Goal: Task Accomplishment & Management: Manage account settings

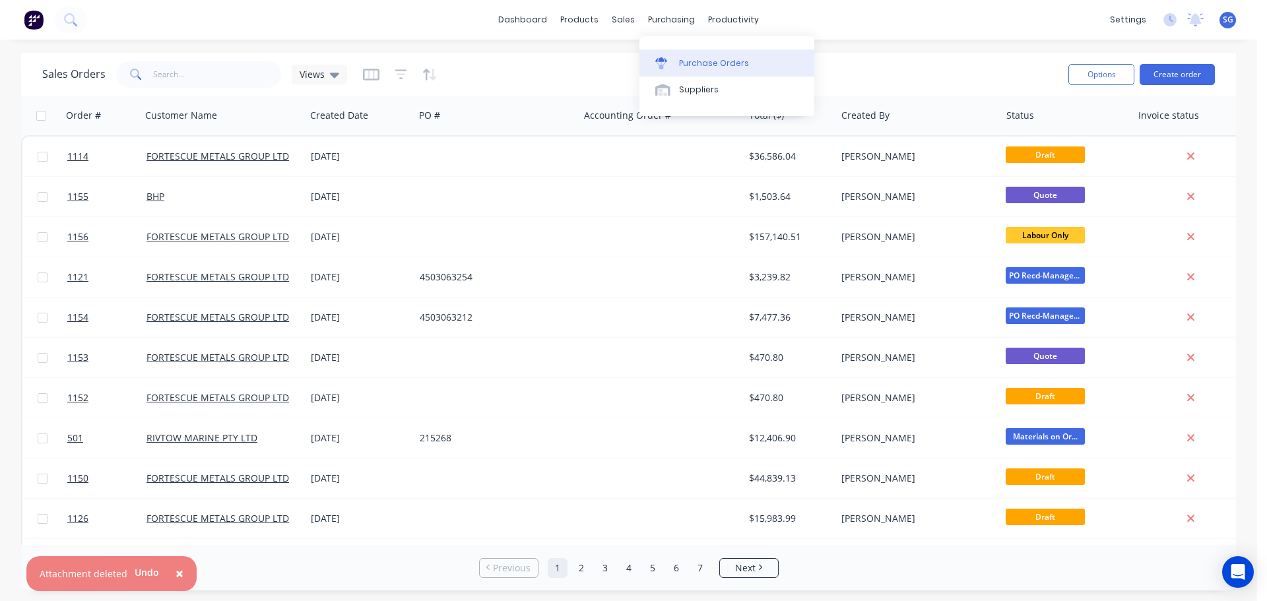
click at [678, 55] on link "Purchase Orders" at bounding box center [726, 62] width 175 height 26
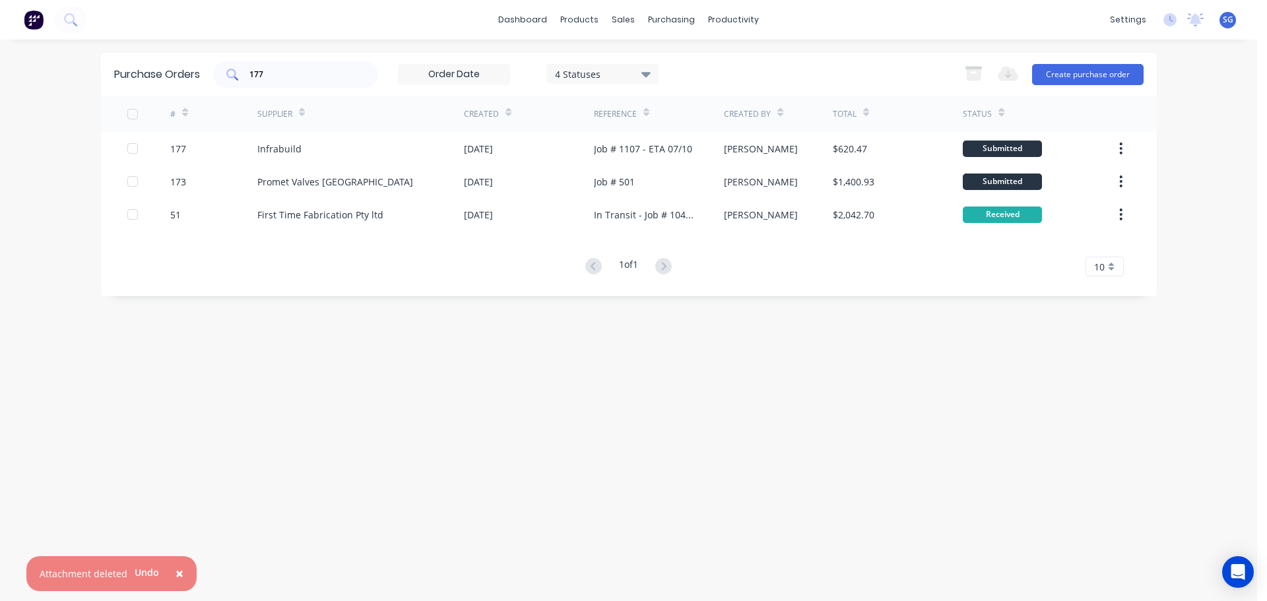
click at [302, 75] on input "177" at bounding box center [303, 74] width 110 height 13
type input "174"
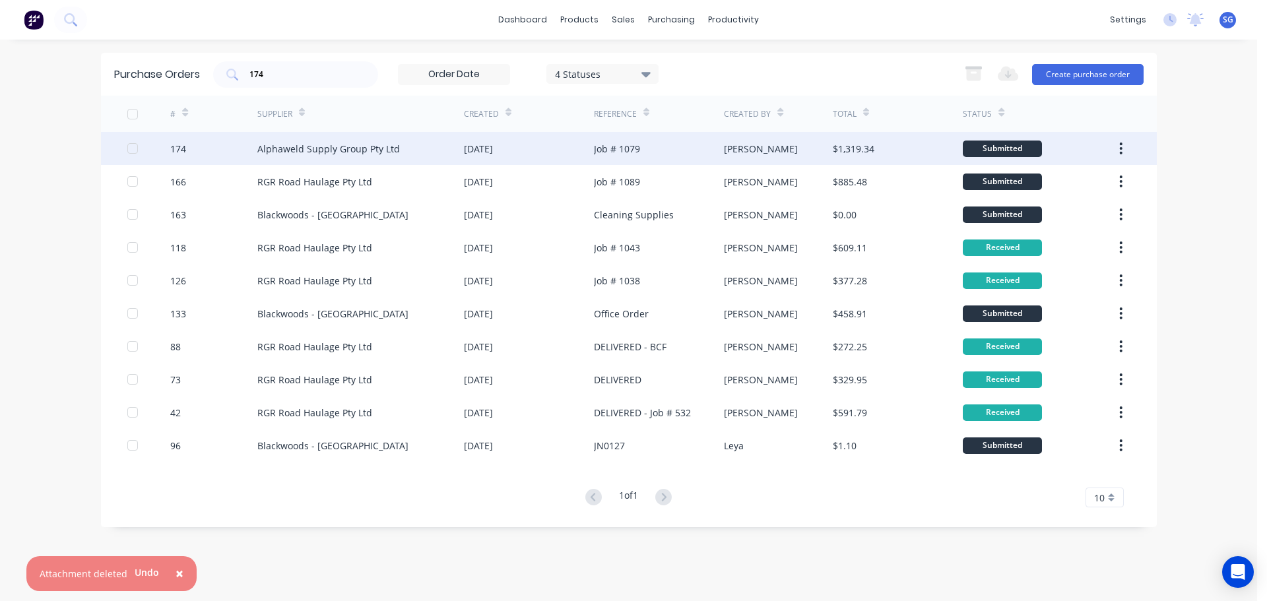
click at [262, 143] on div "Alphaweld Supply Group Pty Ltd" at bounding box center [328, 149] width 143 height 14
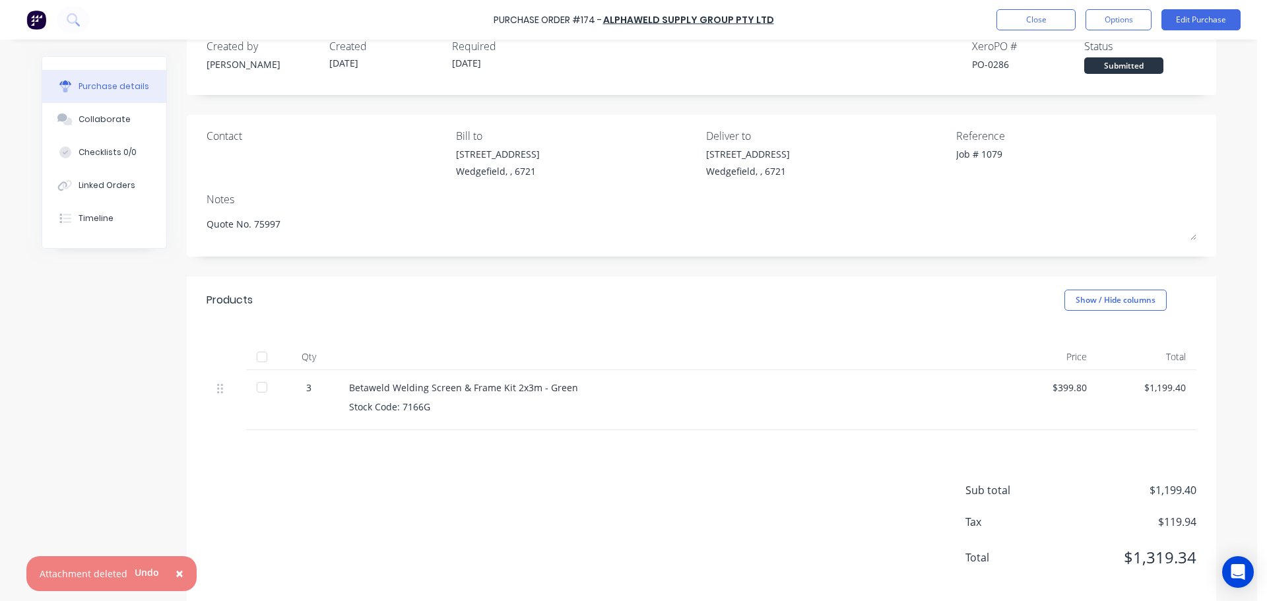
scroll to position [48, 0]
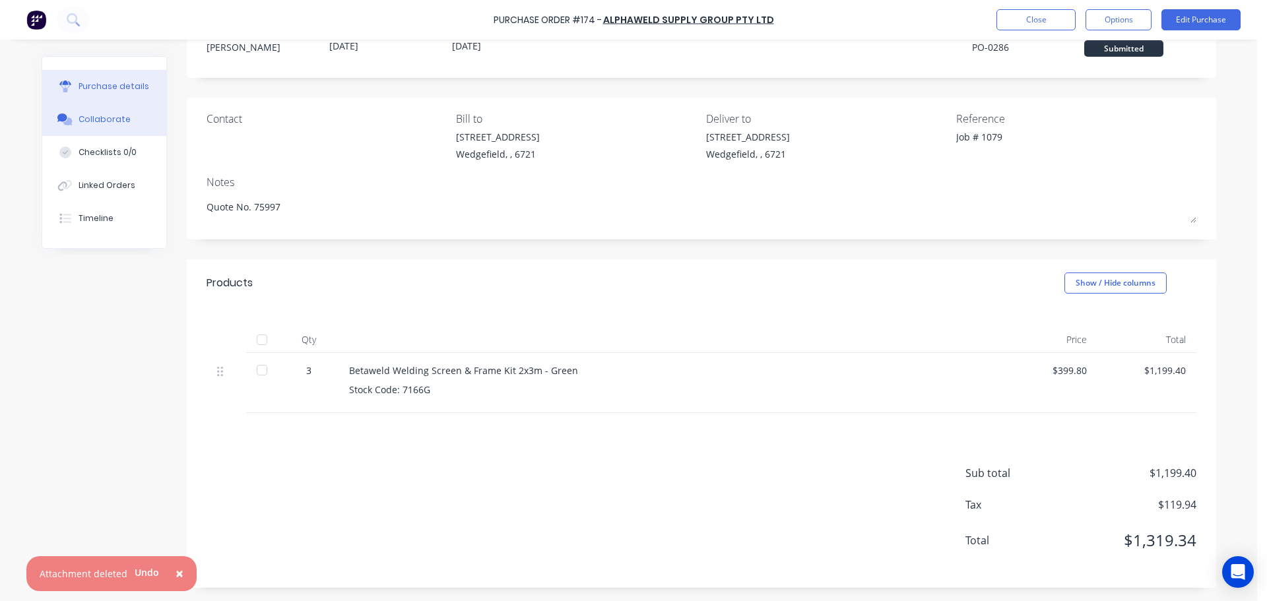
click at [79, 122] on div "Collaborate" at bounding box center [105, 120] width 52 height 12
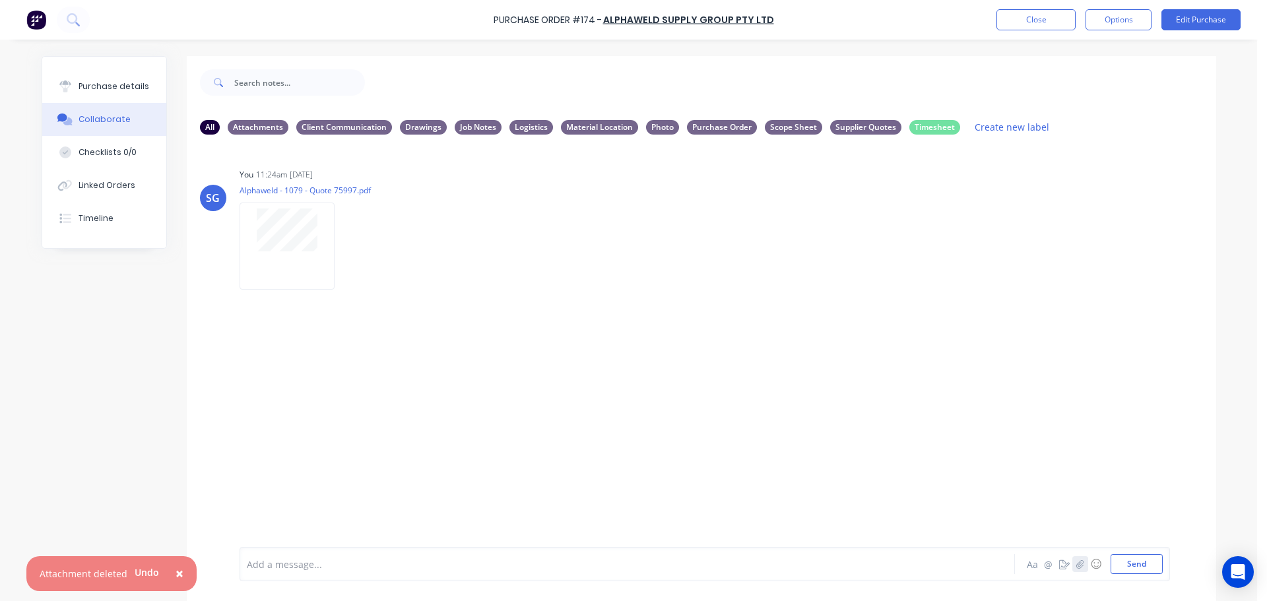
click at [1076, 567] on icon "button" at bounding box center [1080, 564] width 8 height 9
click at [1138, 571] on button "Send" at bounding box center [1137, 564] width 52 height 20
click at [79, 85] on div "Purchase details" at bounding box center [114, 87] width 71 height 12
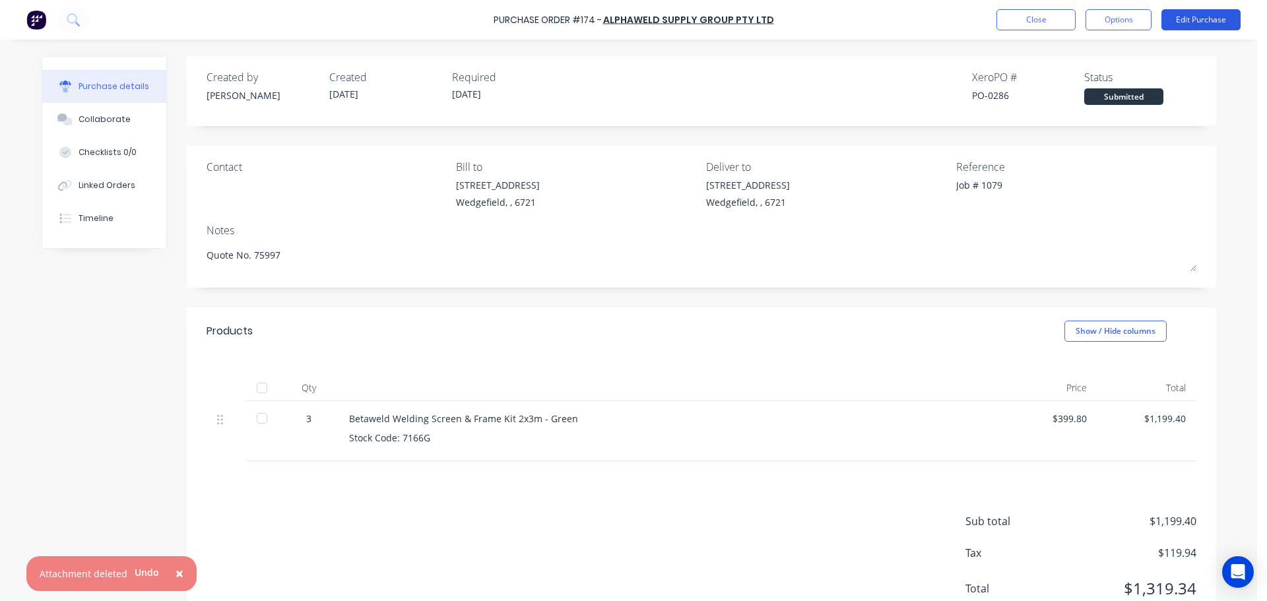
click at [1175, 30] on button "Edit Purchase" at bounding box center [1200, 19] width 79 height 21
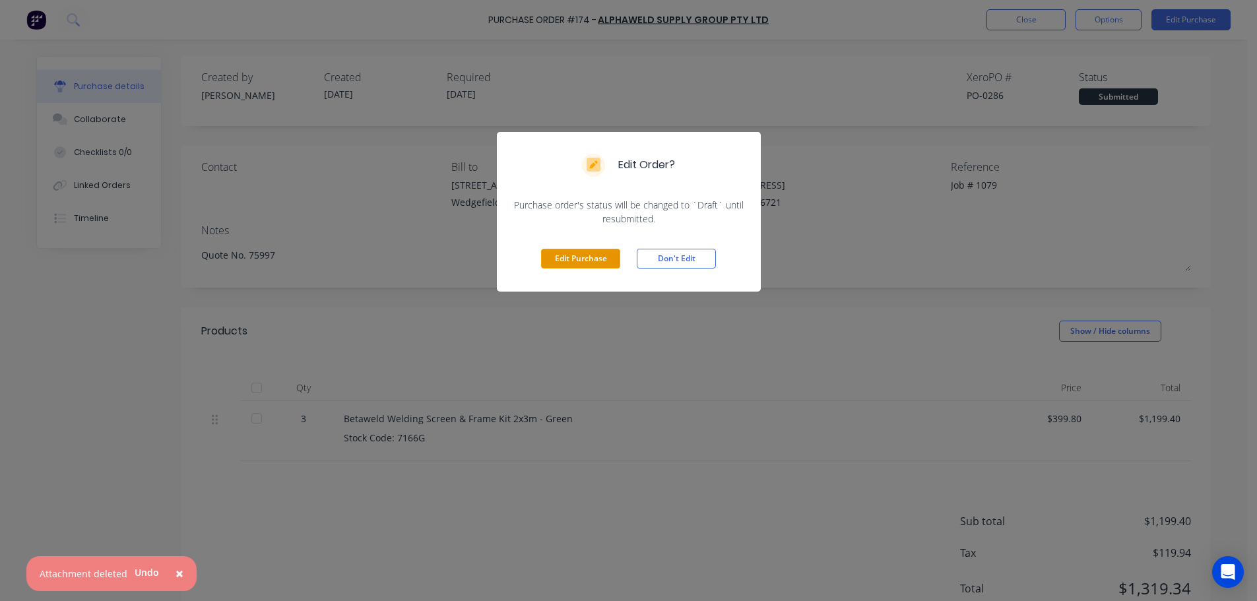
click at [585, 260] on button "Edit Purchase" at bounding box center [580, 259] width 79 height 20
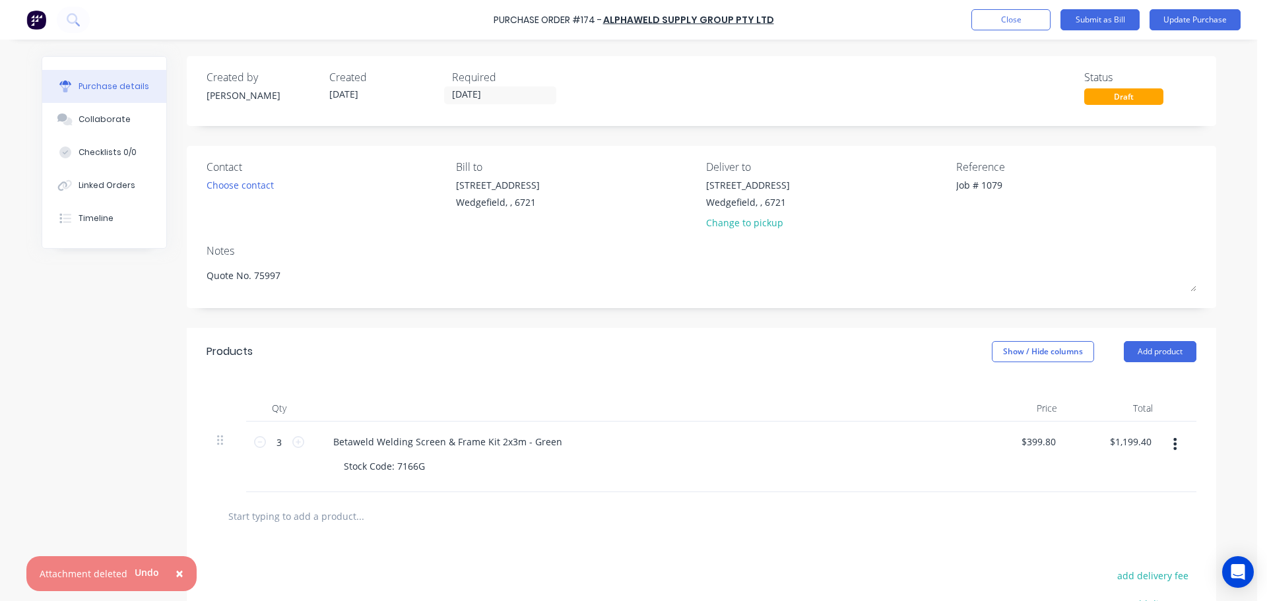
click at [309, 519] on input "text" at bounding box center [360, 516] width 264 height 26
type textarea "x"
type input "F"
type textarea "x"
type input "Fr"
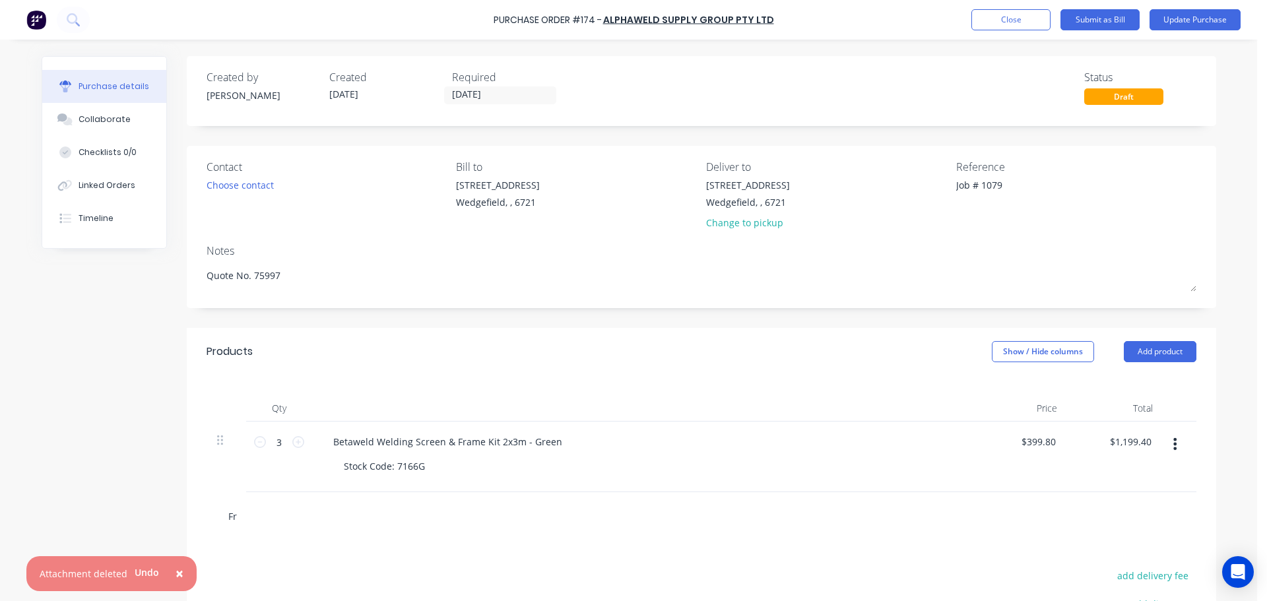
type textarea "x"
type input "Fre"
type textarea "x"
type input "Frei"
type textarea "x"
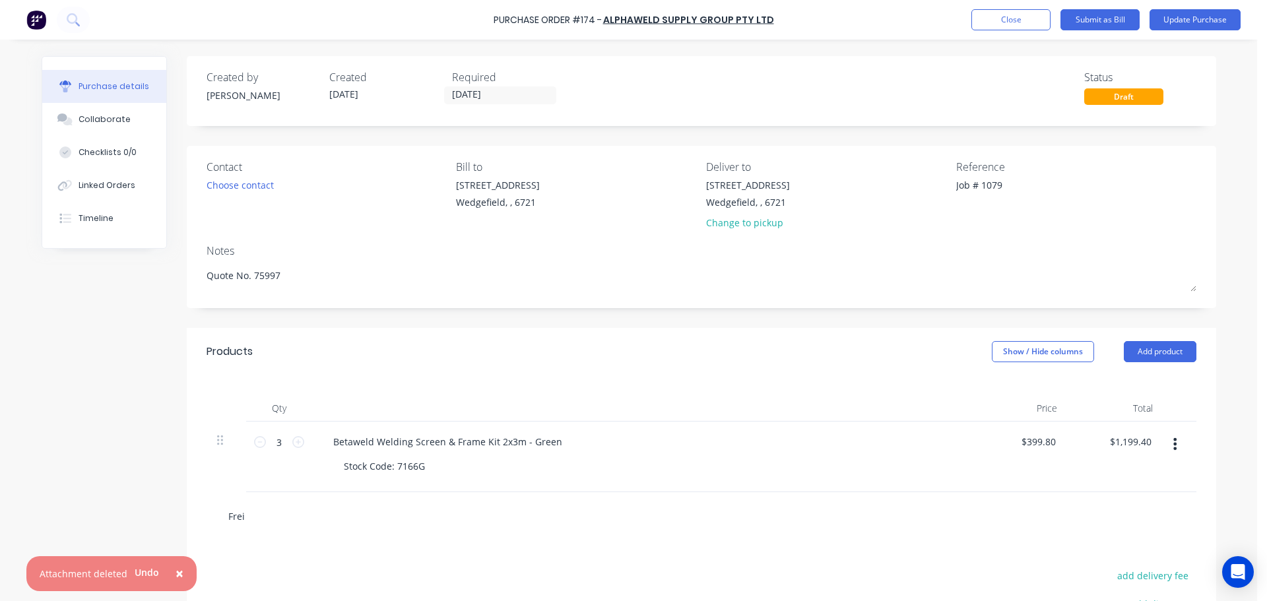
type input "Freig"
type textarea "x"
type input "Freigh"
type textarea "x"
type input "Freight"
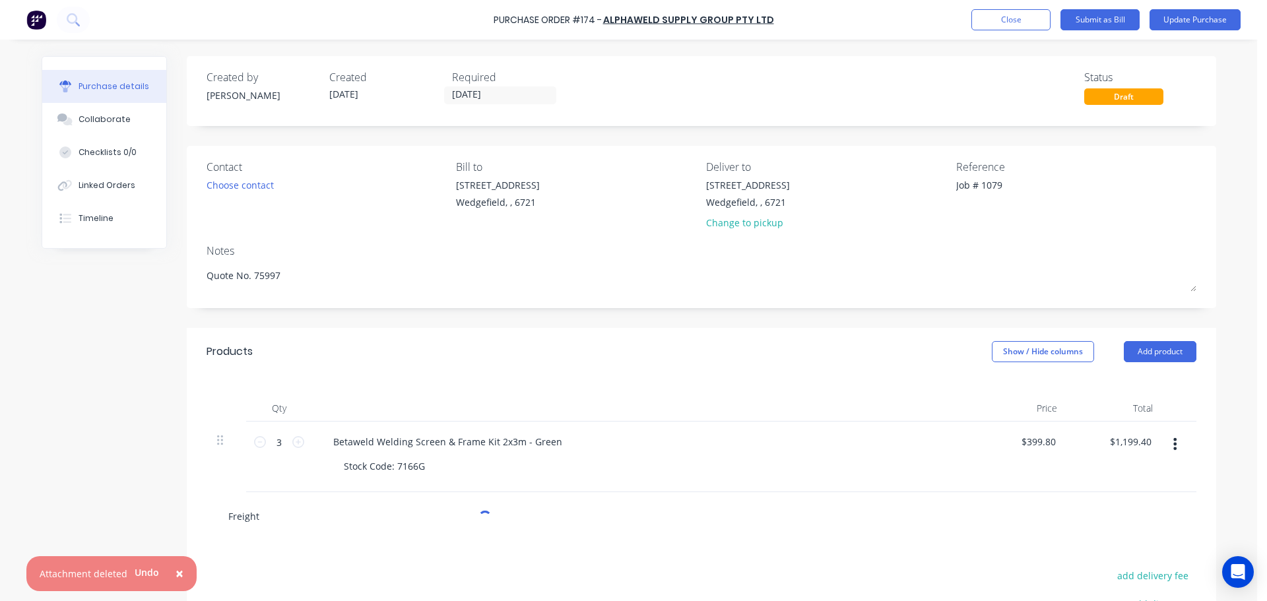
type textarea "x"
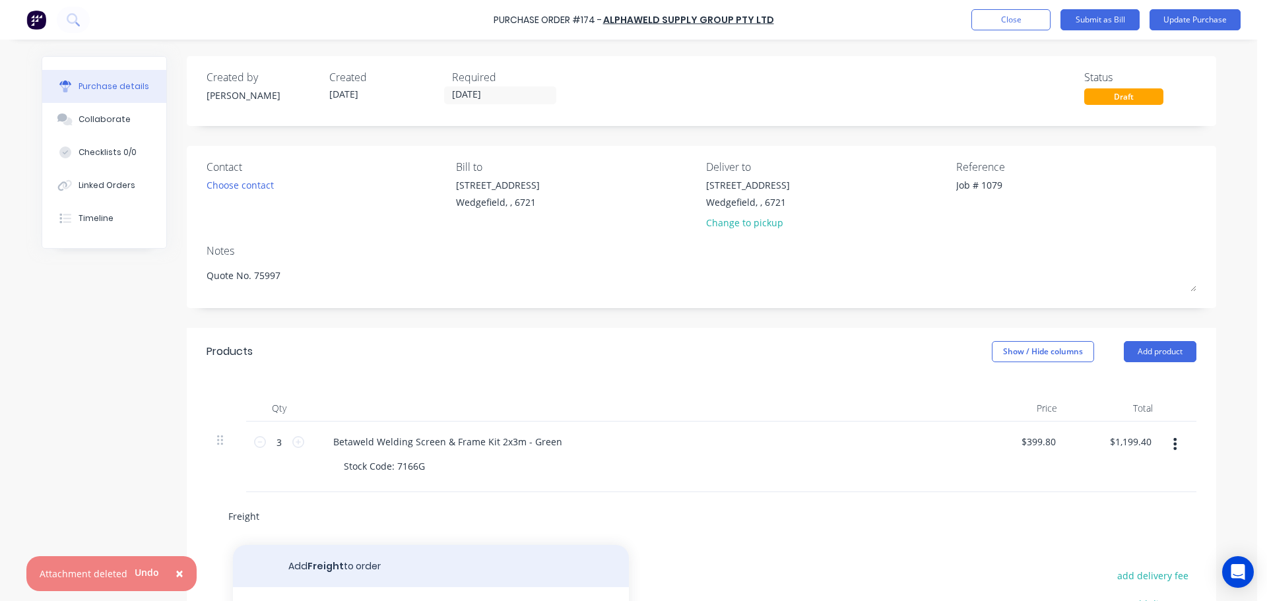
type input "Freight"
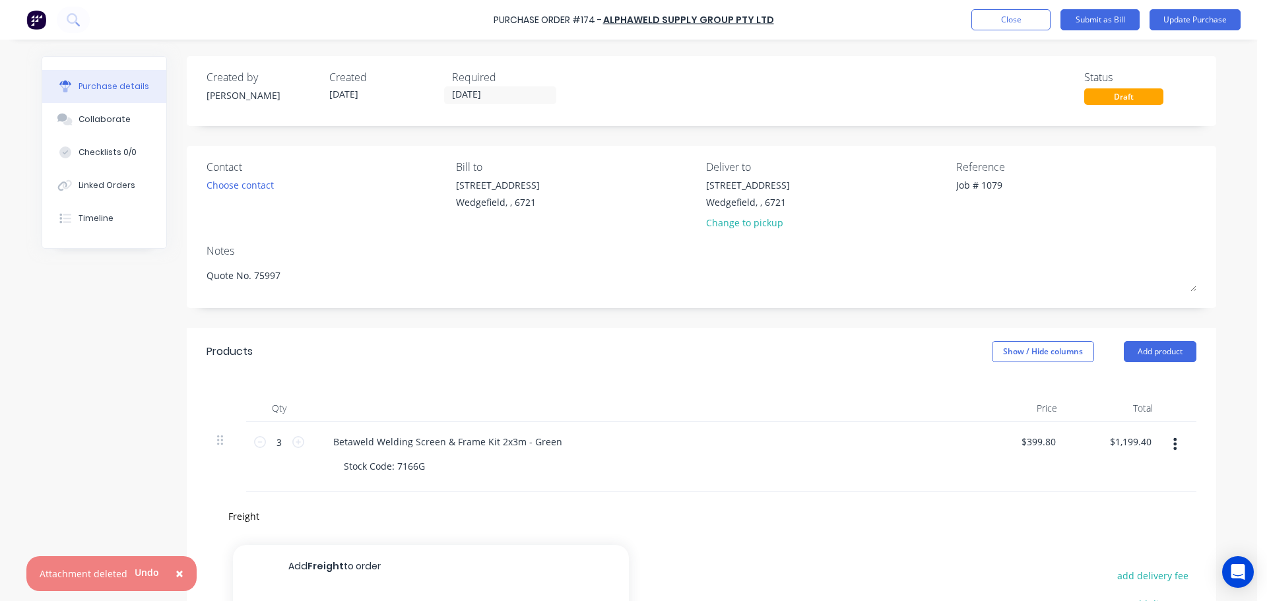
drag, startPoint x: 337, startPoint y: 563, endPoint x: 632, endPoint y: 463, distance: 311.6
click at [337, 563] on button "Add Freight to order" at bounding box center [431, 566] width 396 height 42
type textarea "x"
type input "0.00"
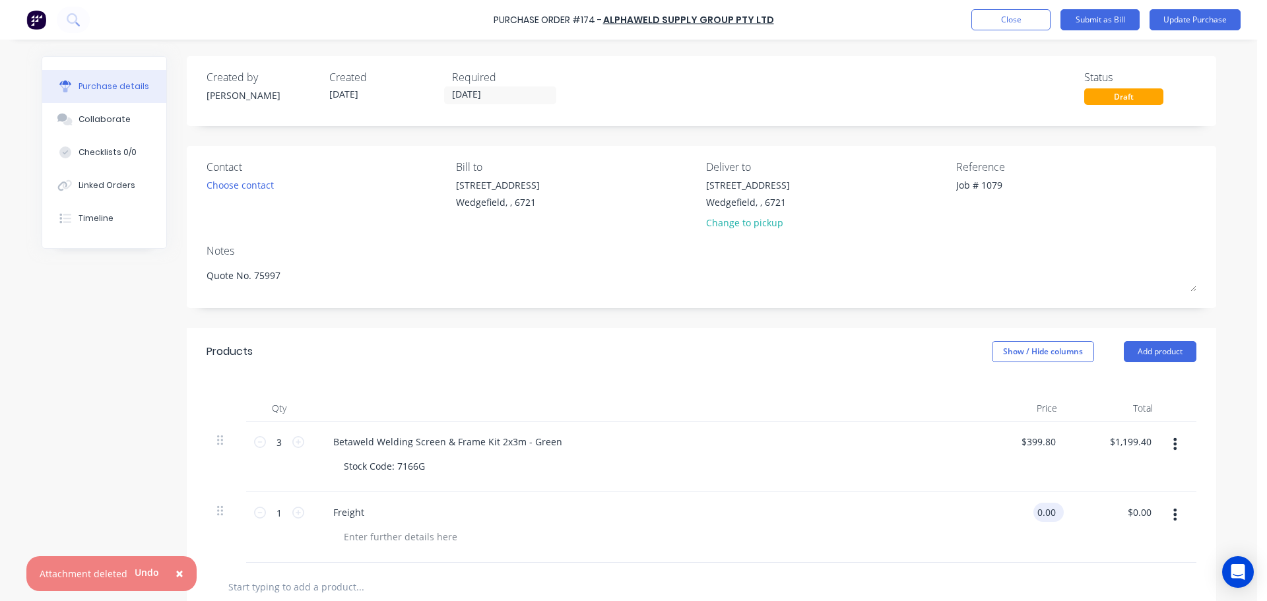
click at [1037, 511] on input "0.00" at bounding box center [1045, 512] width 25 height 19
type textarea "x"
click at [1037, 511] on input "0.00" at bounding box center [1045, 512] width 25 height 19
type input "202.46"
type textarea "x"
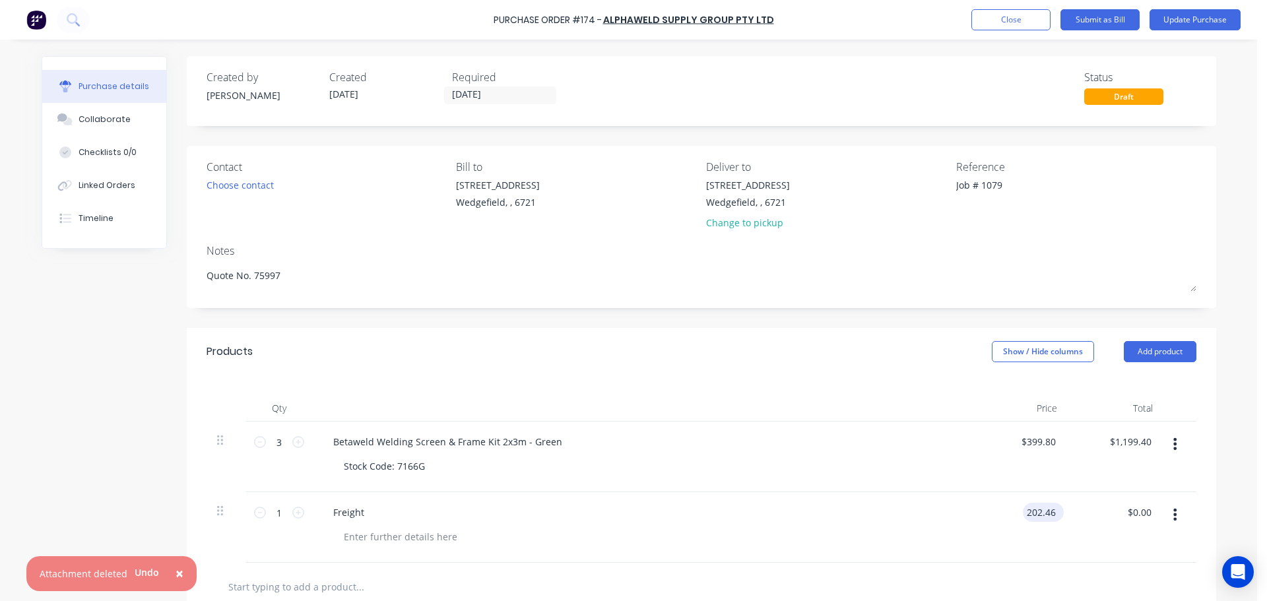
type input "$202.46"
type input "202.46"
type textarea "x"
type input "$202.46"
click at [1195, 24] on button "Update Purchase" at bounding box center [1195, 19] width 91 height 21
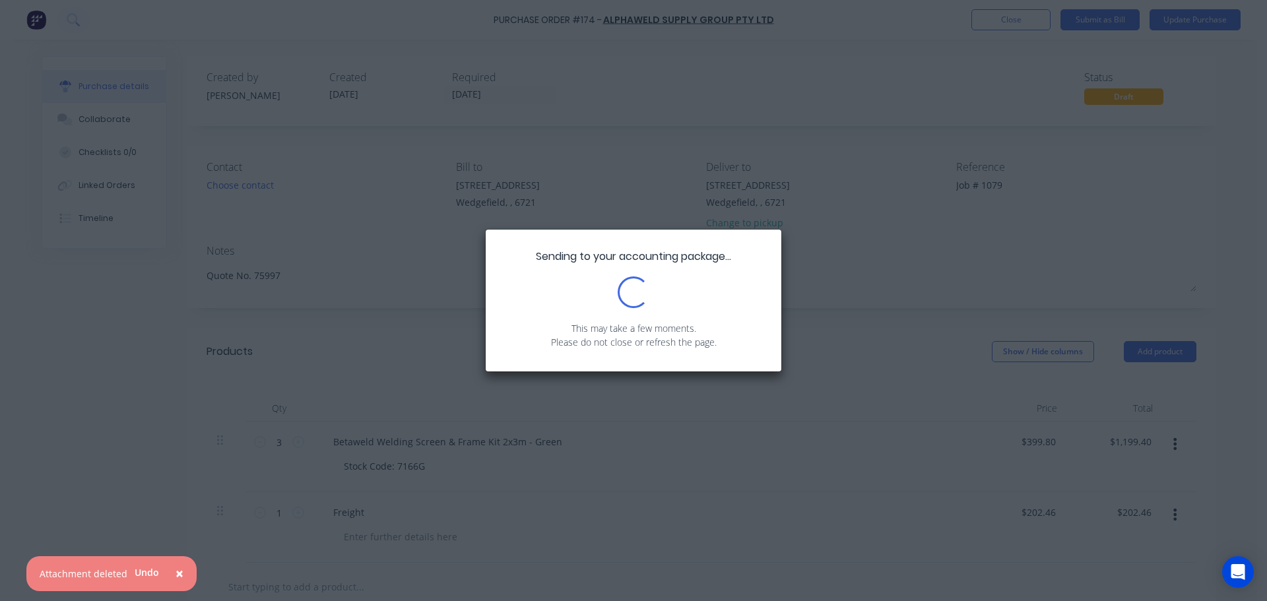
type textarea "x"
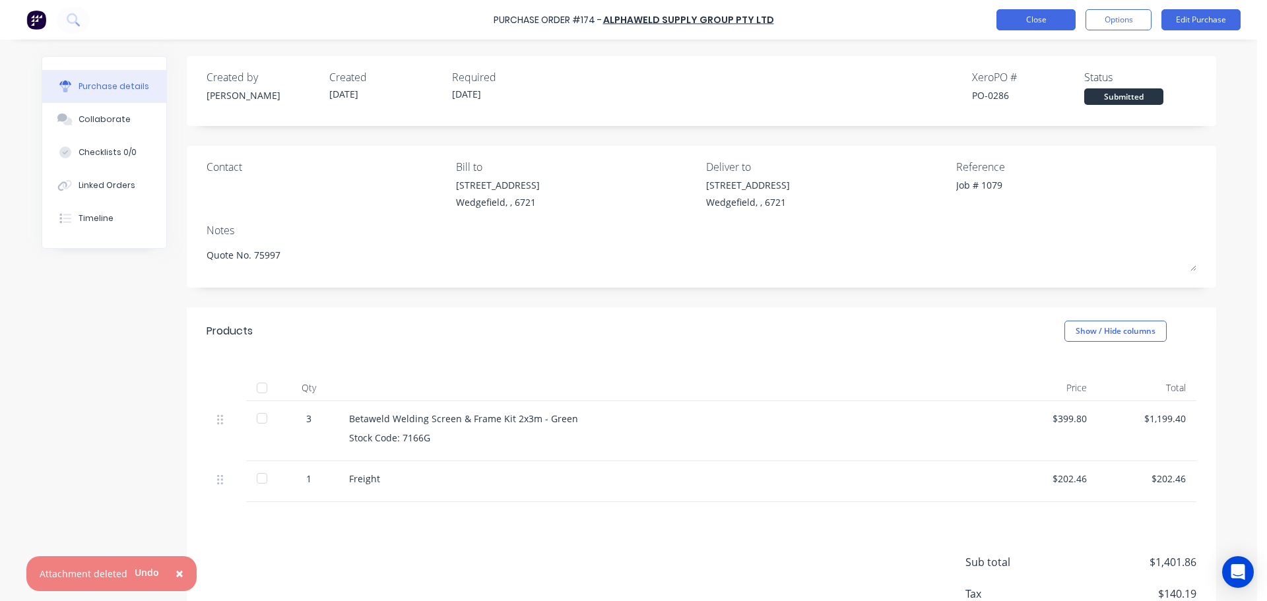
click at [1045, 19] on button "Close" at bounding box center [1035, 19] width 79 height 21
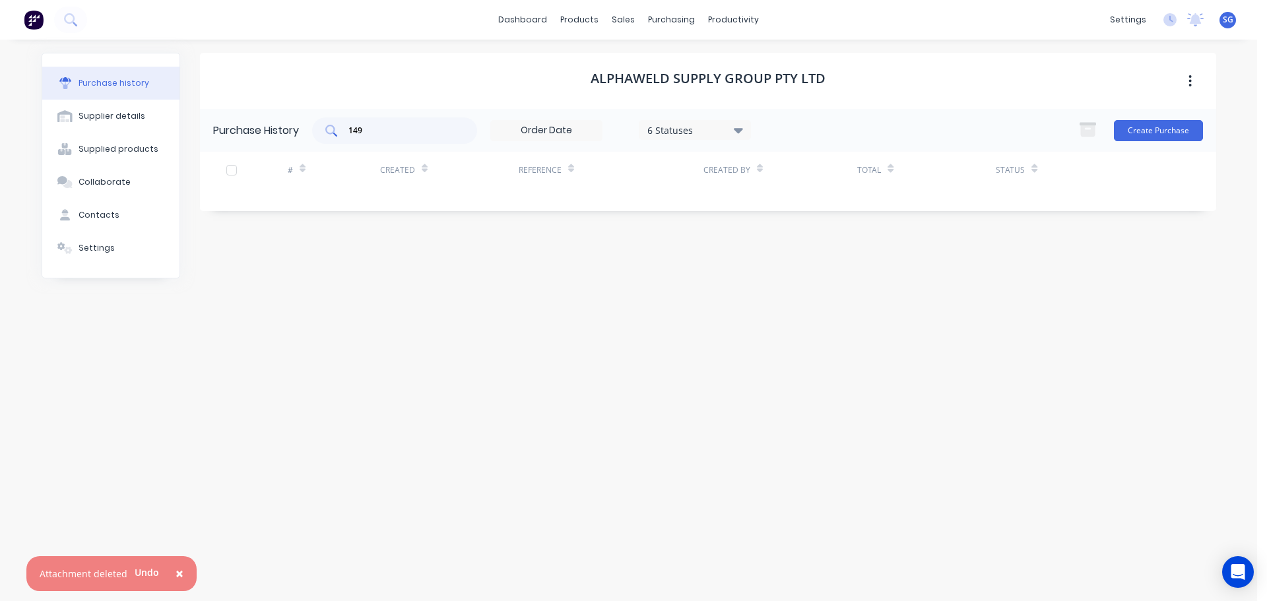
click at [385, 124] on input "149" at bounding box center [402, 130] width 110 height 13
type input "172"
click at [666, 27] on div "purchasing" at bounding box center [671, 20] width 60 height 20
click at [671, 57] on div at bounding box center [665, 63] width 20 height 12
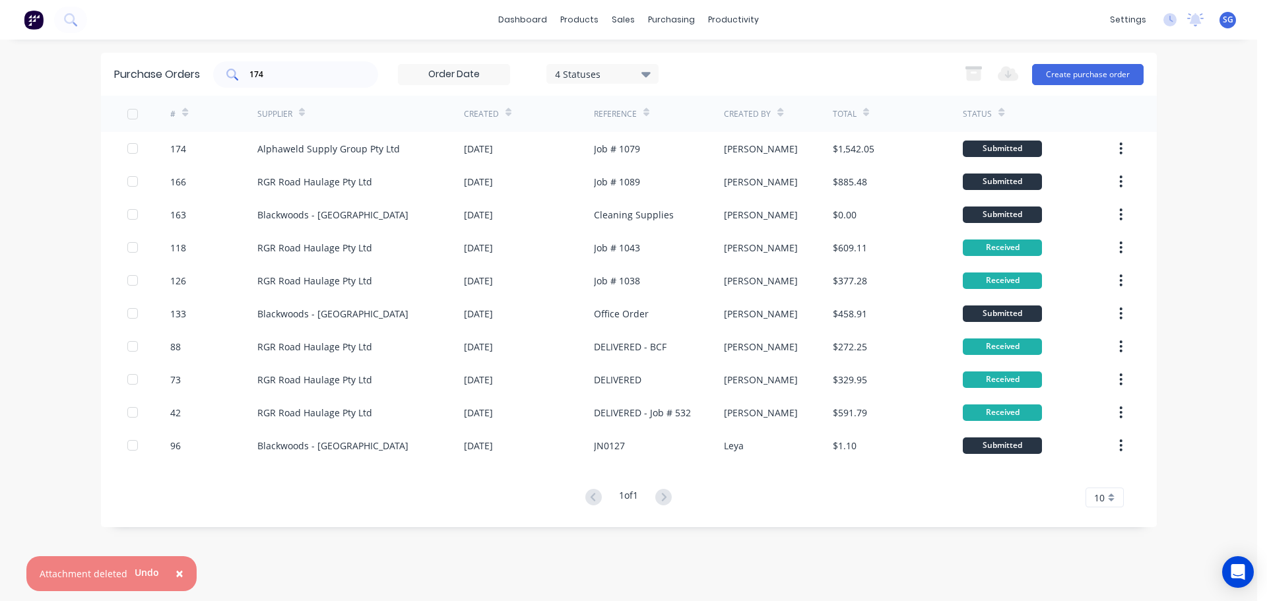
click at [281, 83] on div "174" at bounding box center [295, 74] width 165 height 26
type input "172"
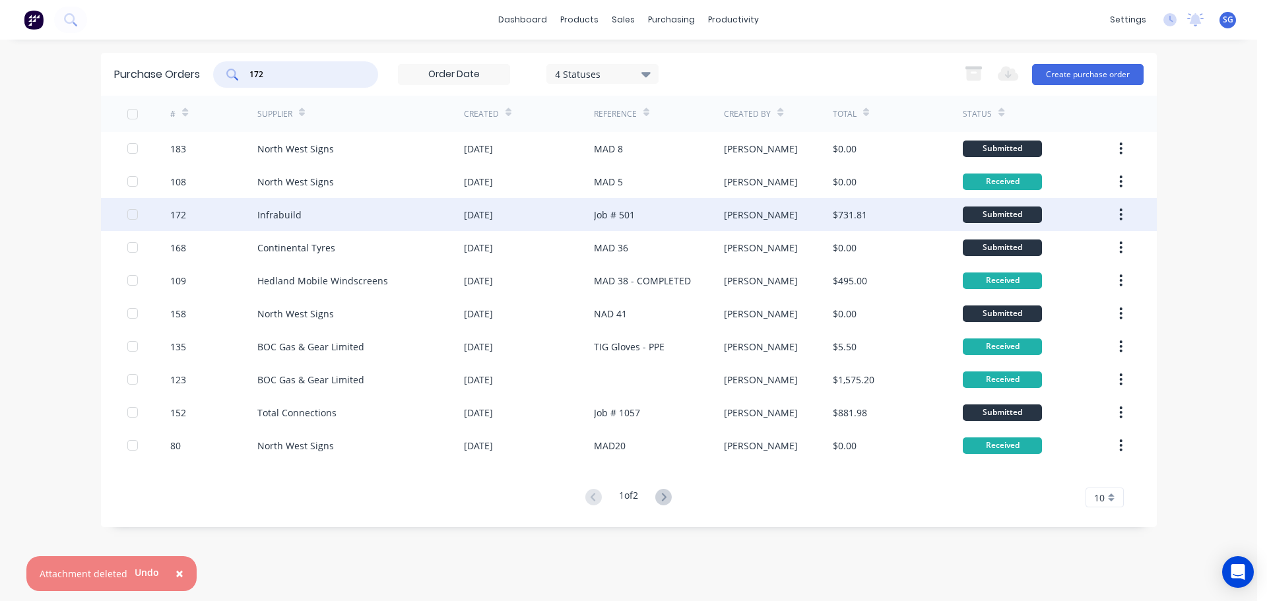
click at [176, 217] on div "172" at bounding box center [178, 215] width 16 height 14
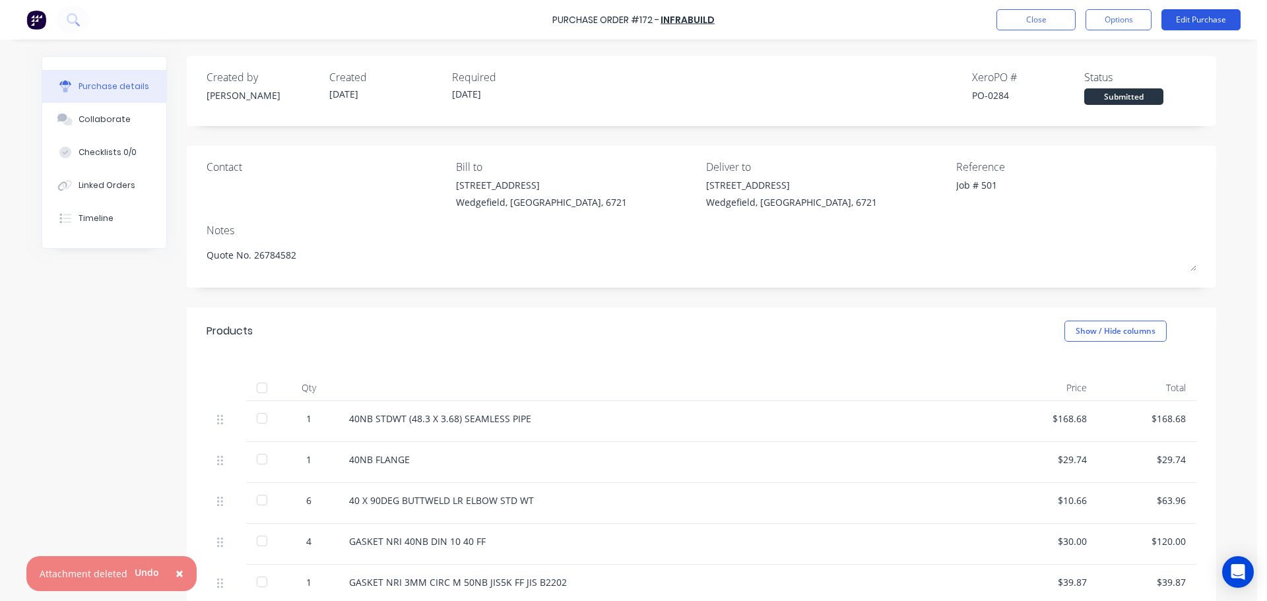
click at [1198, 24] on button "Edit Purchase" at bounding box center [1200, 19] width 79 height 21
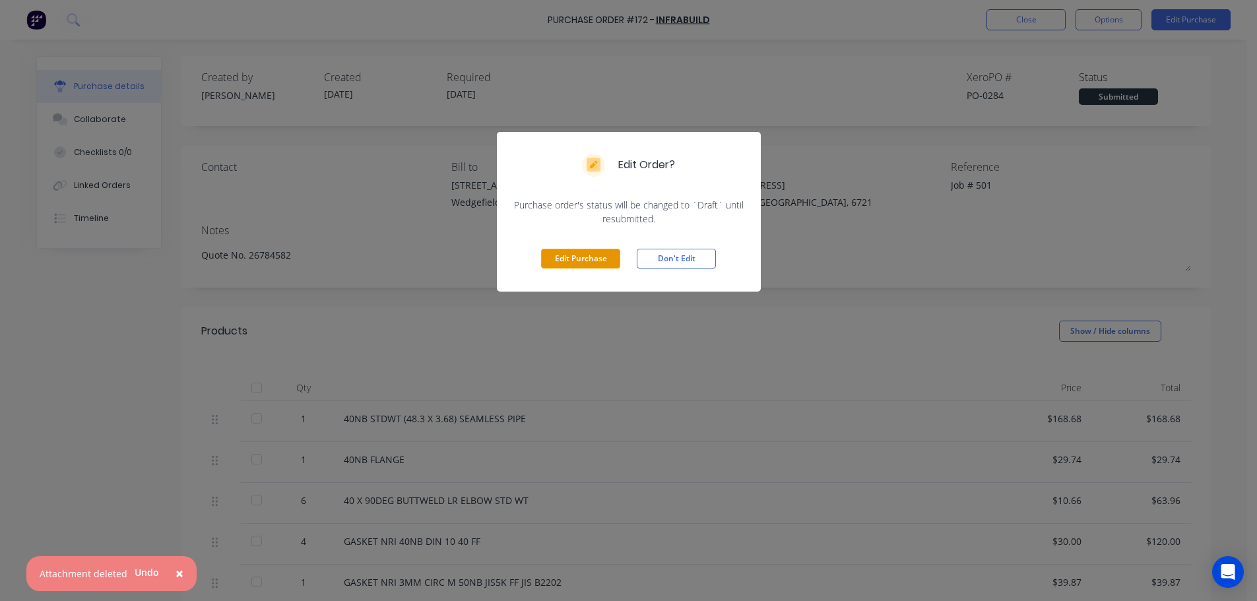
click at [589, 260] on button "Edit Purchase" at bounding box center [580, 259] width 79 height 20
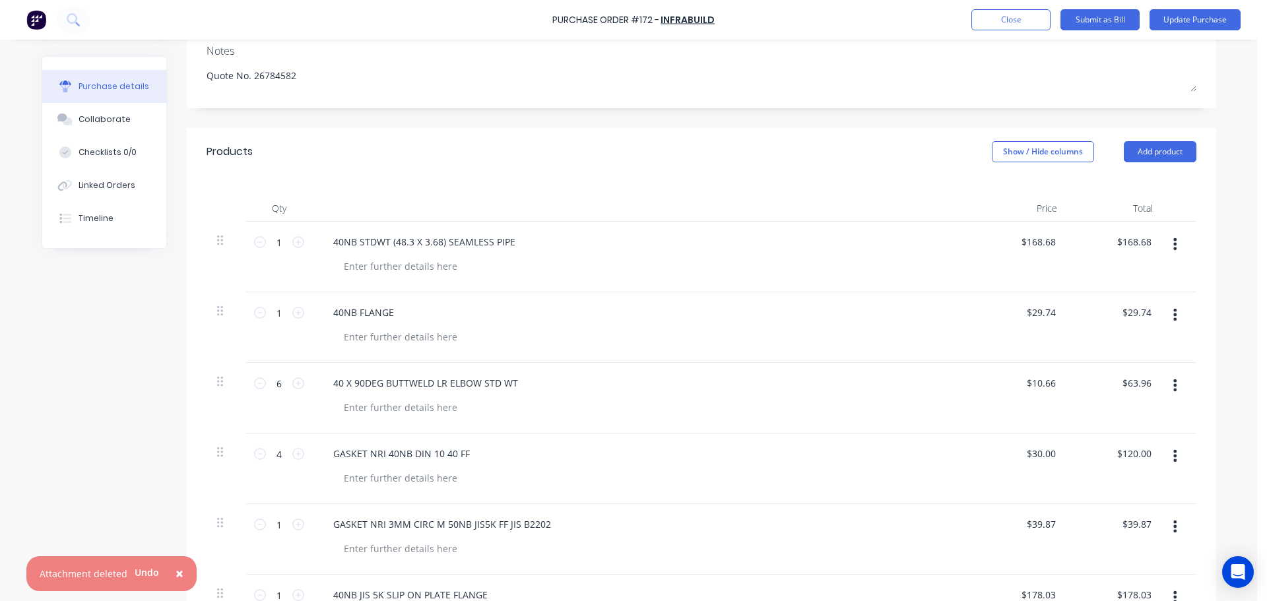
scroll to position [588, 0]
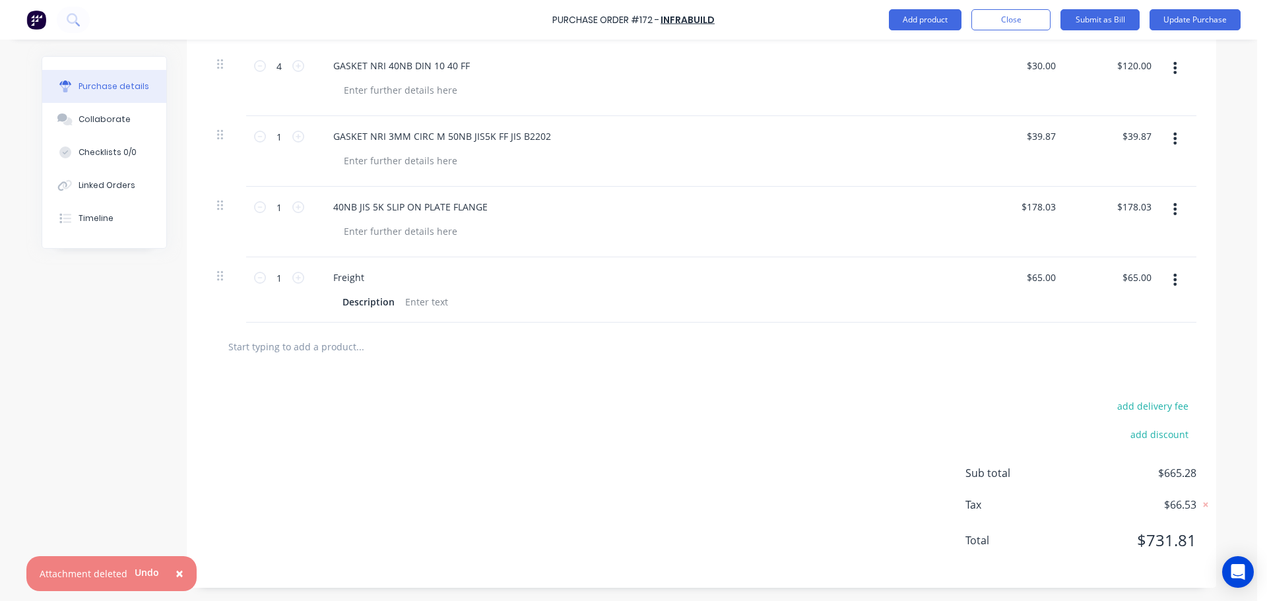
click at [1173, 282] on button "button" at bounding box center [1174, 280] width 31 height 24
click at [1101, 396] on button "Delete" at bounding box center [1135, 394] width 112 height 26
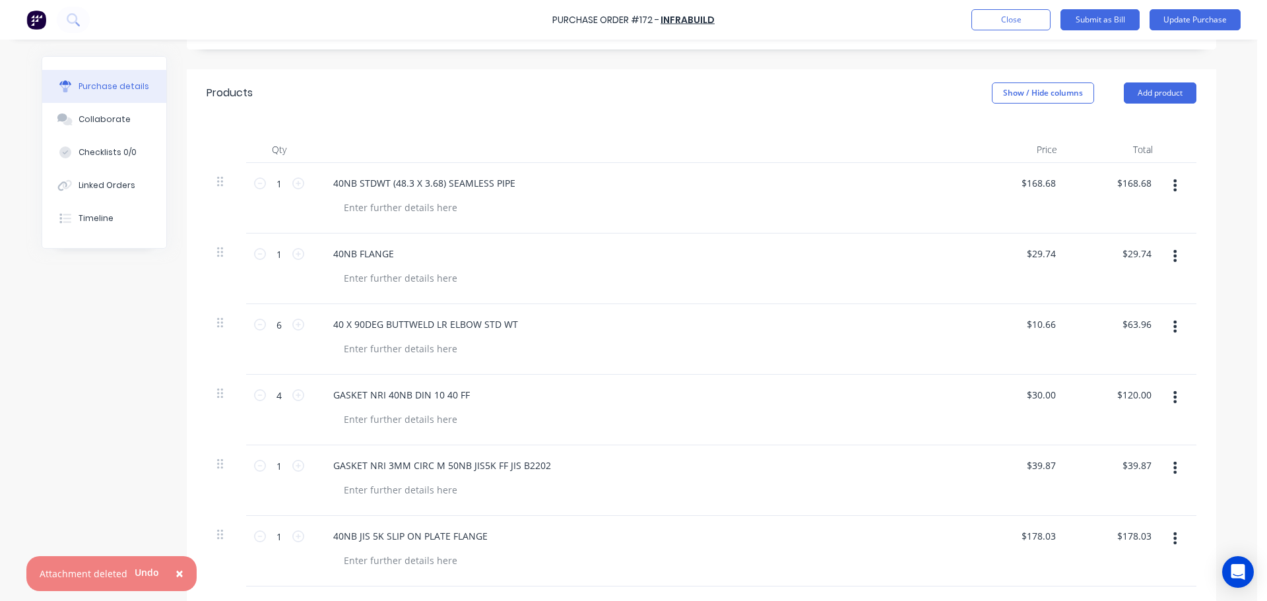
scroll to position [325, 0]
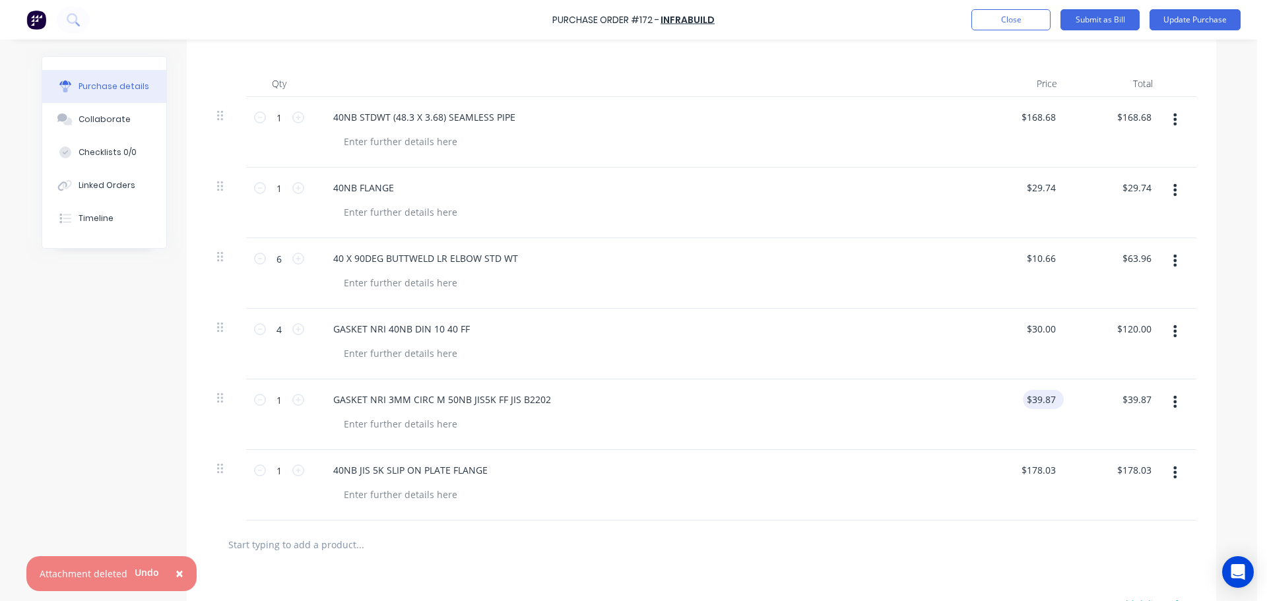
type textarea "x"
type input "39.87"
click at [1030, 399] on input "39.87" at bounding box center [1041, 399] width 36 height 19
type textarea "x"
click at [1030, 399] on input "39.87" at bounding box center [1043, 399] width 30 height 19
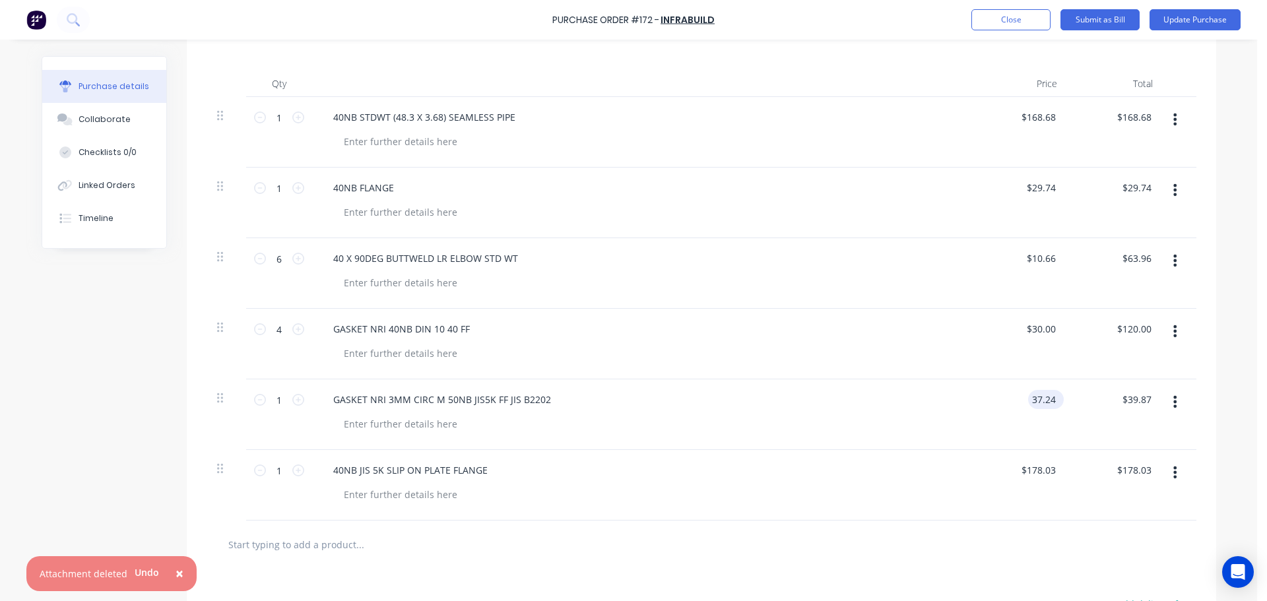
type input "37.24"
type textarea "x"
type input "$37.24"
type input "37.24"
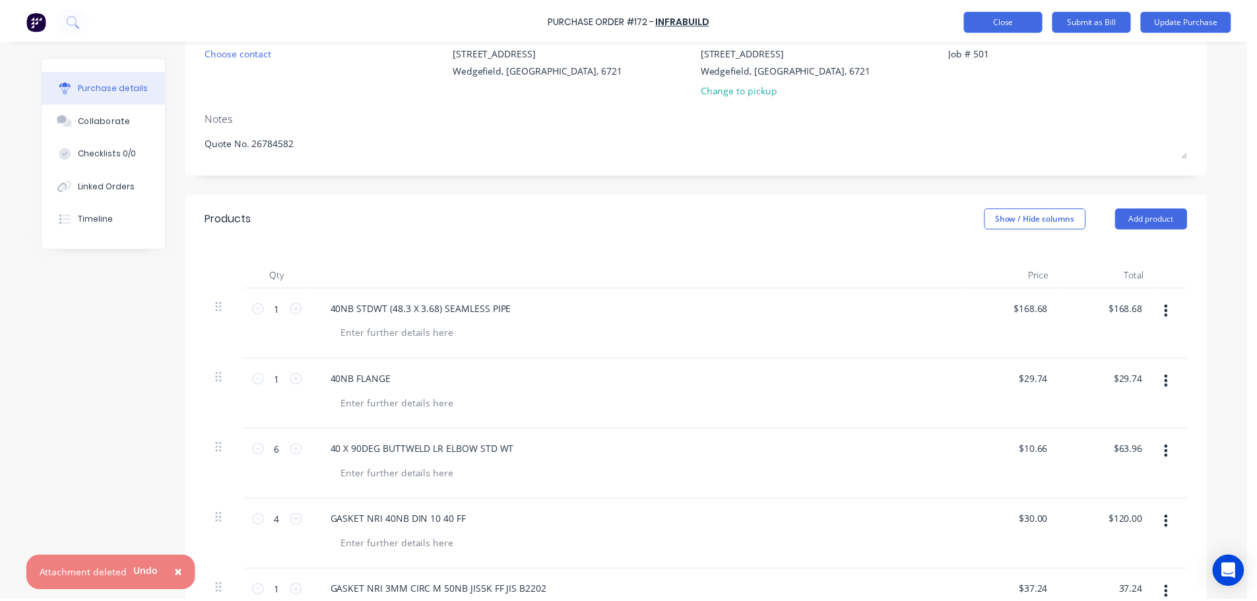
scroll to position [0, 0]
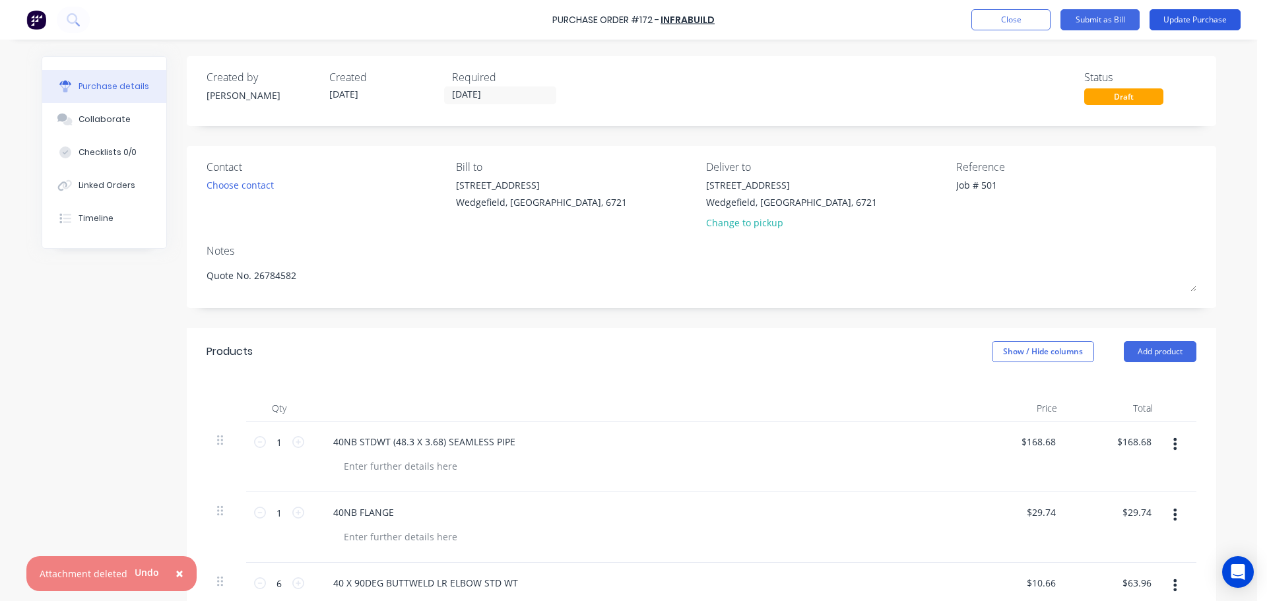
type textarea "x"
type input "$37.24"
click at [1183, 16] on button "Update Purchase" at bounding box center [1195, 19] width 91 height 21
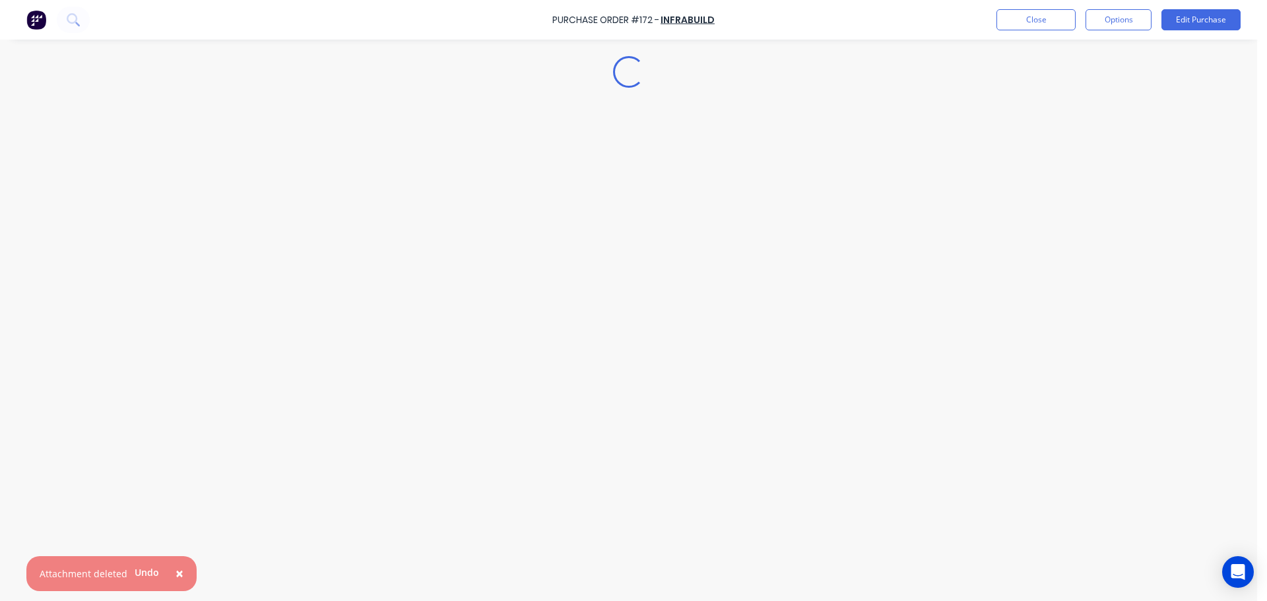
type textarea "x"
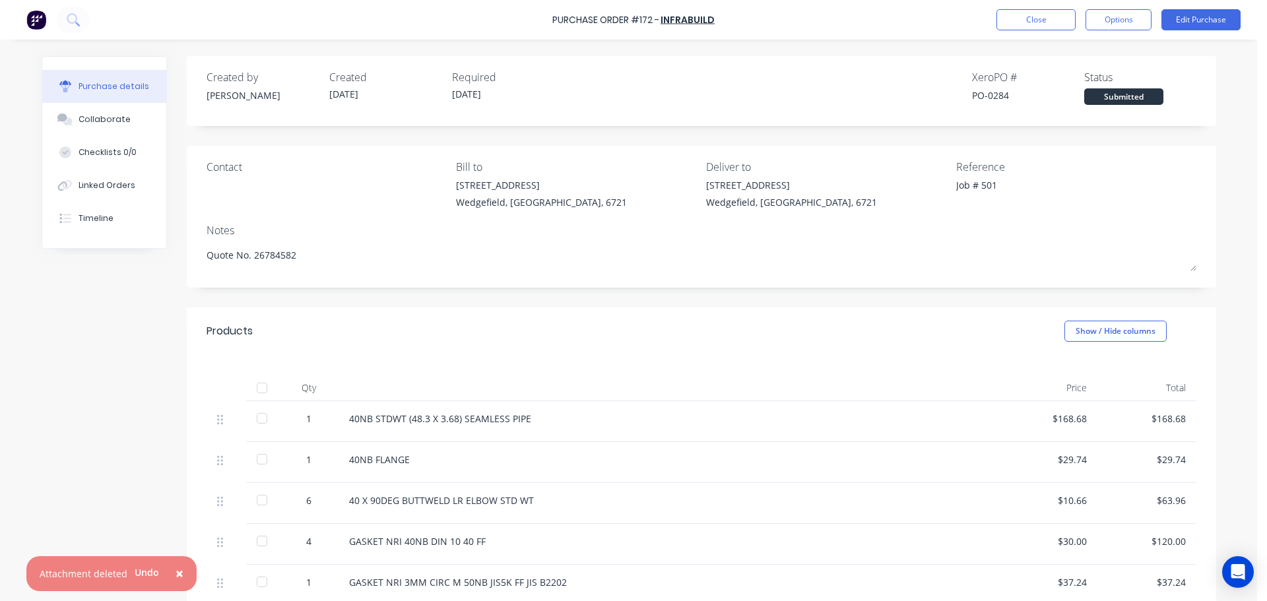
drag, startPoint x: 81, startPoint y: 117, endPoint x: 451, endPoint y: 164, distance: 373.1
click at [81, 117] on div "Collaborate" at bounding box center [105, 120] width 52 height 12
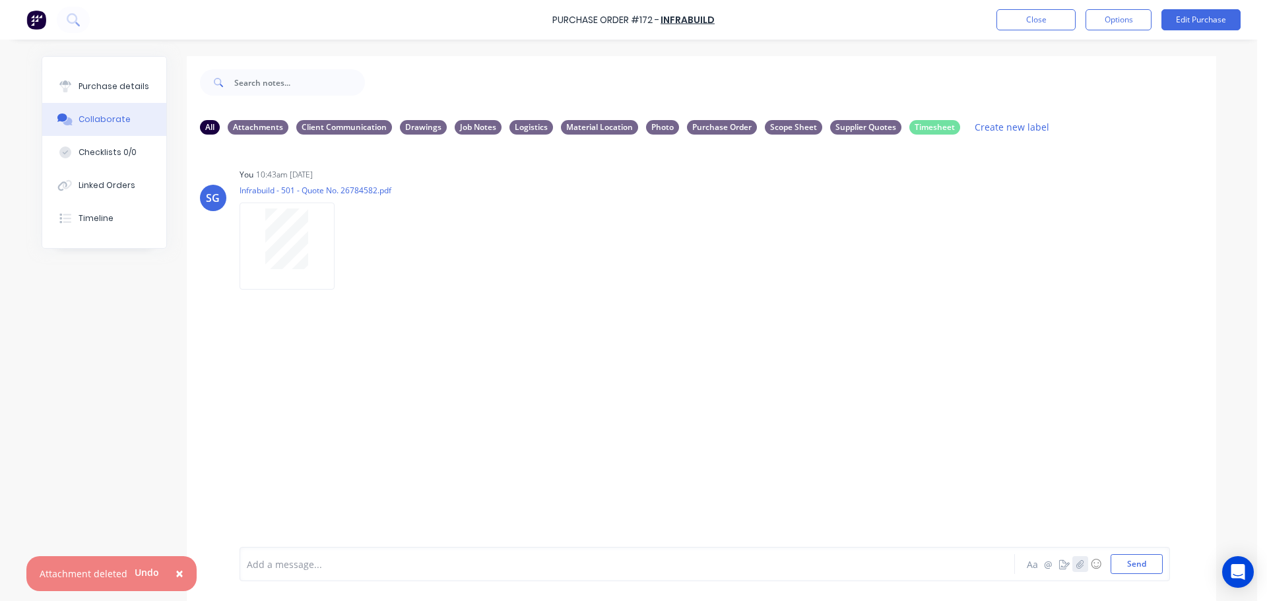
click at [1076, 566] on icon "button" at bounding box center [1079, 564] width 7 height 9
click at [1140, 569] on button "Send" at bounding box center [1137, 564] width 52 height 20
click at [280, 560] on div at bounding box center [590, 565] width 686 height 14
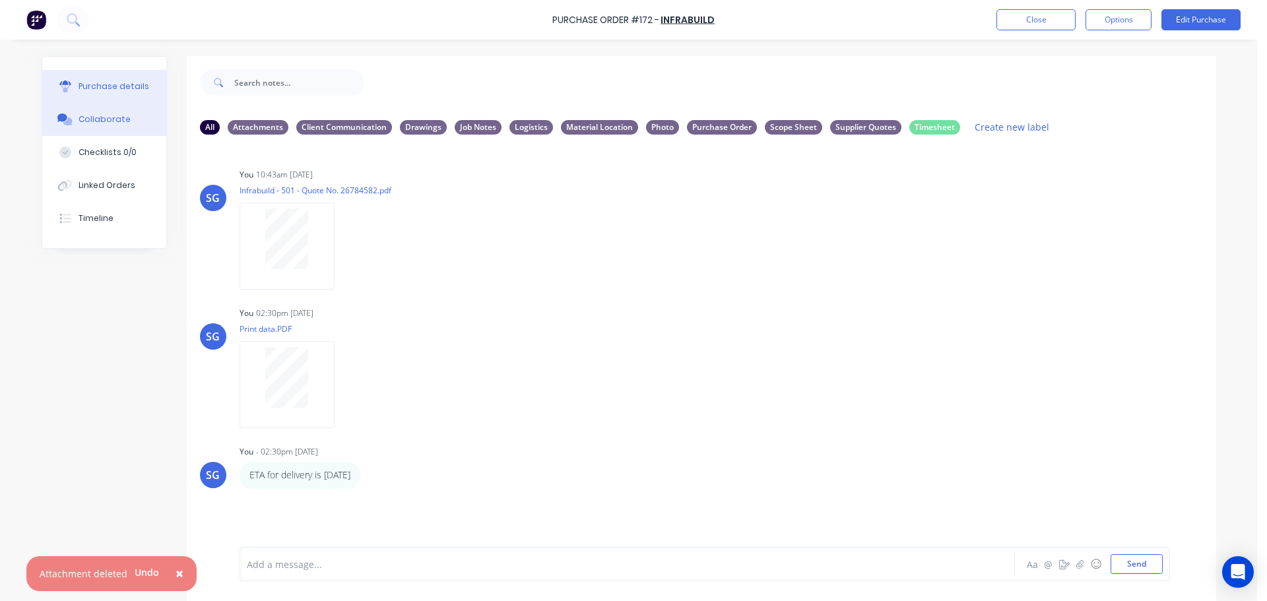
click at [110, 82] on div "Purchase details" at bounding box center [114, 87] width 71 height 12
type textarea "x"
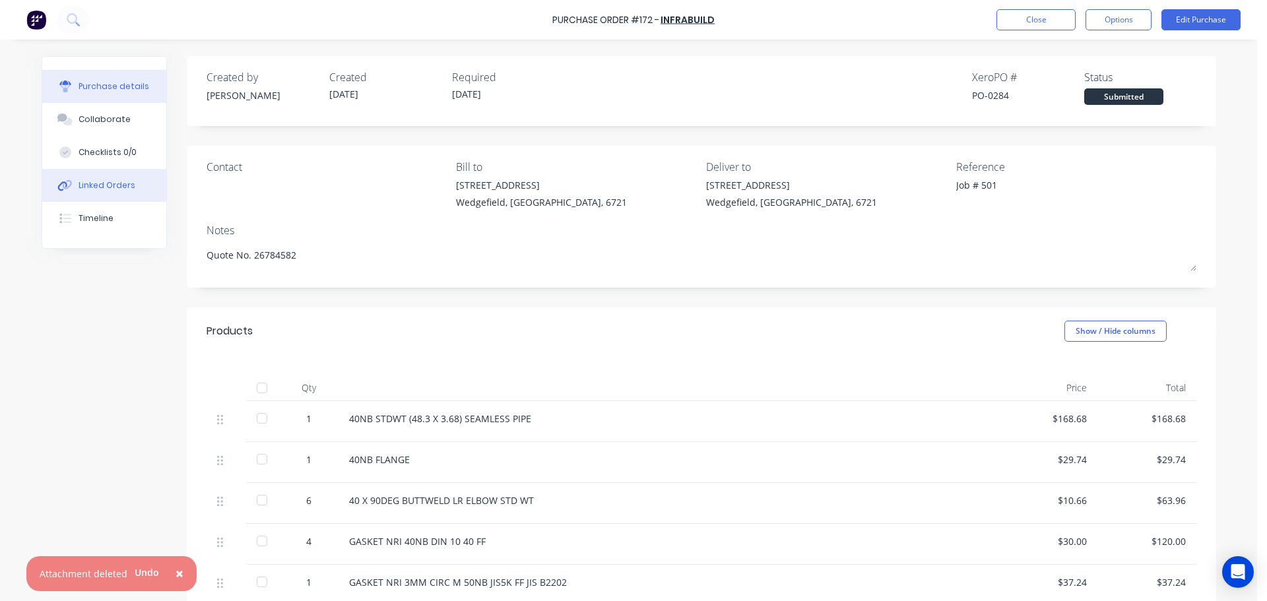
click at [87, 181] on div "Linked Orders" at bounding box center [107, 185] width 57 height 12
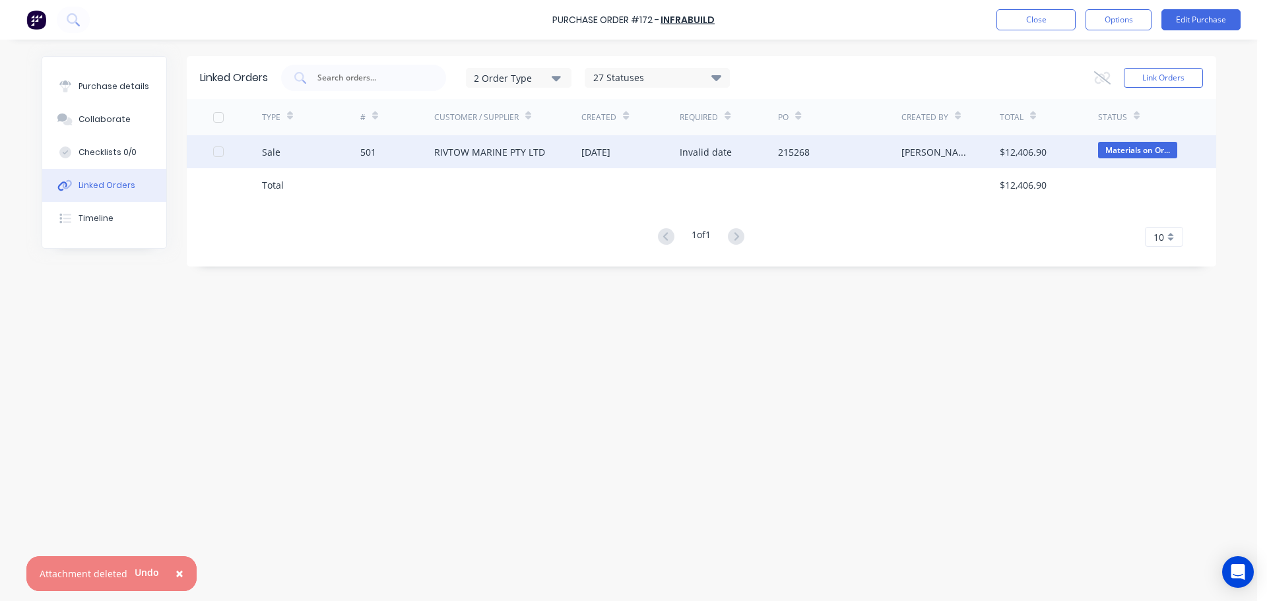
click at [363, 154] on div "501" at bounding box center [368, 152] width 16 height 14
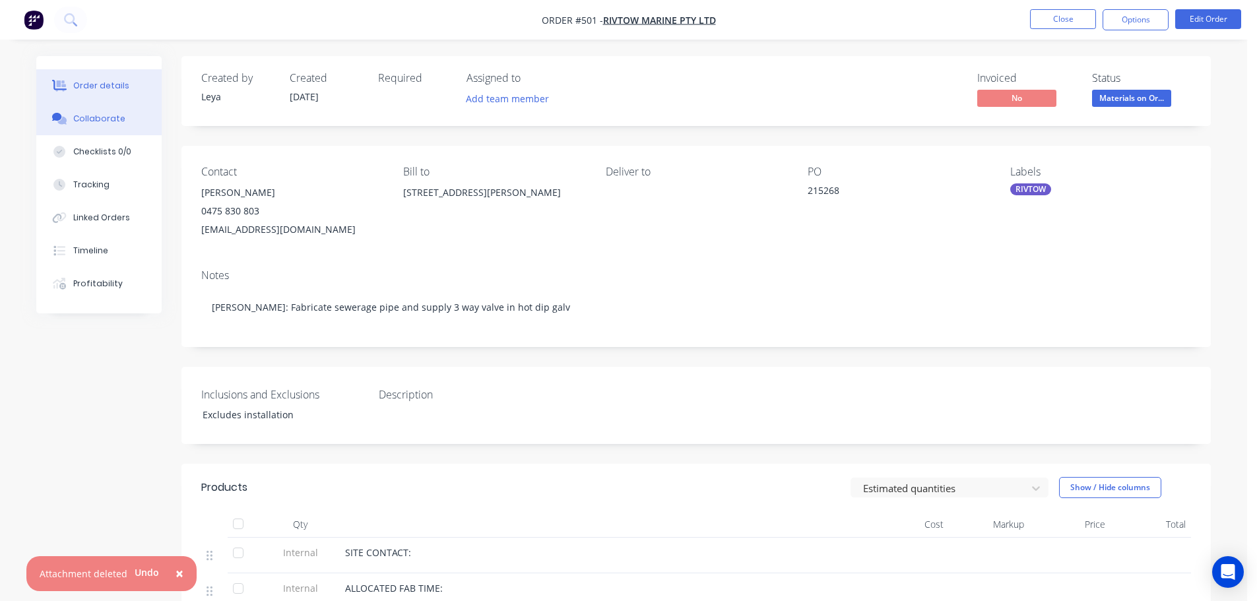
click at [75, 132] on button "Collaborate" at bounding box center [98, 118] width 125 height 33
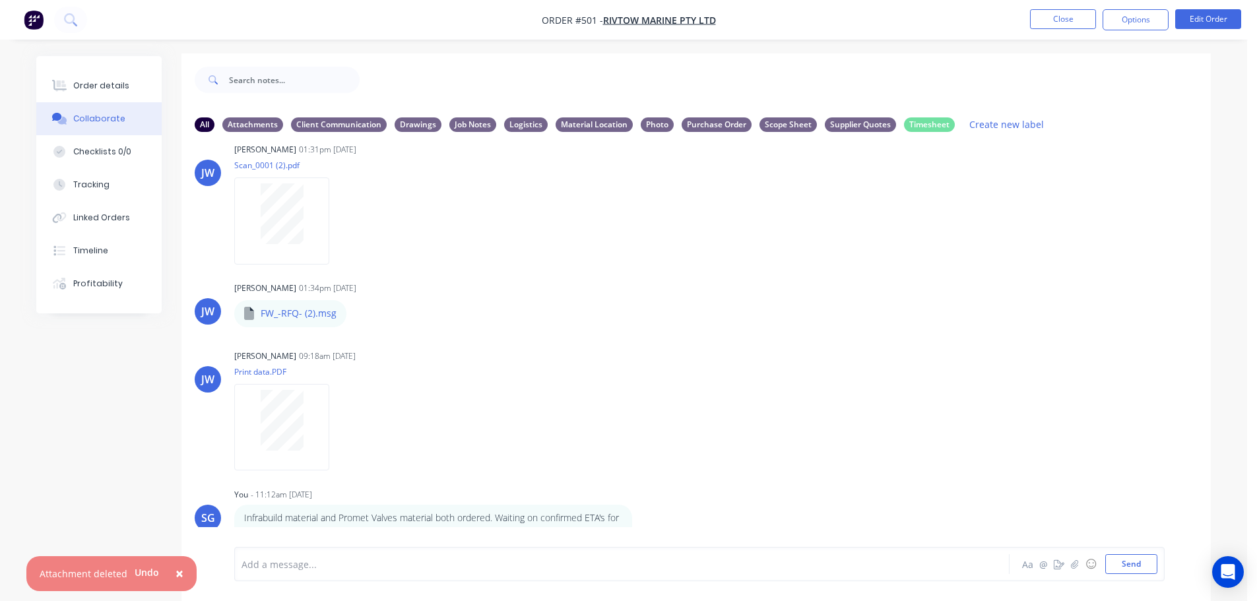
scroll to position [20, 0]
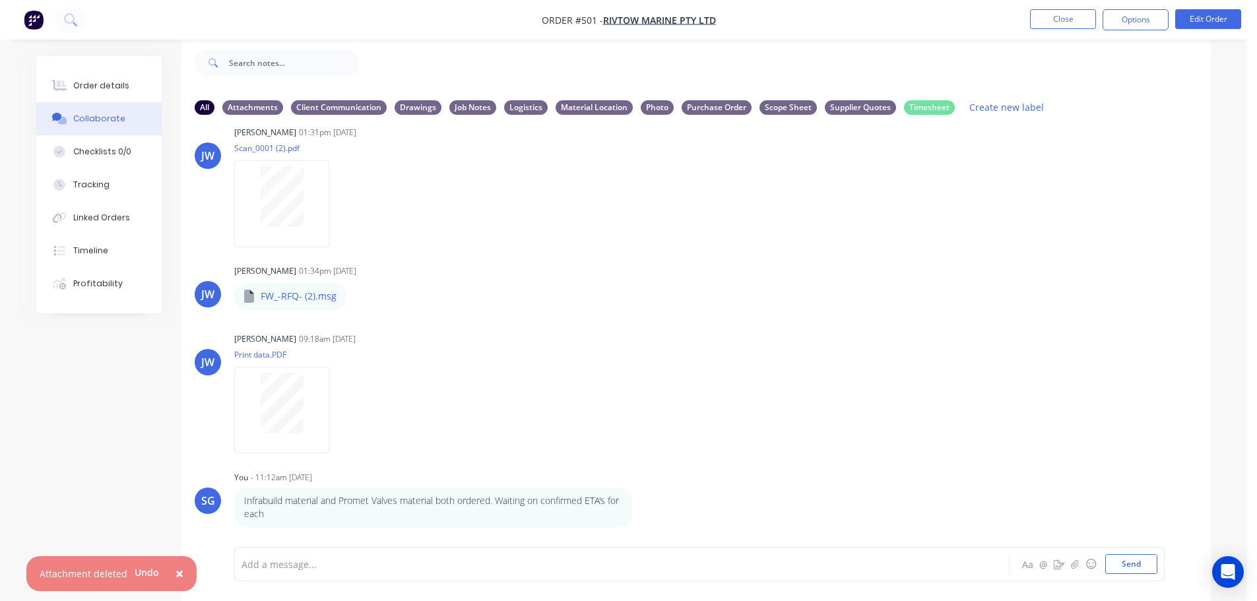
click at [331, 570] on div at bounding box center [585, 565] width 686 height 14
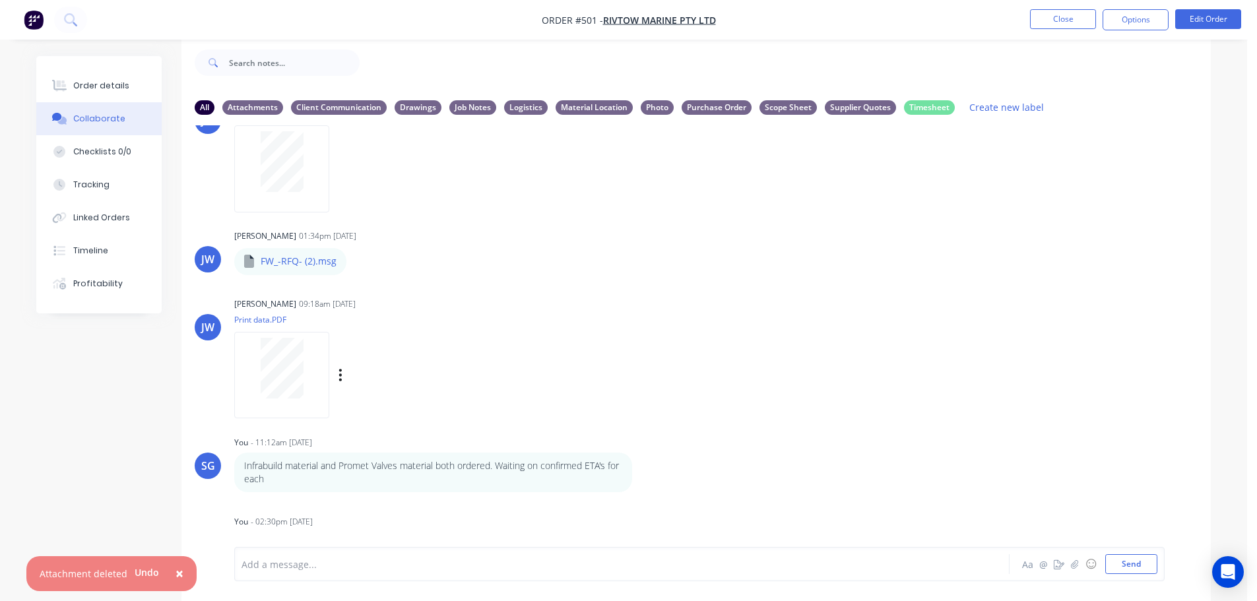
scroll to position [504, 0]
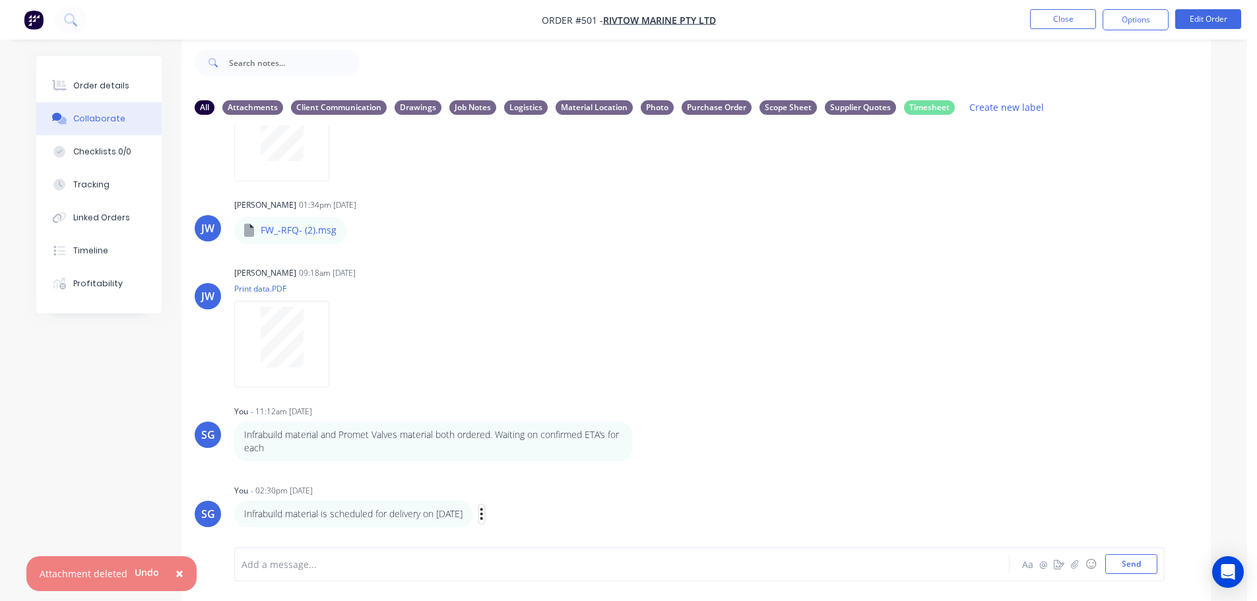
click at [483, 514] on icon "button" at bounding box center [481, 514] width 3 height 12
click at [522, 464] on button "Labels" at bounding box center [529, 469] width 83 height 22
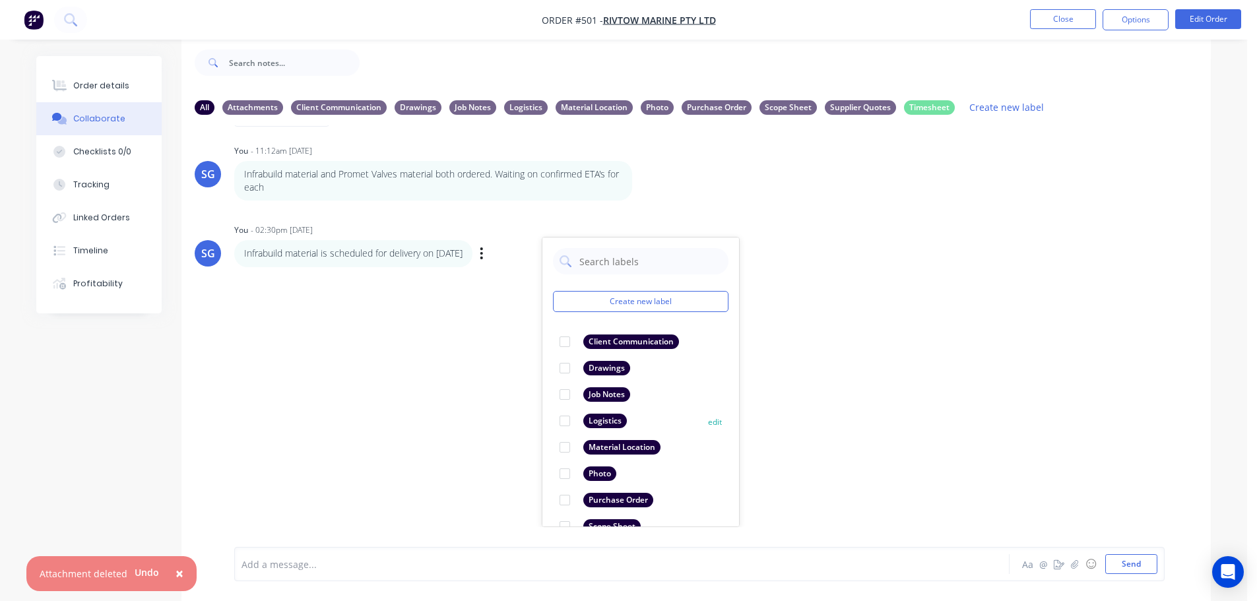
click at [568, 425] on div at bounding box center [565, 421] width 26 height 26
click at [406, 558] on div at bounding box center [585, 565] width 686 height 14
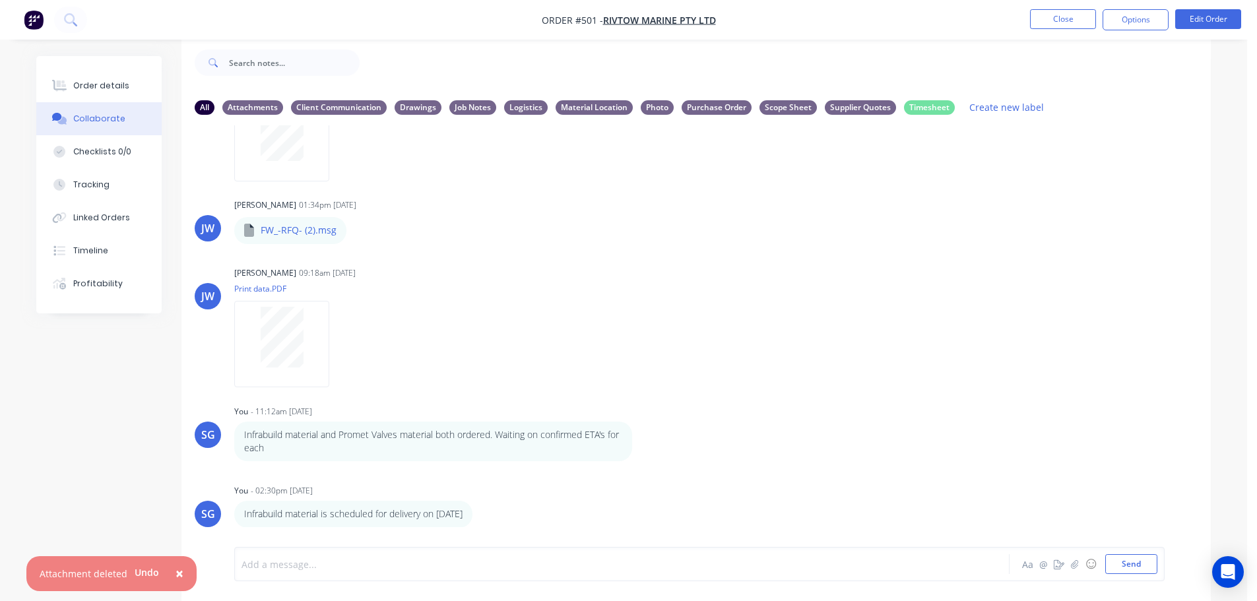
scroll to position [504, 0]
click at [1058, 19] on button "Close" at bounding box center [1063, 19] width 66 height 20
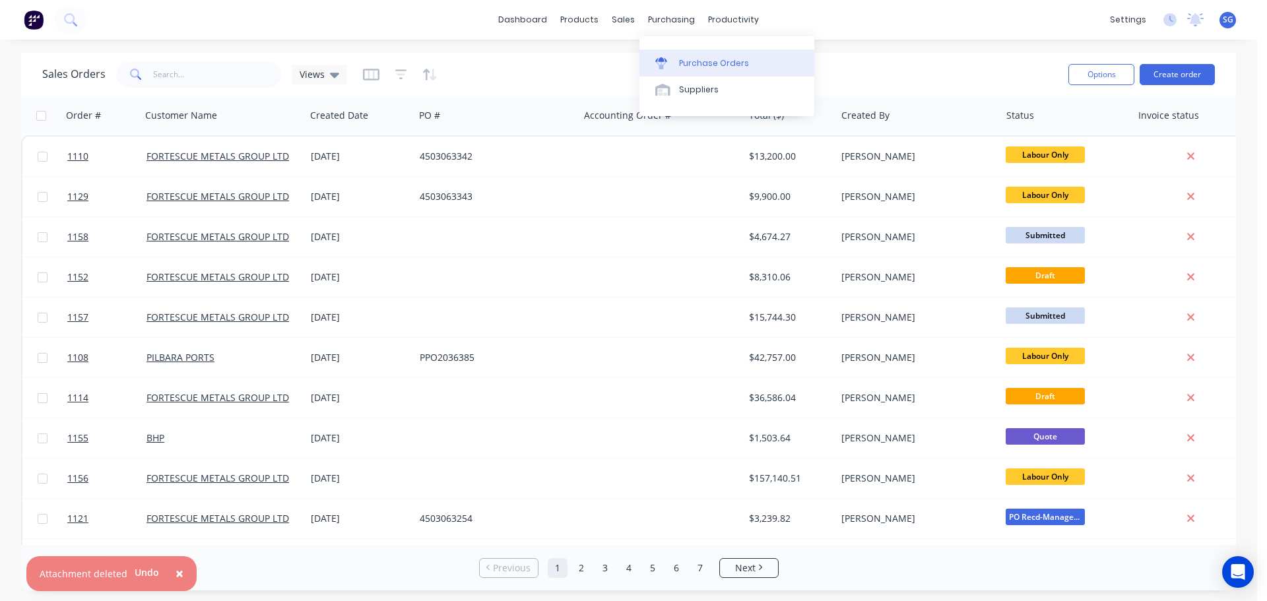
click at [699, 61] on div "Purchase Orders" at bounding box center [714, 63] width 70 height 12
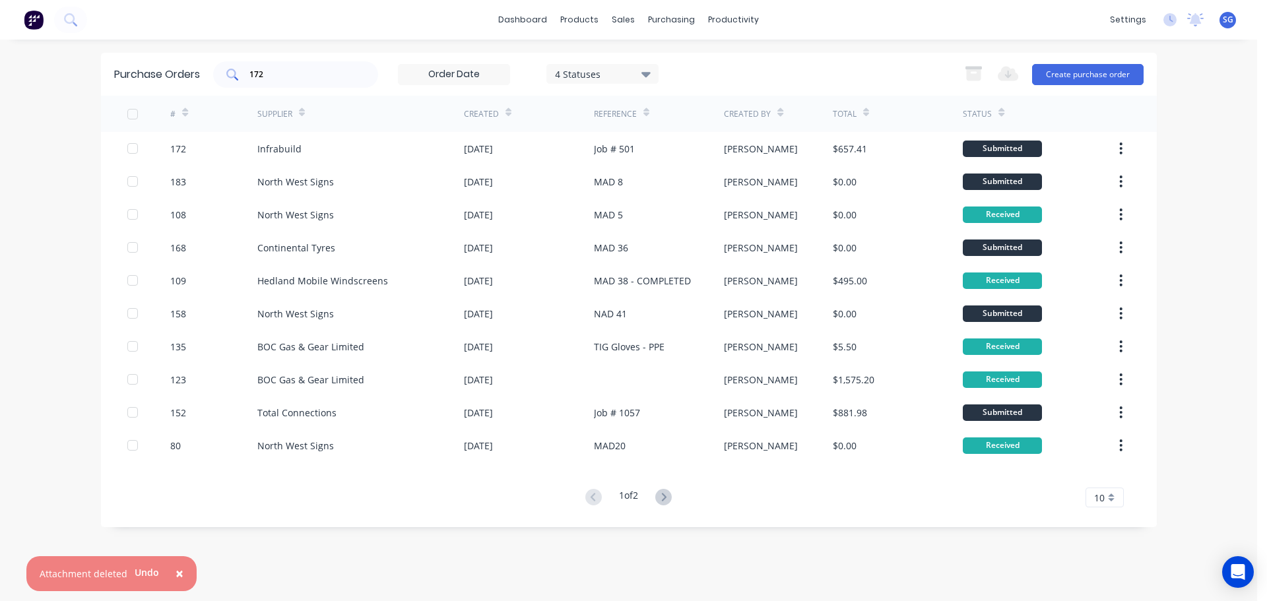
click at [269, 76] on input "172" at bounding box center [303, 74] width 110 height 13
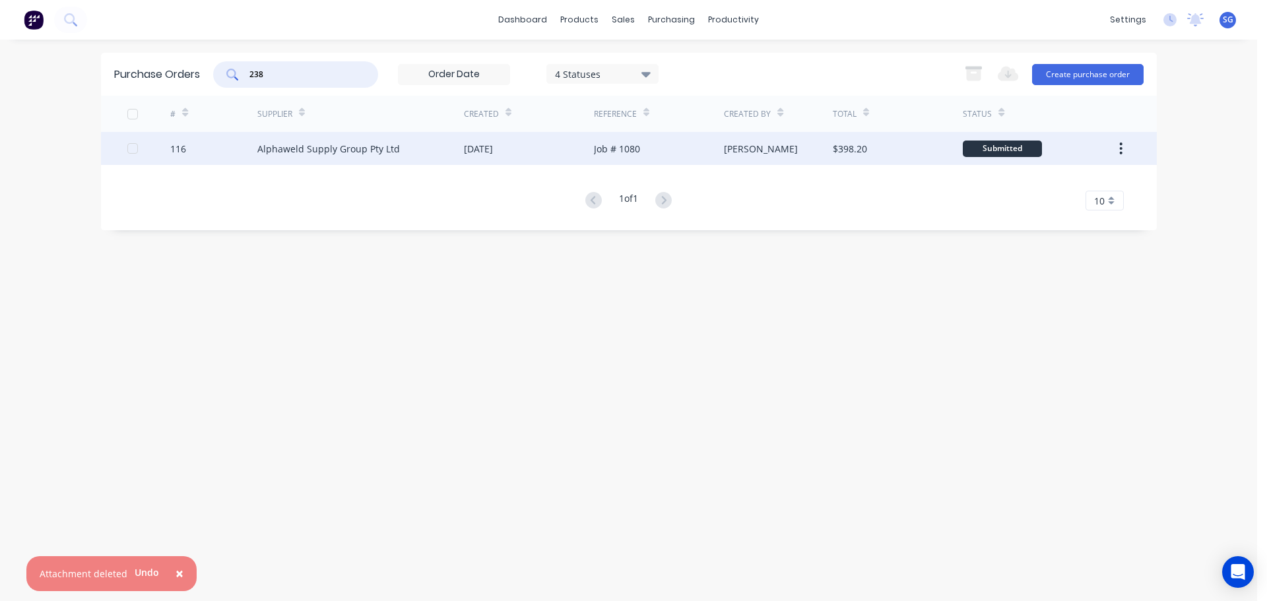
type input "238"
click at [290, 150] on div "Alphaweld Supply Group Pty Ltd" at bounding box center [328, 149] width 143 height 14
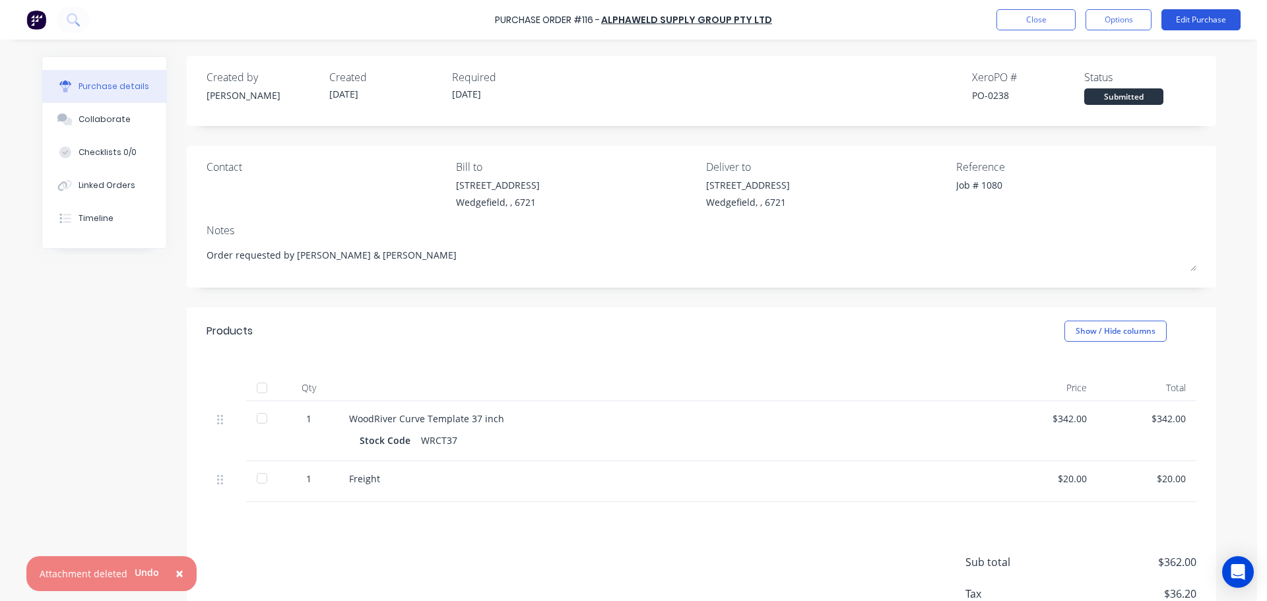
click at [1191, 17] on button "Edit Purchase" at bounding box center [1200, 19] width 79 height 21
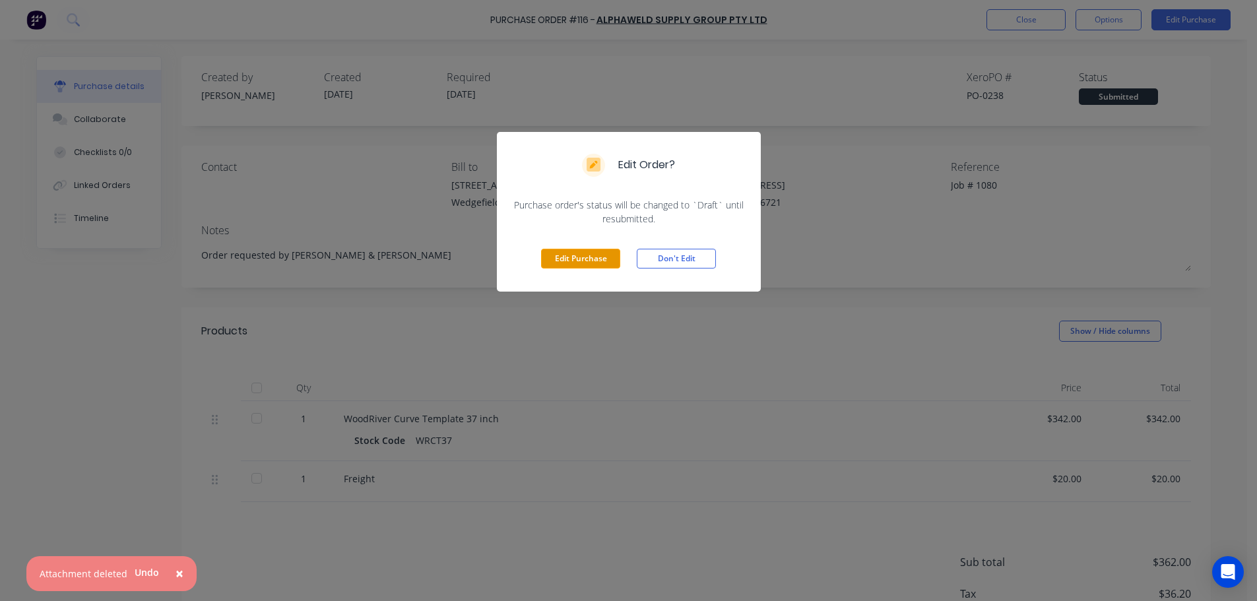
click at [574, 259] on button "Edit Purchase" at bounding box center [580, 259] width 79 height 20
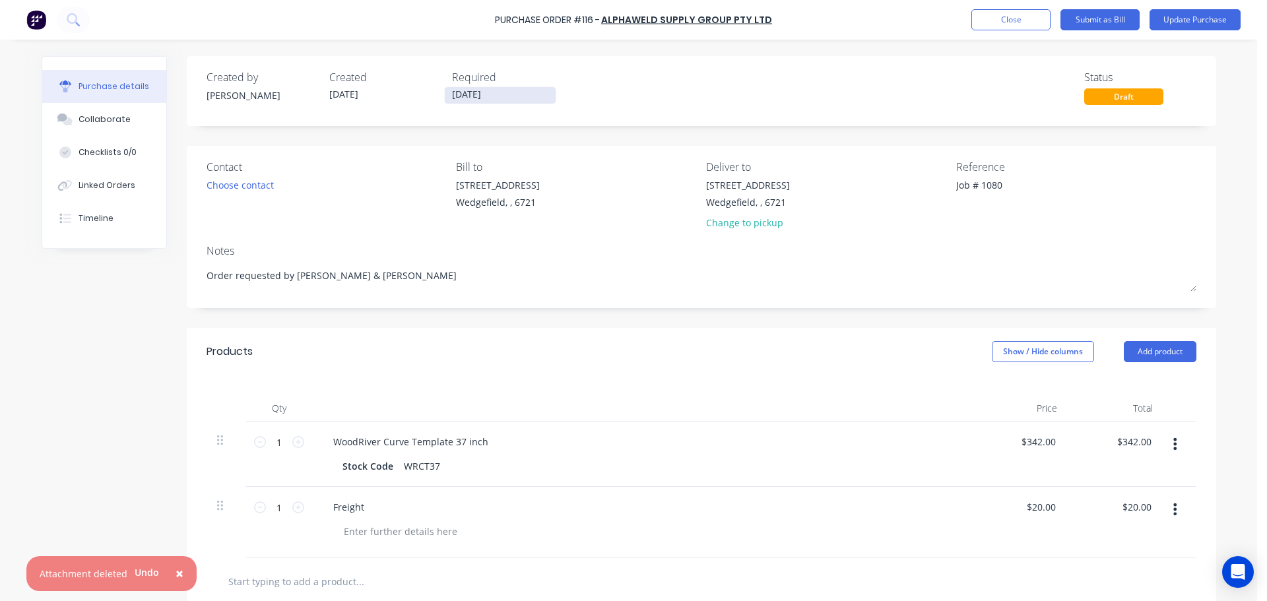
click at [463, 98] on input "26/09/25" at bounding box center [500, 95] width 111 height 16
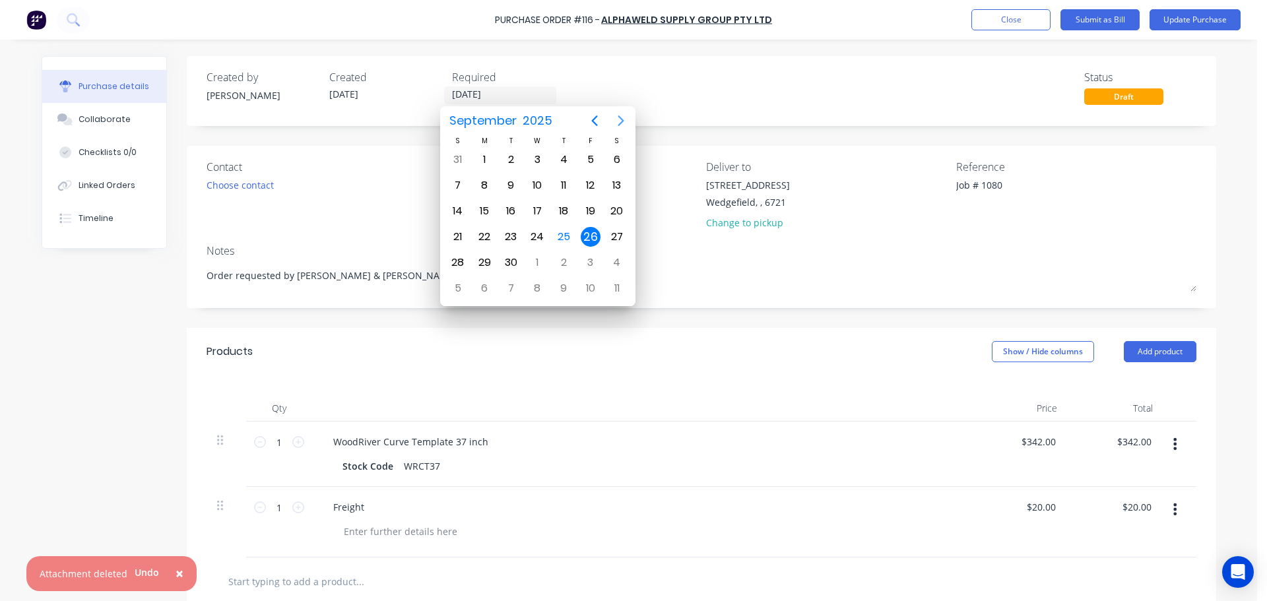
click at [622, 123] on icon "Next page" at bounding box center [621, 121] width 16 height 16
click at [588, 238] on div "24" at bounding box center [591, 237] width 20 height 20
type textarea "x"
type input "24/10/25"
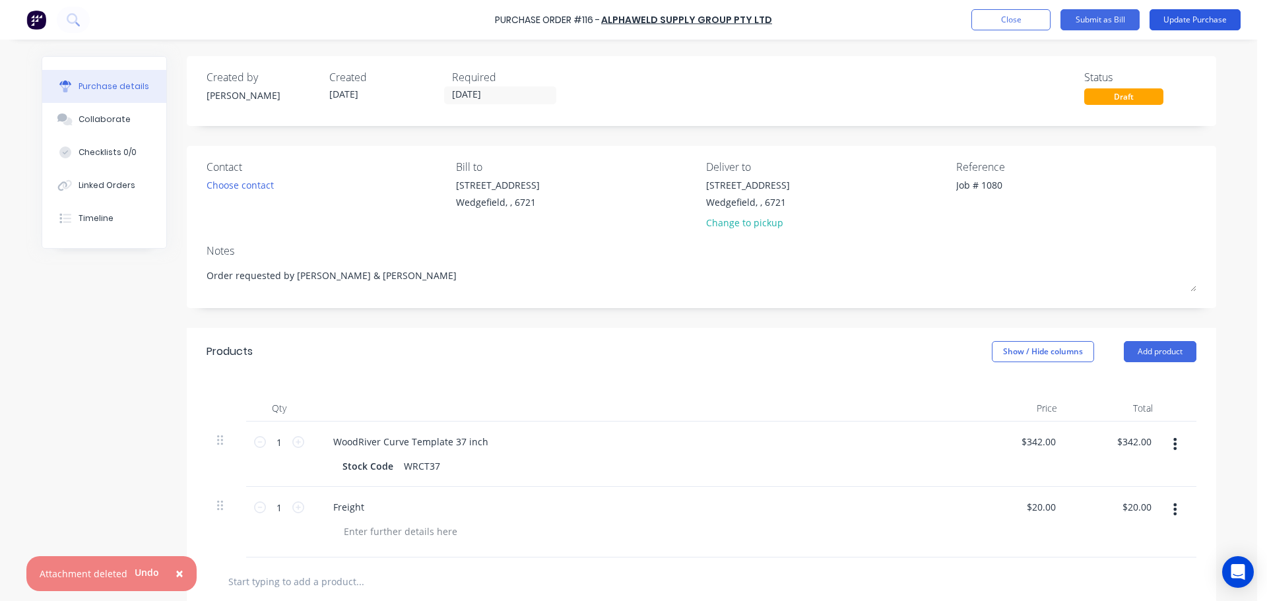
click at [1192, 16] on button "Update Purchase" at bounding box center [1195, 19] width 91 height 21
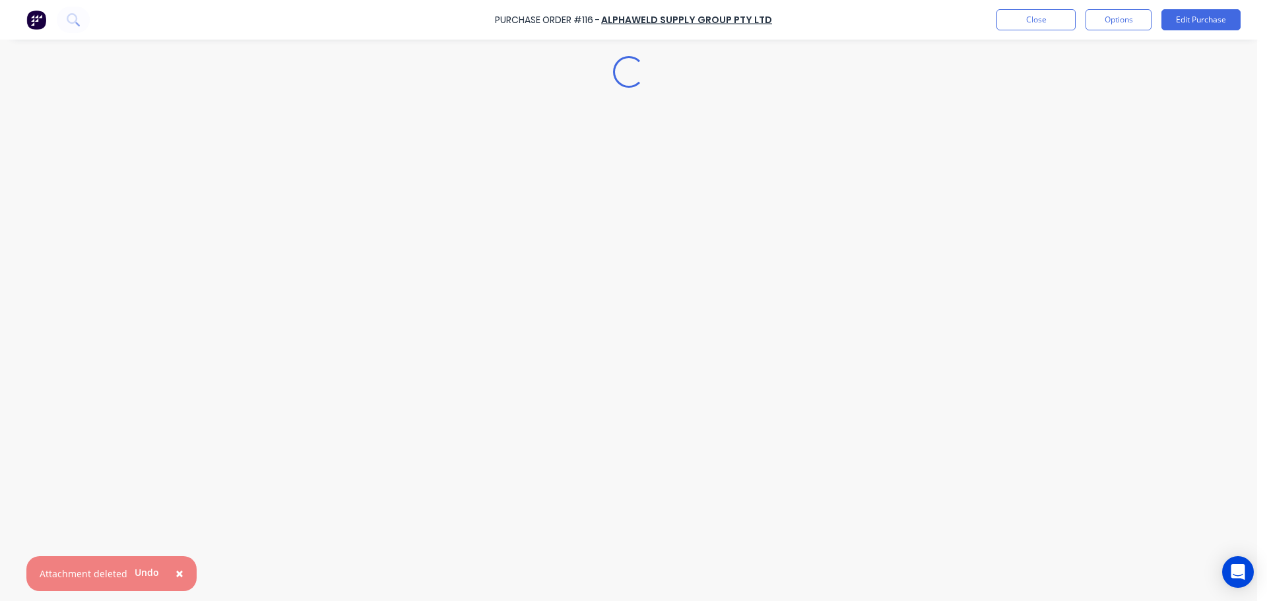
type textarea "x"
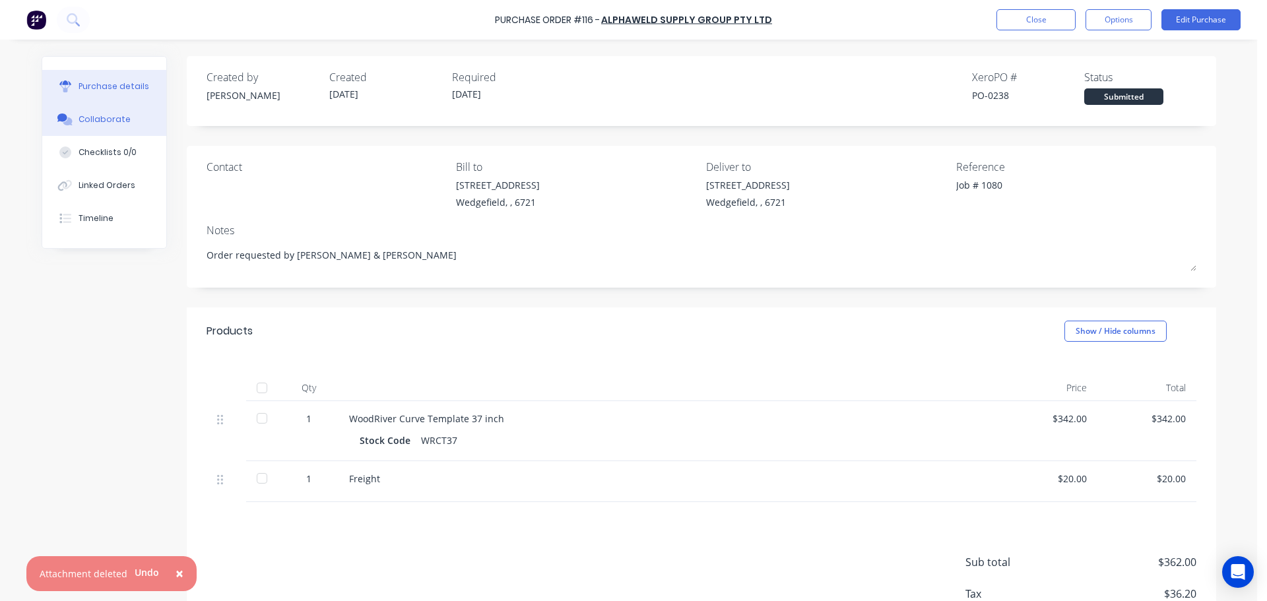
drag, startPoint x: 106, startPoint y: 121, endPoint x: 125, endPoint y: 131, distance: 21.5
click at [106, 121] on div "Collaborate" at bounding box center [105, 120] width 52 height 12
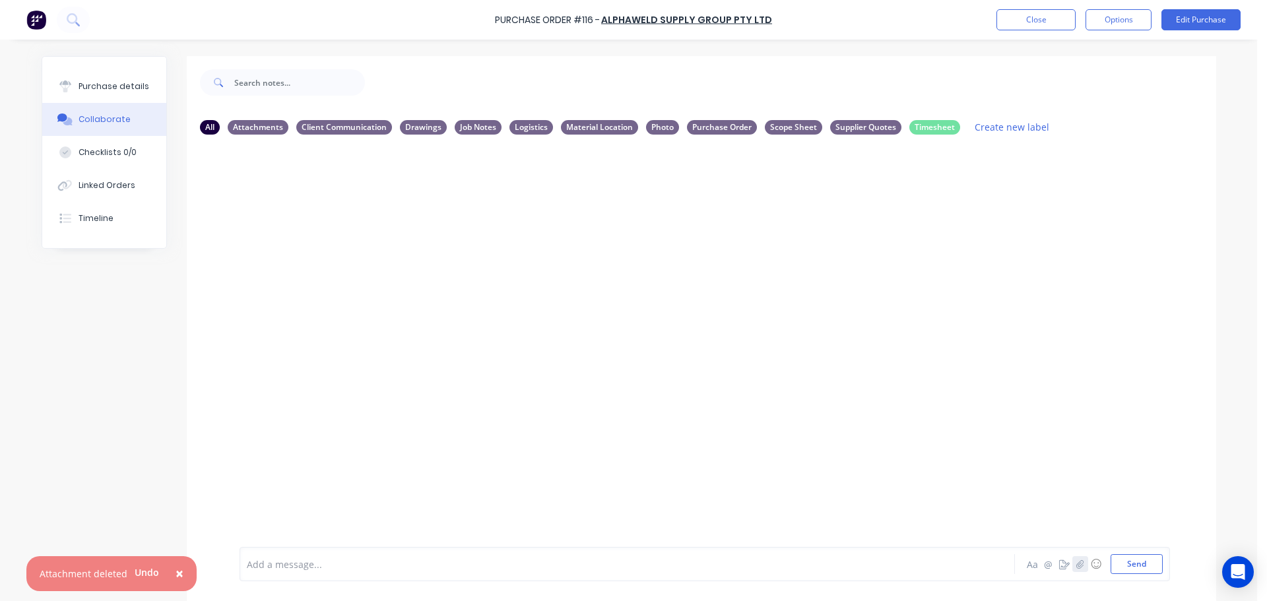
click at [1076, 562] on icon "button" at bounding box center [1080, 564] width 8 height 9
click at [1124, 563] on button "Send" at bounding box center [1137, 564] width 52 height 20
click at [380, 566] on div at bounding box center [590, 565] width 686 height 14
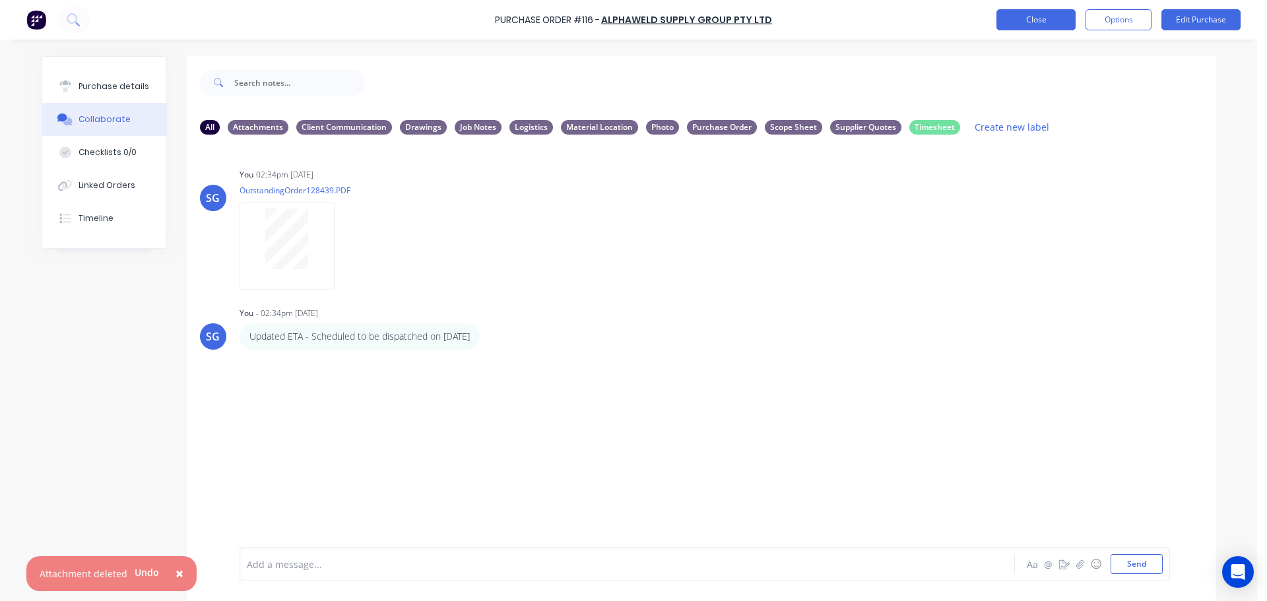
click at [1028, 19] on button "Close" at bounding box center [1035, 19] width 79 height 21
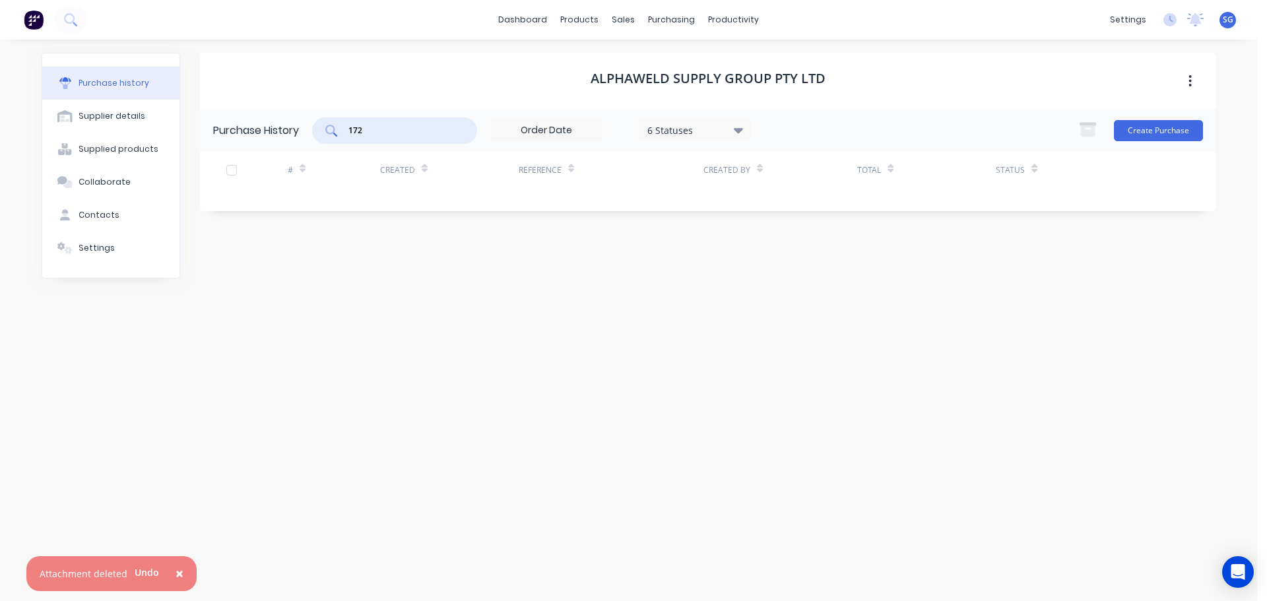
click at [392, 127] on input "172" at bounding box center [402, 130] width 110 height 13
type input "1"
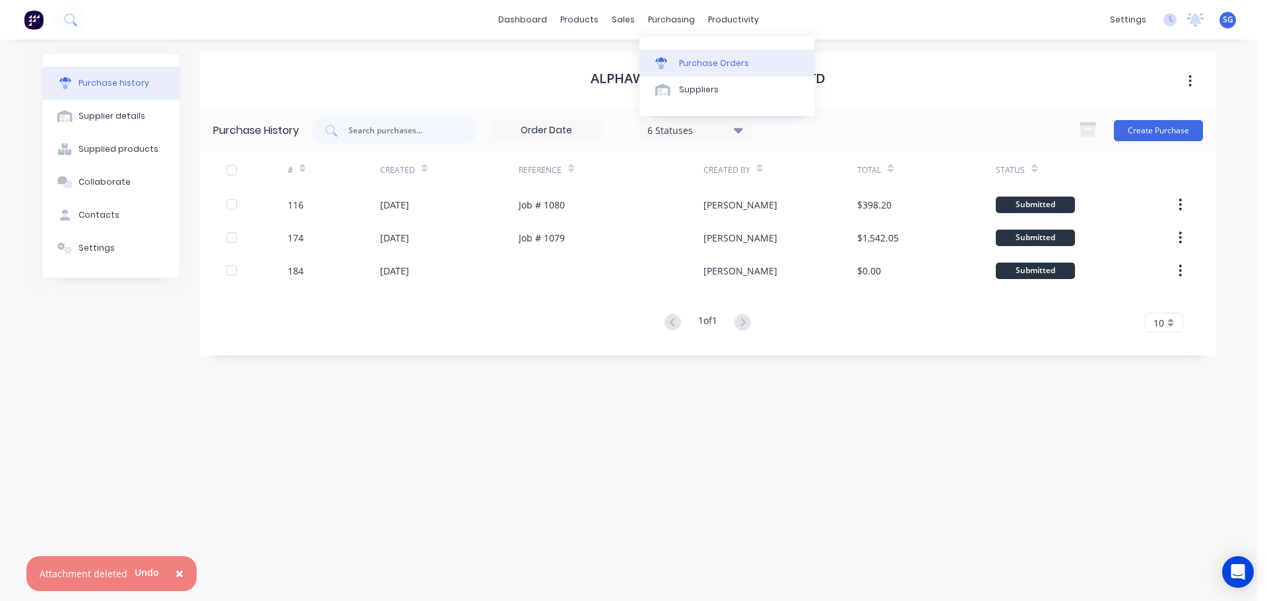
click at [711, 65] on div "Purchase Orders" at bounding box center [714, 63] width 70 height 12
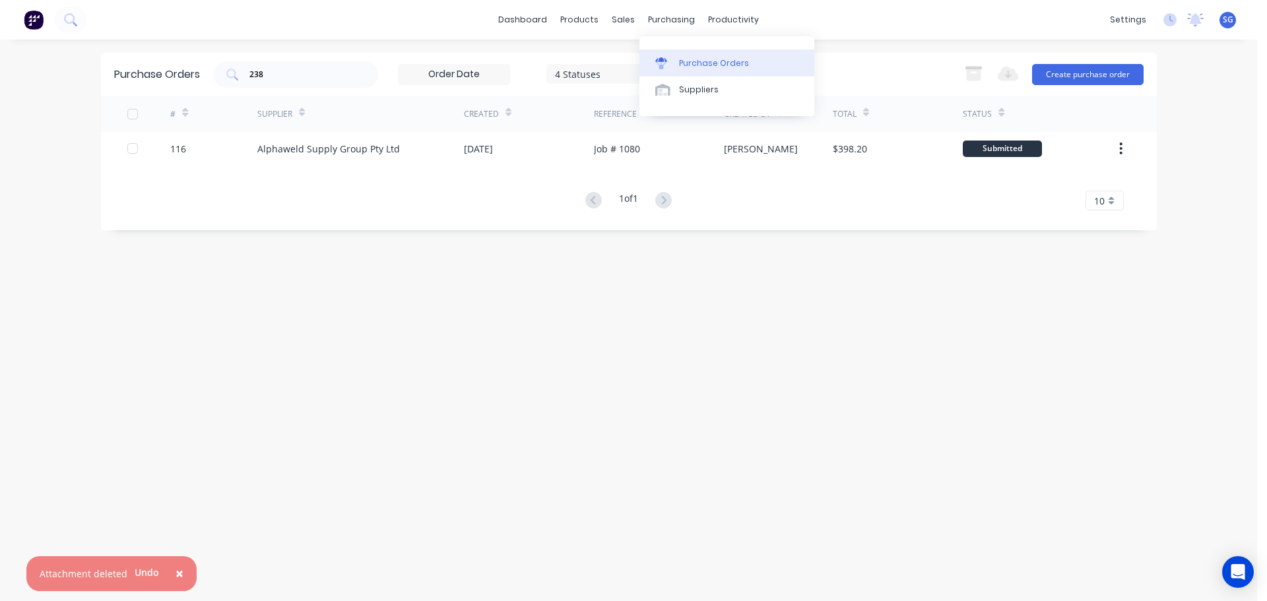
click at [682, 59] on div "Purchase Orders" at bounding box center [714, 63] width 70 height 12
click at [258, 70] on input "238" at bounding box center [303, 74] width 110 height 13
type input "181"
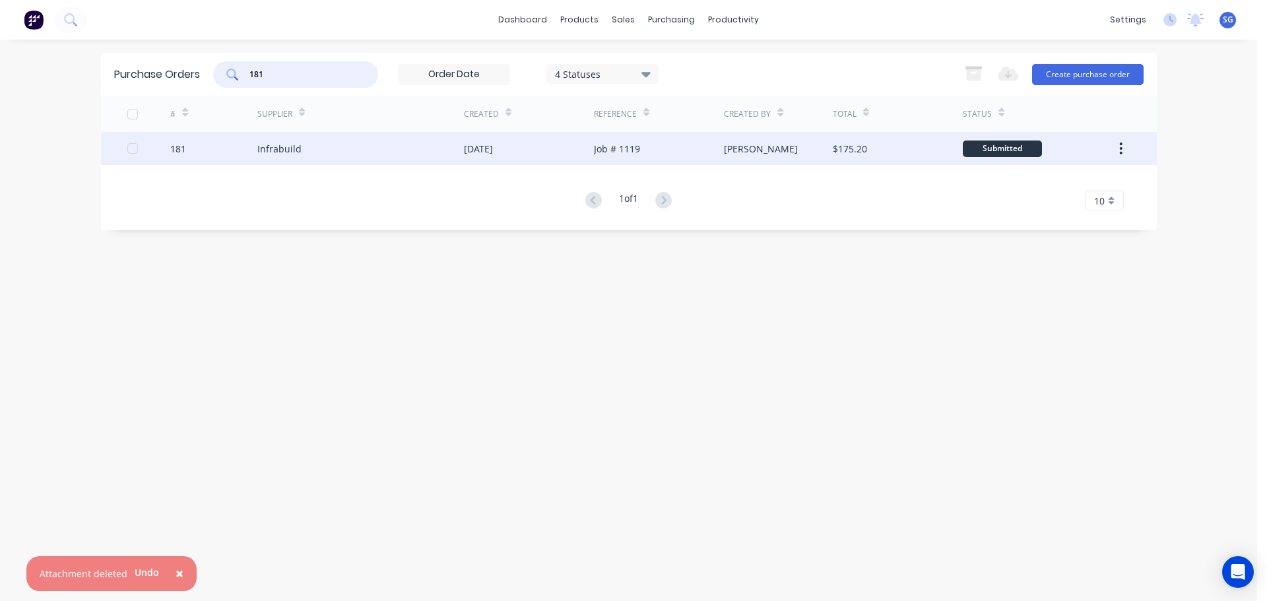
click at [287, 150] on div "Infrabuild" at bounding box center [279, 149] width 44 height 14
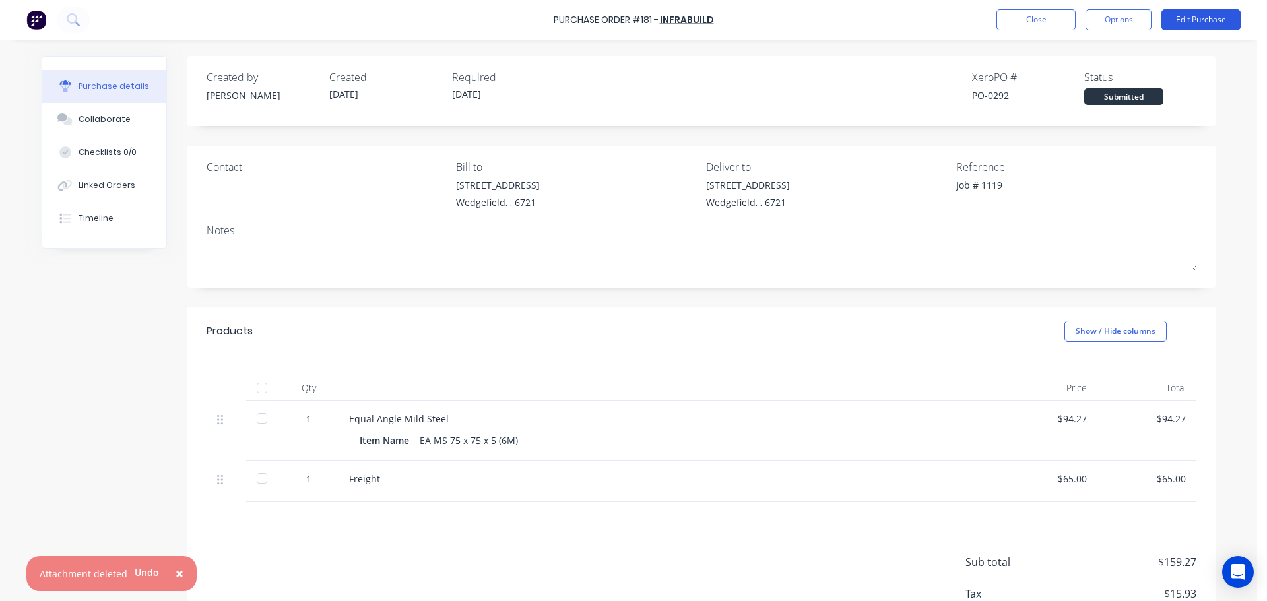
click at [1200, 20] on button "Edit Purchase" at bounding box center [1200, 19] width 79 height 21
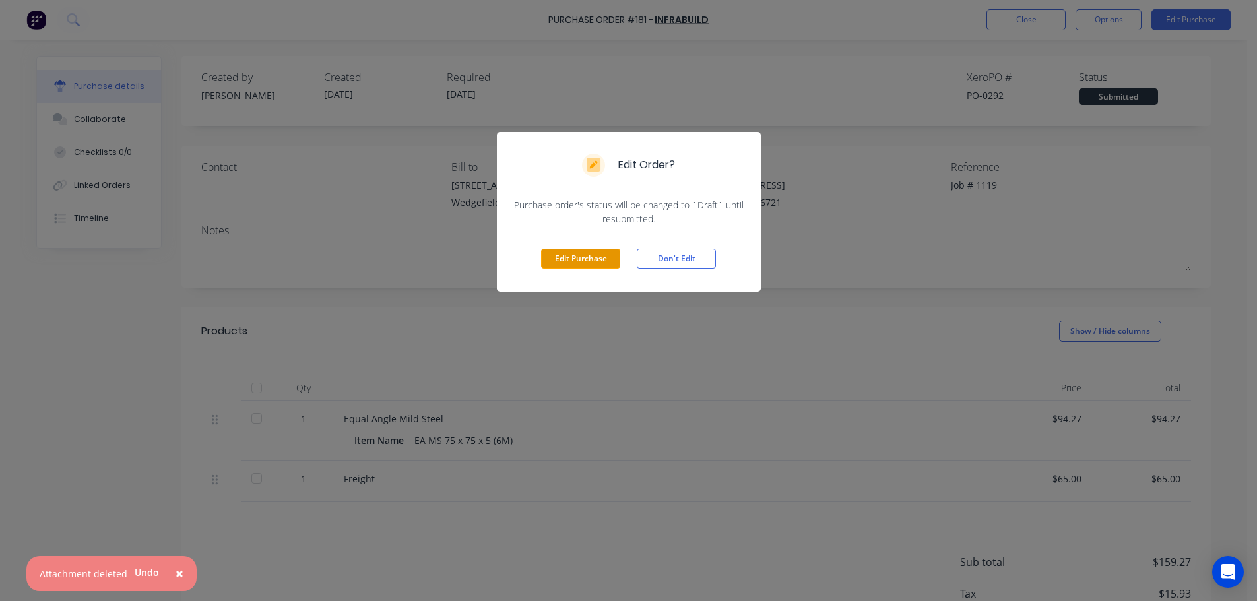
click at [595, 261] on button "Edit Purchase" at bounding box center [580, 259] width 79 height 20
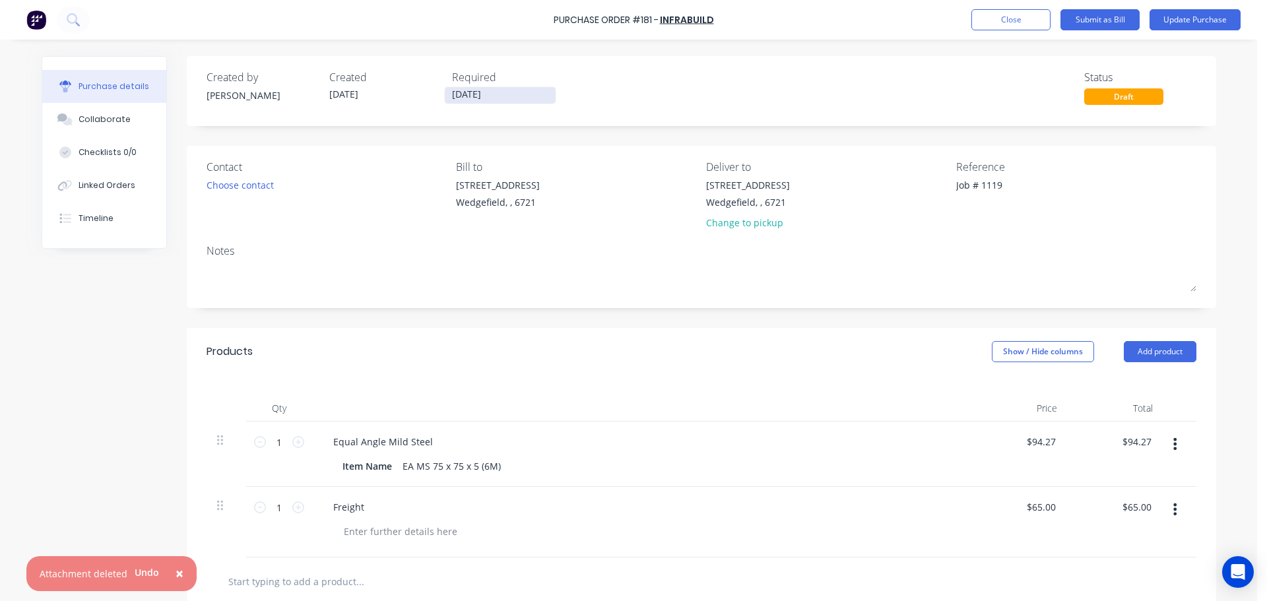
click at [488, 99] on input "30/09/25" at bounding box center [500, 95] width 111 height 16
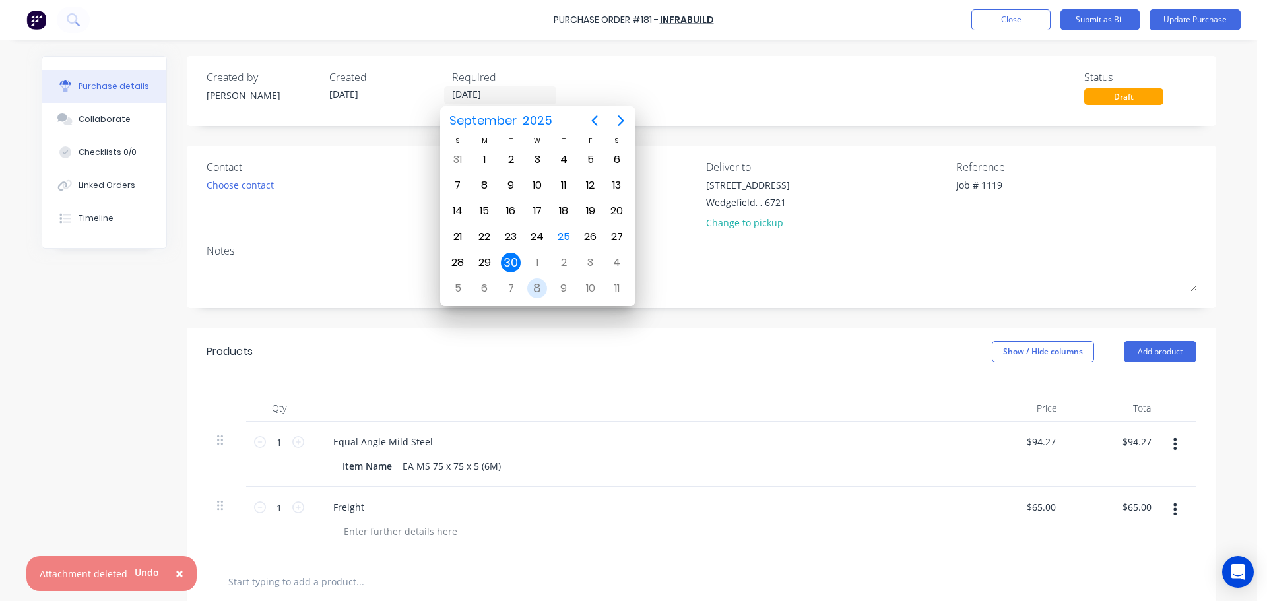
click at [535, 290] on div "8" at bounding box center [537, 288] width 20 height 20
type textarea "x"
type input "08/10/25"
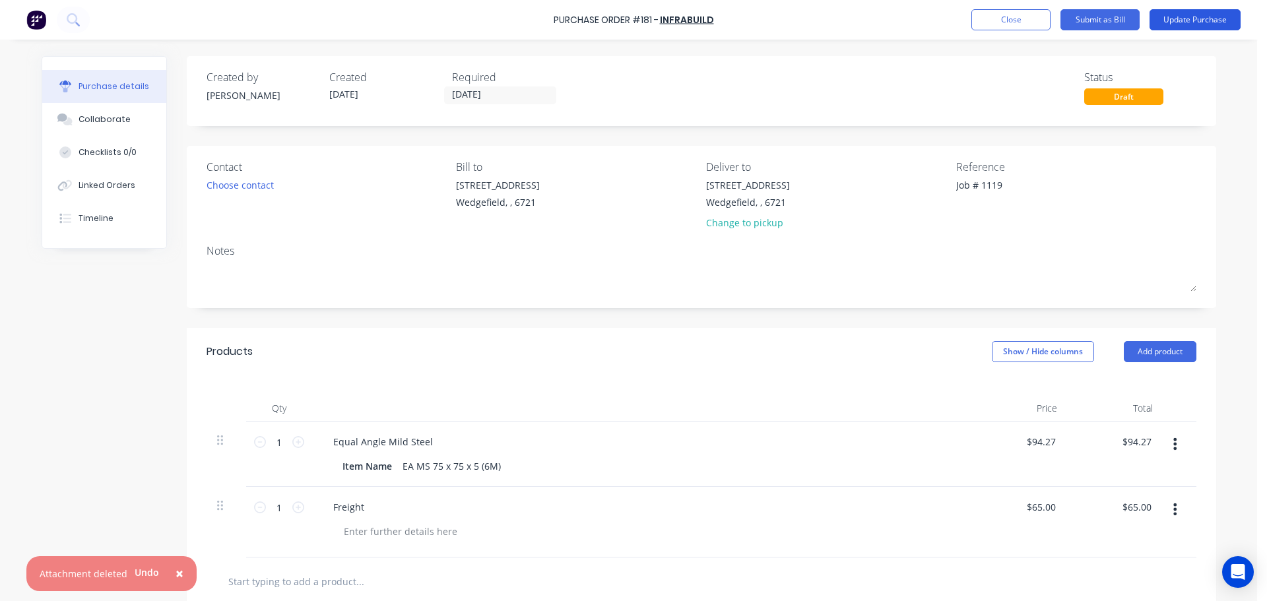
click at [1202, 18] on button "Update Purchase" at bounding box center [1195, 19] width 91 height 21
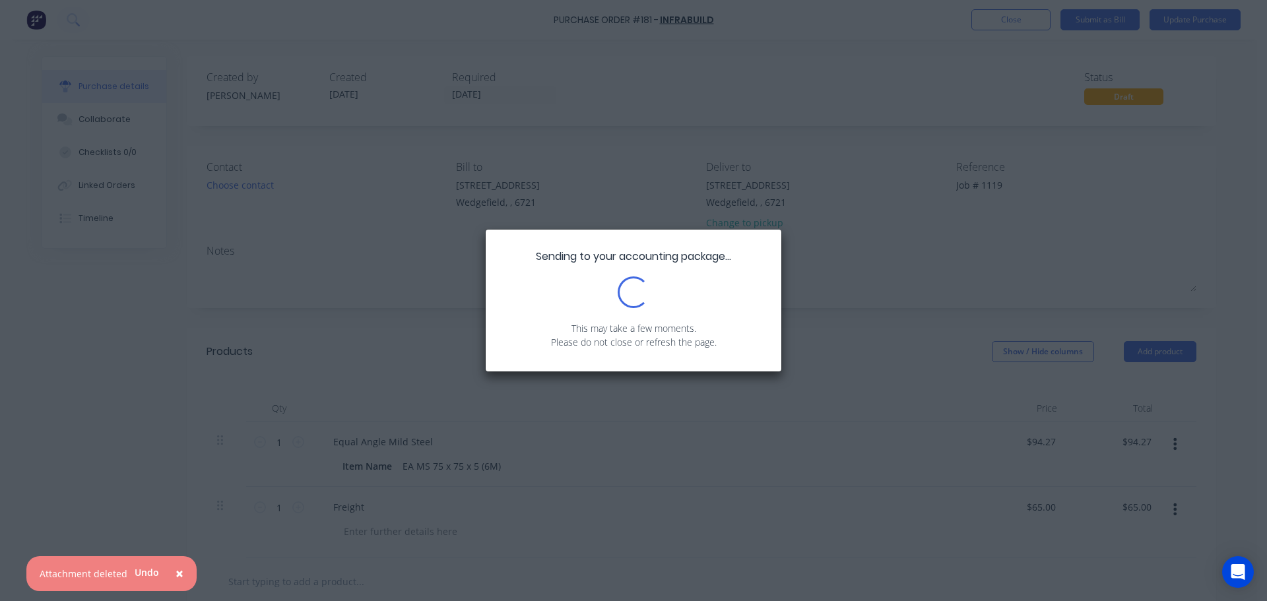
type textarea "x"
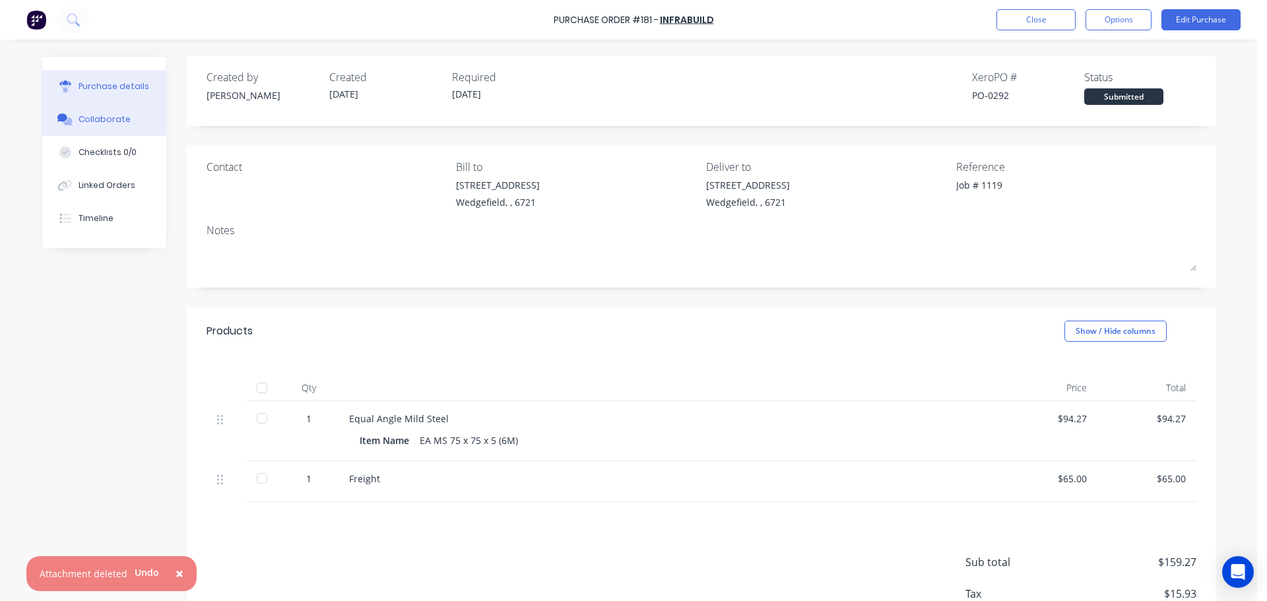
drag, startPoint x: 93, startPoint y: 125, endPoint x: 144, endPoint y: 119, distance: 51.1
click at [93, 125] on div "Collaborate" at bounding box center [105, 120] width 52 height 12
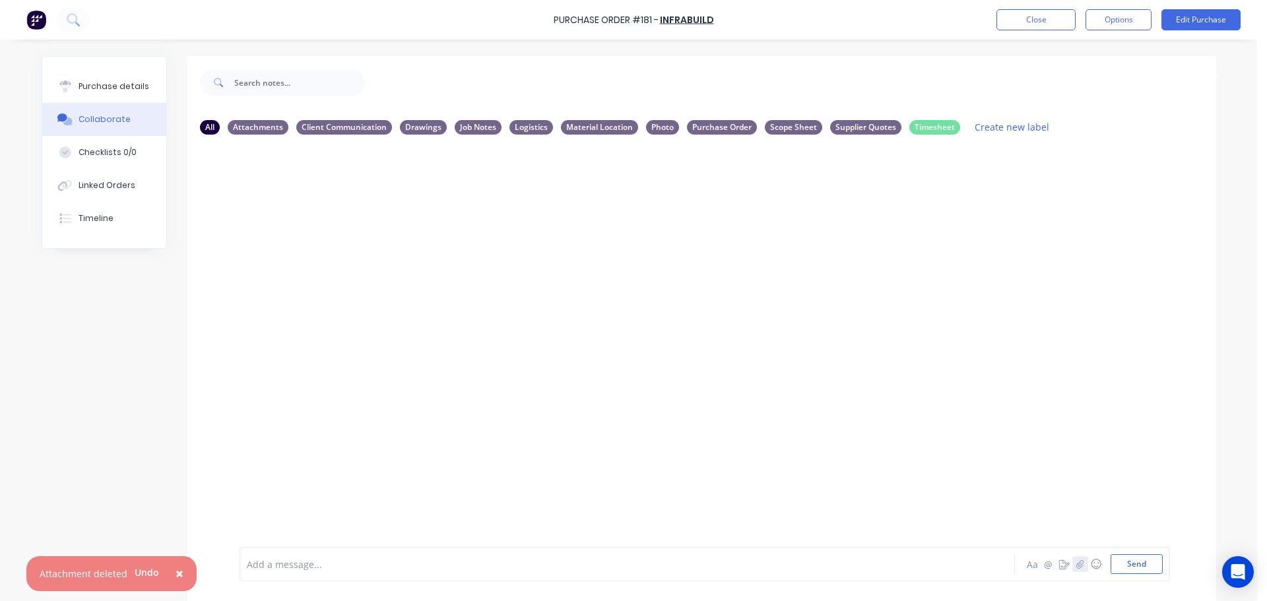
click at [1076, 565] on icon "button" at bounding box center [1079, 564] width 7 height 9
click at [302, 569] on div at bounding box center [590, 565] width 686 height 14
click at [391, 573] on div "ETA for delivery is Wednesday" at bounding box center [590, 564] width 687 height 20
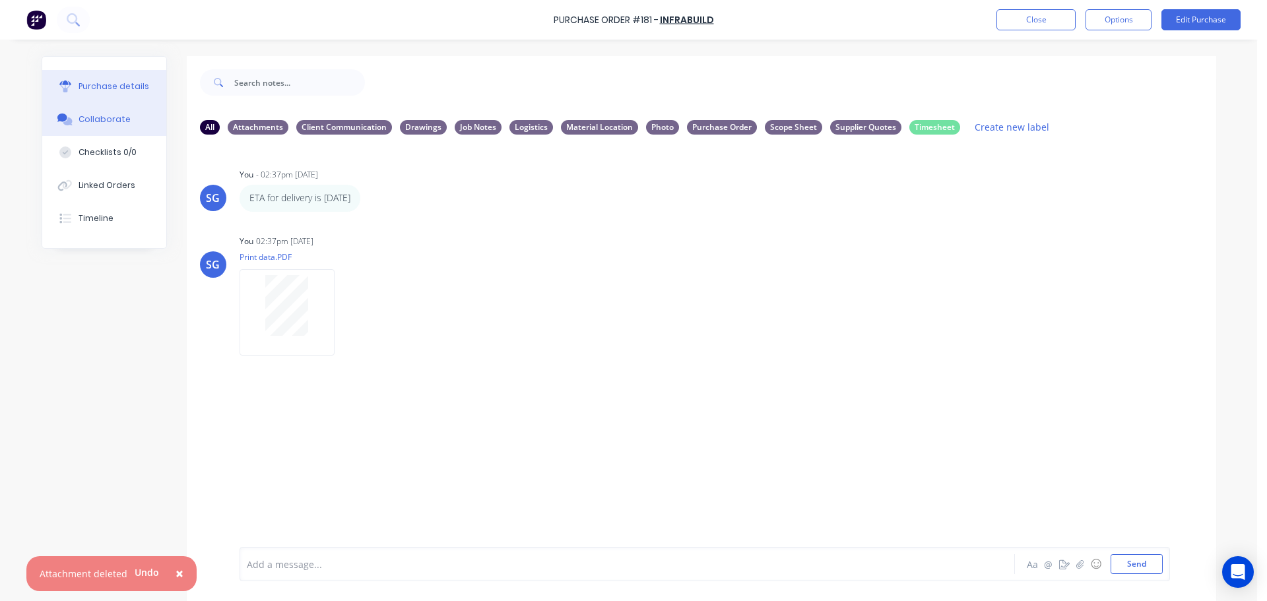
click at [74, 102] on button "Purchase details" at bounding box center [104, 86] width 124 height 33
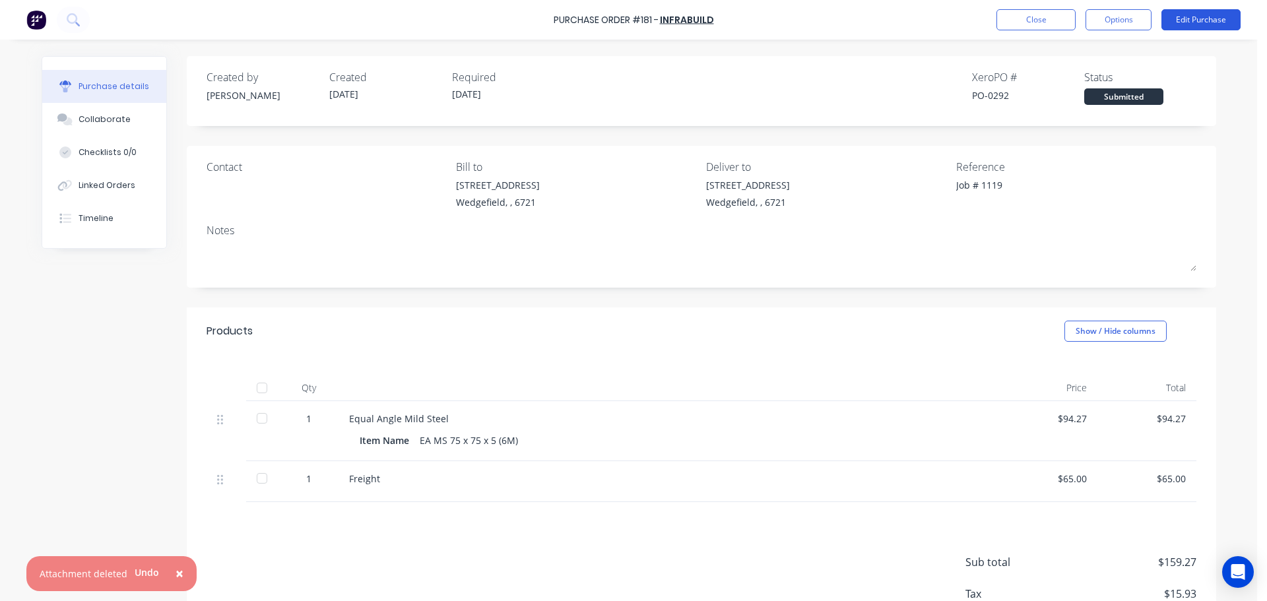
click at [1194, 25] on button "Edit Purchase" at bounding box center [1200, 19] width 79 height 21
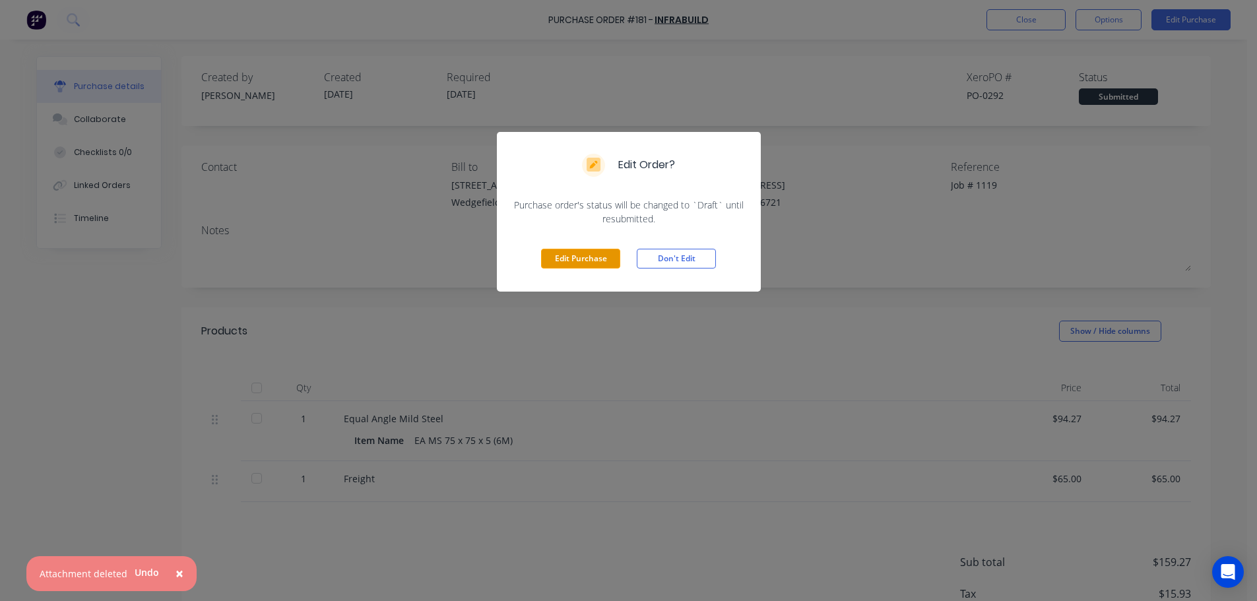
click at [592, 261] on button "Edit Purchase" at bounding box center [580, 259] width 79 height 20
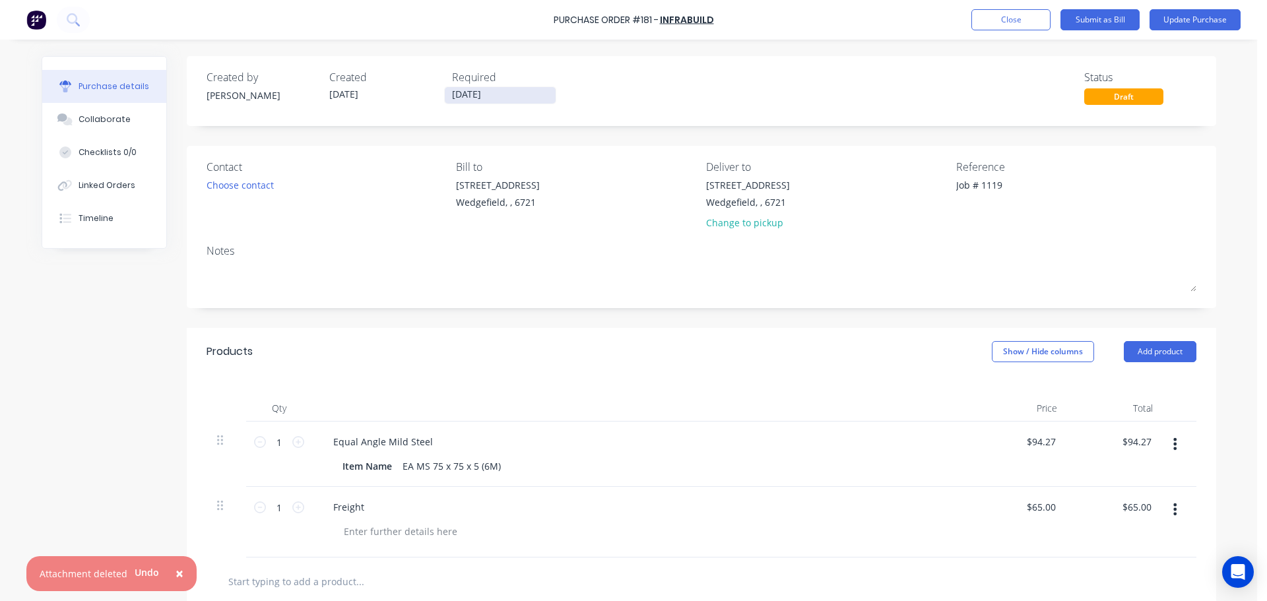
click at [483, 99] on input "08/10/25" at bounding box center [500, 95] width 111 height 16
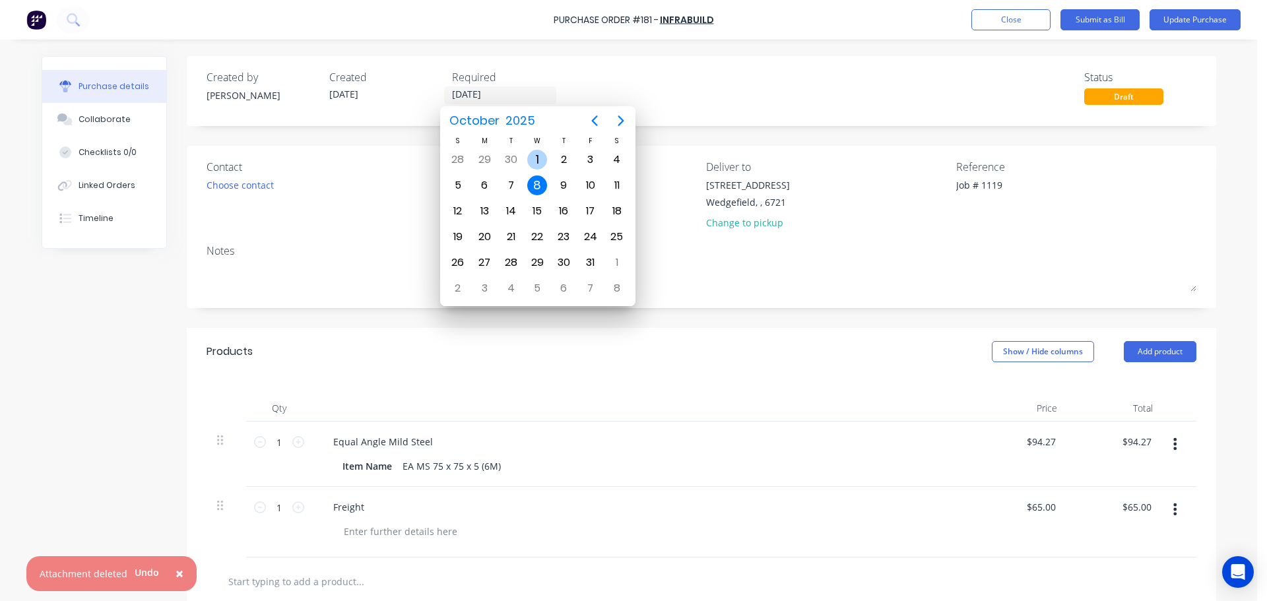
click at [538, 160] on div "1" at bounding box center [537, 160] width 20 height 20
type textarea "x"
type input "01/10/25"
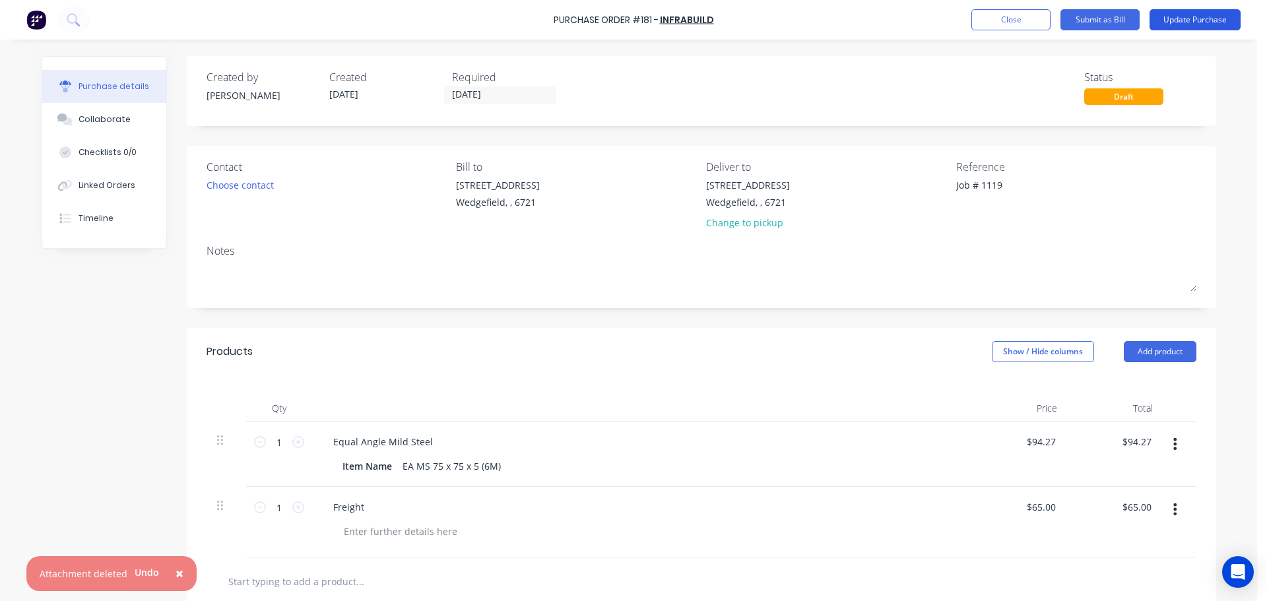
click at [1196, 18] on button "Update Purchase" at bounding box center [1195, 19] width 91 height 21
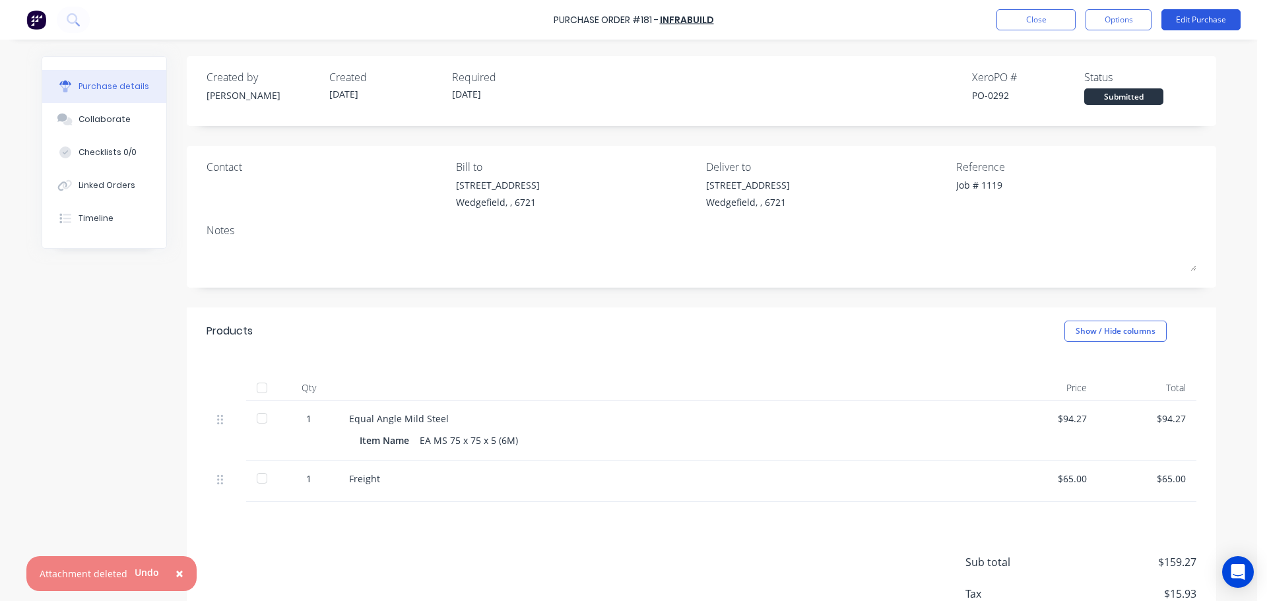
click at [1184, 21] on button "Edit Purchase" at bounding box center [1200, 19] width 79 height 21
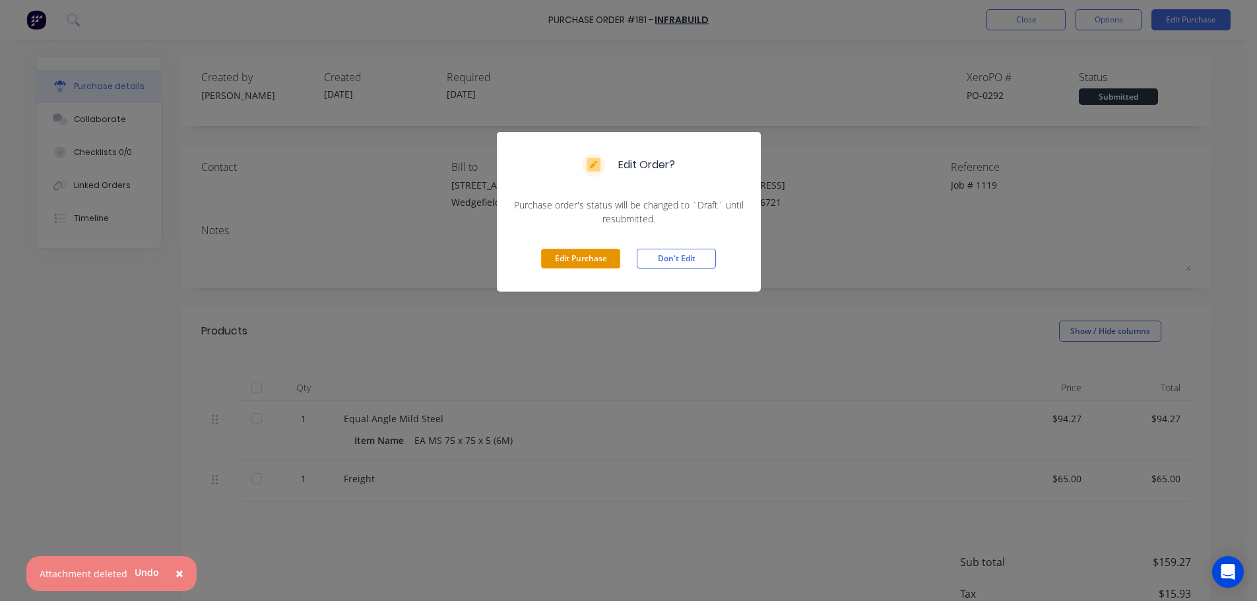
click at [597, 253] on button "Edit Purchase" at bounding box center [580, 259] width 79 height 20
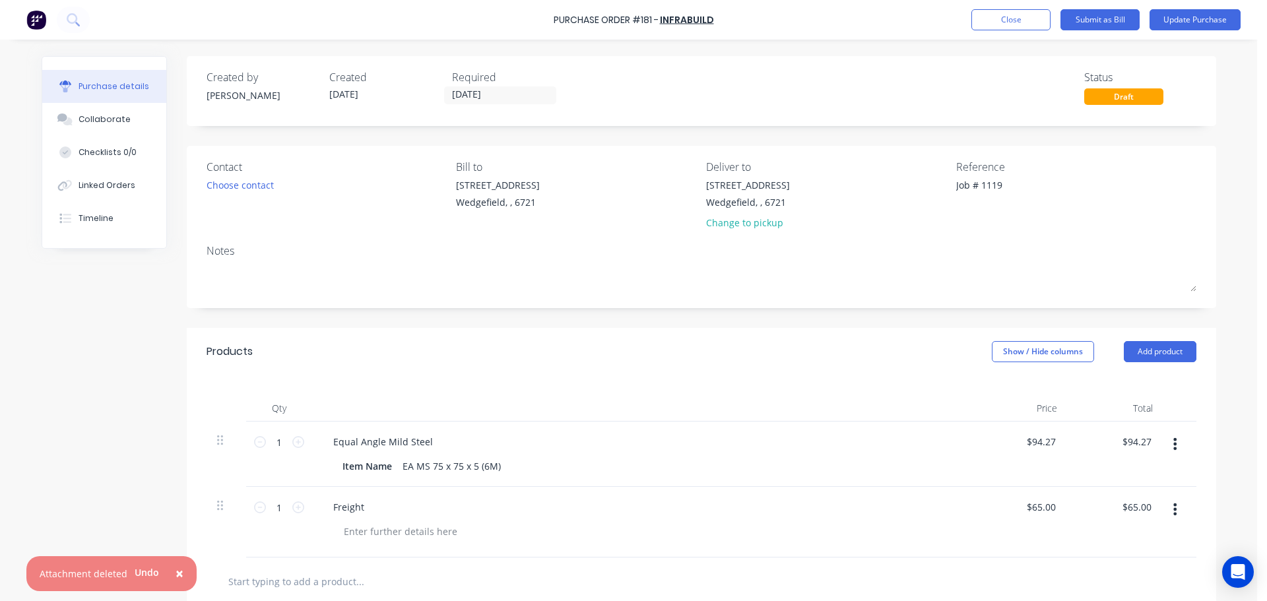
click at [1177, 510] on button "button" at bounding box center [1174, 510] width 31 height 24
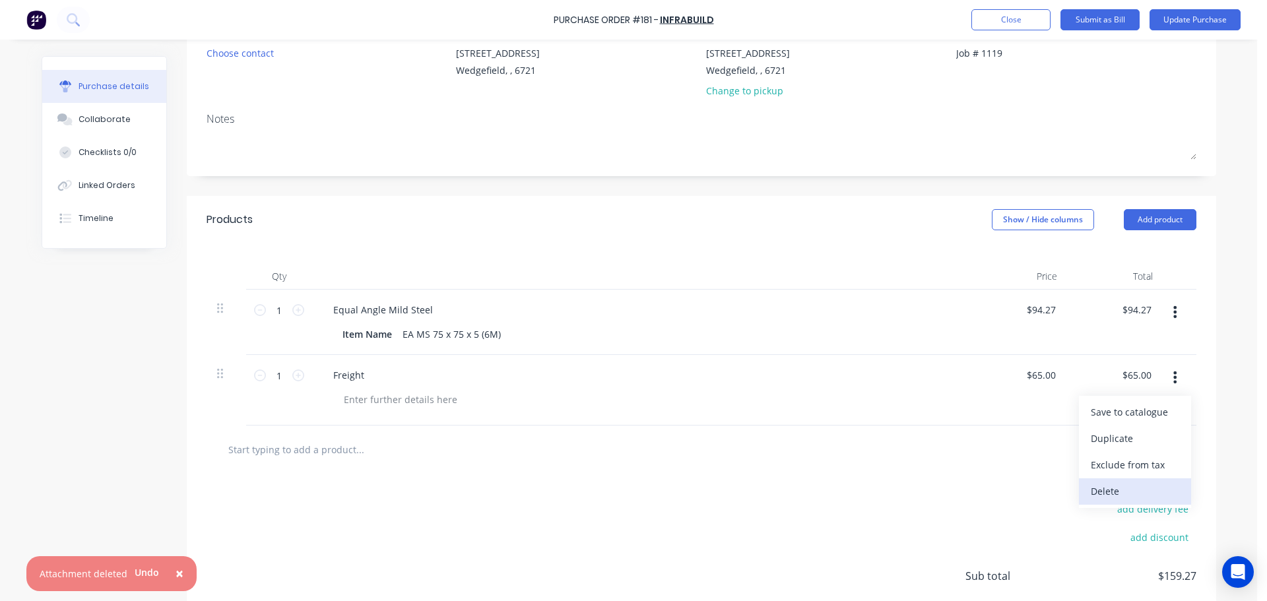
click at [1105, 490] on button "Delete" at bounding box center [1135, 491] width 112 height 26
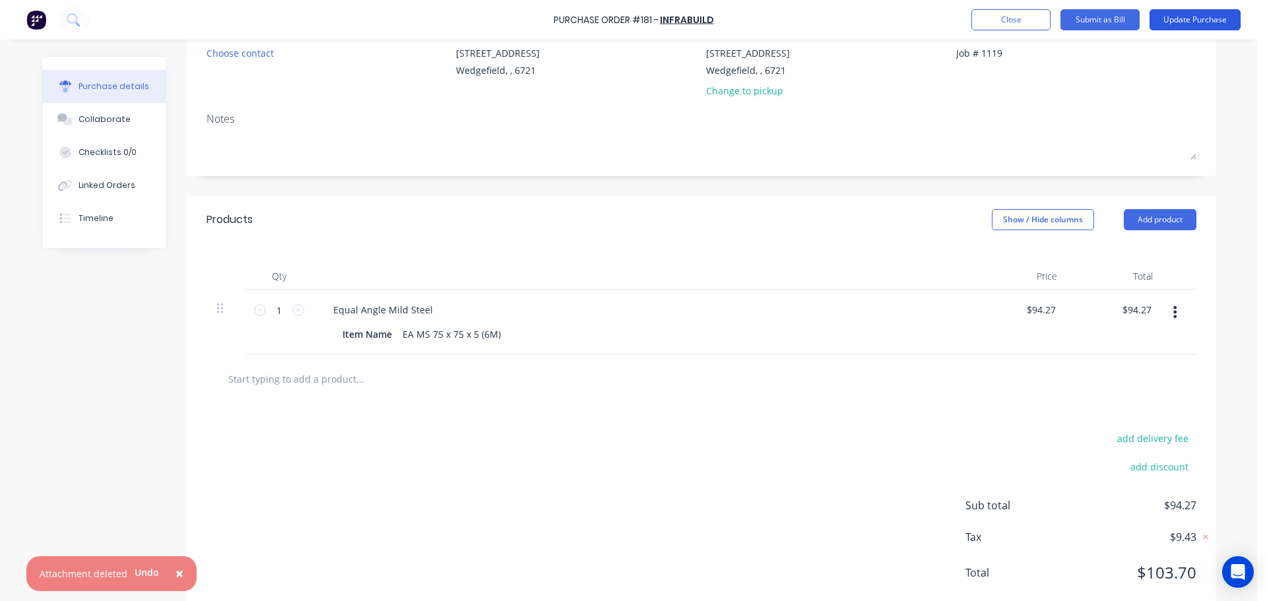
click at [1202, 26] on button "Update Purchase" at bounding box center [1195, 19] width 91 height 21
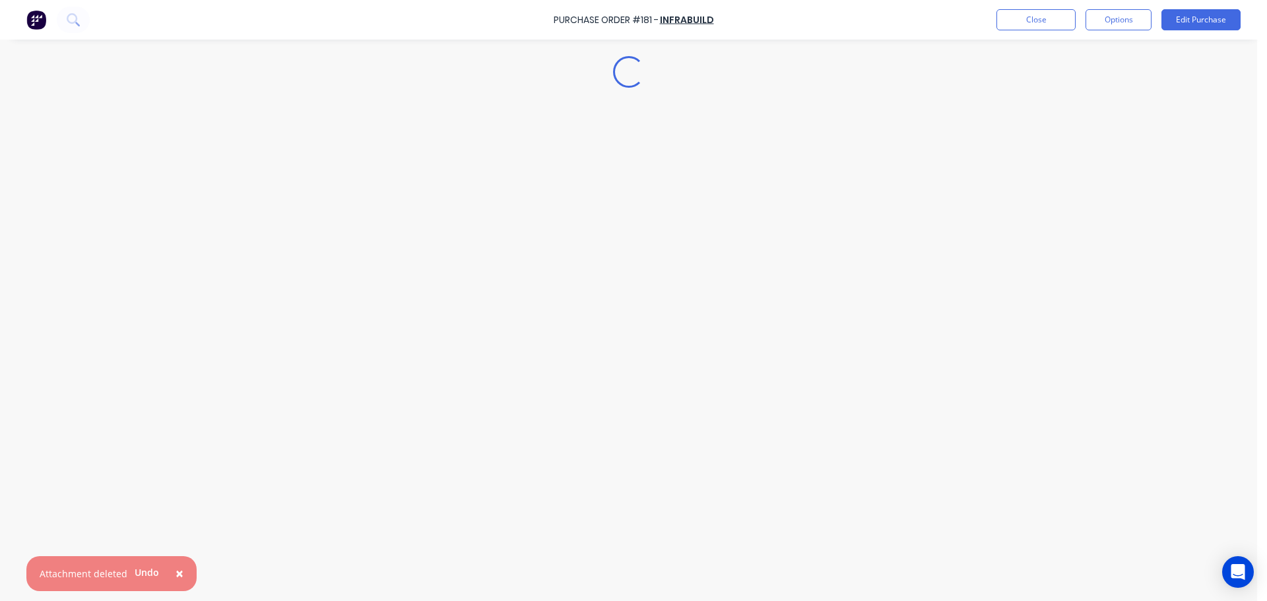
scroll to position [0, 0]
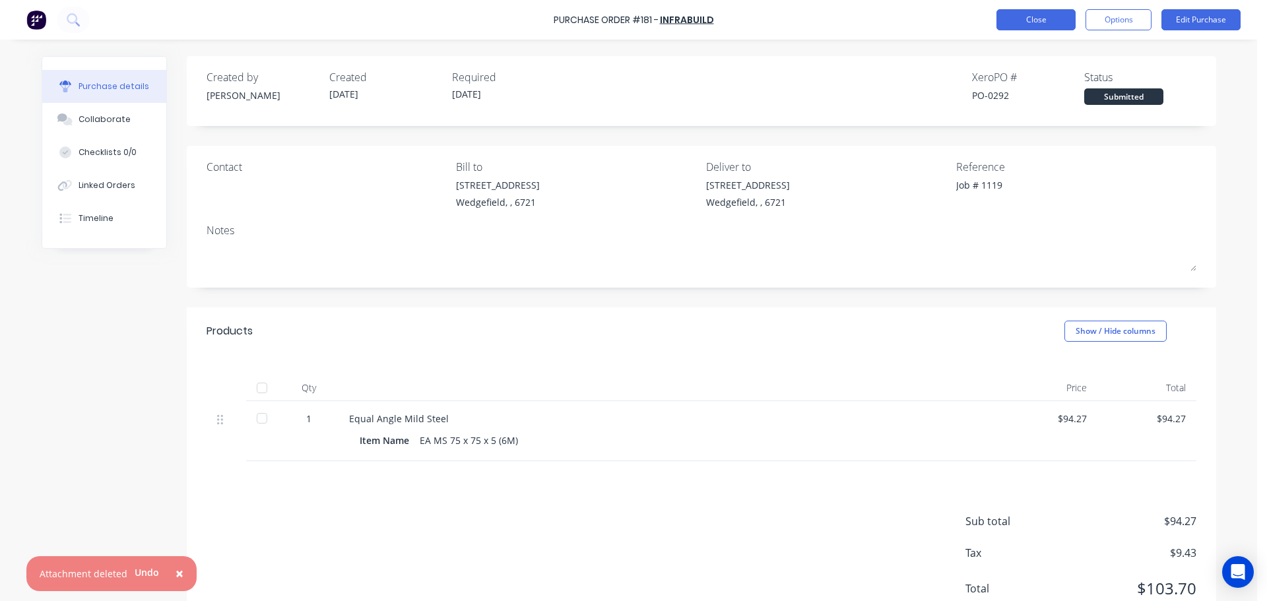
click at [1052, 26] on button "Close" at bounding box center [1035, 19] width 79 height 21
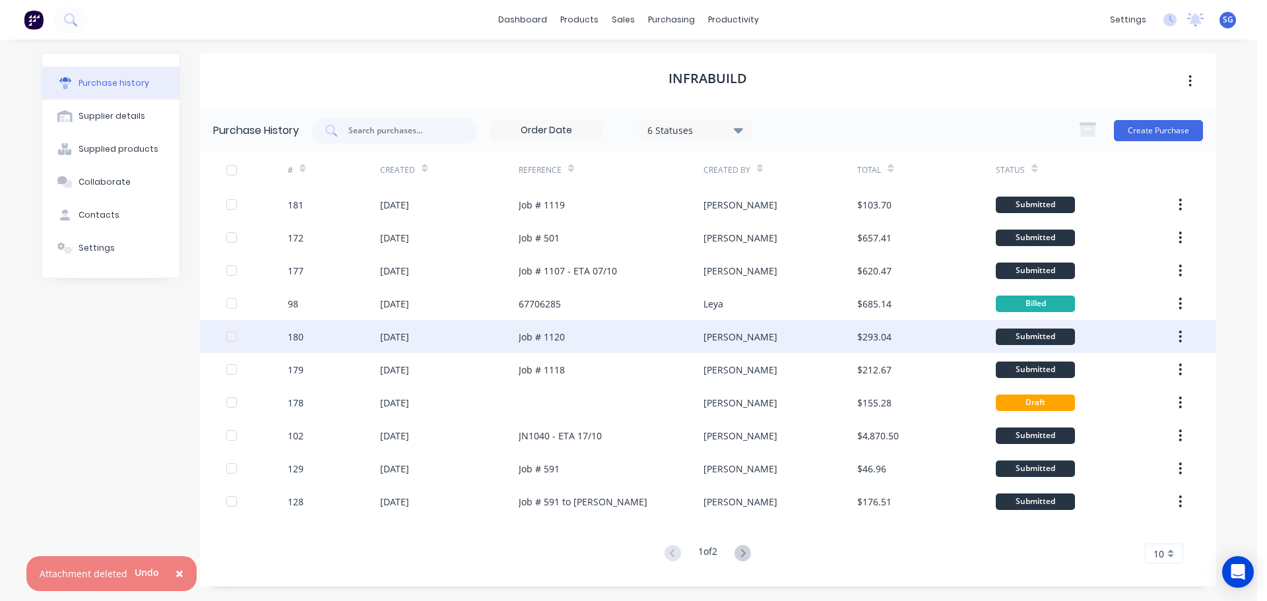
click at [288, 327] on div "180" at bounding box center [334, 336] width 92 height 33
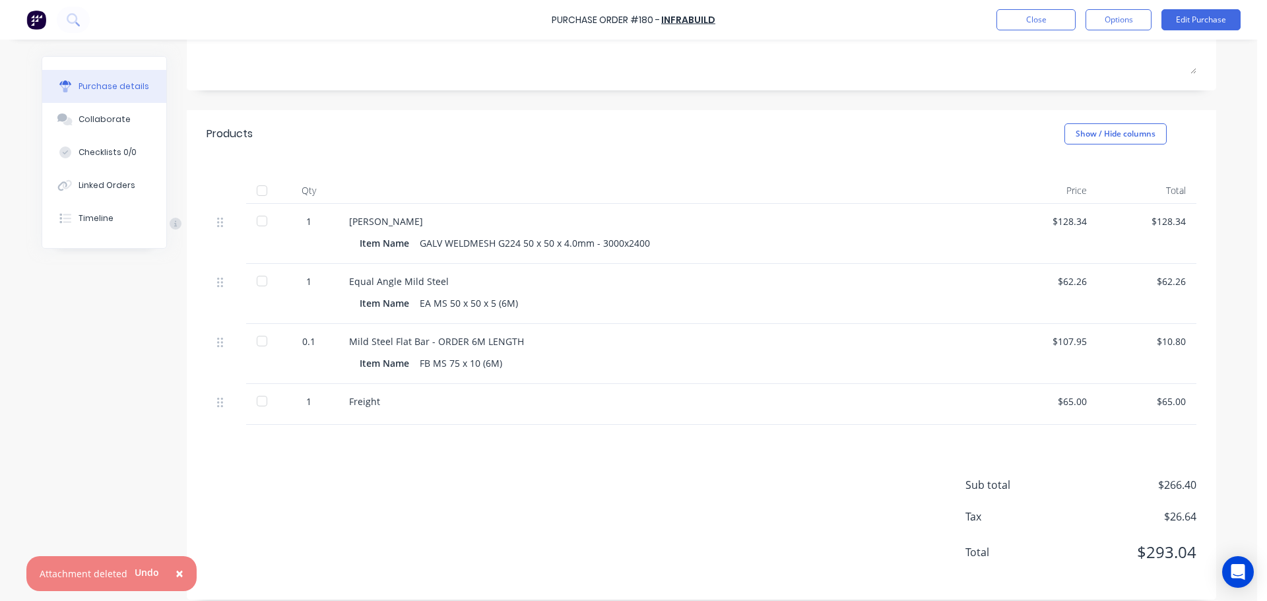
scroll to position [209, 0]
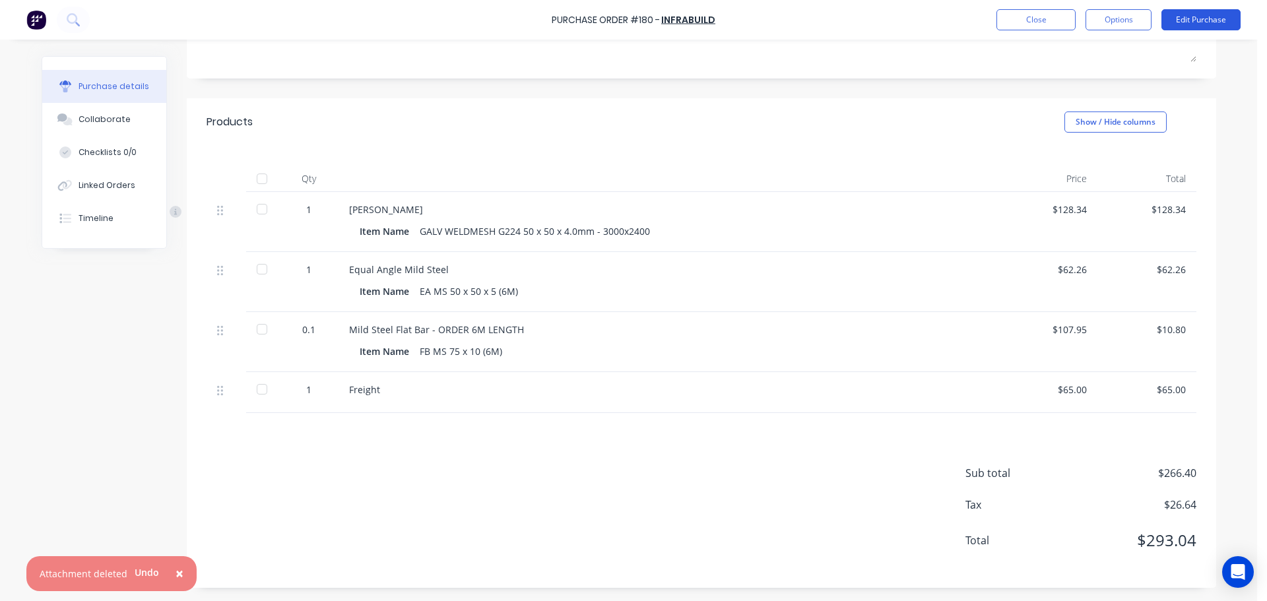
click at [1190, 20] on button "Edit Purchase" at bounding box center [1200, 19] width 79 height 21
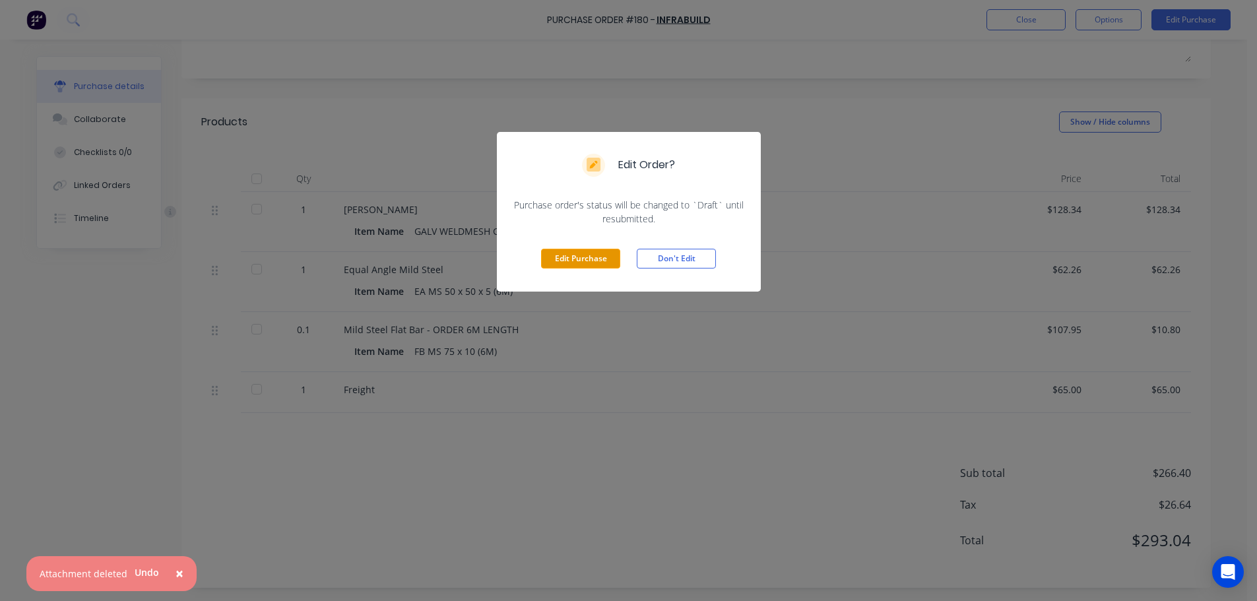
click at [583, 257] on button "Edit Purchase" at bounding box center [580, 259] width 79 height 20
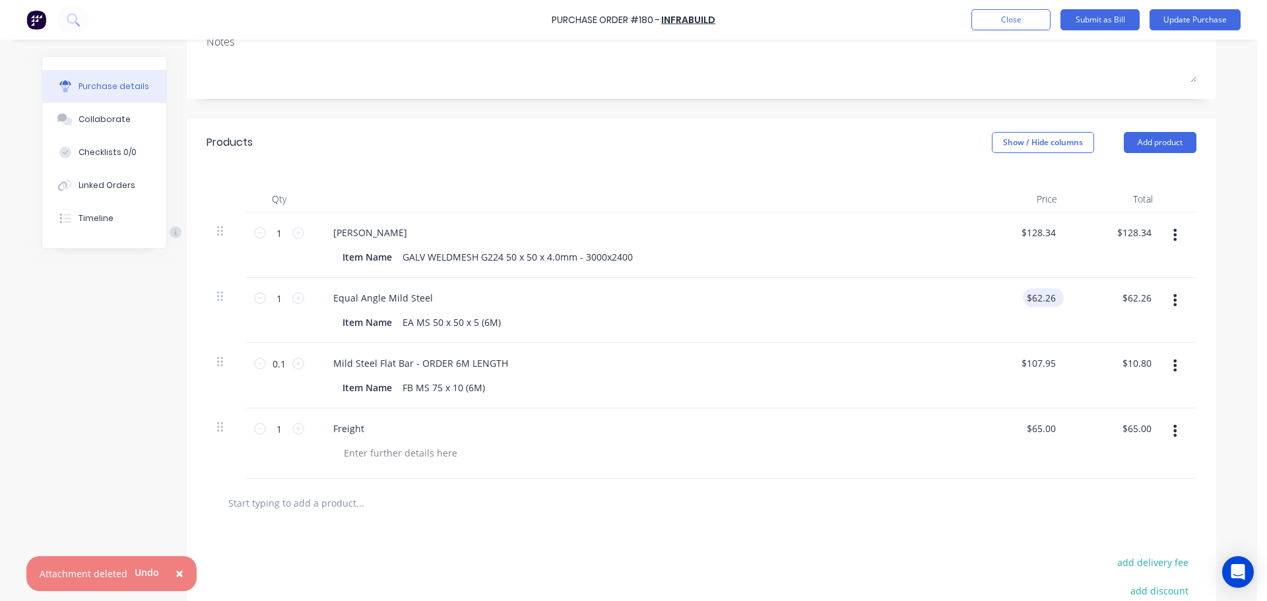
type textarea "x"
type input "62.26"
click at [1031, 302] on input "62.26" at bounding box center [1043, 297] width 30 height 19
type textarea "x"
click at [1031, 302] on input "62.26" at bounding box center [1043, 297] width 30 height 19
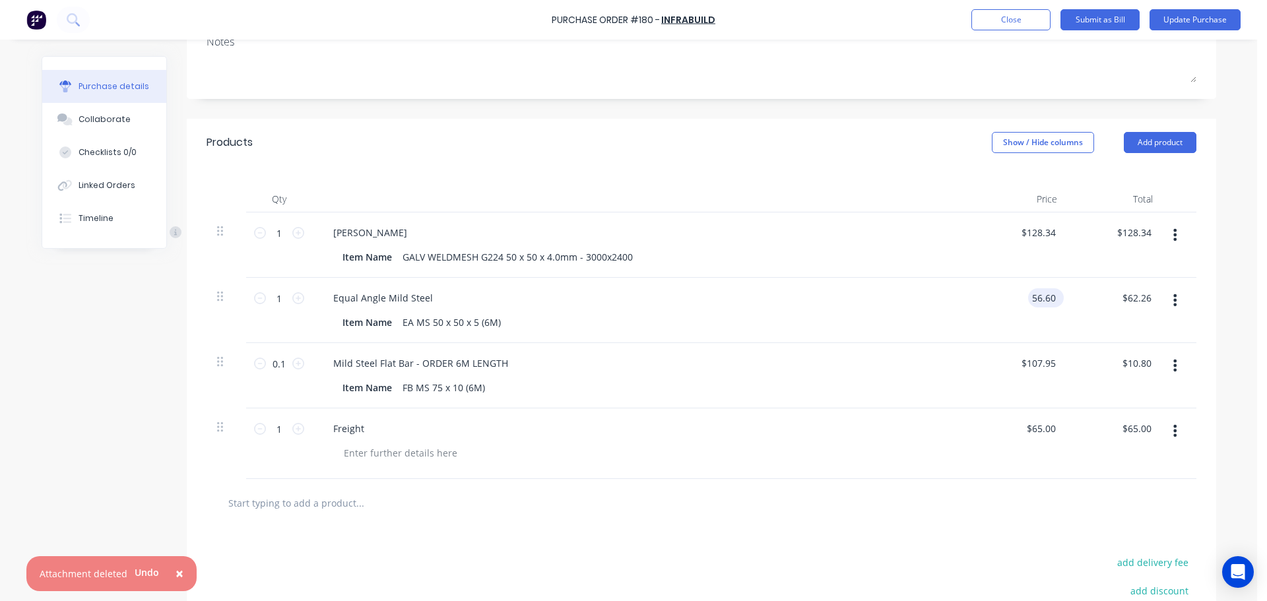
type input "56.60"
type textarea "x"
type input "$56.60"
type input "56.60"
type textarea "x"
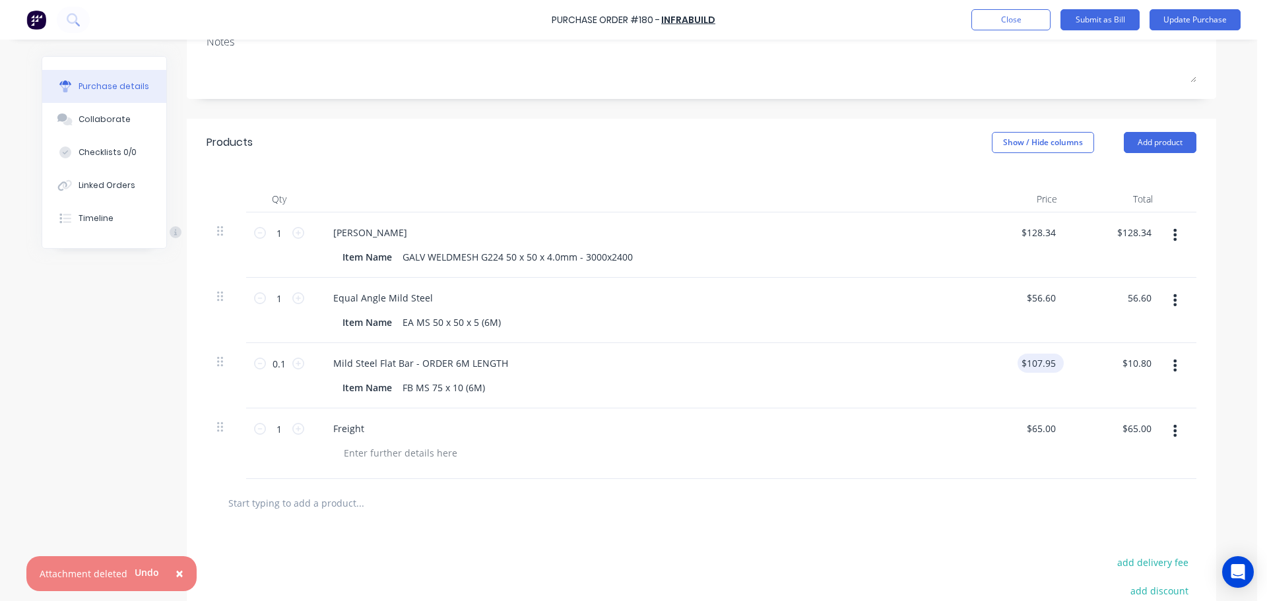
type input "$56.60"
type input "107.95"
click at [1040, 367] on input "107.95" at bounding box center [1038, 363] width 41 height 19
type textarea "x"
click at [1040, 367] on input "107.95" at bounding box center [1041, 363] width 36 height 19
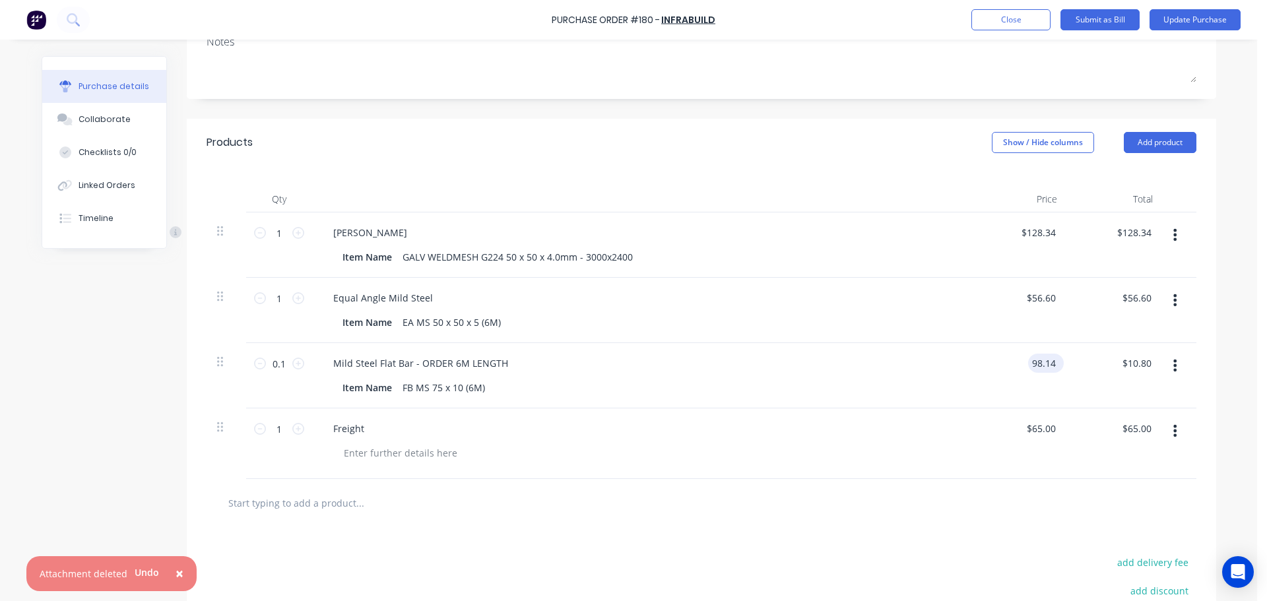
type input "98.14"
type textarea "x"
type input "$98.14"
type input "9.81"
type textarea "x"
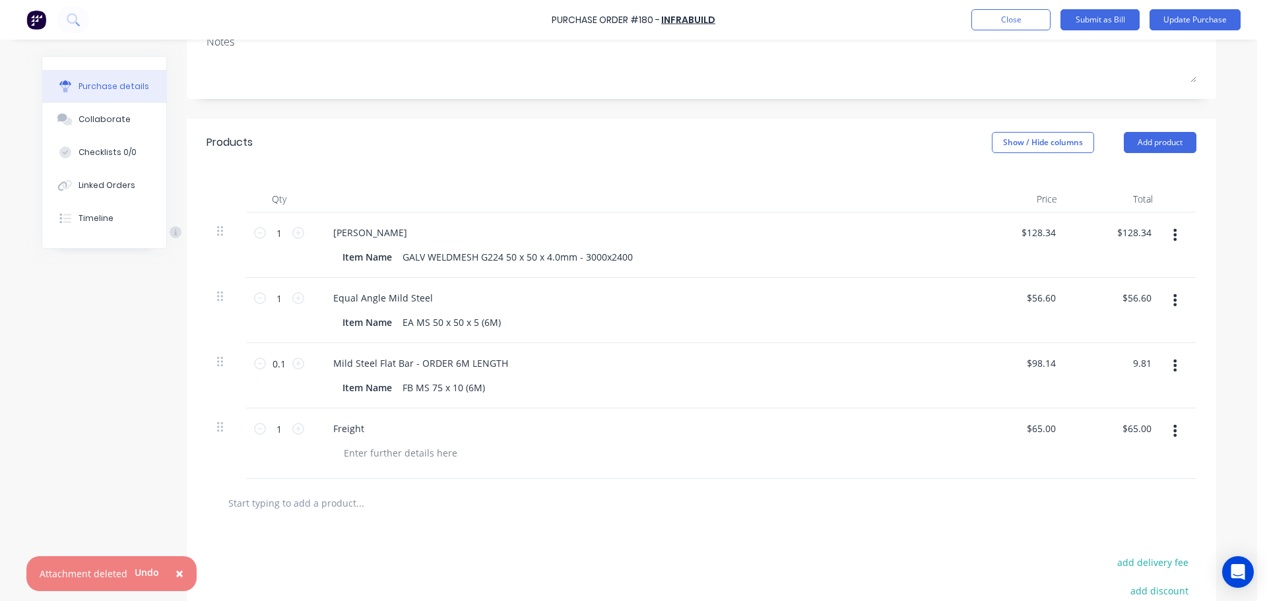
type input "$98.10"
type input "$9.81"
click at [1173, 431] on icon "button" at bounding box center [1174, 431] width 3 height 12
click at [1095, 553] on button "Delete" at bounding box center [1135, 545] width 112 height 26
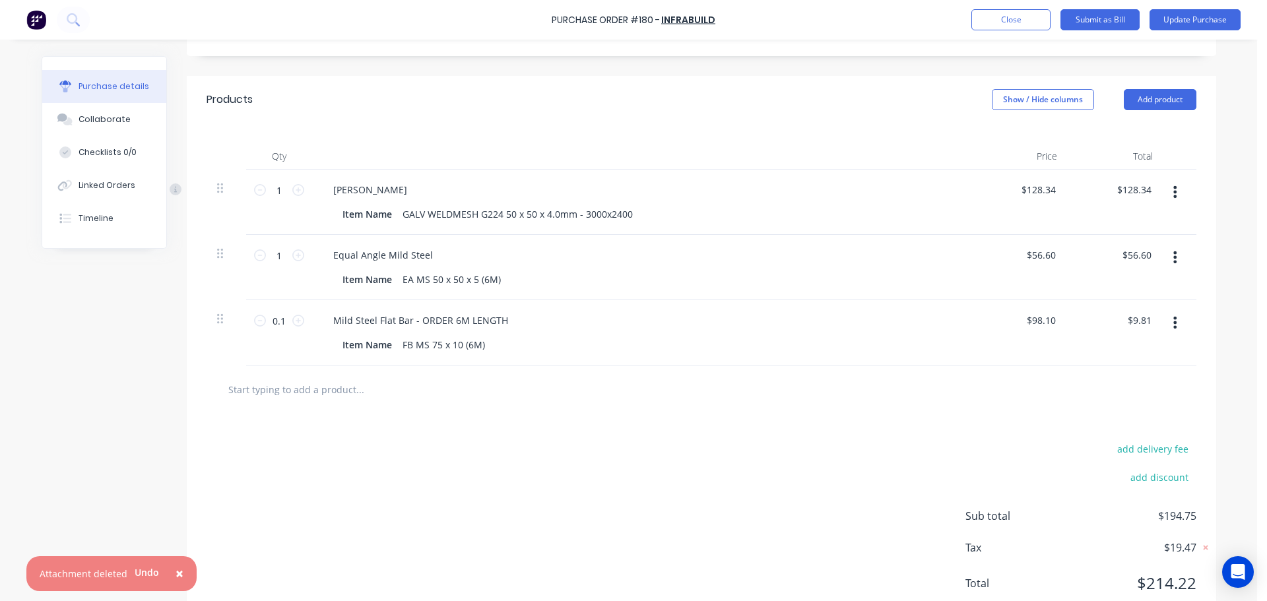
scroll to position [229, 0]
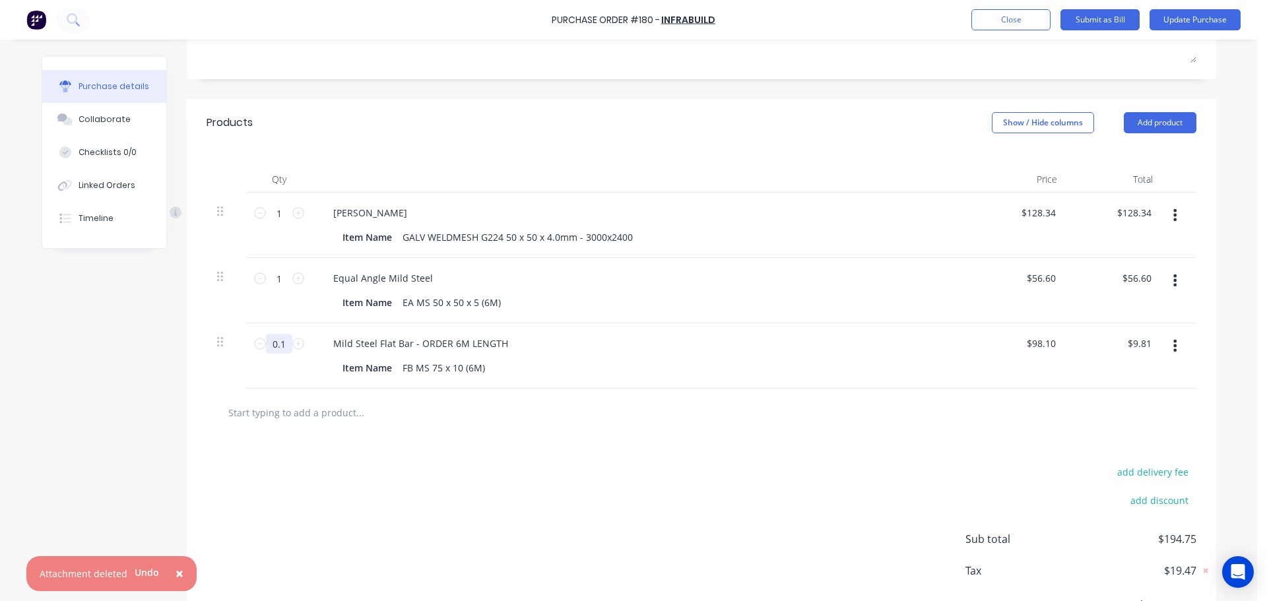
type textarea "x"
drag, startPoint x: 275, startPoint y: 344, endPoint x: 282, endPoint y: 340, distance: 9.2
click at [286, 346] on input "0.1" at bounding box center [279, 344] width 26 height 20
type textarea "x"
type input "1"
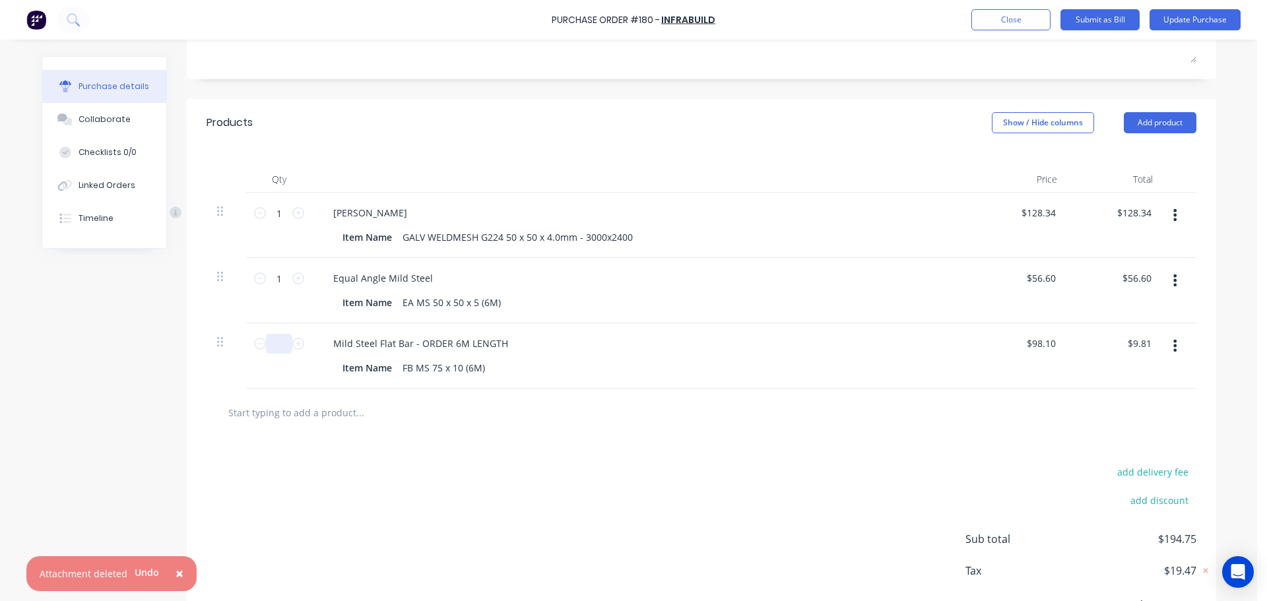
type input "$98.10"
type textarea "x"
type input "1"
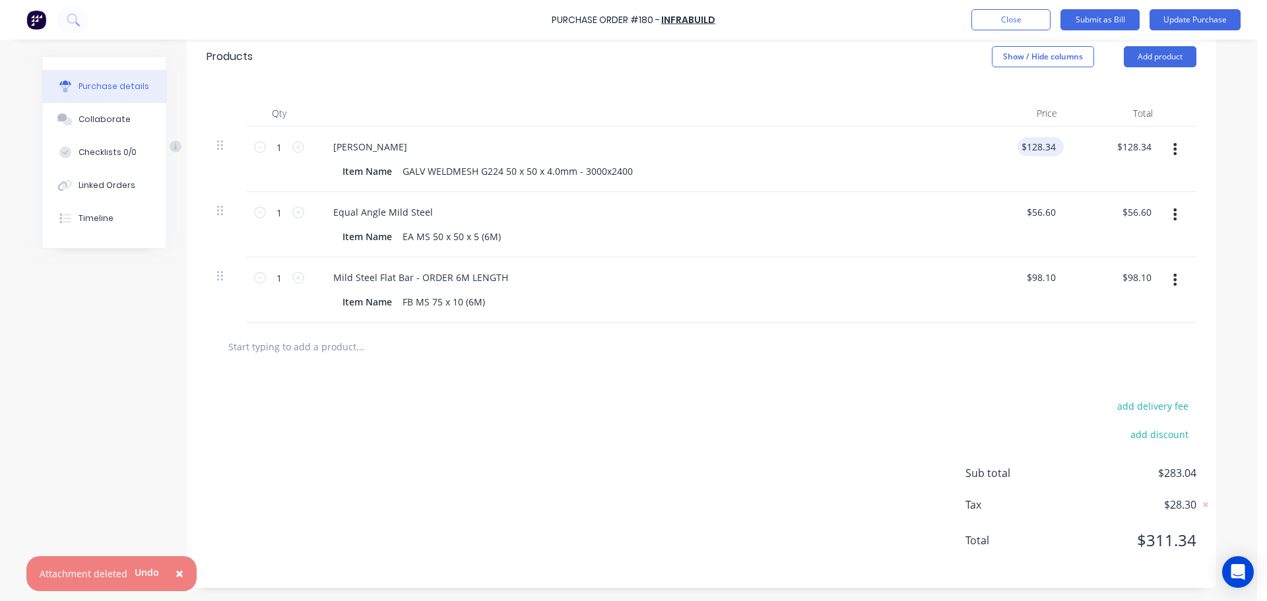
type textarea "x"
click at [1045, 147] on input "128.34" at bounding box center [1041, 146] width 36 height 19
type input "128.33"
type textarea "x"
type input "$128.33"
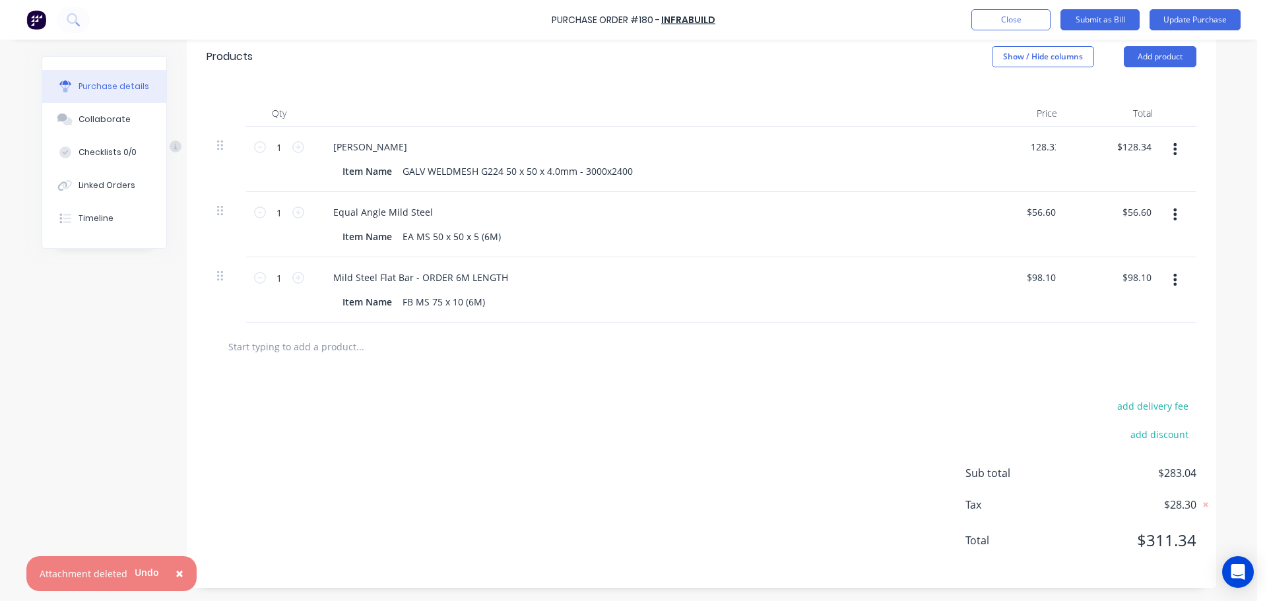
type input "128.33"
type textarea "x"
type input "$128.33"
drag, startPoint x: 1043, startPoint y: 276, endPoint x: 1252, endPoint y: 309, distance: 211.2
click at [1044, 276] on input "98.10" at bounding box center [1041, 277] width 36 height 19
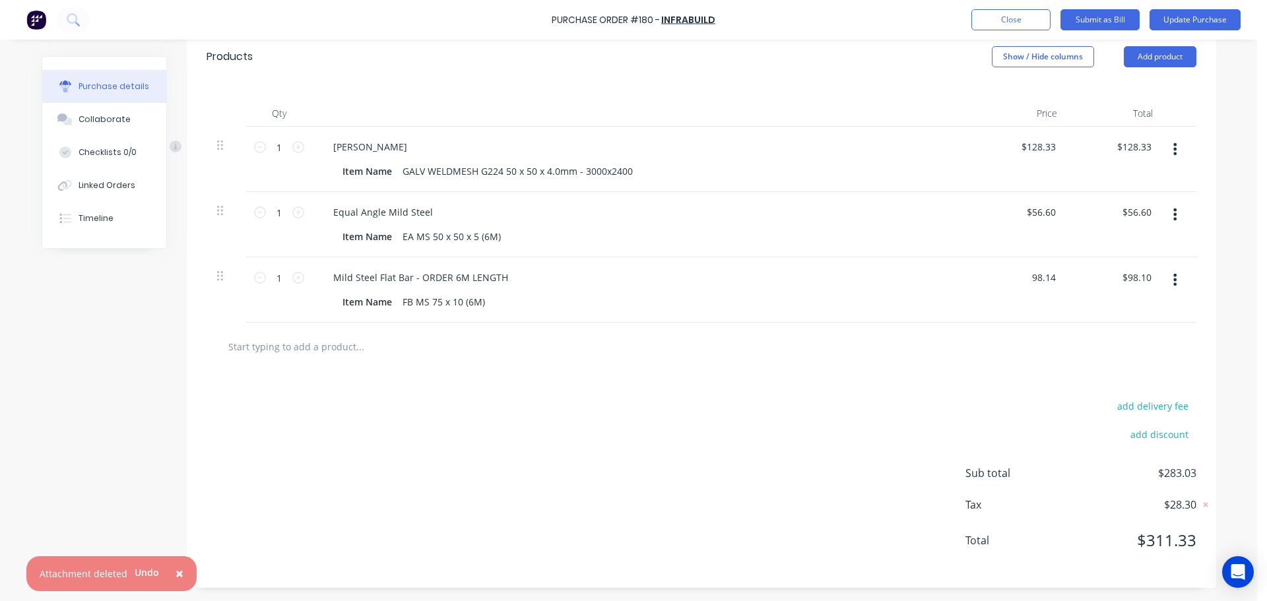
type input "98.14"
type textarea "x"
type input "$98.14"
type input "98.14"
type textarea "x"
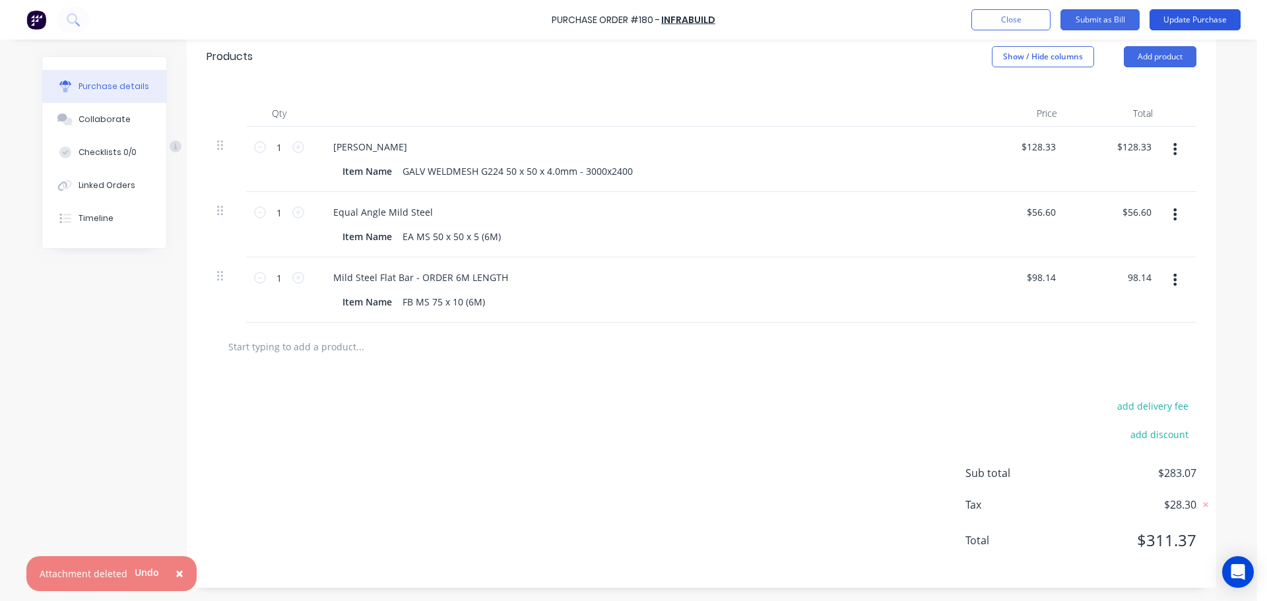
type input "$98.14"
click at [1204, 21] on button "Update Purchase" at bounding box center [1195, 19] width 91 height 21
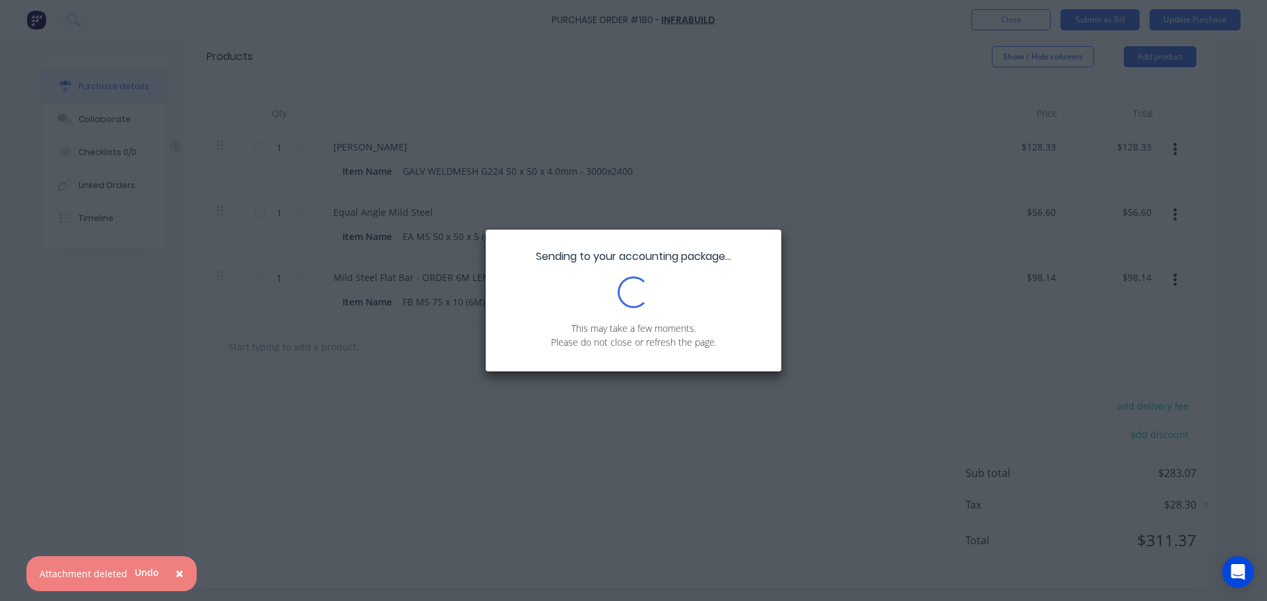
scroll to position [0, 0]
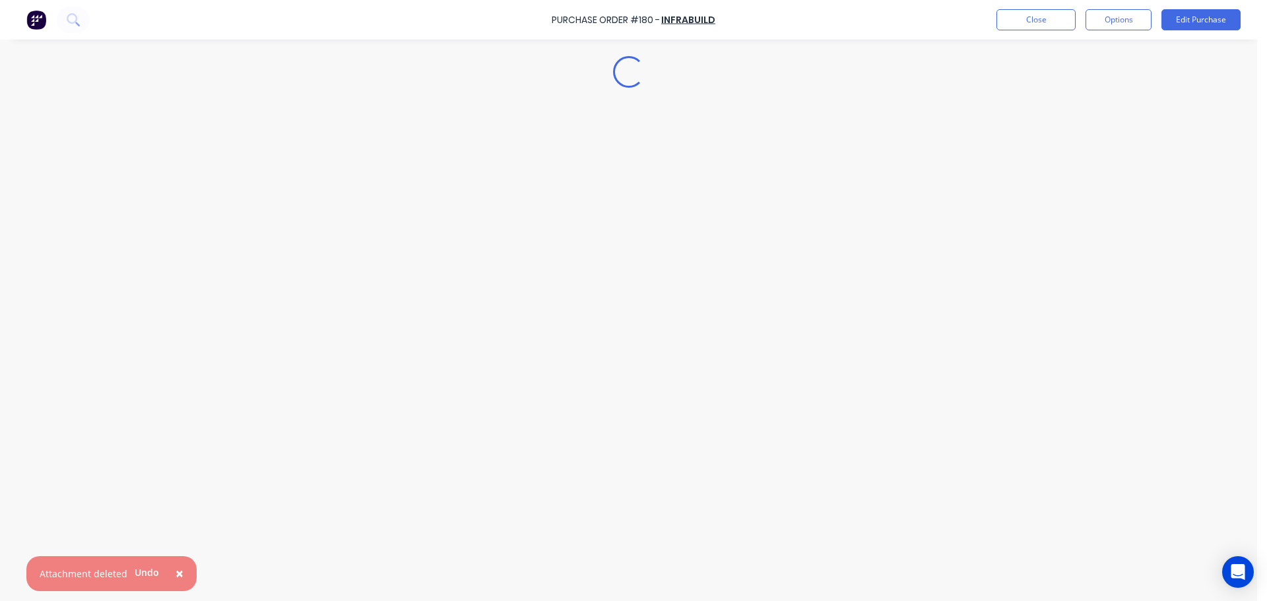
type textarea "x"
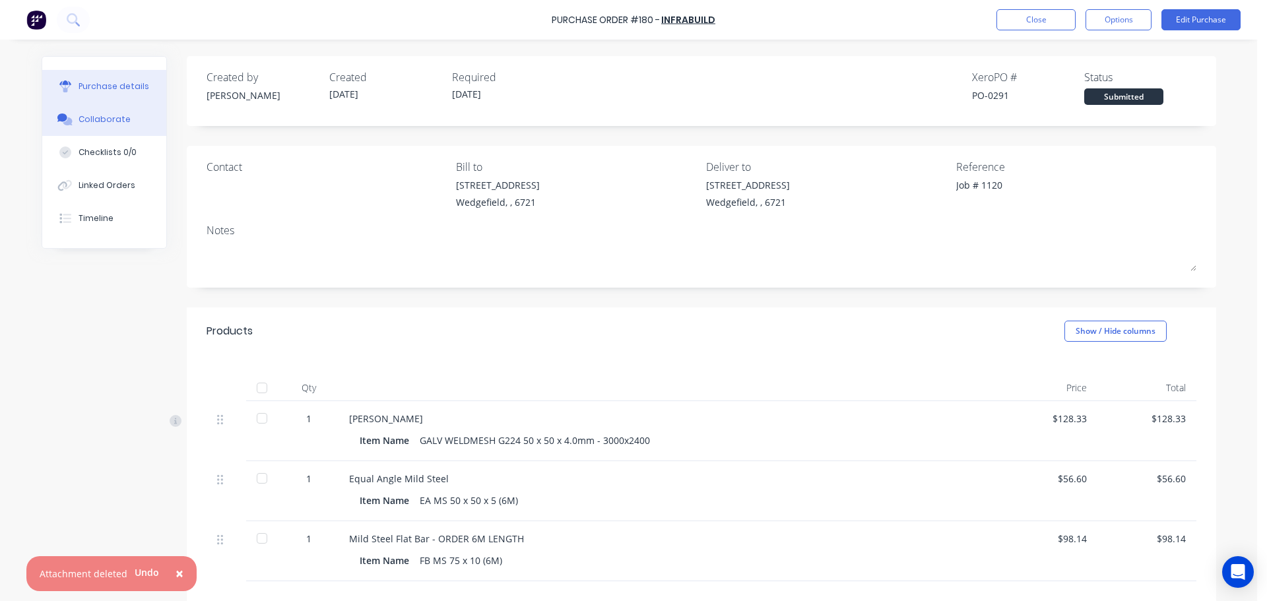
click at [99, 120] on div "Collaborate" at bounding box center [105, 120] width 52 height 12
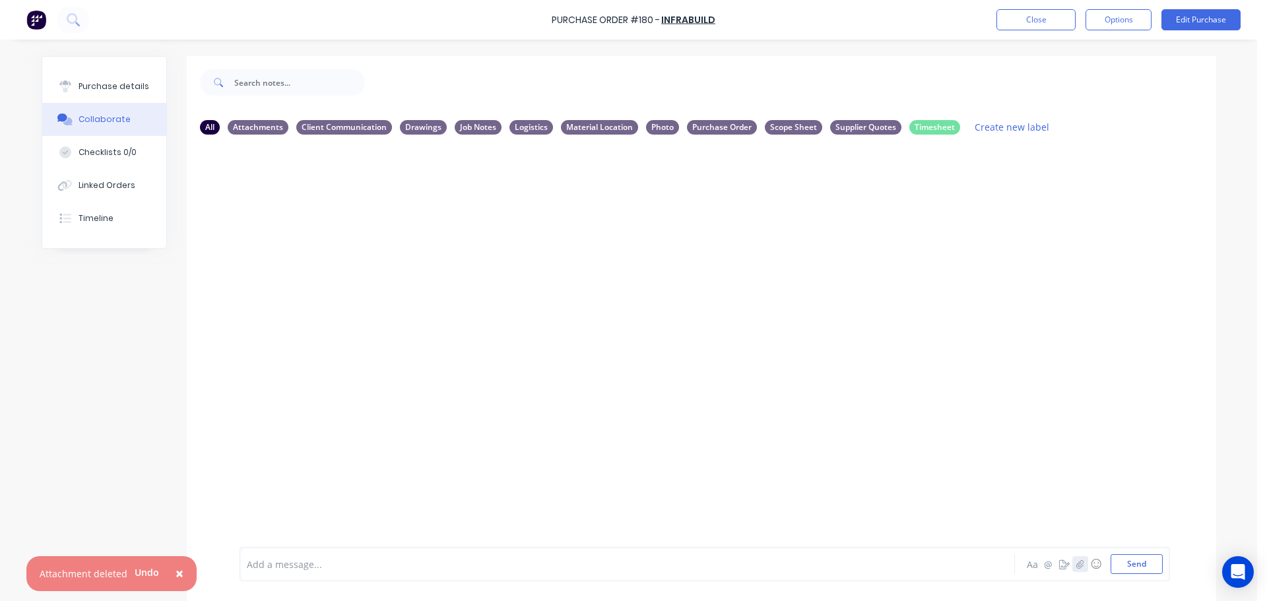
click at [1076, 566] on icon "button" at bounding box center [1080, 564] width 8 height 9
click at [1132, 564] on button "Send" at bounding box center [1137, 564] width 52 height 20
click at [405, 562] on div at bounding box center [590, 565] width 686 height 14
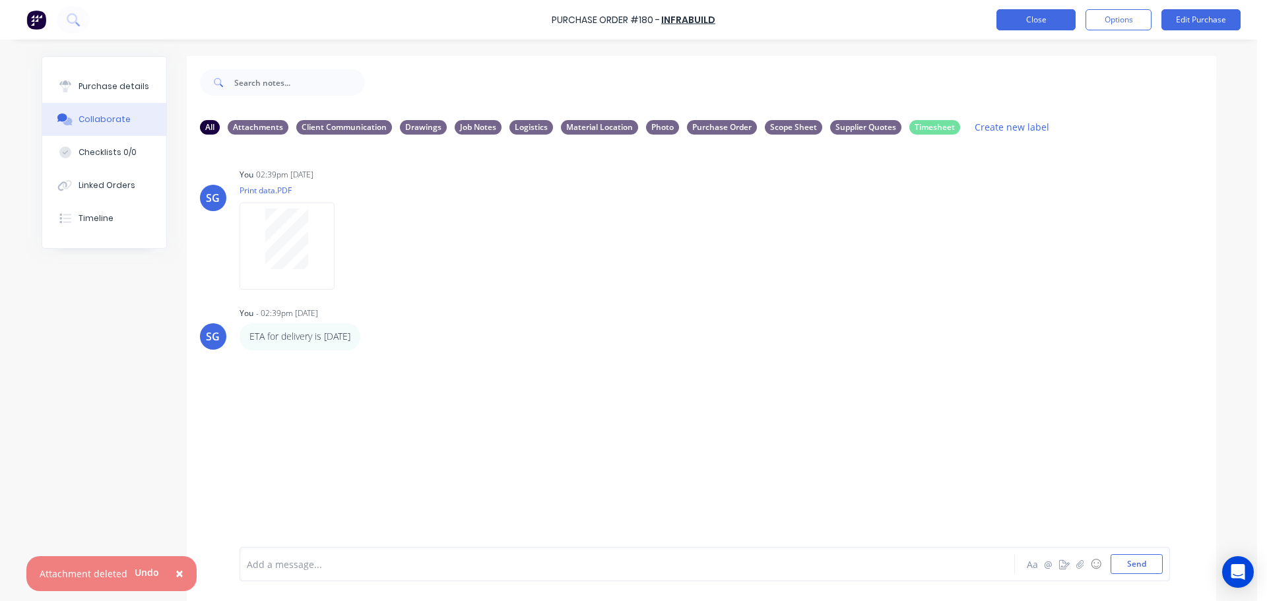
click at [1034, 20] on button "Close" at bounding box center [1035, 19] width 79 height 21
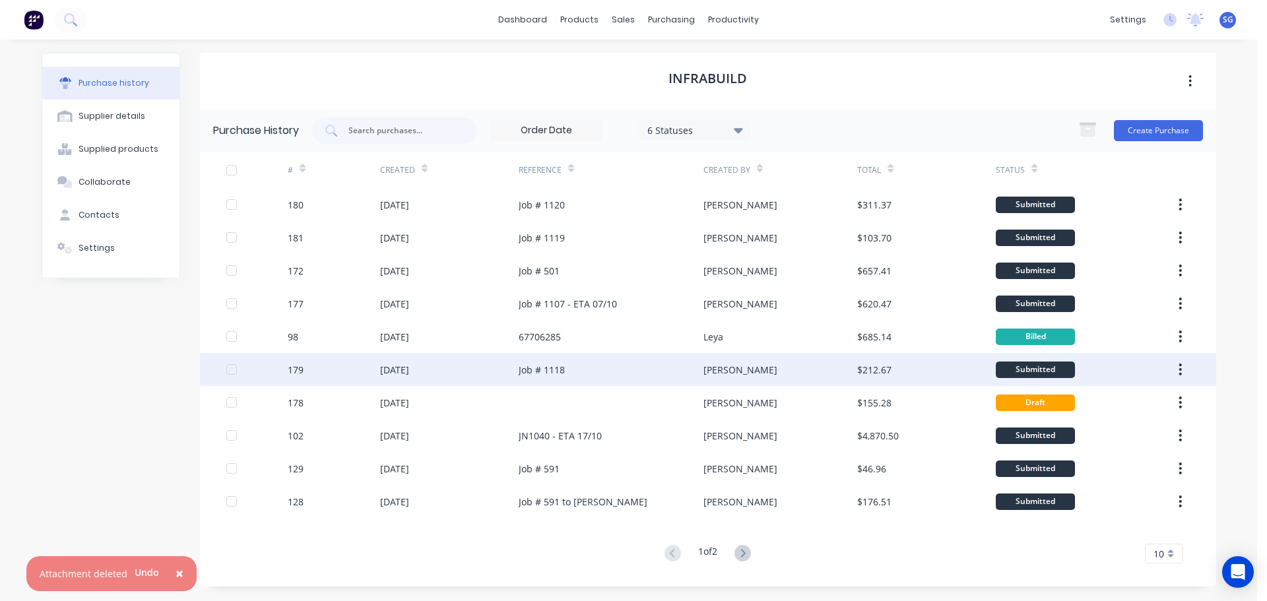
click at [408, 374] on div "25 Sep 2025" at bounding box center [394, 370] width 29 height 14
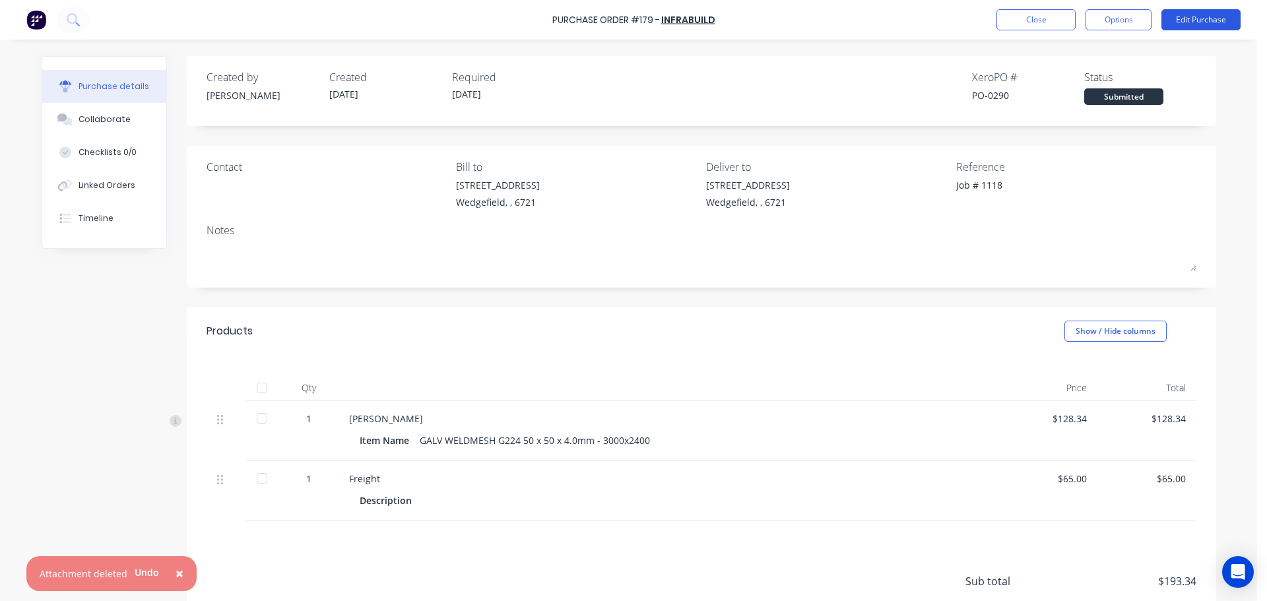
click at [1193, 20] on button "Edit Purchase" at bounding box center [1200, 19] width 79 height 21
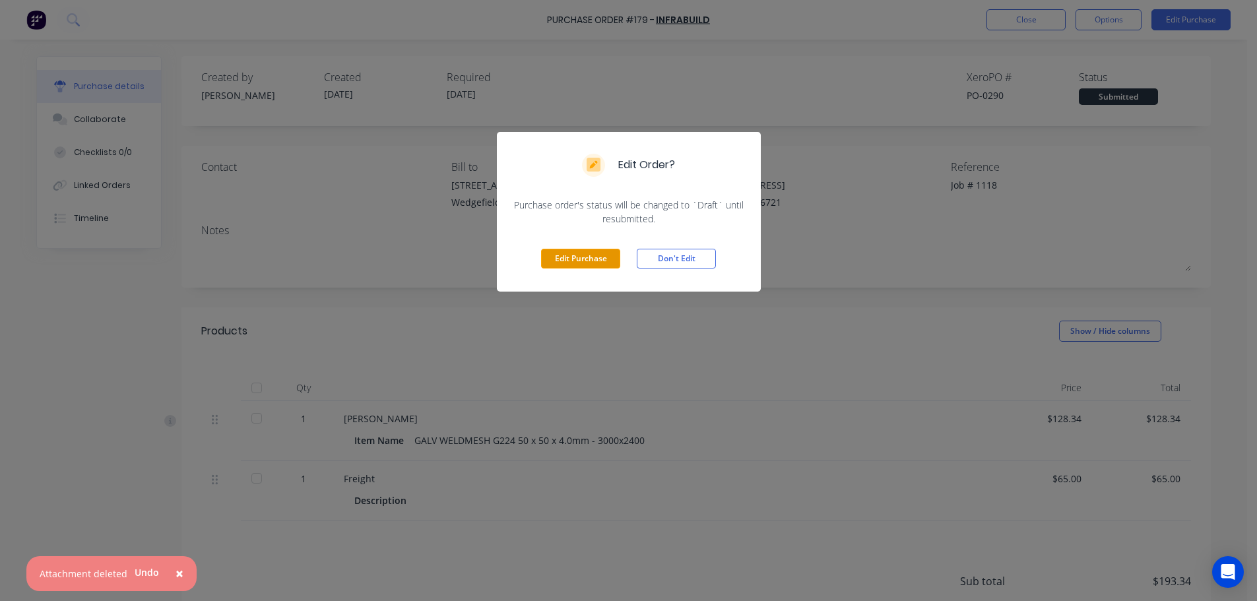
click at [563, 267] on button "Edit Purchase" at bounding box center [580, 259] width 79 height 20
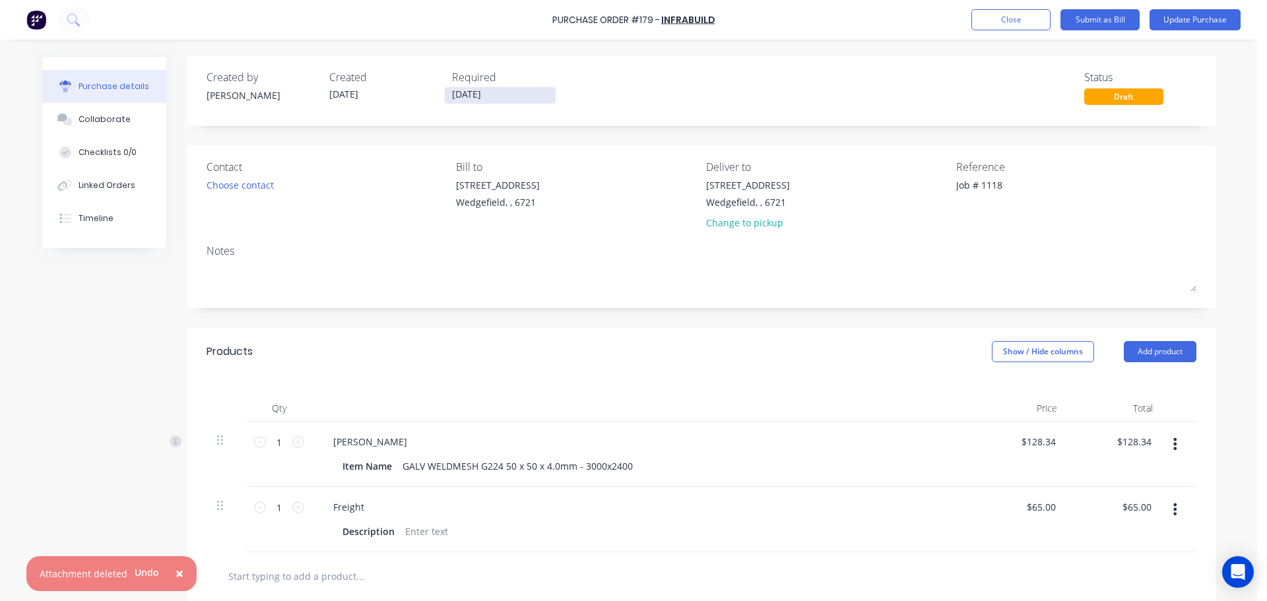
click at [455, 100] on input "30/09/25" at bounding box center [500, 95] width 111 height 16
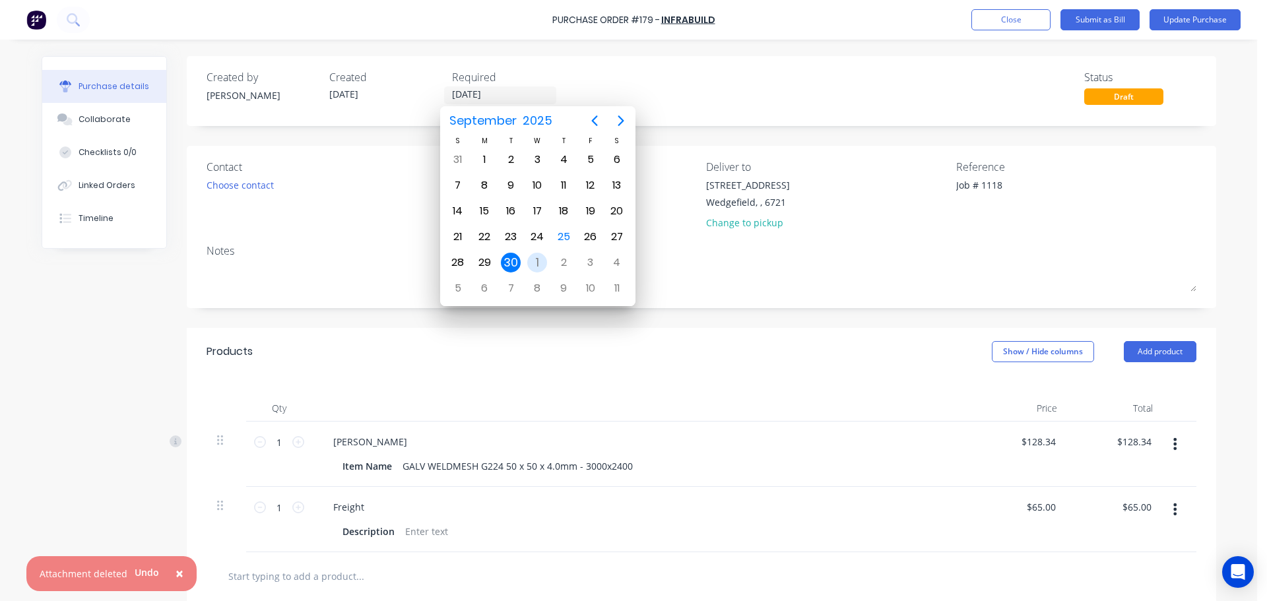
click at [539, 260] on div "1" at bounding box center [537, 263] width 20 height 20
type textarea "x"
type input "01/10/25"
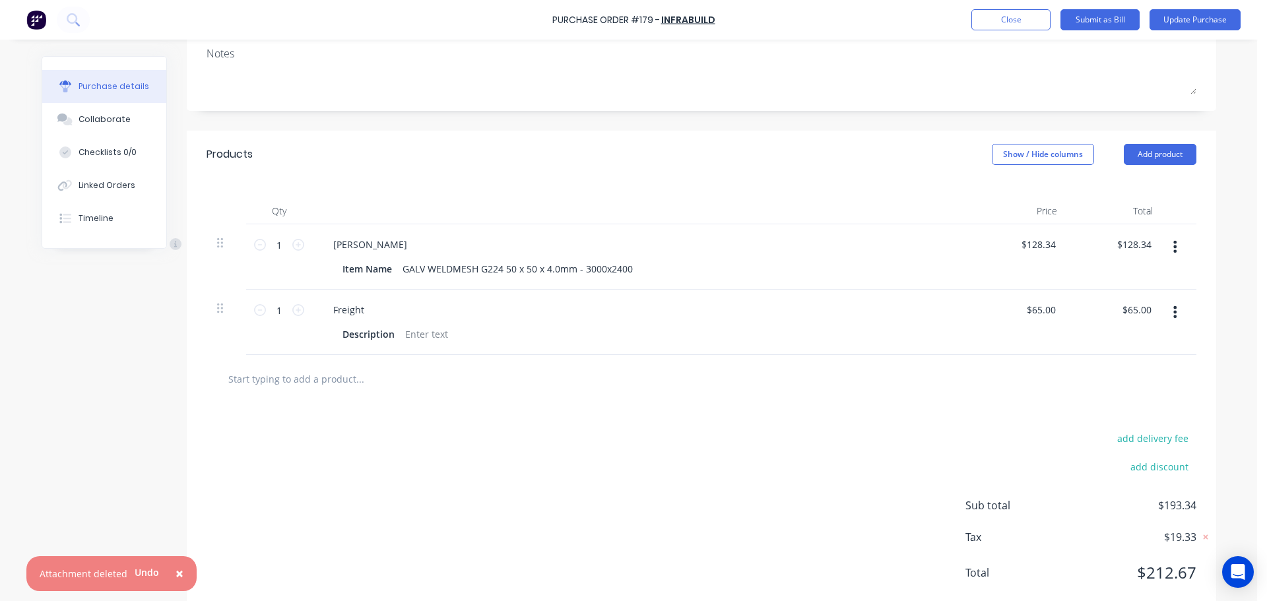
scroll to position [198, 0]
type textarea "x"
click at [1045, 247] on input "128.34" at bounding box center [1041, 243] width 36 height 19
type input "128.33"
type textarea "x"
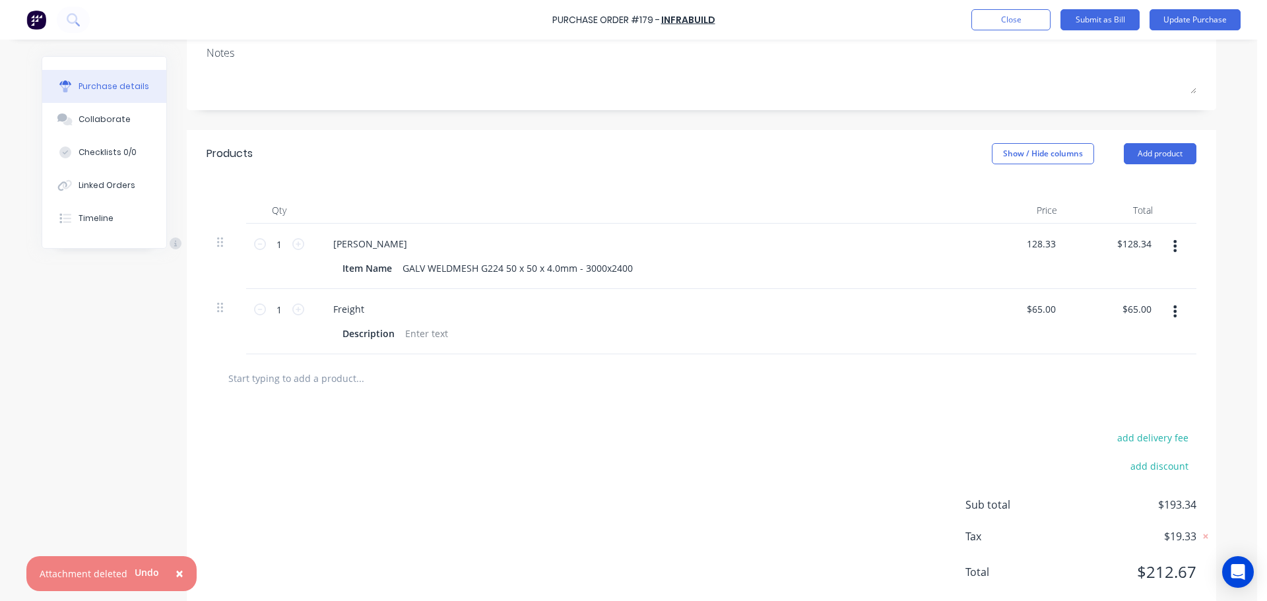
type input "$128.33"
type input "128.33"
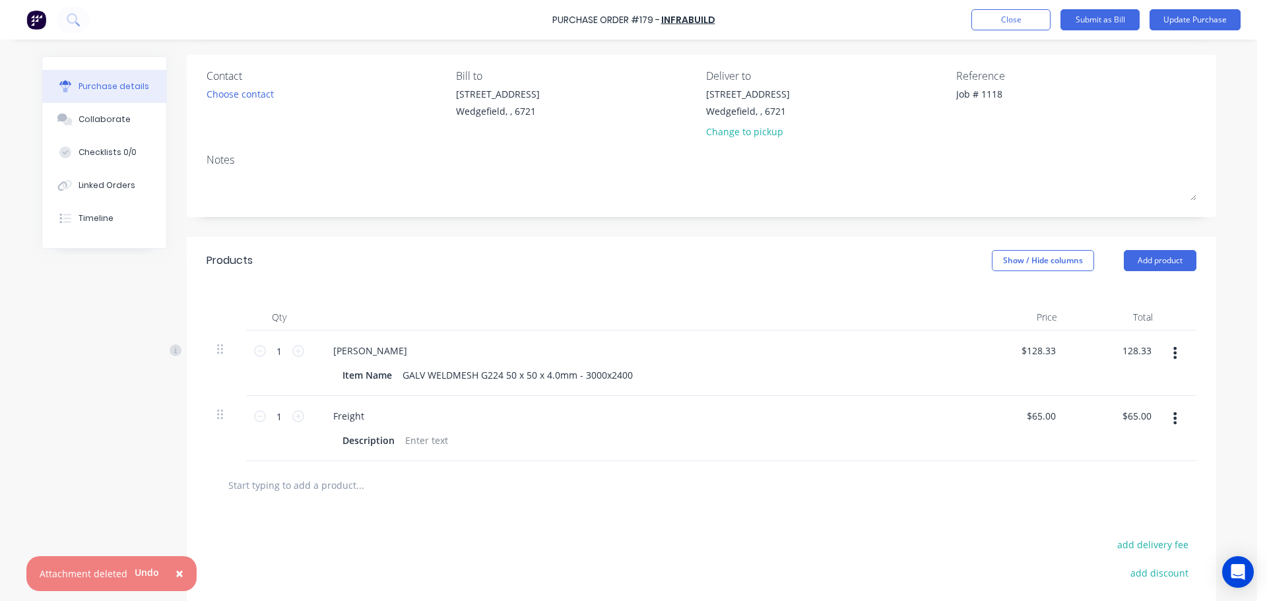
scroll to position [0, 0]
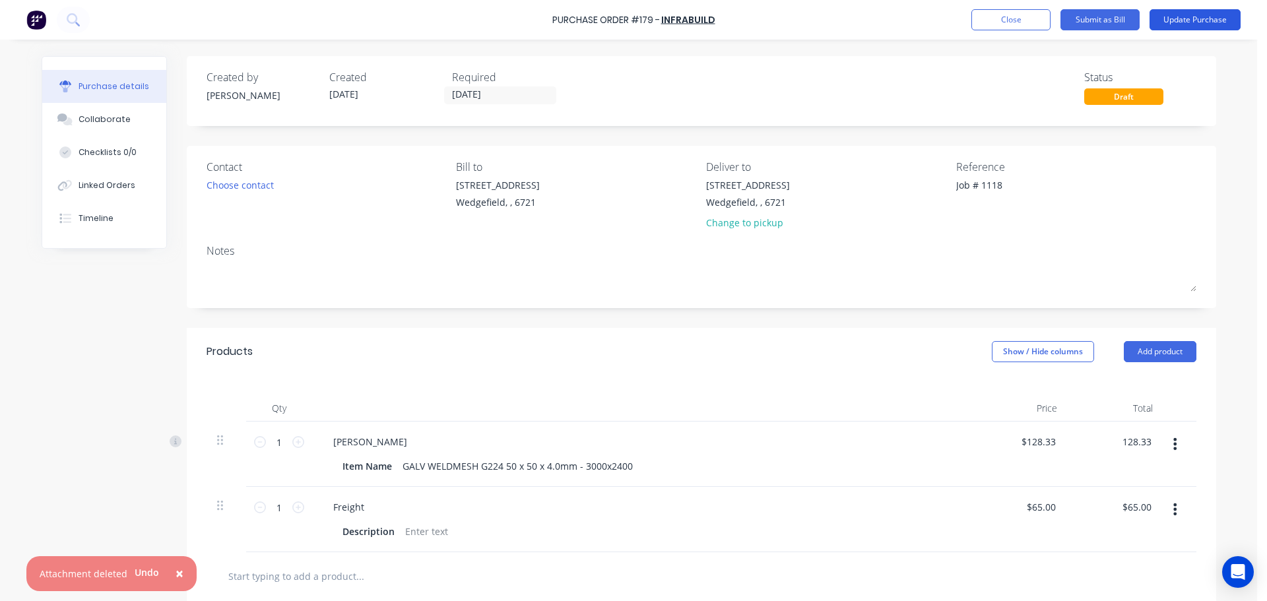
type textarea "x"
type input "$128.33"
click at [1211, 23] on button "Update Purchase" at bounding box center [1195, 19] width 91 height 21
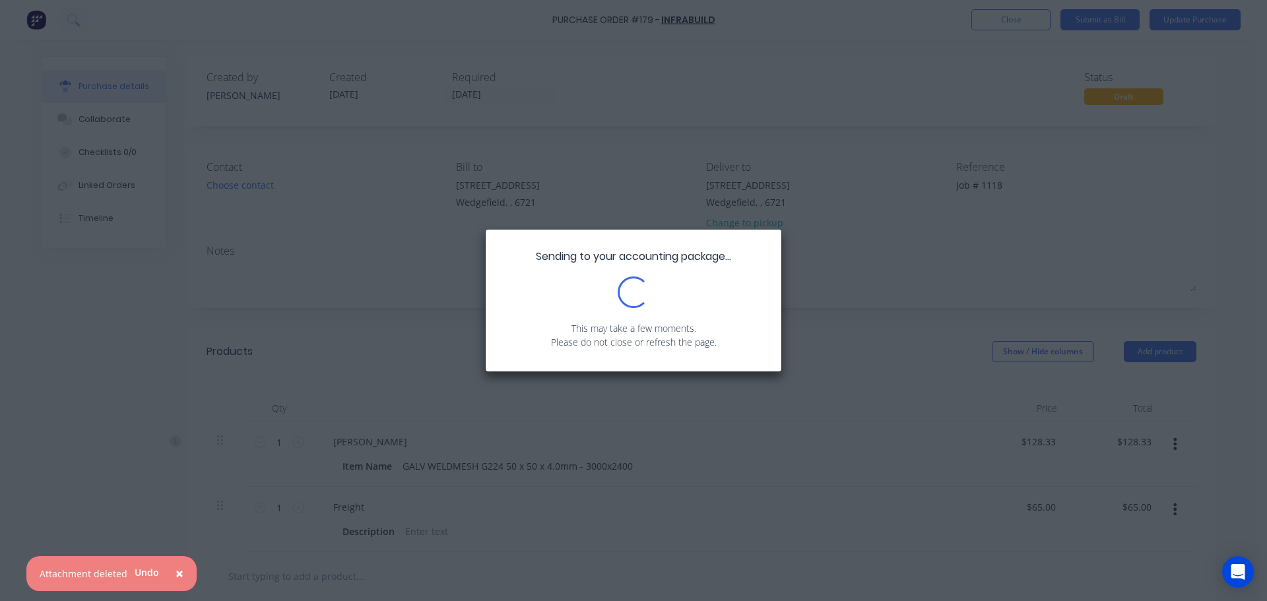
type textarea "x"
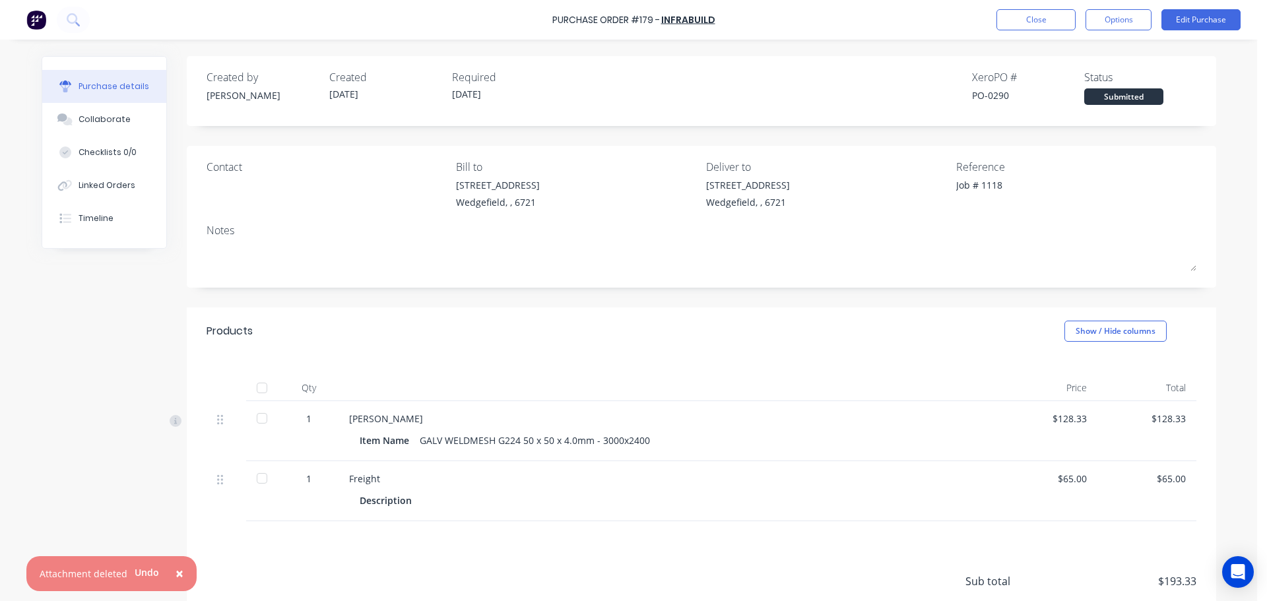
click at [105, 121] on div "Collaborate" at bounding box center [105, 120] width 52 height 12
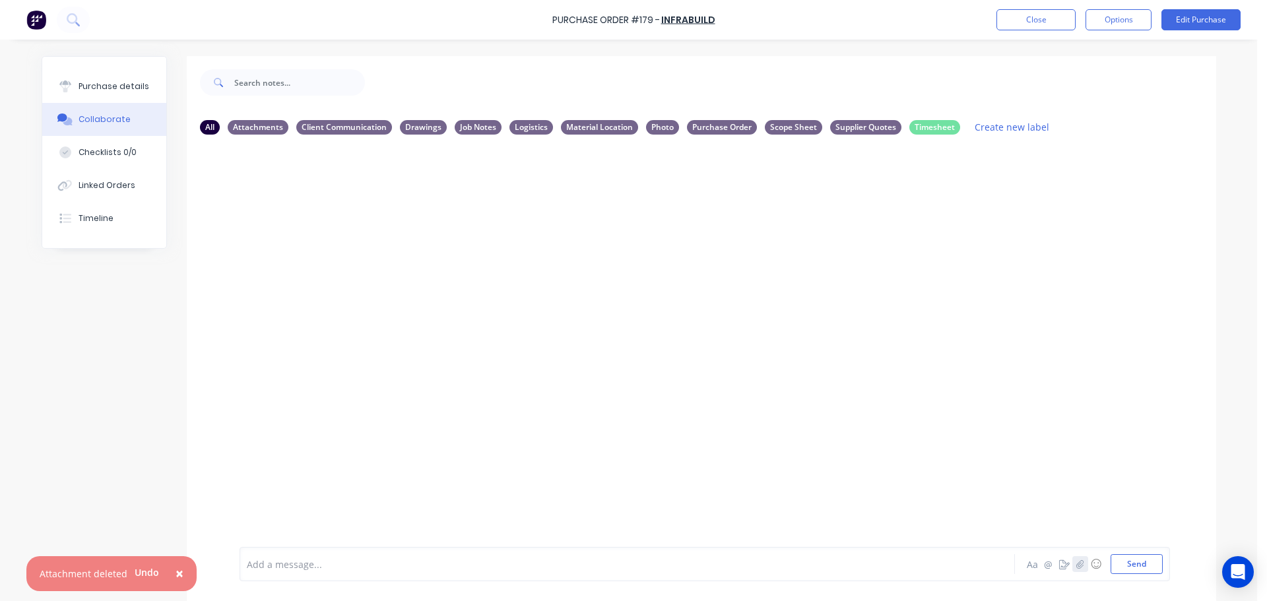
click at [1077, 571] on button "button" at bounding box center [1080, 564] width 16 height 16
click at [1130, 573] on button "Send" at bounding box center [1137, 564] width 52 height 20
click at [390, 562] on div at bounding box center [590, 565] width 686 height 14
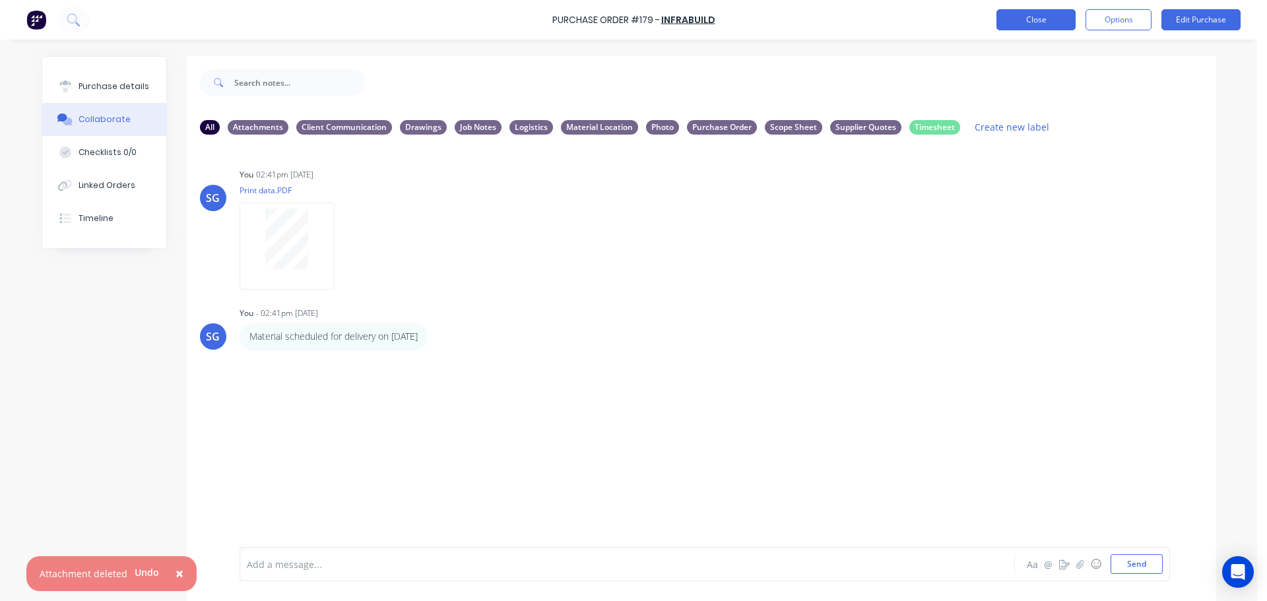
click at [1035, 14] on button "Close" at bounding box center [1035, 19] width 79 height 21
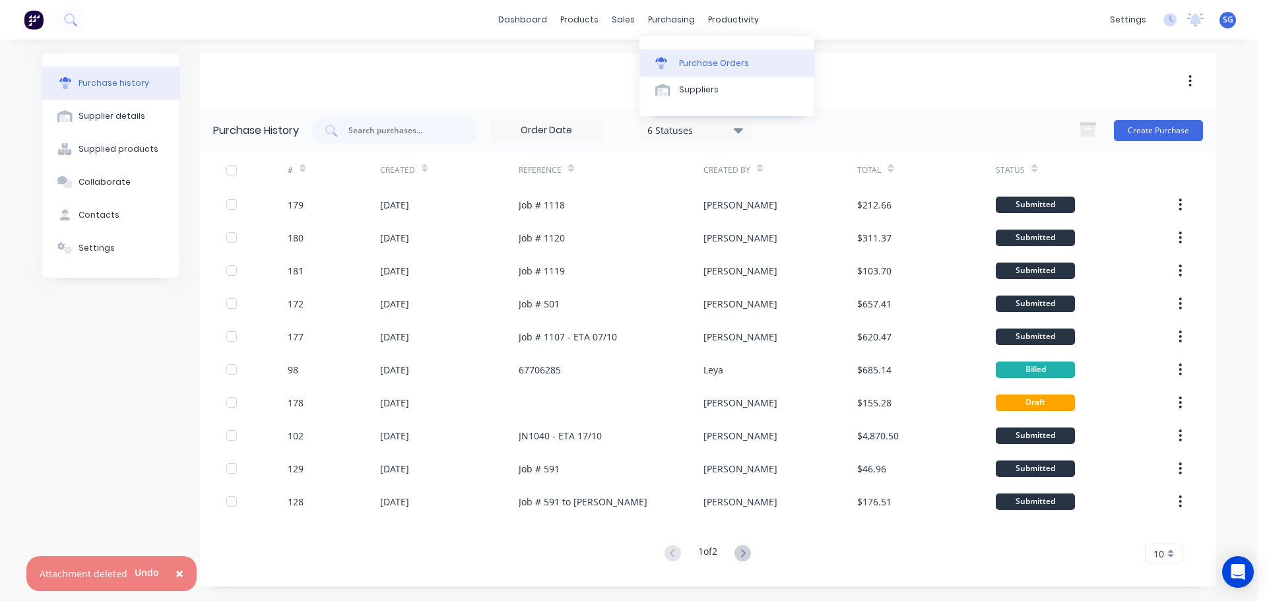
click at [690, 56] on link "Purchase Orders" at bounding box center [726, 62] width 175 height 26
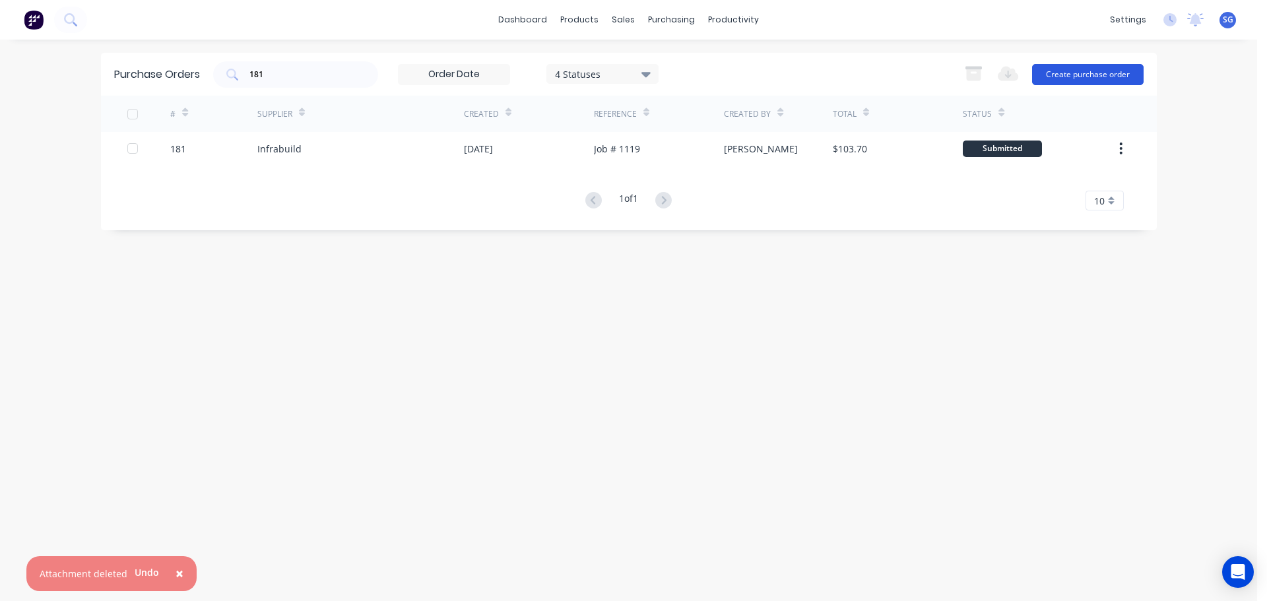
click at [1120, 78] on button "Create purchase order" at bounding box center [1088, 74] width 112 height 21
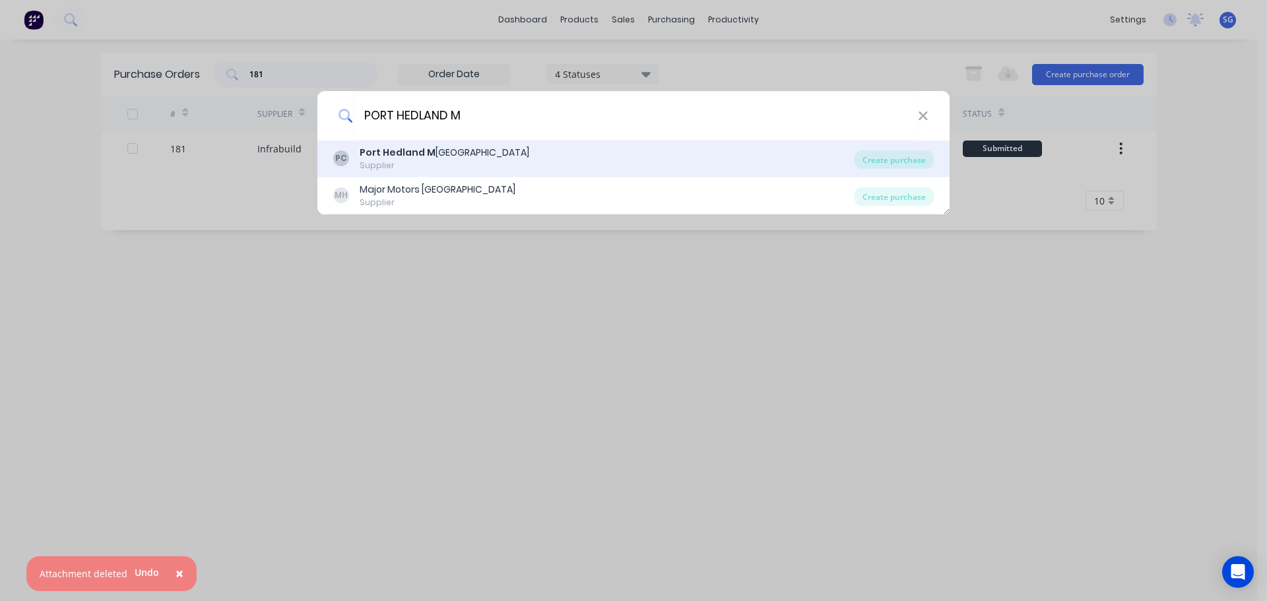
type input "PORT HEDLAND M"
click at [391, 158] on b "Port Hedland M" at bounding box center [398, 152] width 76 height 13
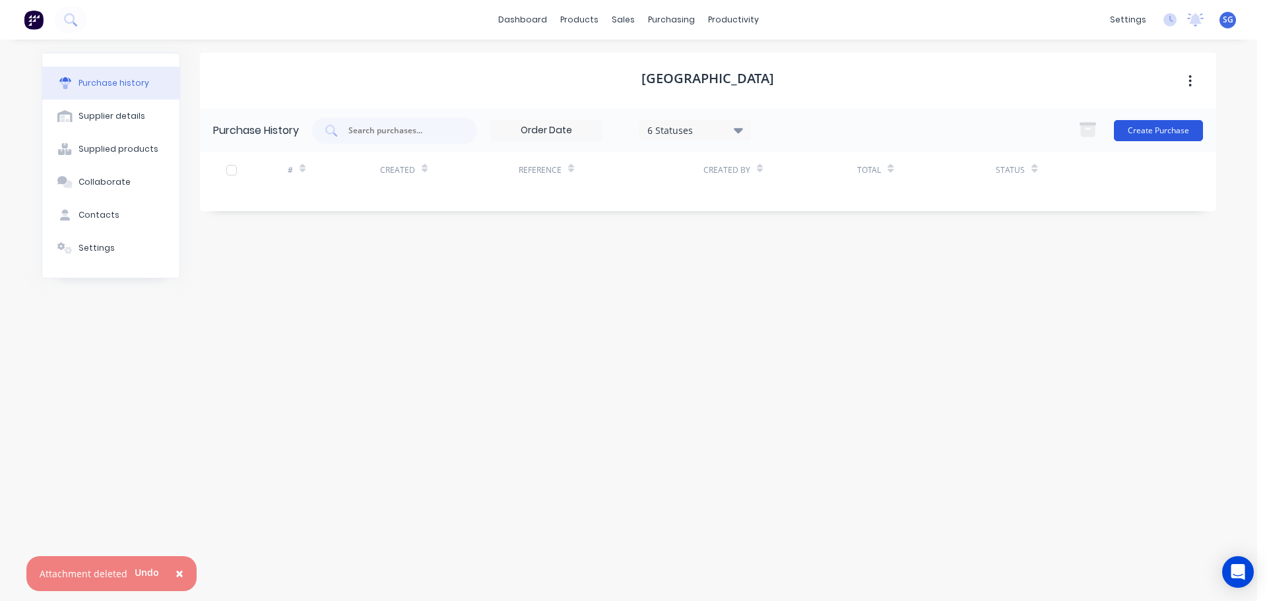
click at [1130, 129] on button "Create Purchase" at bounding box center [1158, 130] width 89 height 21
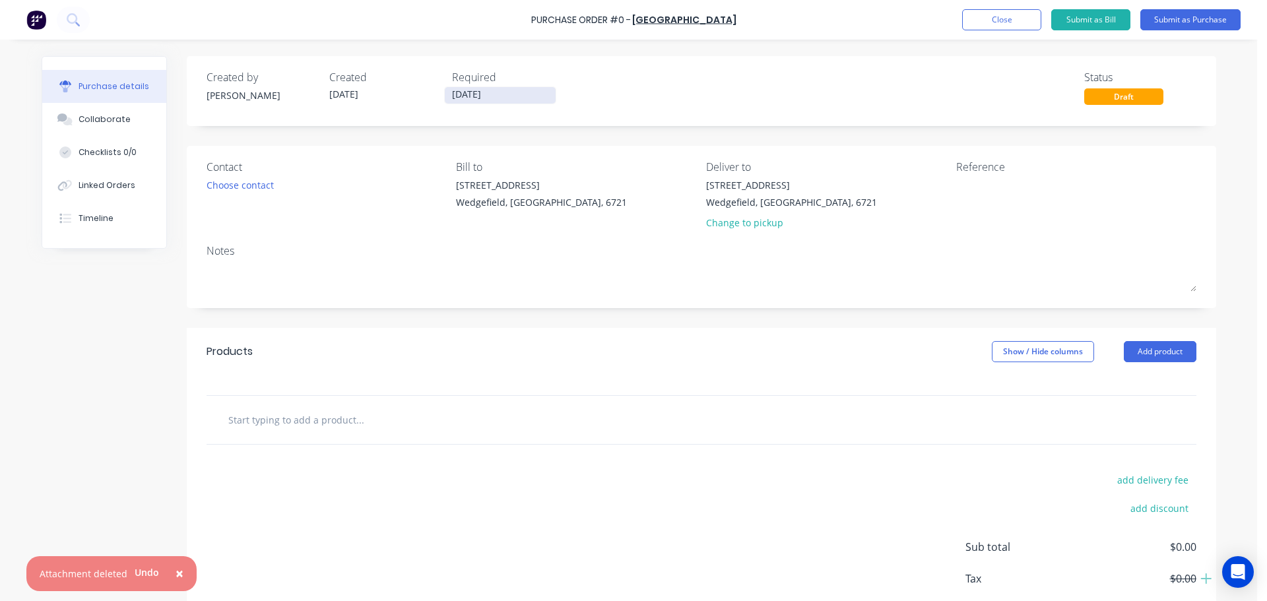
click at [507, 102] on label "25/09/25" at bounding box center [500, 95] width 112 height 18
click at [507, 102] on input "25/09/25" at bounding box center [500, 95] width 111 height 16
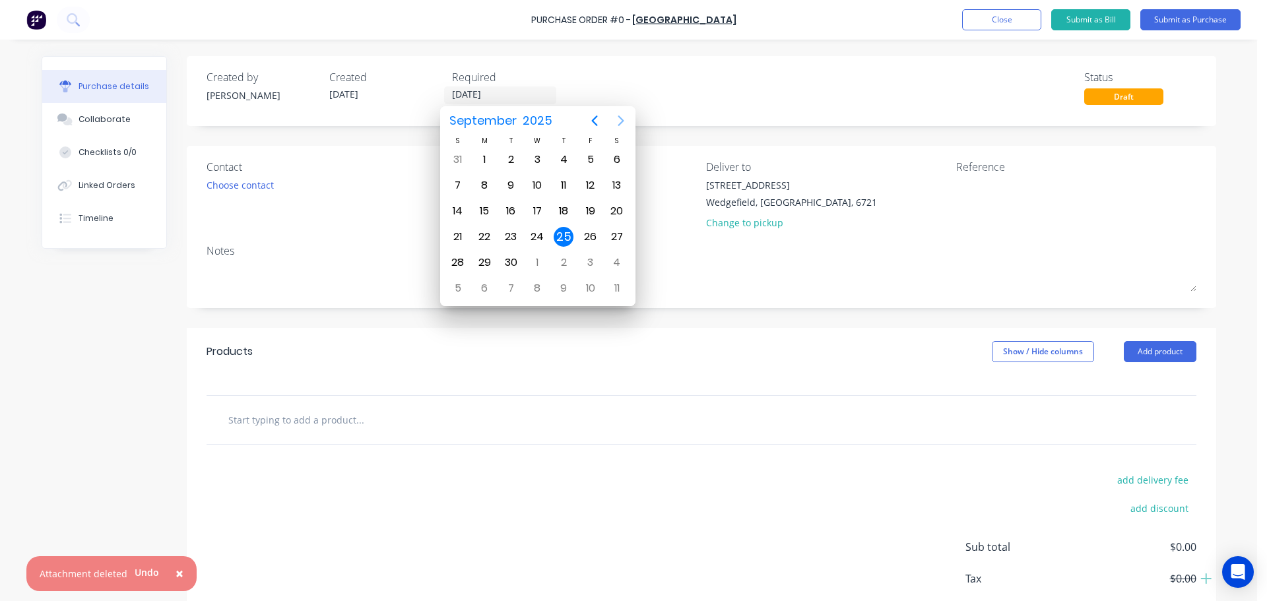
click at [620, 125] on icon "Next page" at bounding box center [621, 121] width 16 height 16
click at [584, 265] on div "31" at bounding box center [591, 263] width 20 height 20
type input "31/10/25"
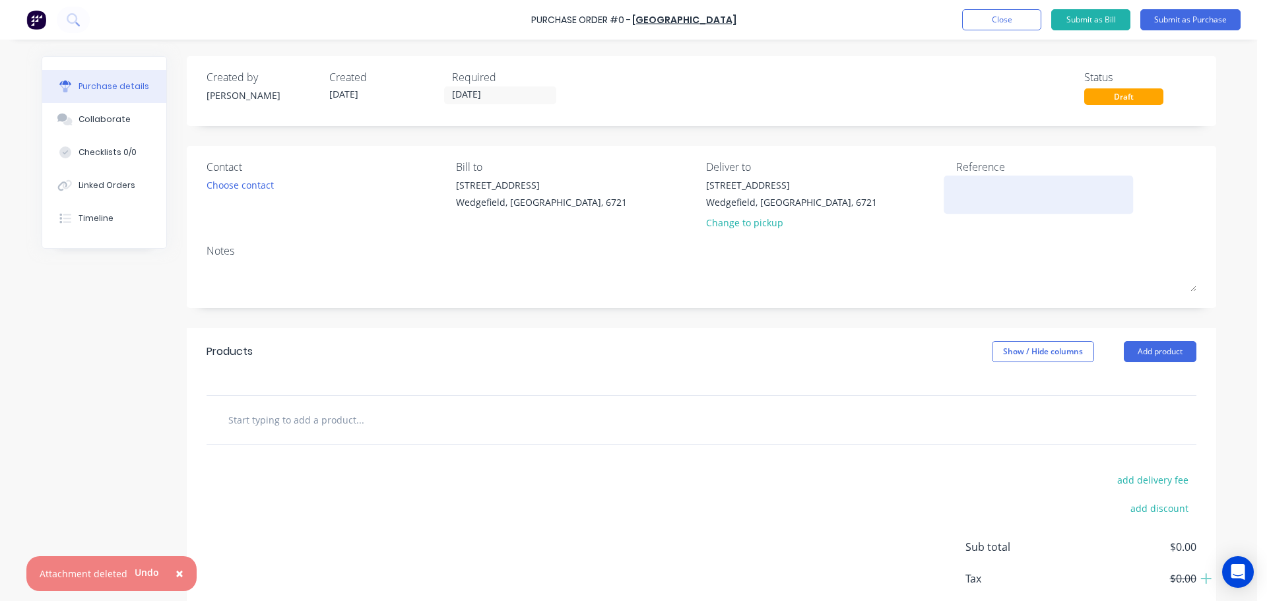
click at [992, 211] on div at bounding box center [1038, 194] width 165 height 33
click at [992, 197] on textarea at bounding box center [1038, 193] width 165 height 30
type textarea "495372"
type textarea "x"
type textarea "495372"
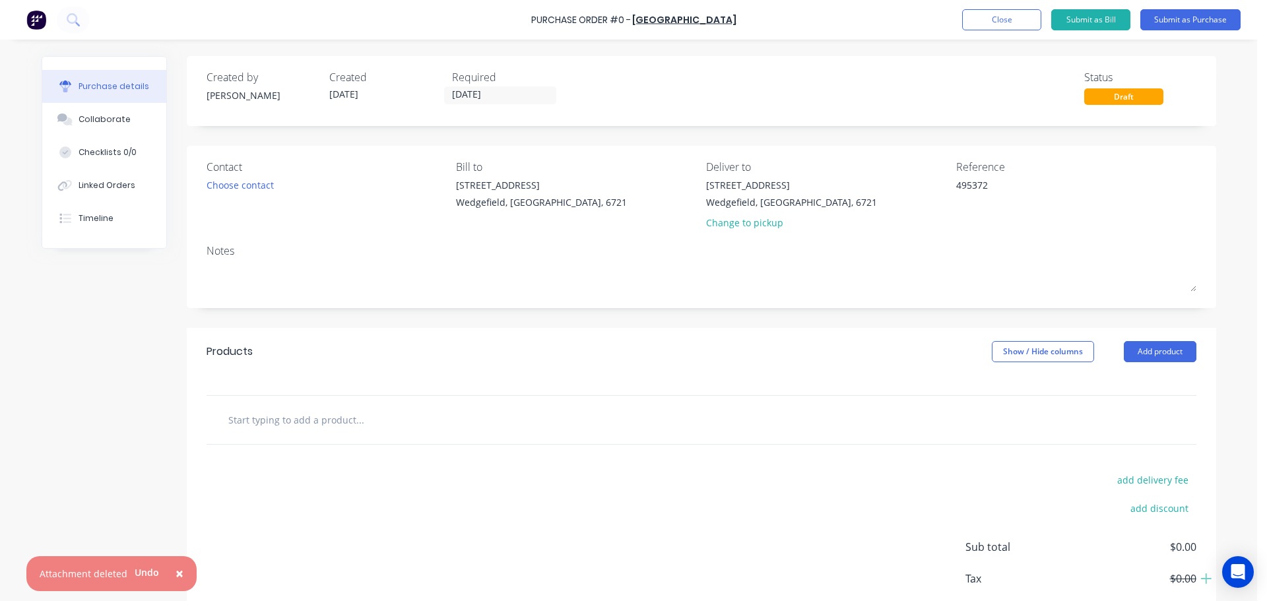
click at [249, 422] on input "text" at bounding box center [360, 419] width 264 height 26
type textarea "x"
type input "F"
type textarea "x"
type input "Fa"
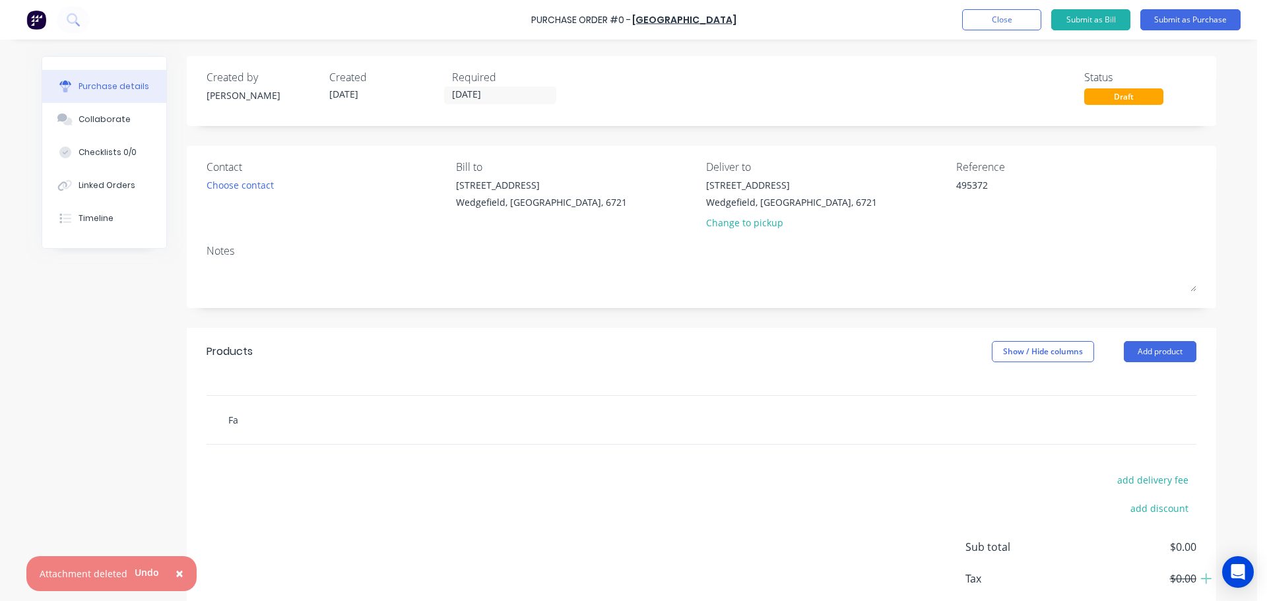
type textarea "x"
type input "Fai"
type textarea "x"
type input "Fail"
type textarea "x"
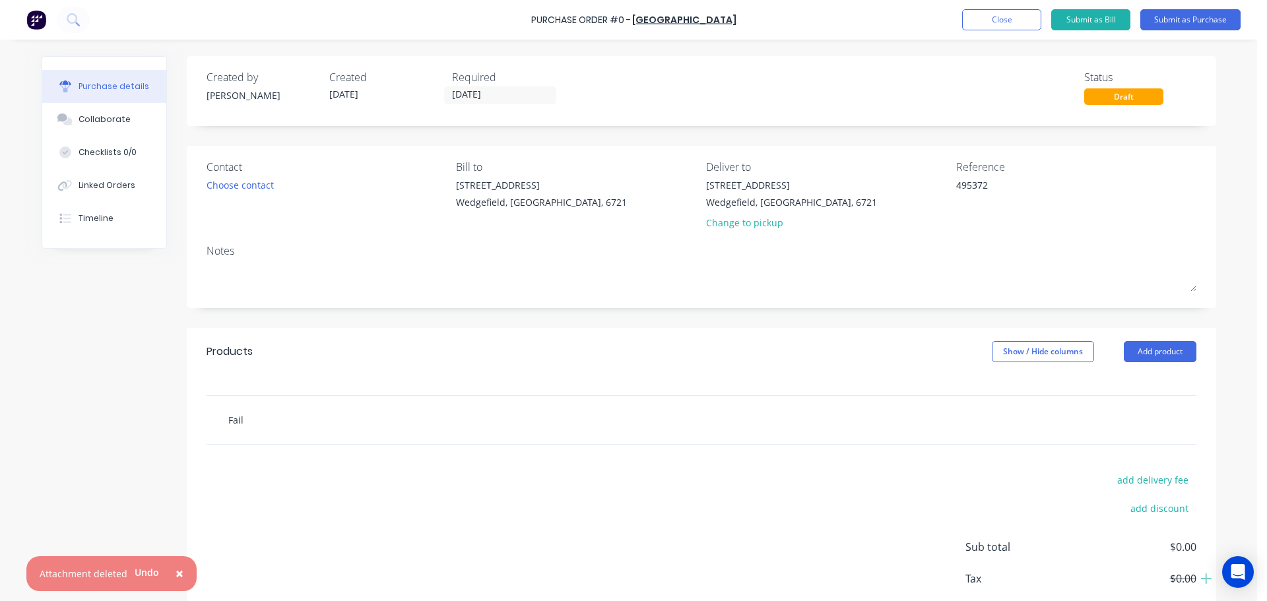
type input "Fai"
type textarea "x"
type input "Fa"
type textarea "x"
type input "F"
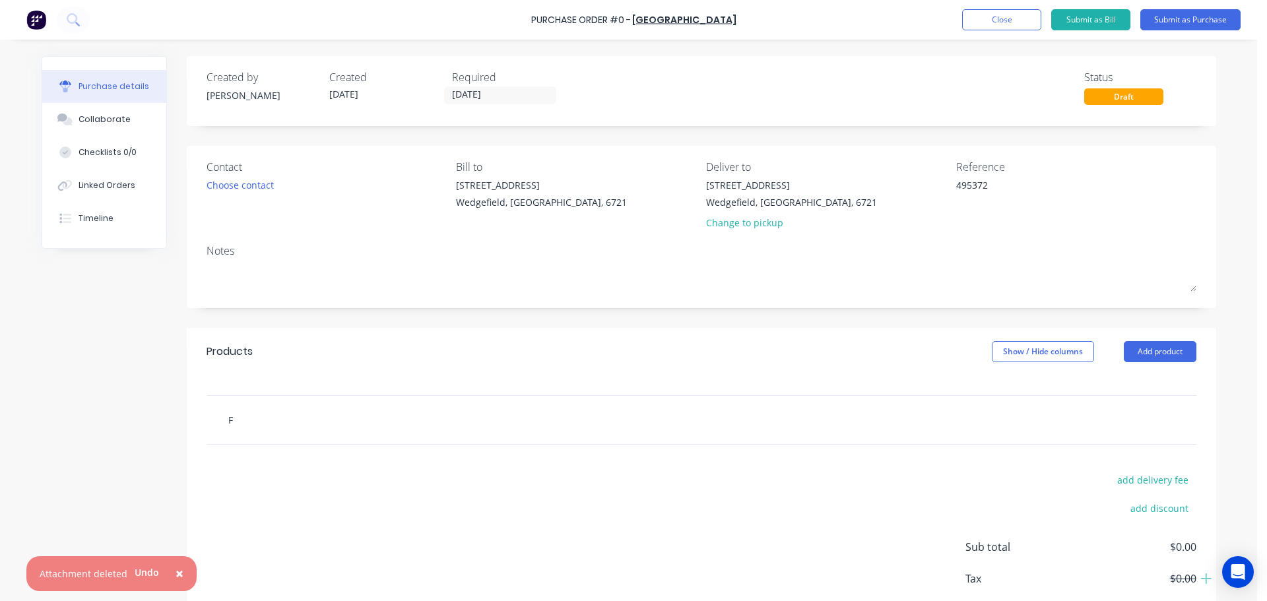
type textarea "x"
type input "S"
type textarea "x"
type input "Sa"
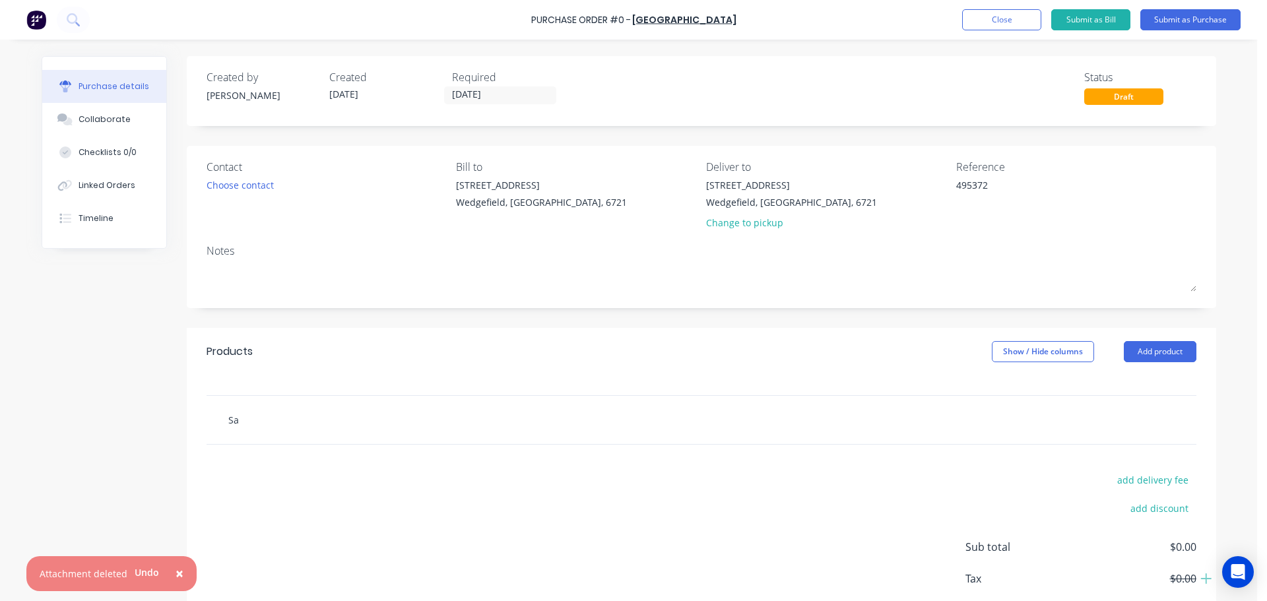
type textarea "x"
type input "Sam"
type textarea "x"
type input "Same"
type textarea "x"
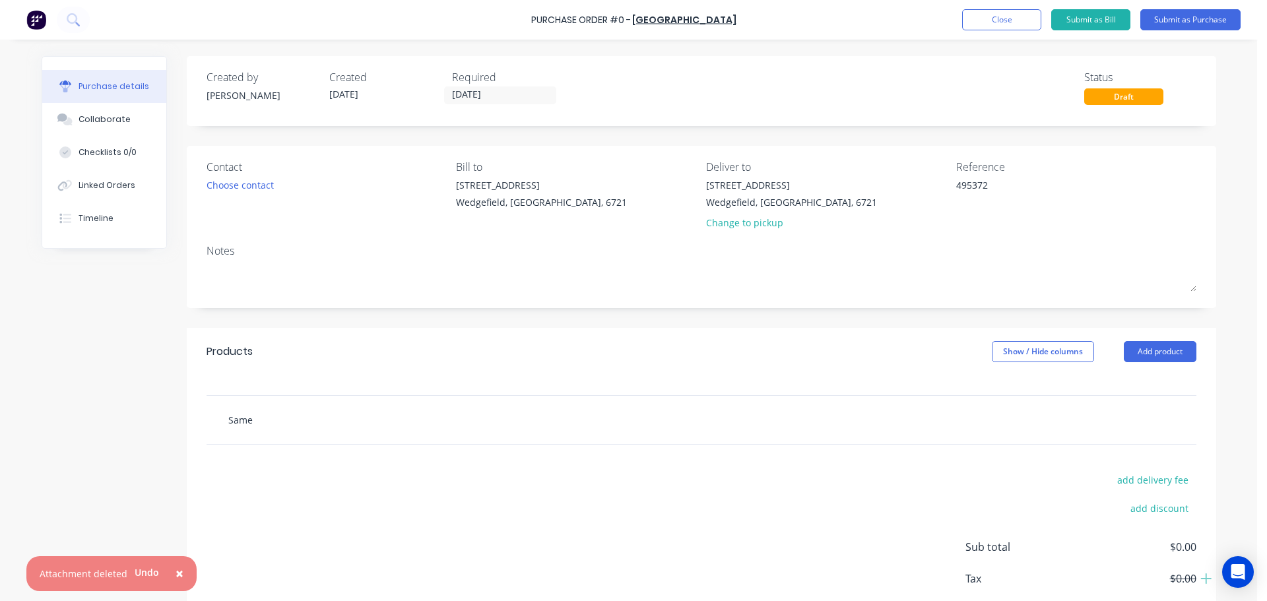
type input "Same"
type textarea "x"
type input "Same d"
type textarea "x"
type input "Same da"
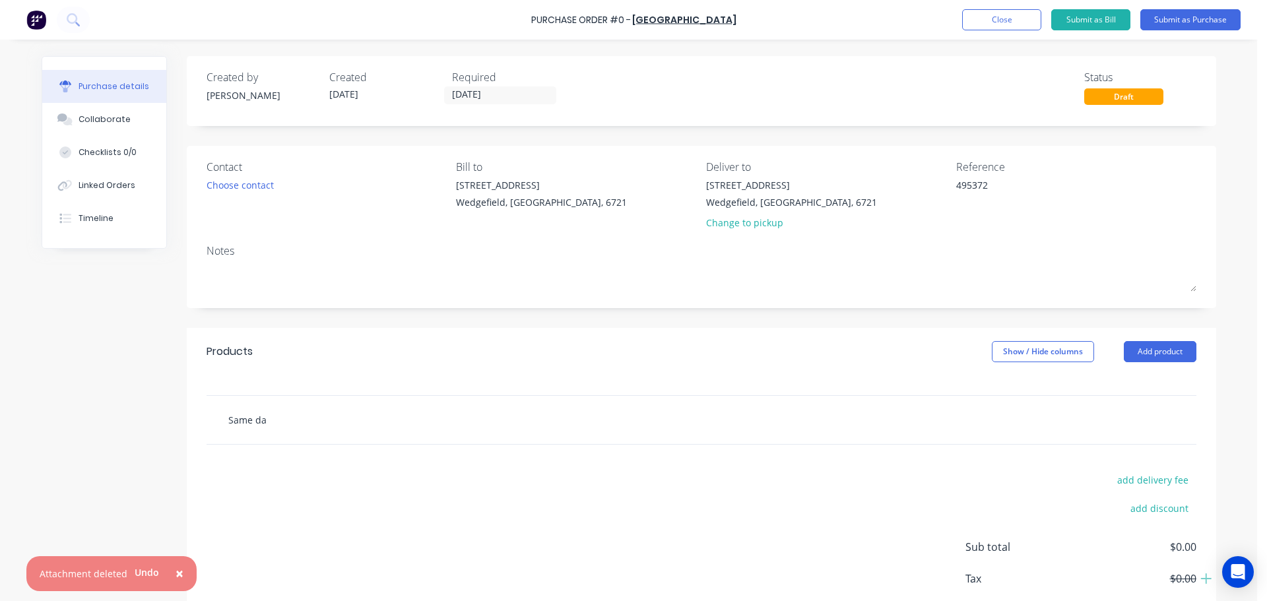
type textarea "x"
type input "Same day"
type textarea "x"
type input "Same day"
type textarea "x"
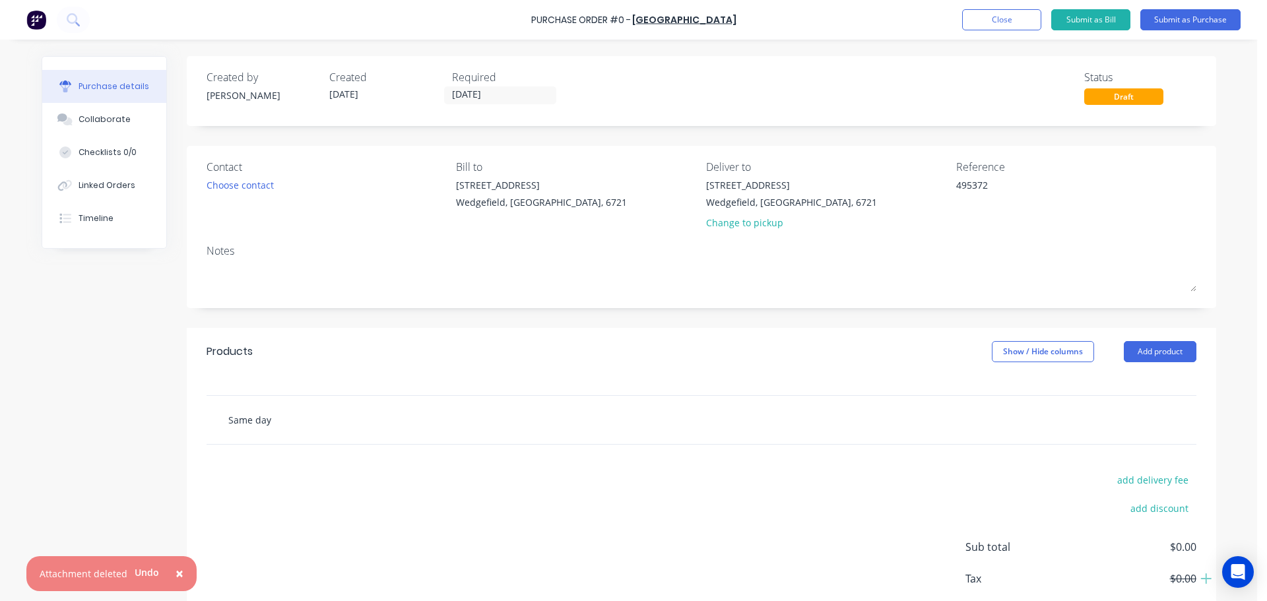
type input "Same day c"
type textarea "x"
type input "Same day ca"
type textarea "x"
type input "Same day can"
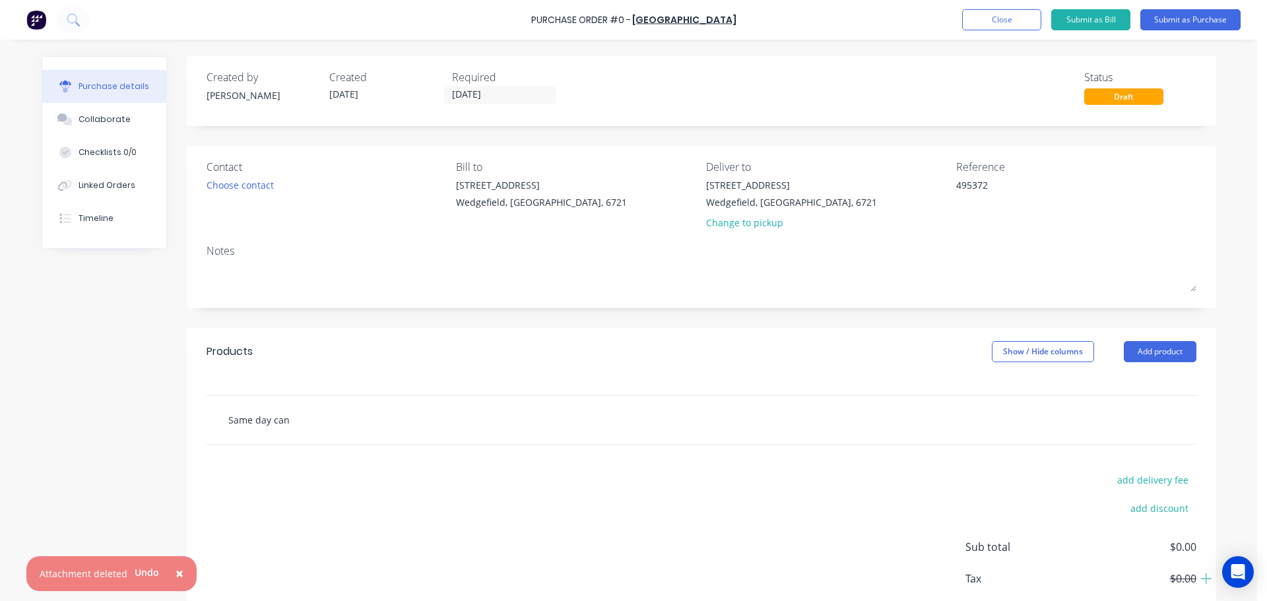
type textarea "x"
type input "Same day canc"
type textarea "x"
type input "Same day cance"
type textarea "x"
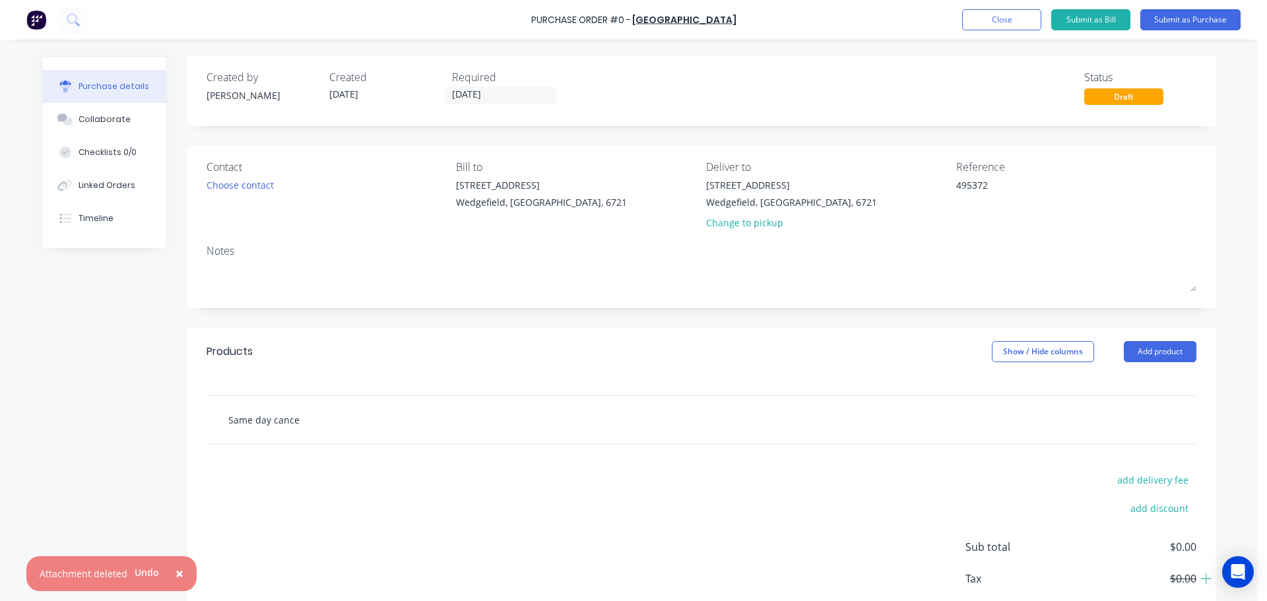
type input "Same day cancel"
type textarea "x"
type input "Same day cancell"
type textarea "x"
type input "Same day cancella"
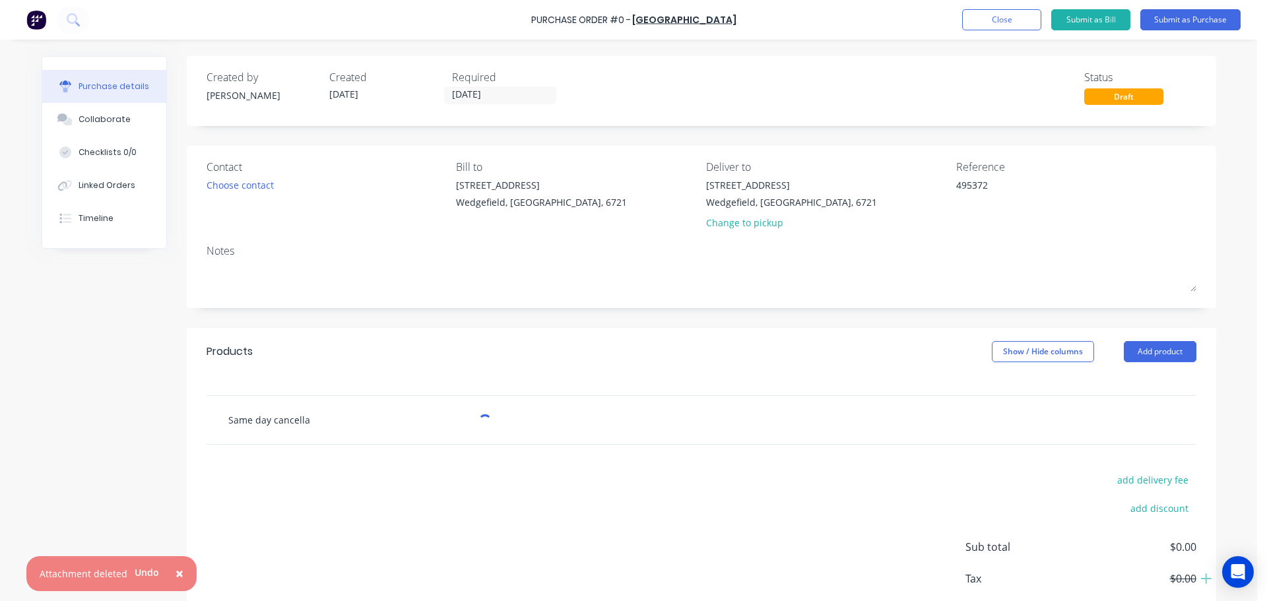
type textarea "x"
type input "Same day cancellat"
type textarea "x"
type input "Same day cancellati"
type textarea "x"
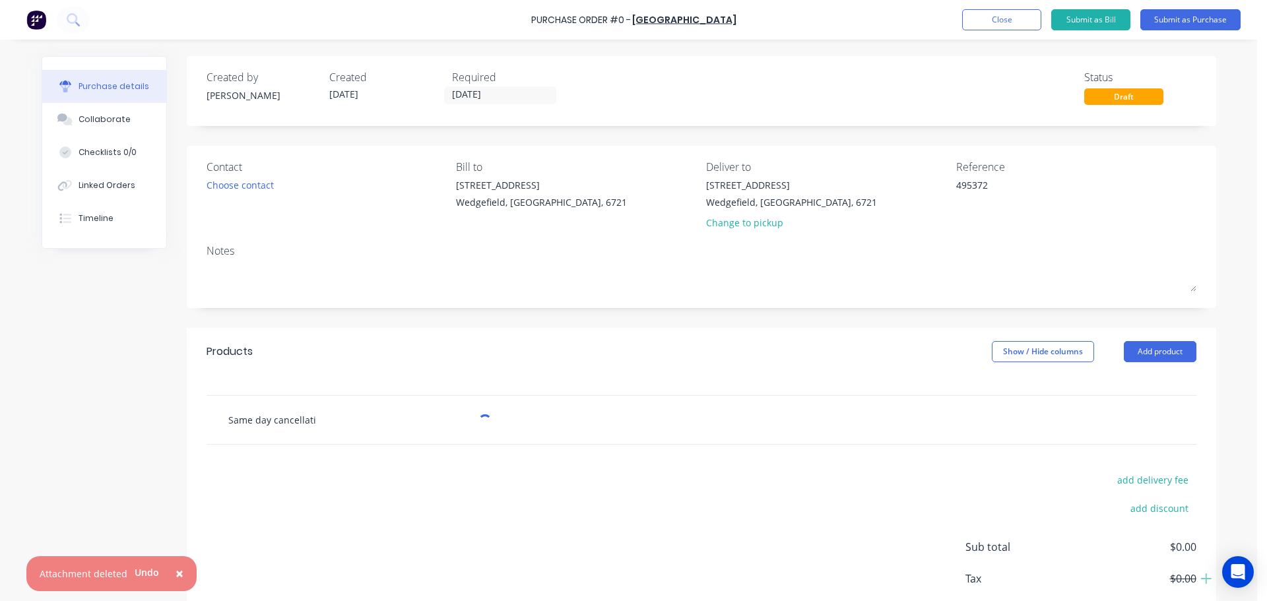
type input "Same day cancellatio"
type textarea "x"
type input "Same day cancellation"
type textarea "x"
type input "Same day cancellation"
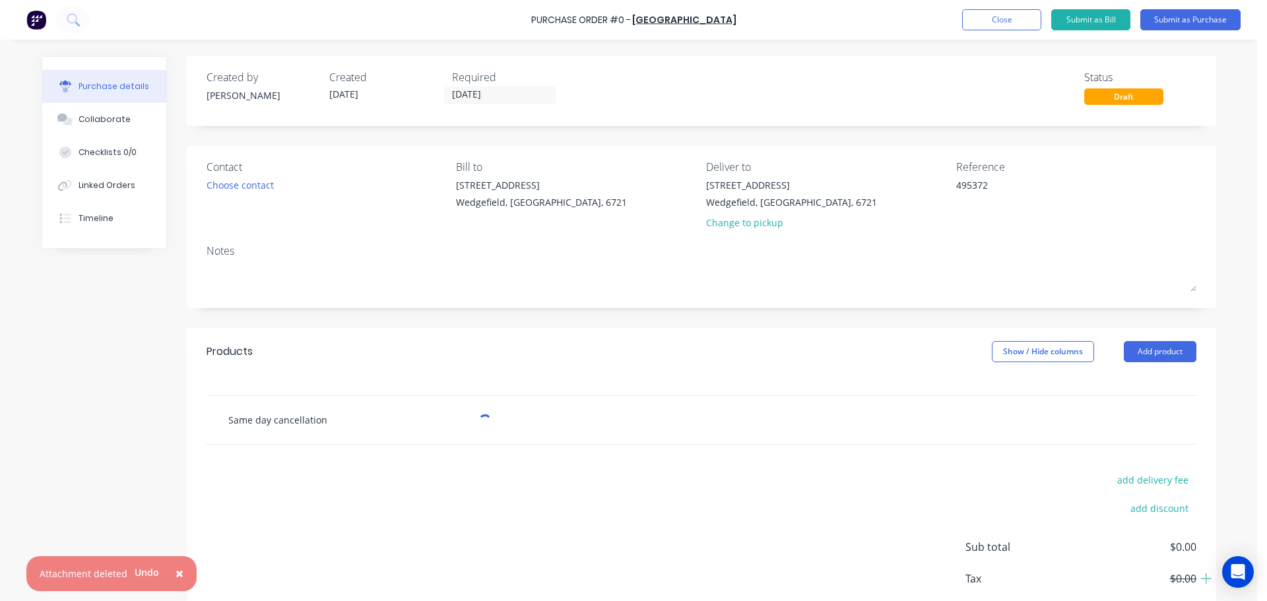
type textarea "x"
type input "Same day cancellation f"
type textarea "x"
type input "Same day cancellation fe"
type textarea "x"
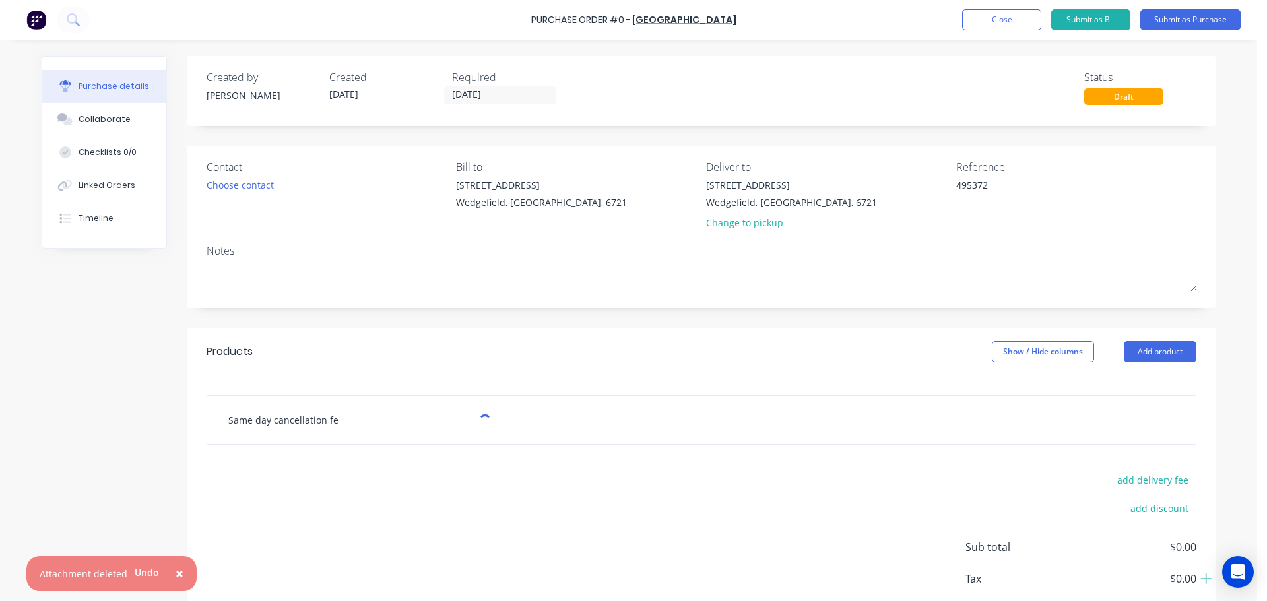
type input "Same day cancellation fee"
type textarea "x"
type input "Same day cancellation fee"
type textarea "x"
type input "Same day cancellation fee f"
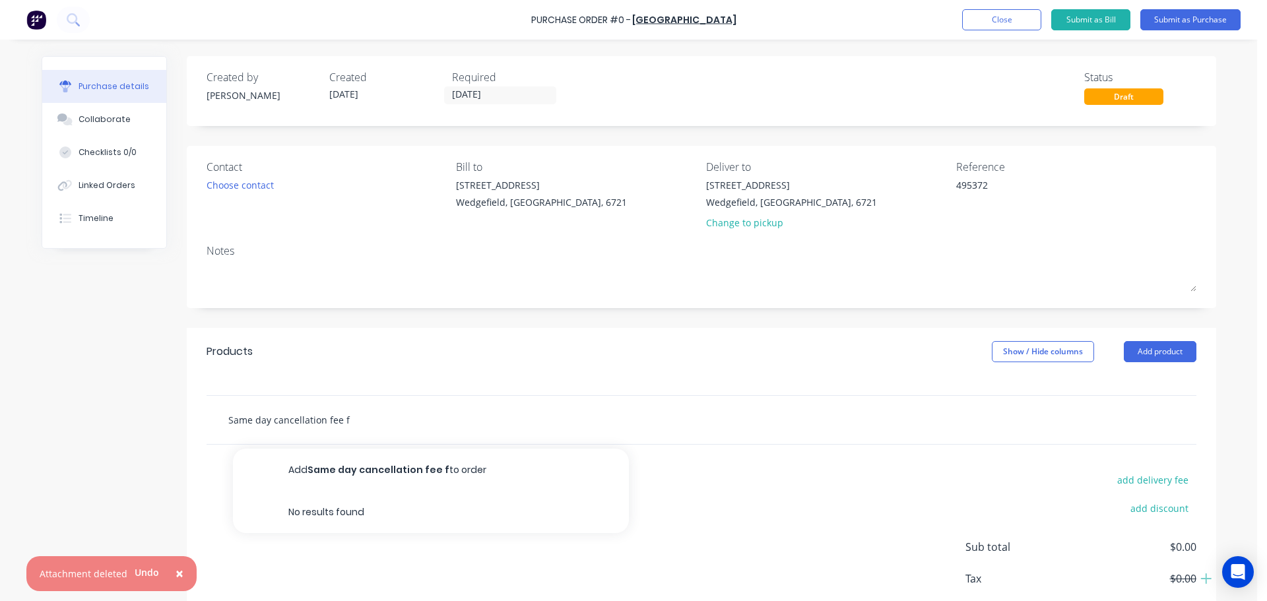
type textarea "x"
type input "Same day cancellation fee fo"
type textarea "x"
type input "Same day cancellation fee for"
type textarea "x"
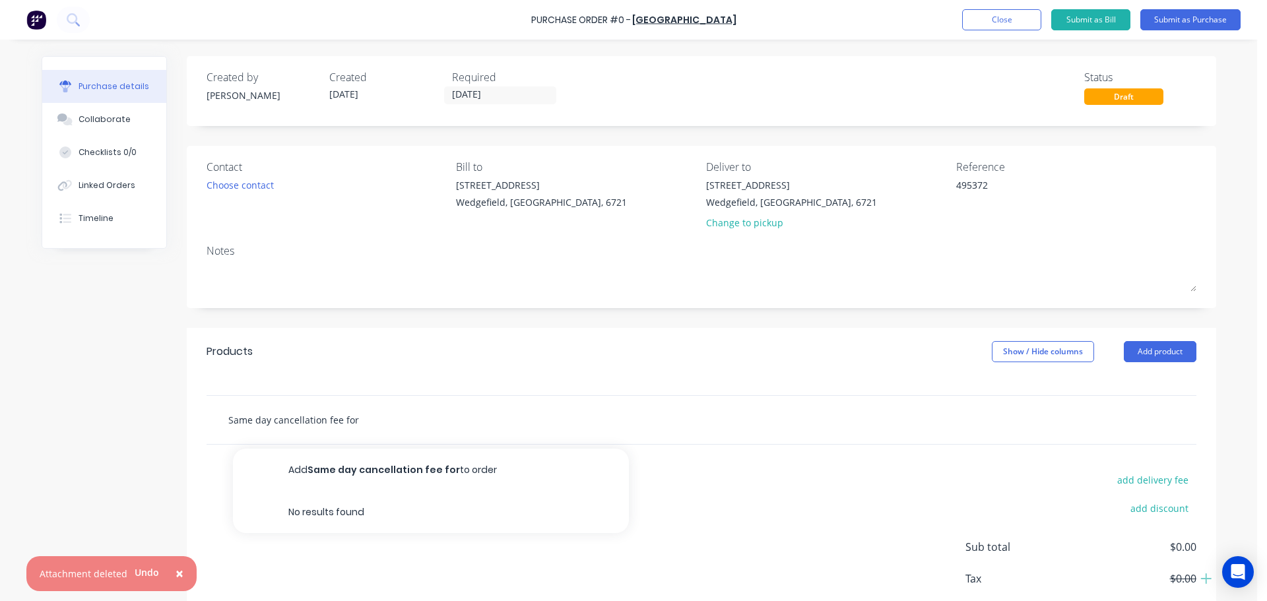
type input "Same day cancellation fee for"
type textarea "x"
type input "Same day cancellation fee for G"
type textarea "x"
type input "Same day cancellation fee for Ga"
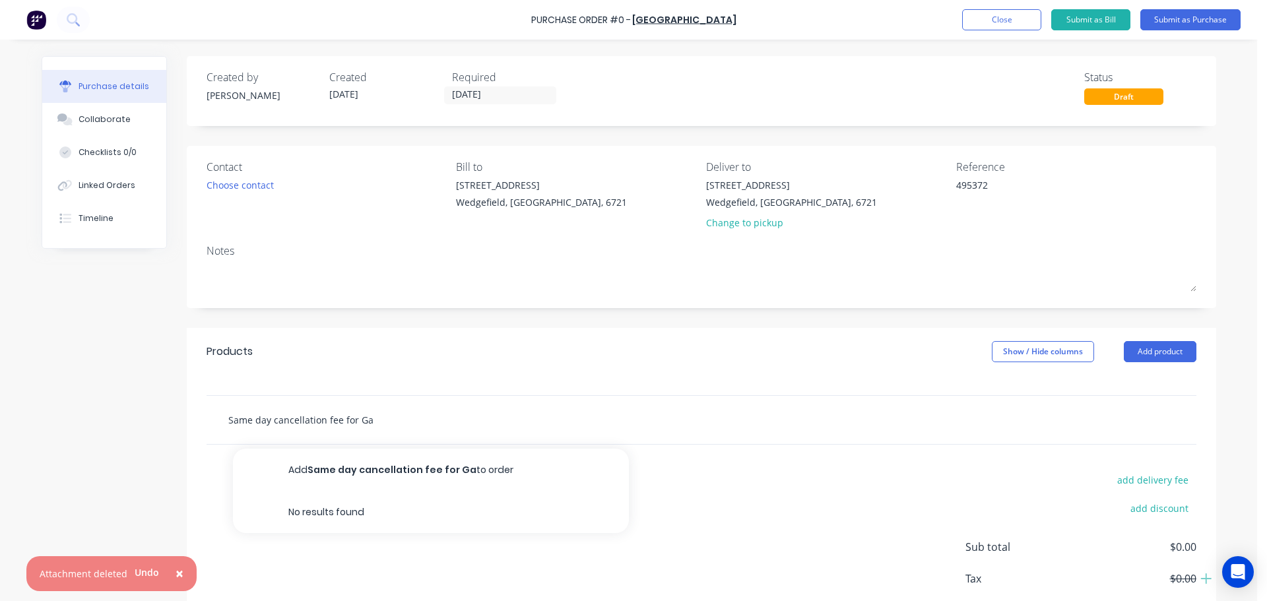
type textarea "x"
type input "Same day cancellation fee for Gav"
type textarea "x"
type input "Same day cancellation fee for Gavi"
type textarea "x"
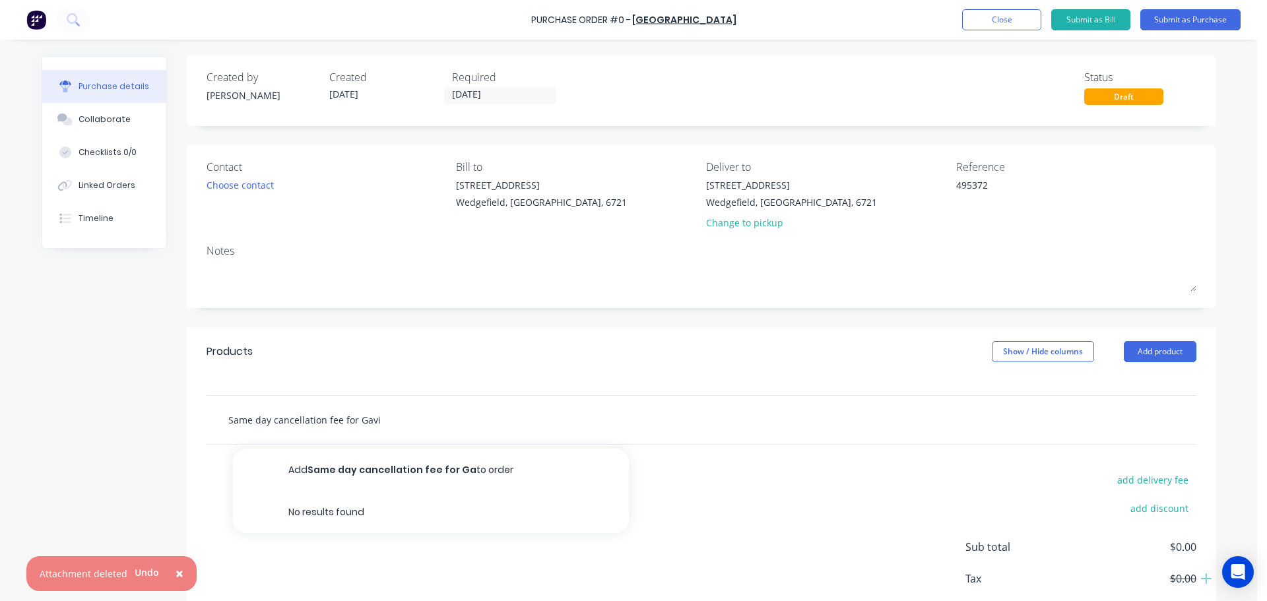
type input "Same day cancellation fee for Gavin"
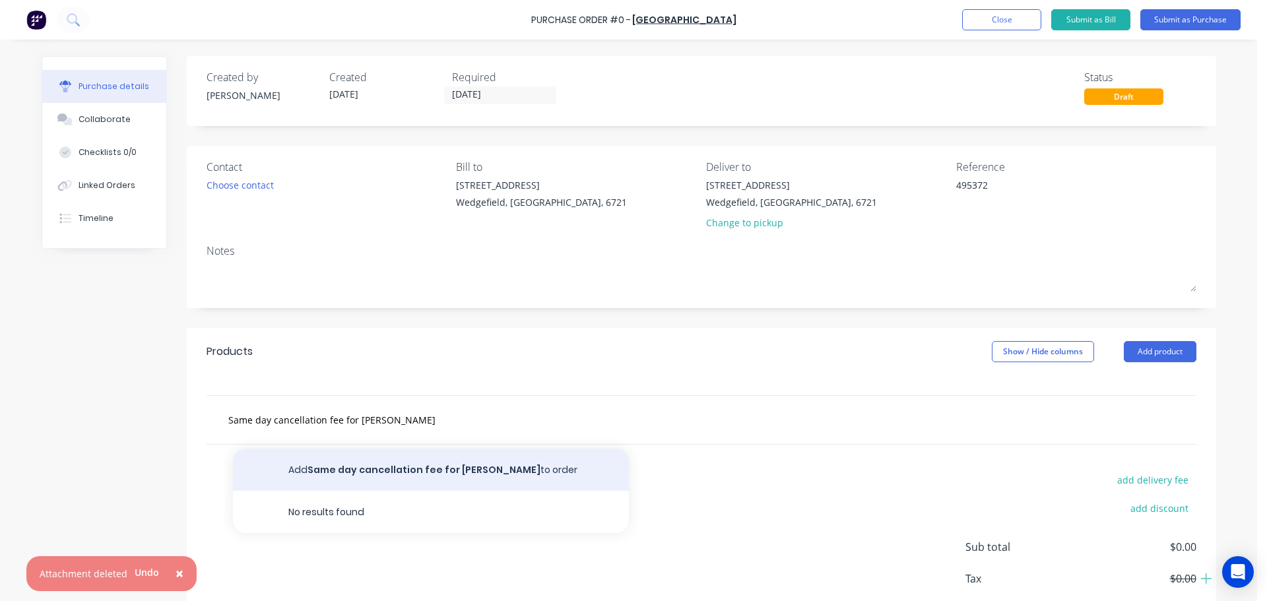
click at [354, 472] on button "Add Same day cancellation fee for Gavin Myers to order" at bounding box center [431, 470] width 396 height 42
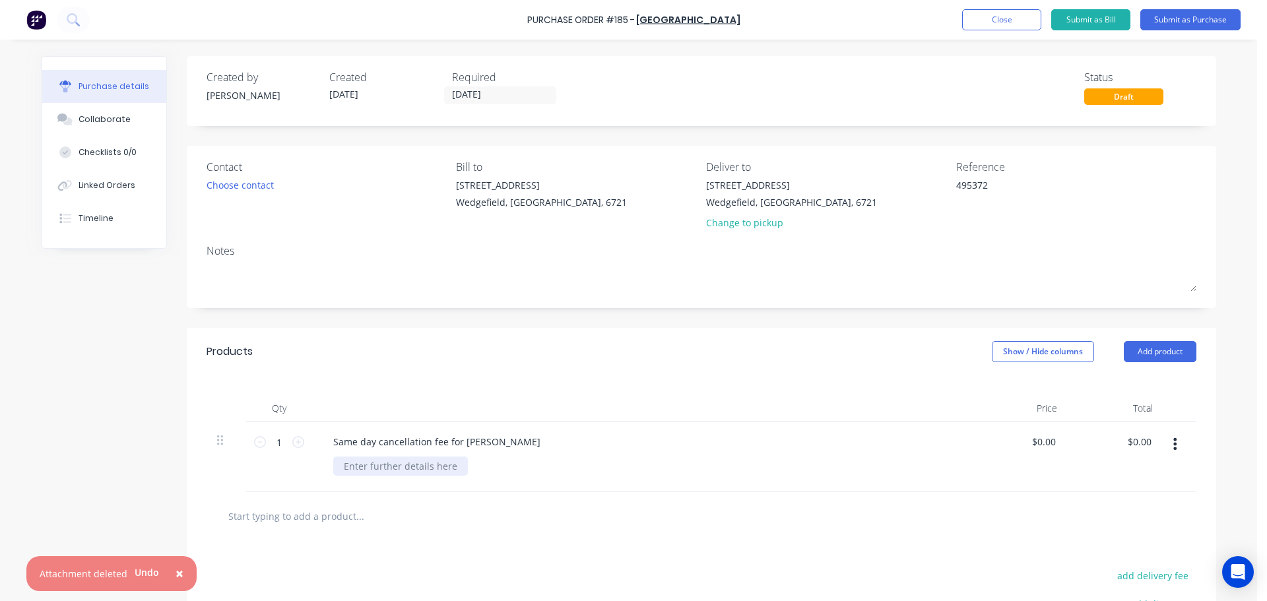
click at [356, 467] on div at bounding box center [400, 466] width 135 height 19
click at [1035, 443] on input "0.00" at bounding box center [1043, 441] width 30 height 19
click at [1051, 444] on input "0.00" at bounding box center [1045, 441] width 25 height 19
paste input "487.48"
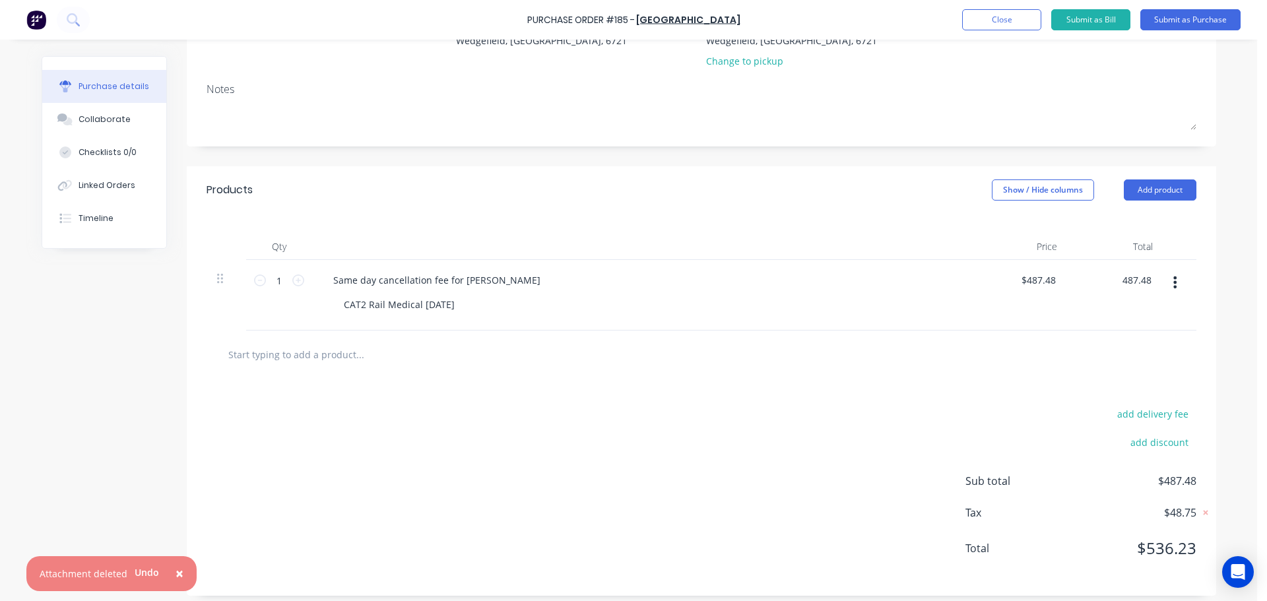
scroll to position [170, 0]
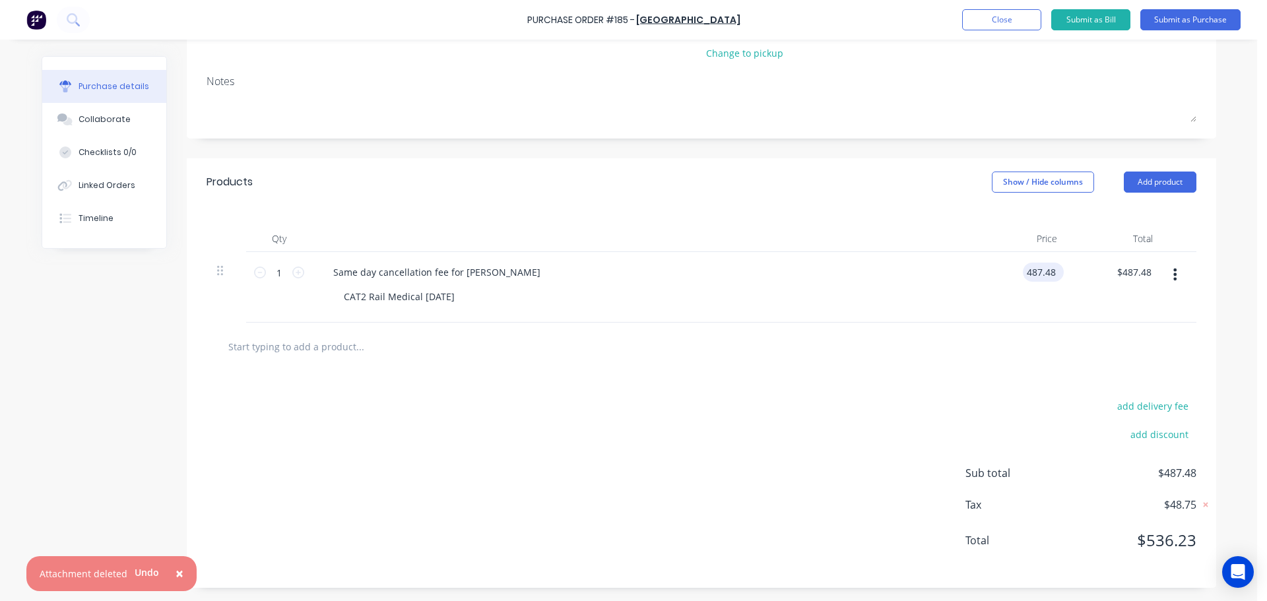
click at [1046, 275] on input "487.48" at bounding box center [1041, 272] width 36 height 19
click at [1046, 275] on input "487.49" at bounding box center [1041, 272] width 36 height 19
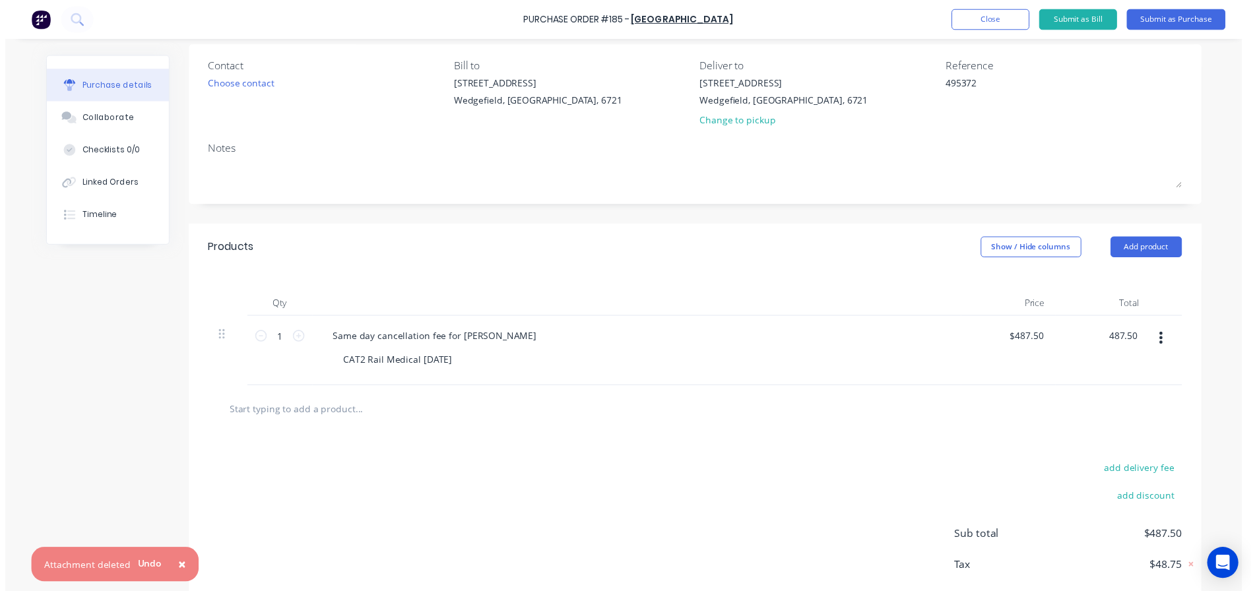
scroll to position [0, 0]
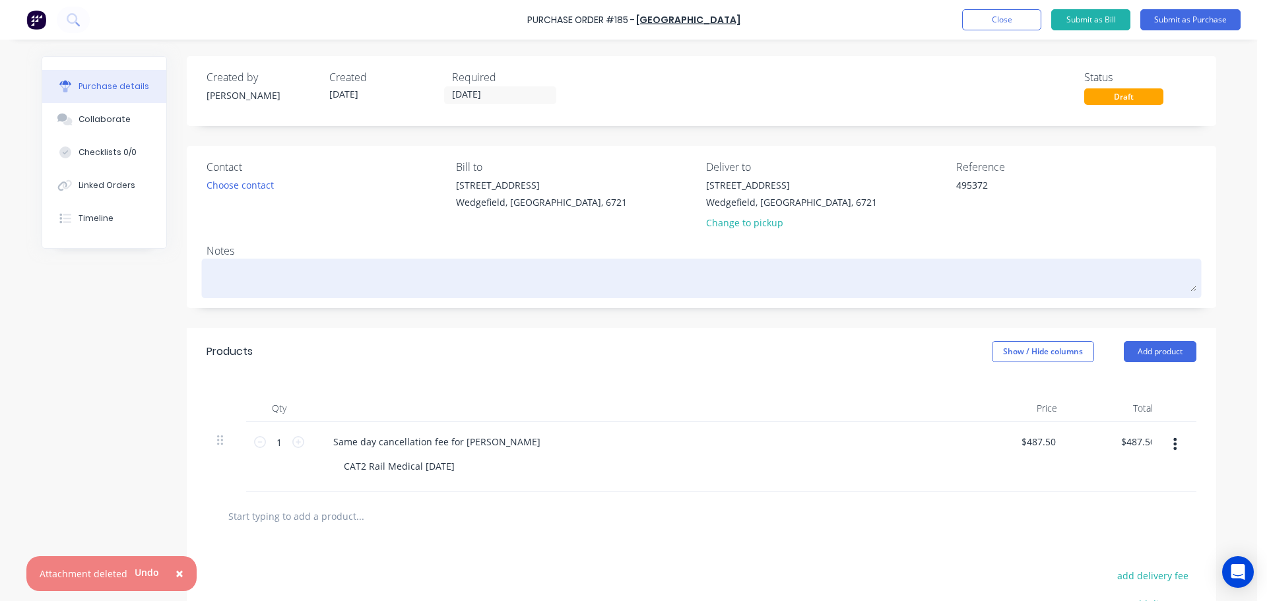
click at [333, 285] on textarea at bounding box center [702, 277] width 990 height 30
click at [306, 275] on textarea "Original PO raised in SPrint Suite - PO1069" at bounding box center [702, 277] width 990 height 30
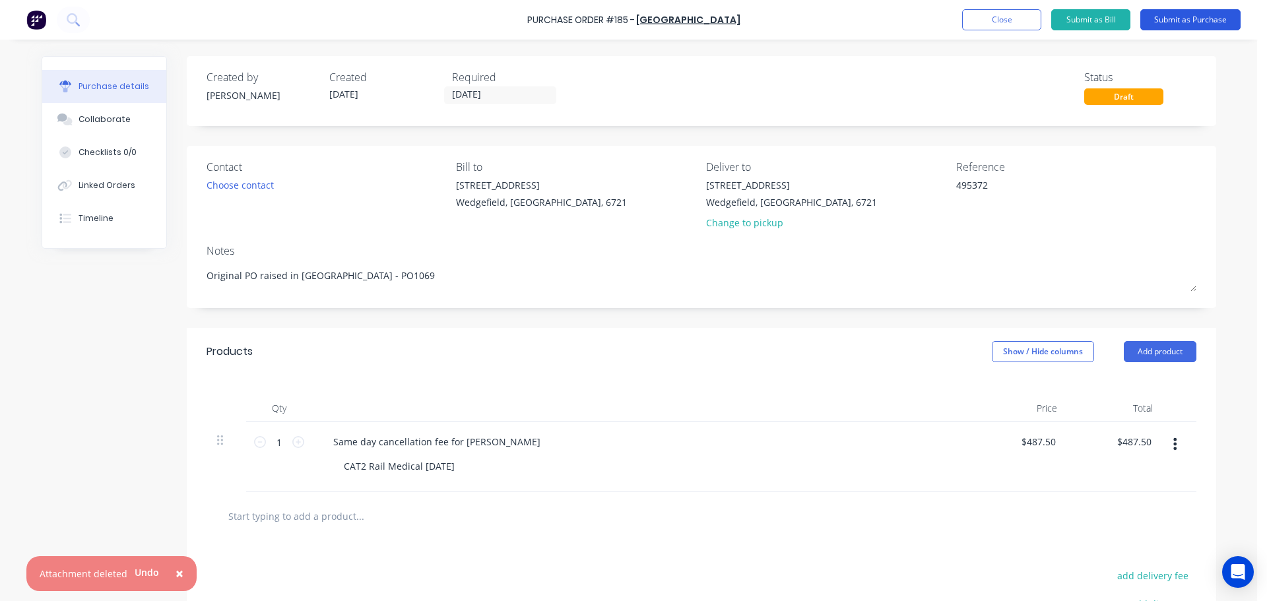
click at [1167, 13] on button "Submit as Purchase" at bounding box center [1190, 19] width 100 height 21
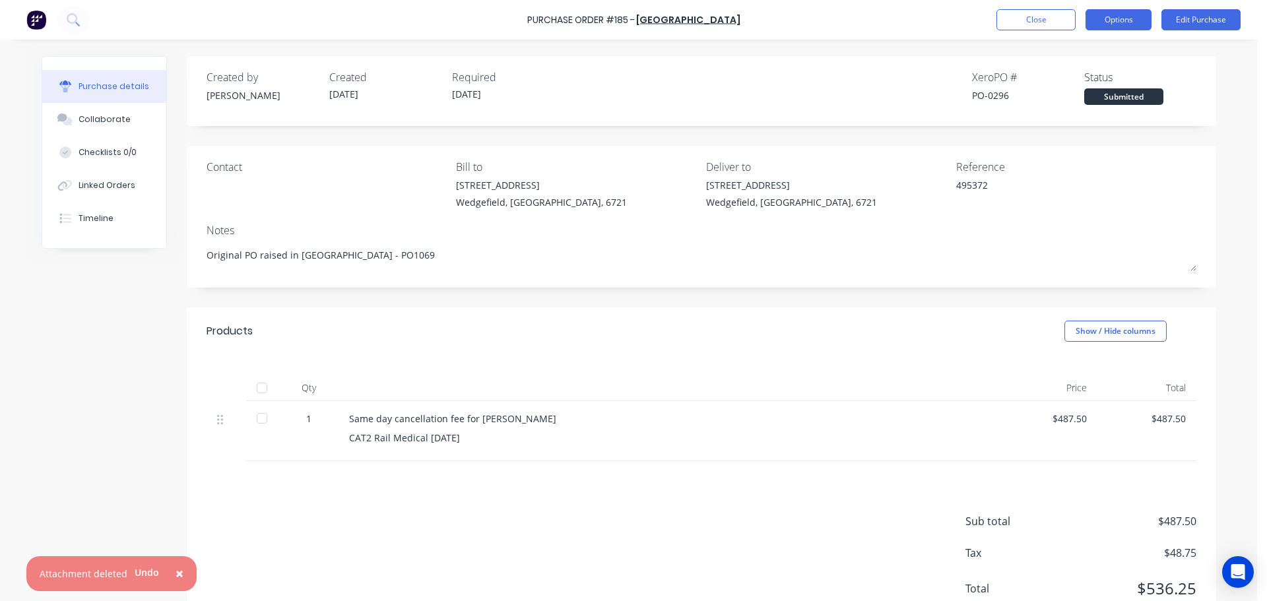
click at [1121, 20] on button "Options" at bounding box center [1119, 19] width 66 height 21
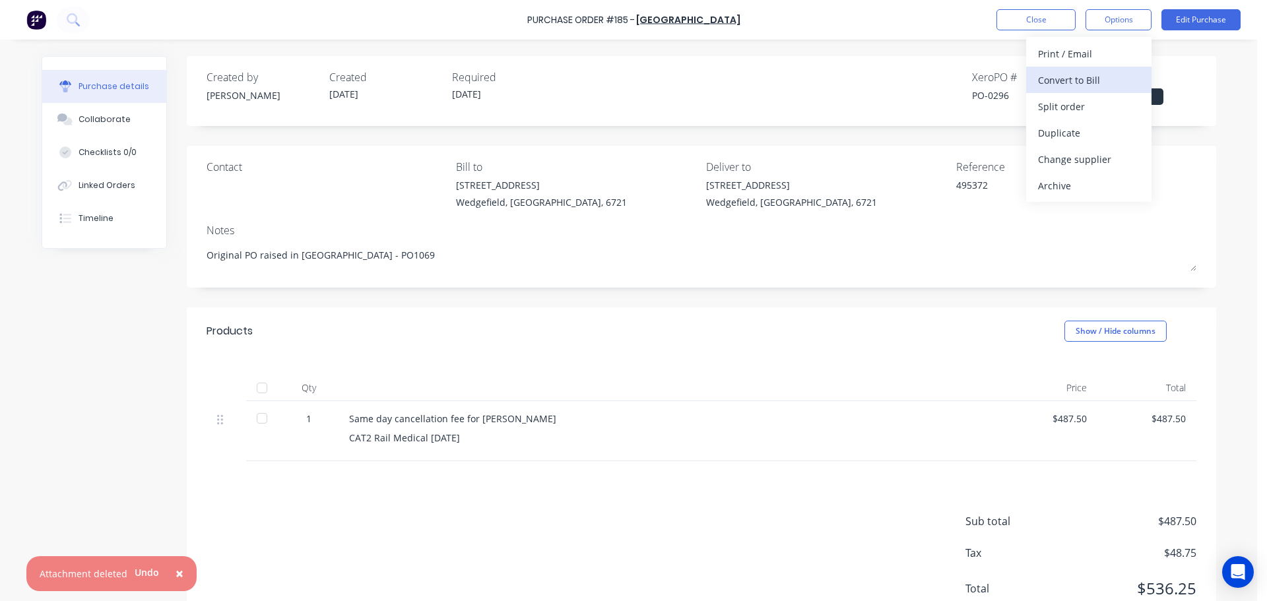
click at [1082, 82] on div "Convert to Bill" at bounding box center [1089, 80] width 102 height 19
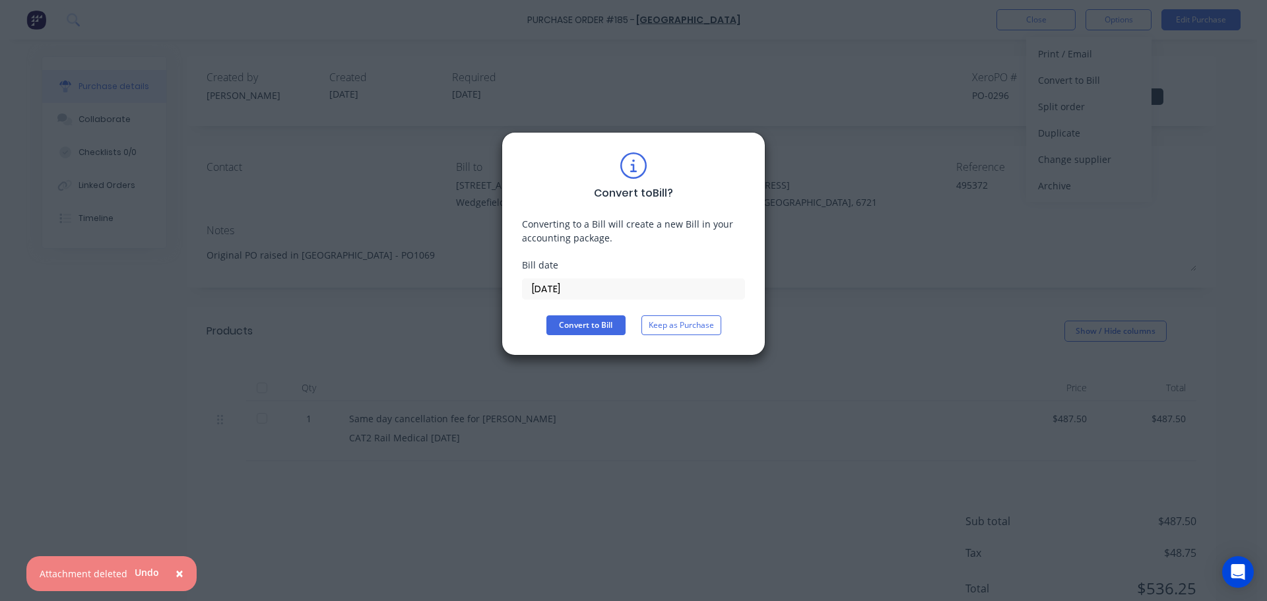
click at [597, 296] on input "25/09/25" at bounding box center [634, 289] width 222 height 20
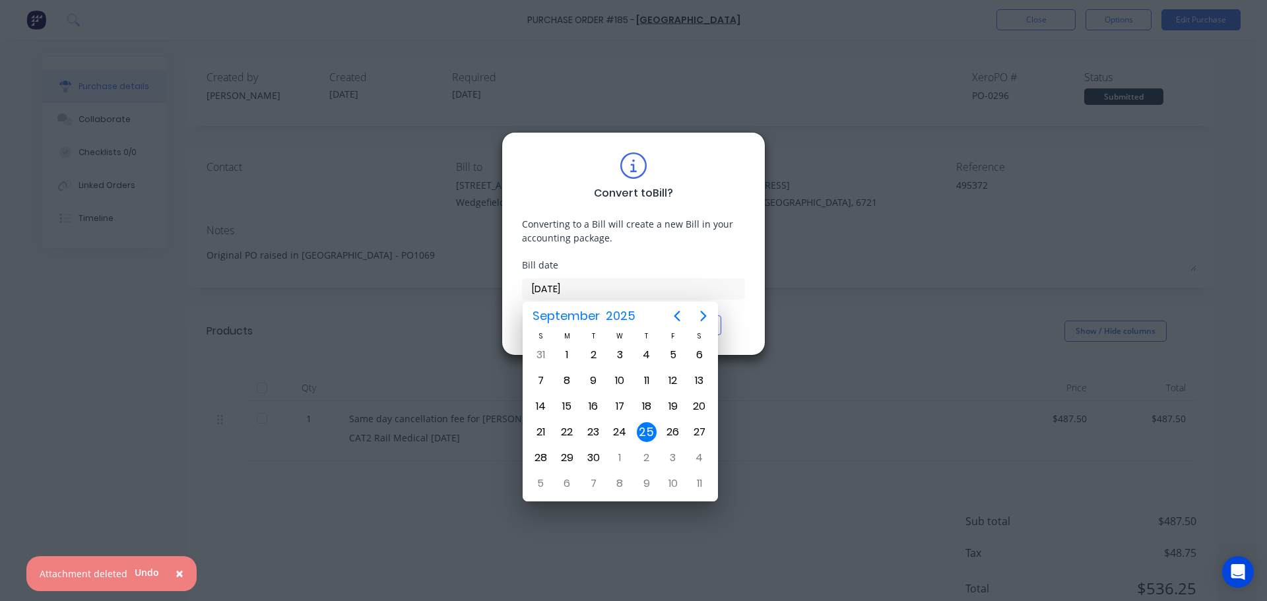
drag, startPoint x: 647, startPoint y: 245, endPoint x: 643, endPoint y: 255, distance: 11.3
click at [648, 245] on div "Convert to Bill ? Converting to a Bill will create a new Bill in your accountin…" at bounding box center [633, 243] width 223 height 183
click at [720, 226] on div "Converting to a Bill will create a new Bill in your accounting package." at bounding box center [633, 231] width 223 height 28
click at [739, 325] on div "Convert to Bill Keep as Purchase" at bounding box center [633, 325] width 223 height 20
click at [645, 437] on div "25" at bounding box center [647, 432] width 20 height 20
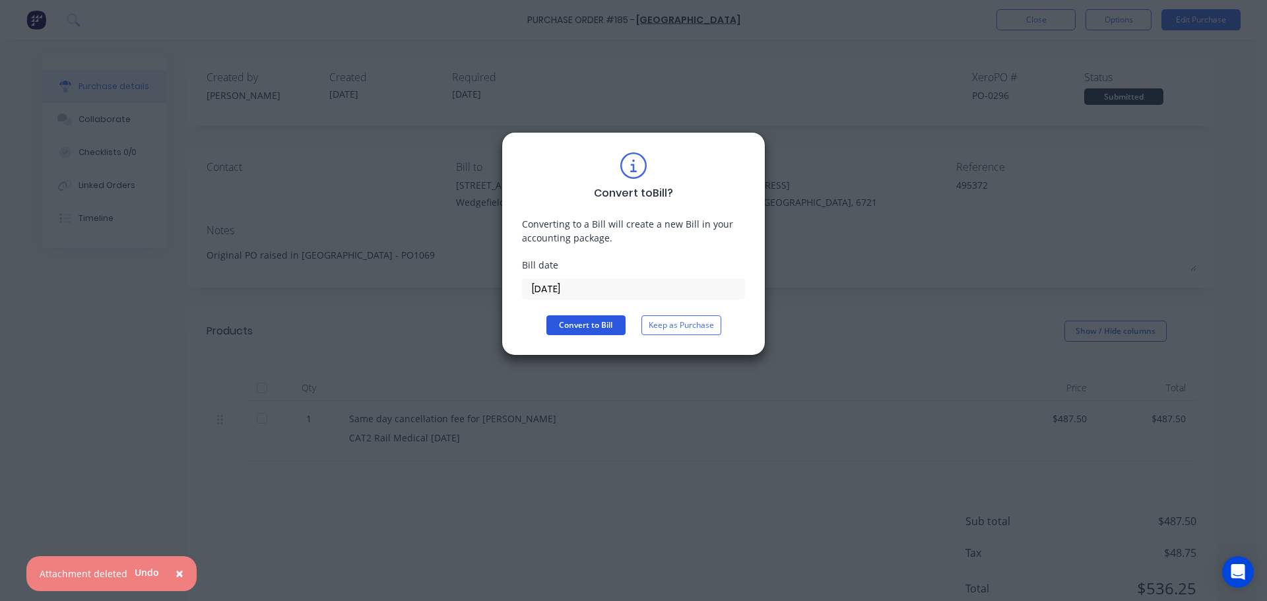
click at [586, 319] on button "Convert to Bill" at bounding box center [585, 325] width 79 height 20
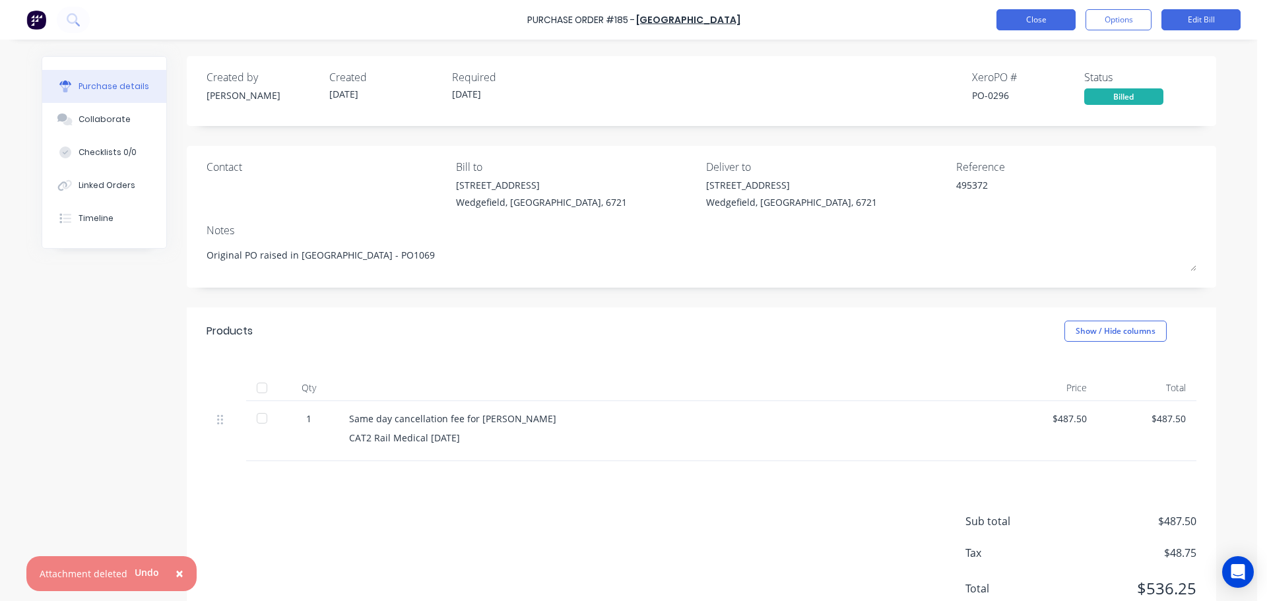
click at [1035, 14] on button "Close" at bounding box center [1035, 19] width 79 height 21
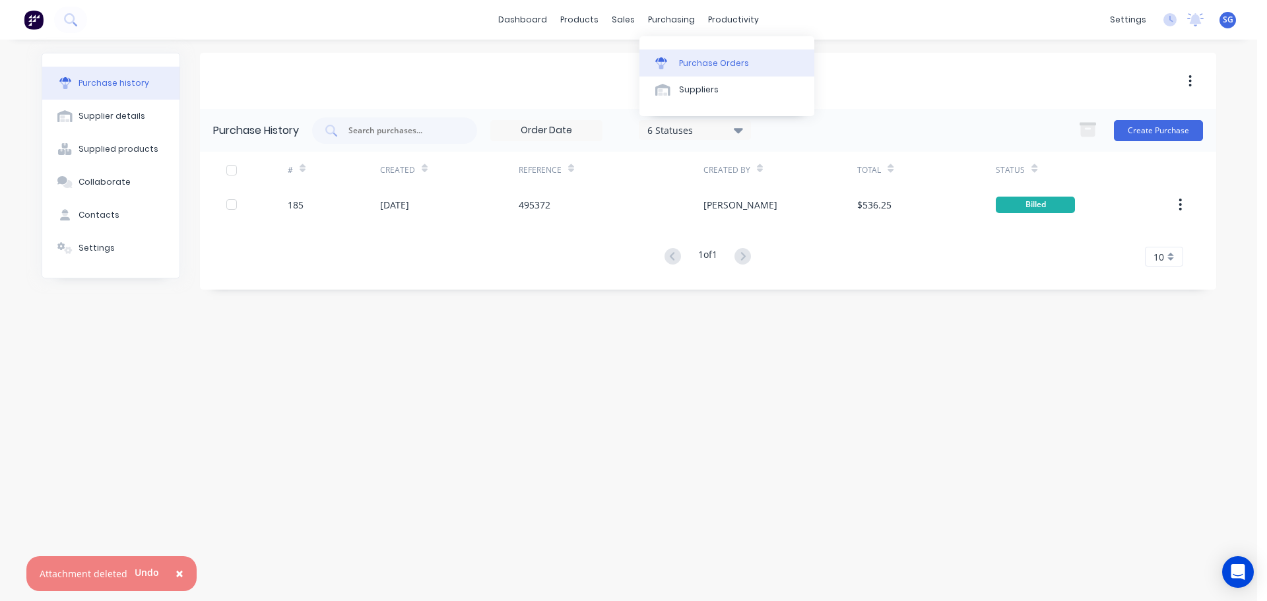
click at [679, 67] on div "Purchase Orders" at bounding box center [714, 63] width 70 height 12
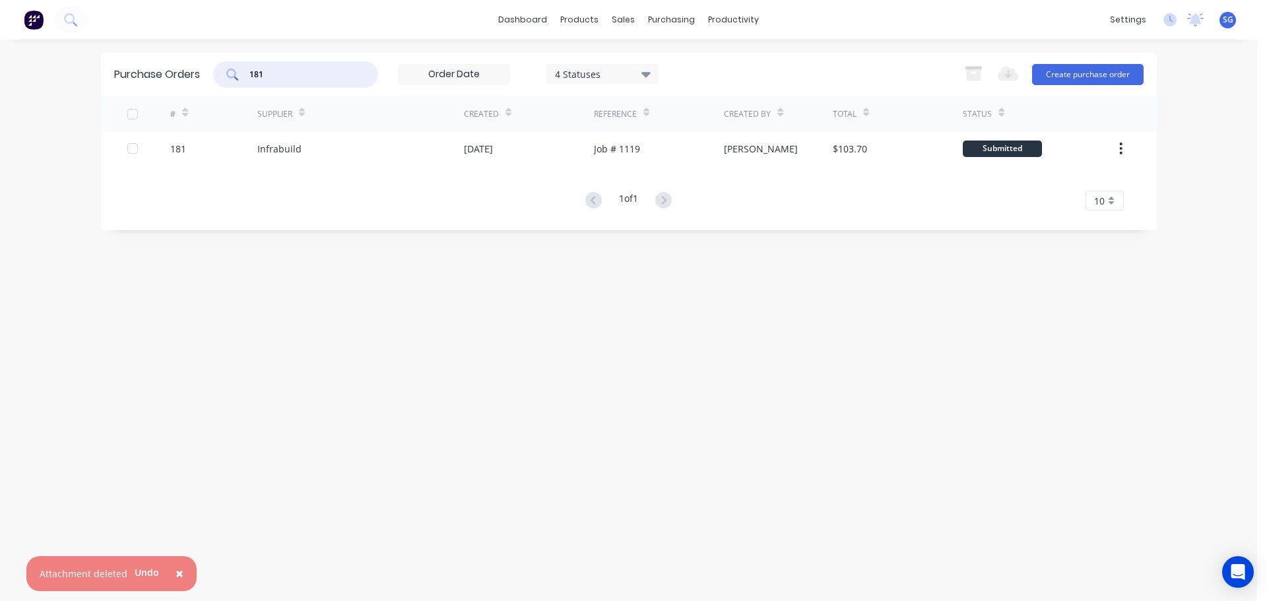
click at [273, 71] on input "181" at bounding box center [303, 74] width 110 height 13
click at [269, 85] on div "129" at bounding box center [295, 74] width 165 height 26
click at [754, 67] on div "Workflow" at bounding box center [757, 63] width 40 height 12
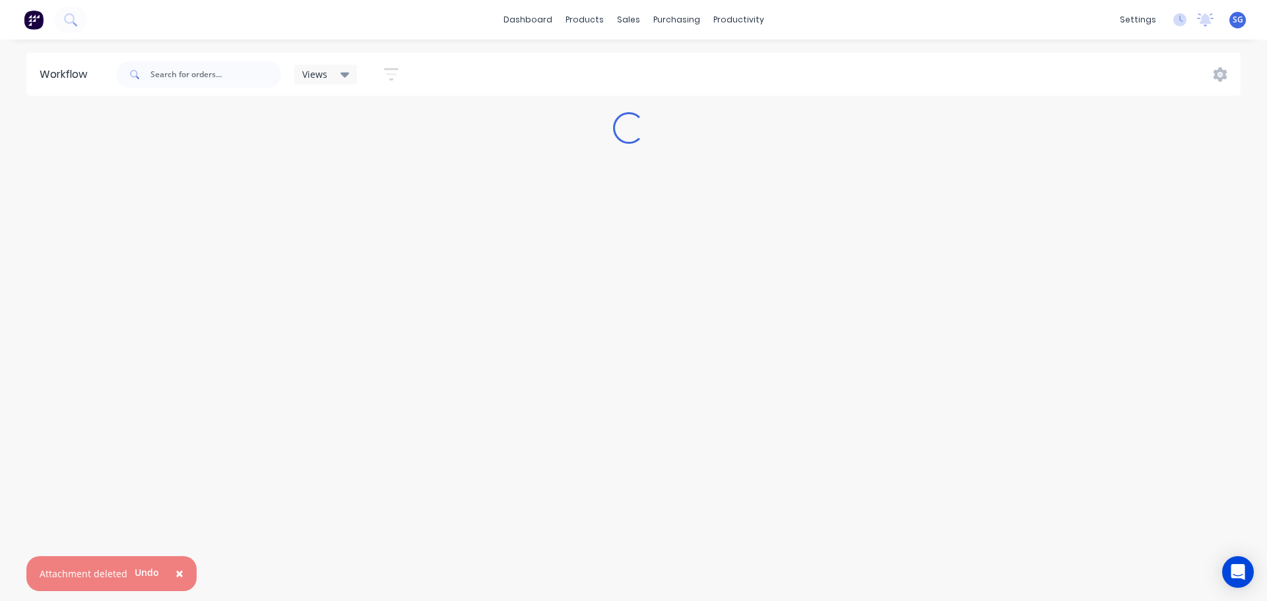
click at [179, 574] on span "×" at bounding box center [180, 573] width 8 height 18
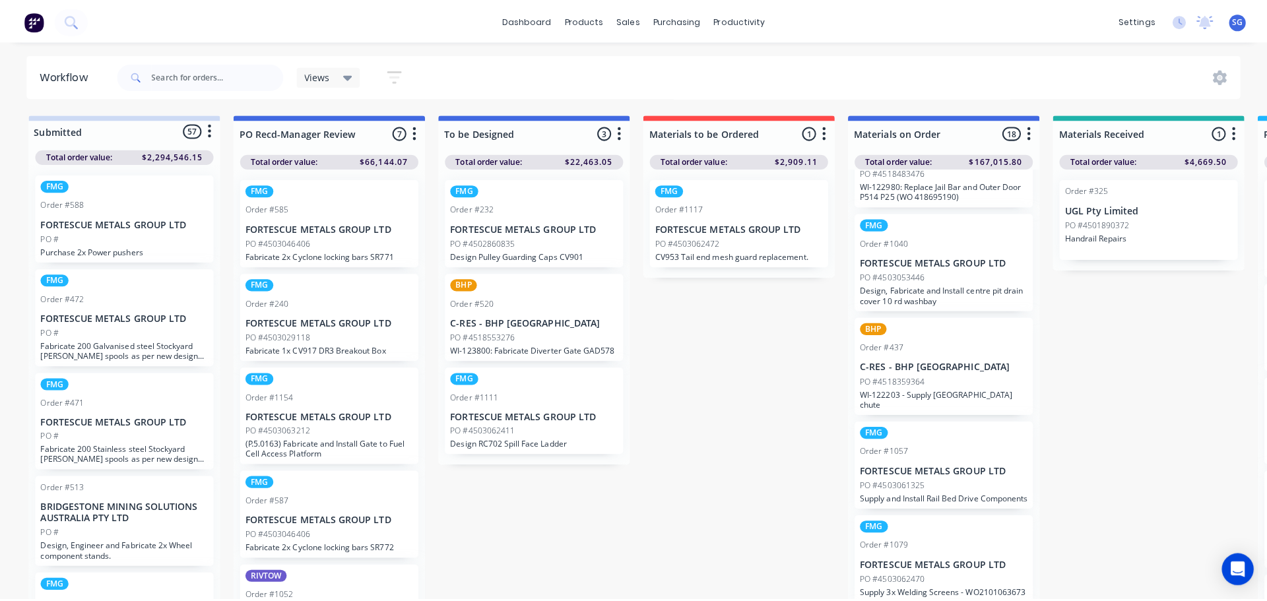
scroll to position [333, 0]
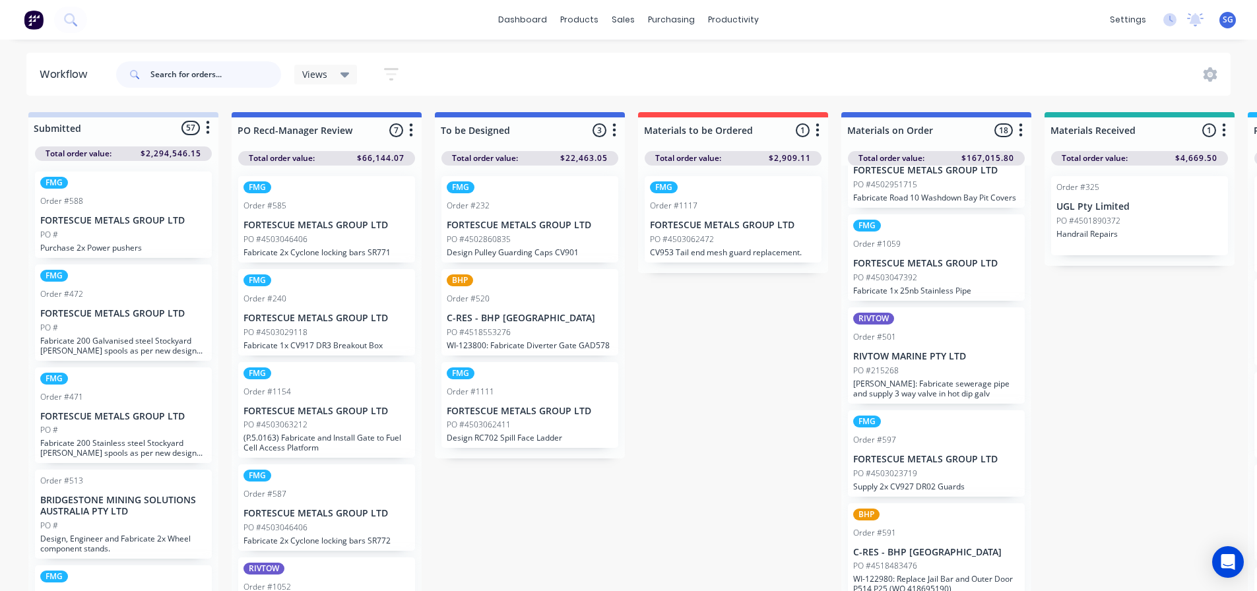
click at [207, 79] on input "text" at bounding box center [215, 74] width 131 height 26
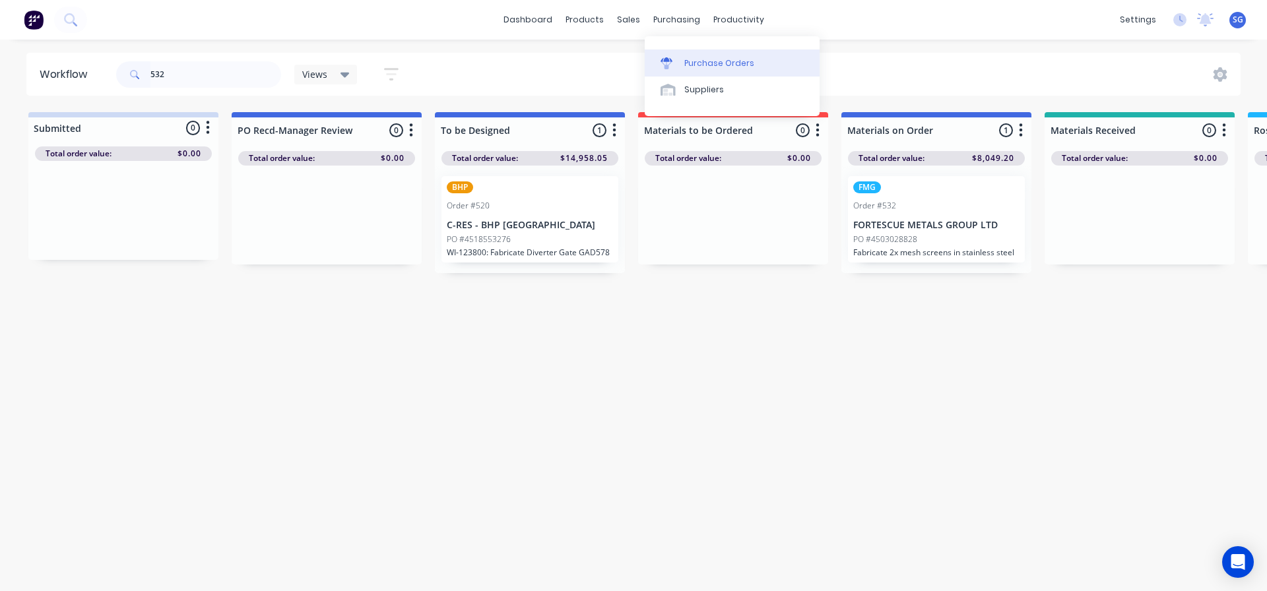
click at [684, 61] on div "Purchase Orders" at bounding box center [719, 63] width 70 height 12
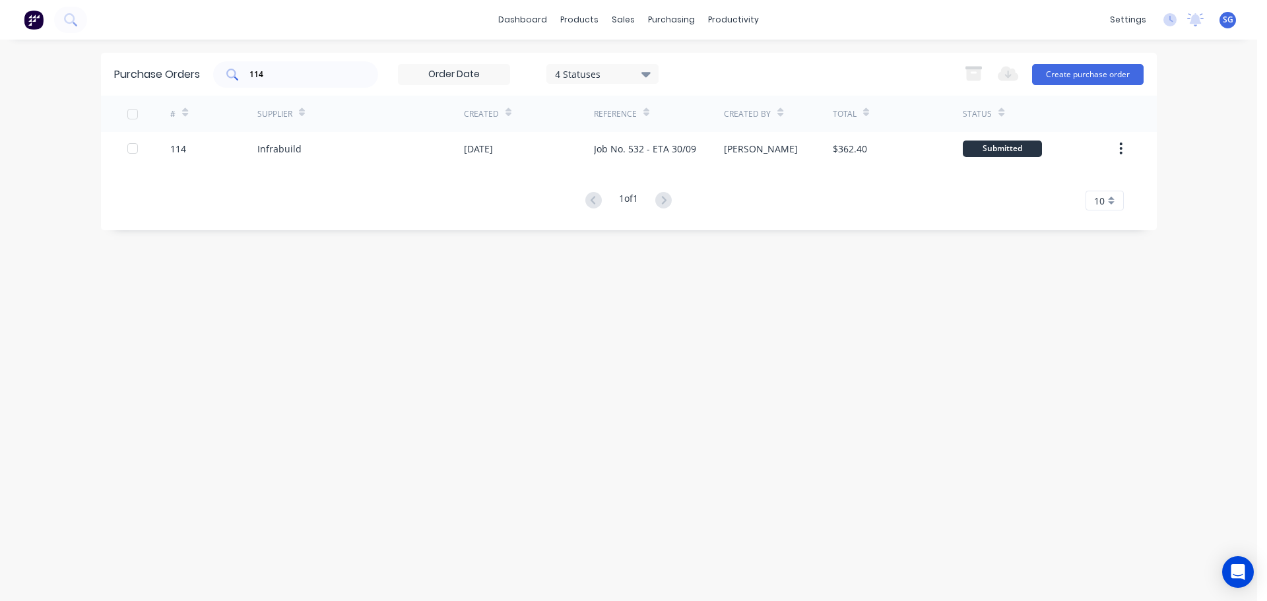
click at [281, 69] on input "114" at bounding box center [303, 74] width 110 height 13
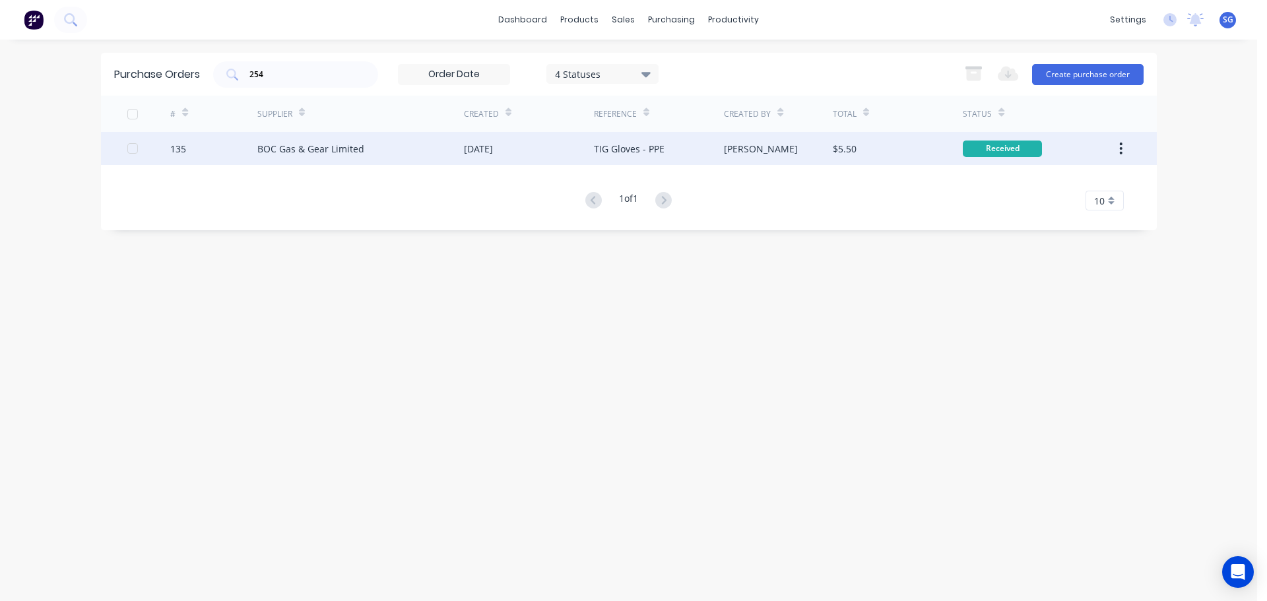
click at [280, 156] on div "BOC Gas & Gear Limited" at bounding box center [360, 148] width 207 height 33
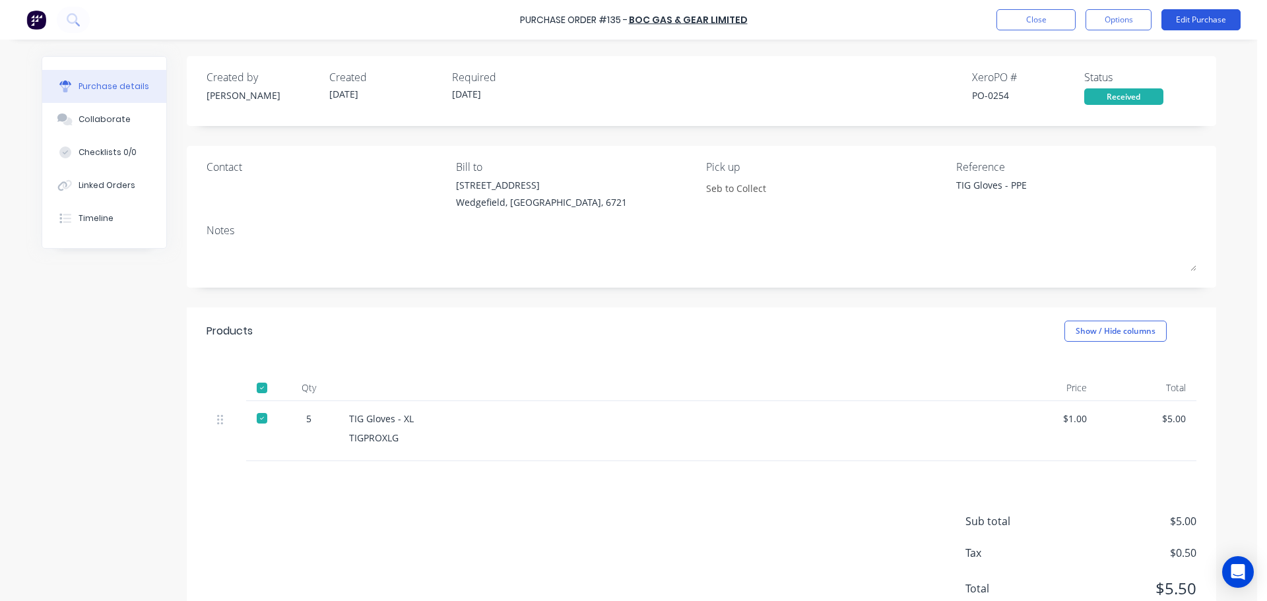
click at [1206, 23] on button "Edit Purchase" at bounding box center [1200, 19] width 79 height 21
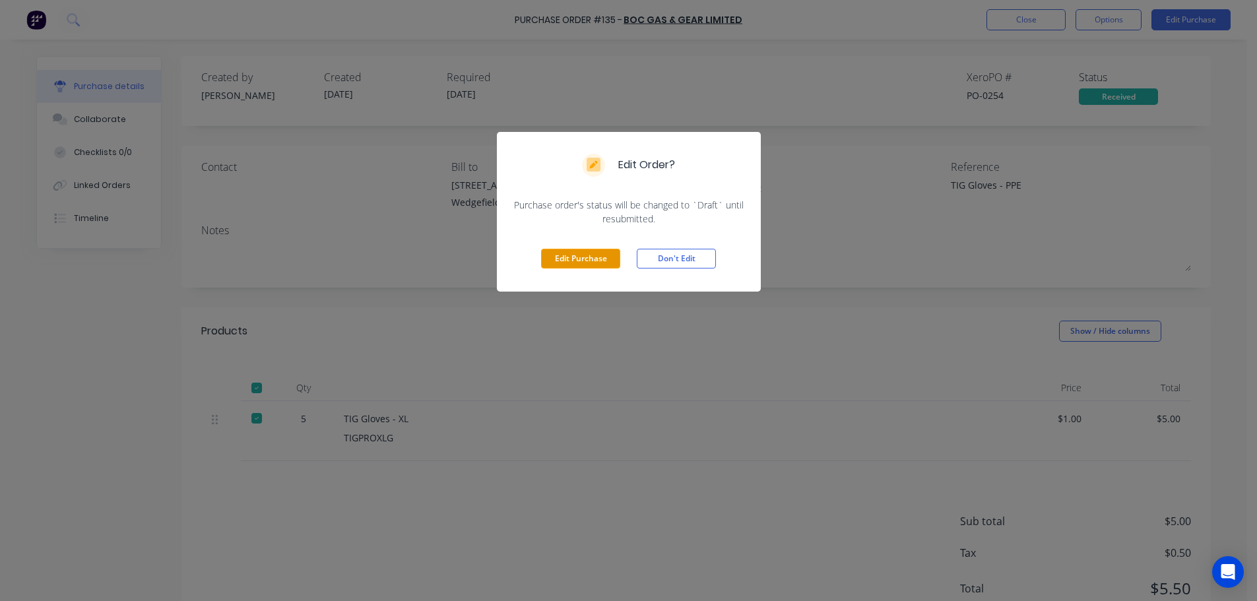
click at [583, 259] on button "Edit Purchase" at bounding box center [580, 259] width 79 height 20
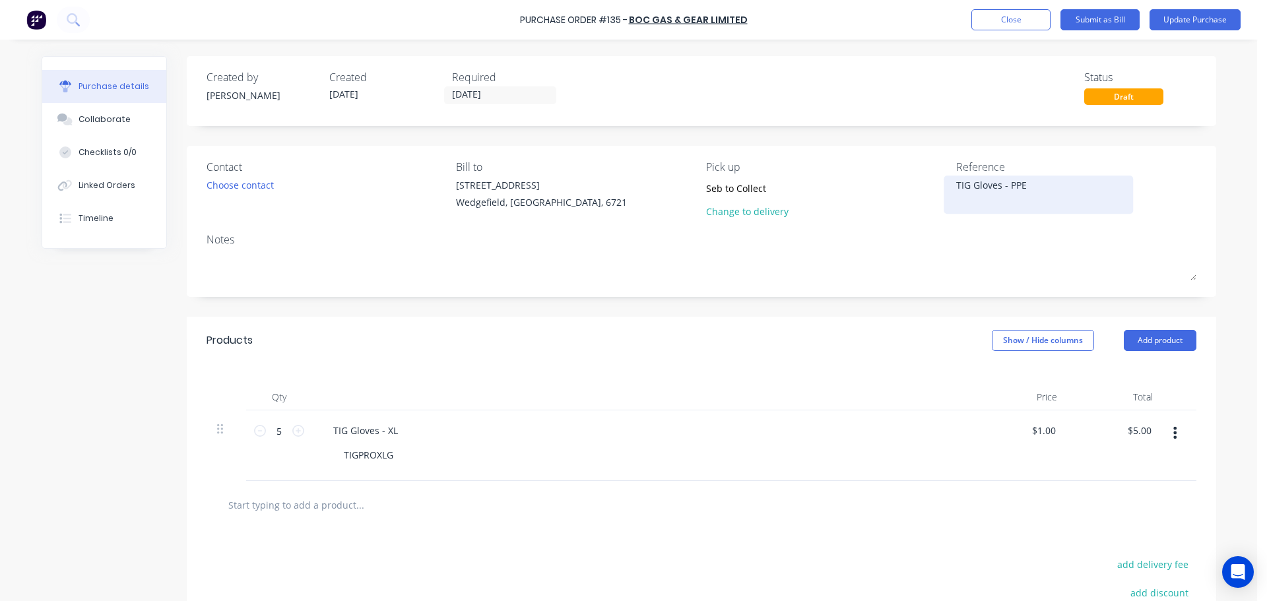
click at [1022, 195] on textarea "TIG Gloves - PPE" at bounding box center [1038, 193] width 165 height 30
drag, startPoint x: 1028, startPoint y: 185, endPoint x: 841, endPoint y: 179, distance: 186.8
click at [841, 179] on div "Contact Choose contact Bill to 20 Munda Way Wedgefield, Western Australia, 6721…" at bounding box center [702, 192] width 990 height 66
paste textarea "4040096262"
click at [498, 99] on input "26/09/25" at bounding box center [500, 95] width 111 height 16
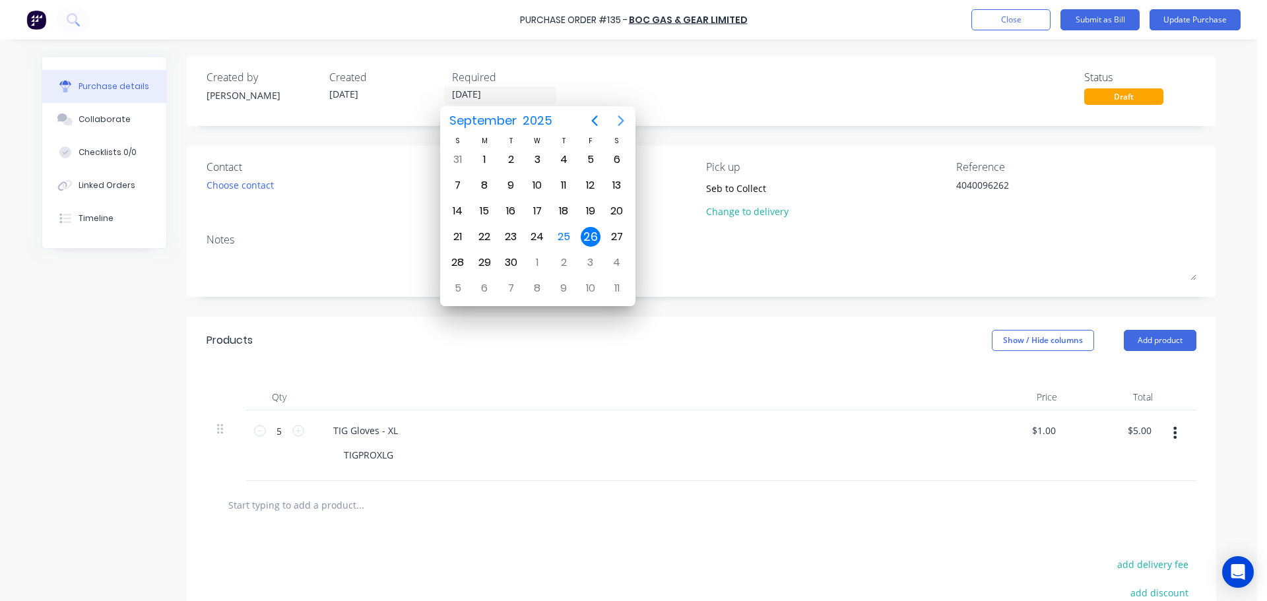
click at [618, 119] on icon "Next page" at bounding box center [621, 121] width 16 height 16
click at [477, 216] on div "13" at bounding box center [484, 211] width 20 height 20
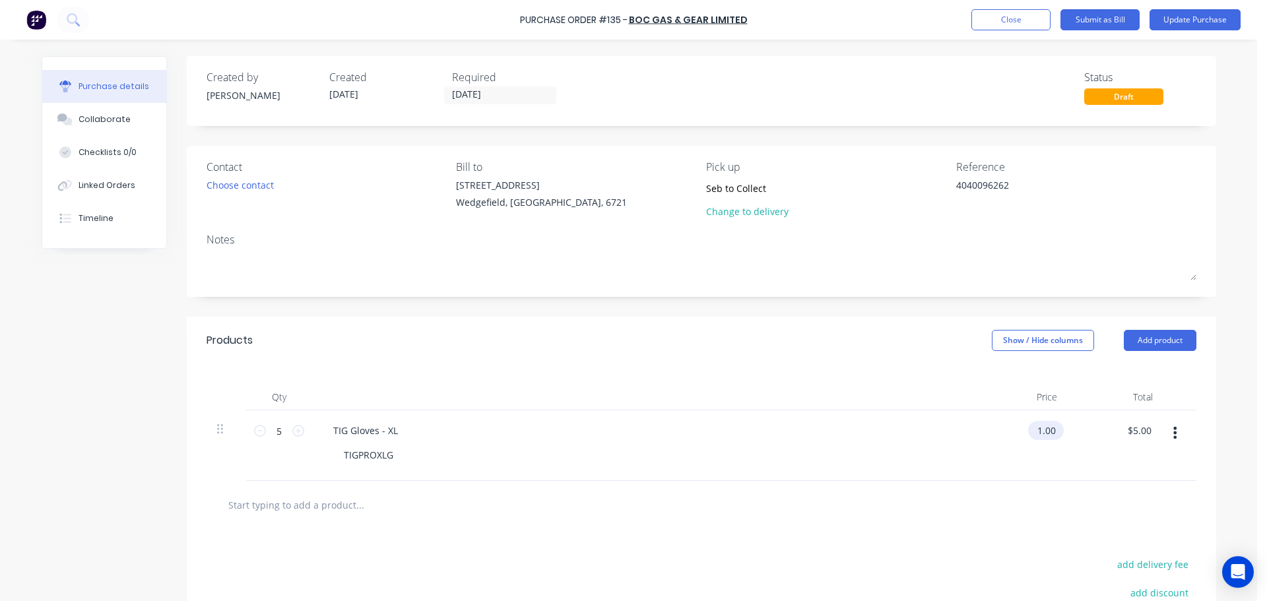
click at [1035, 424] on input "1.00" at bounding box center [1043, 430] width 30 height 19
click at [1035, 424] on input "1.00" at bounding box center [1045, 430] width 25 height 19
drag, startPoint x: 716, startPoint y: 194, endPoint x: 942, endPoint y: 208, distance: 226.1
click at [942, 208] on div "Contact Choose contact Bill to 20 Munda Way Wedgefield, Western Australia, 6721…" at bounding box center [702, 192] width 990 height 66
click at [1099, 20] on button "Submit as Bill" at bounding box center [1099, 19] width 79 height 21
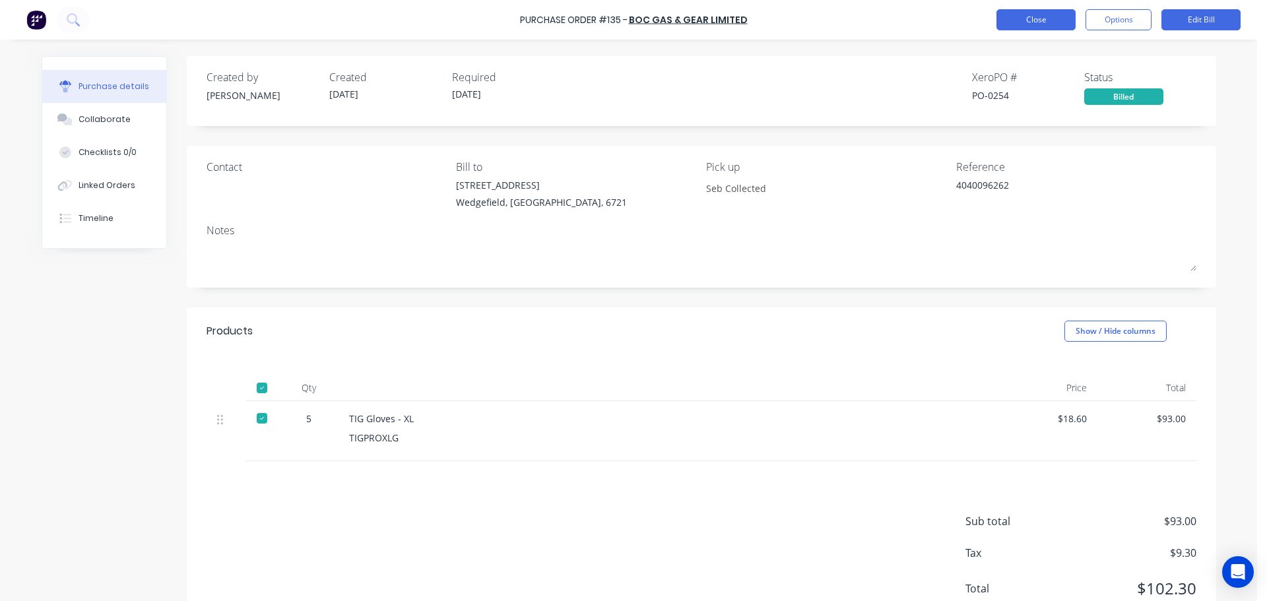
click at [1032, 16] on button "Close" at bounding box center [1035, 19] width 79 height 21
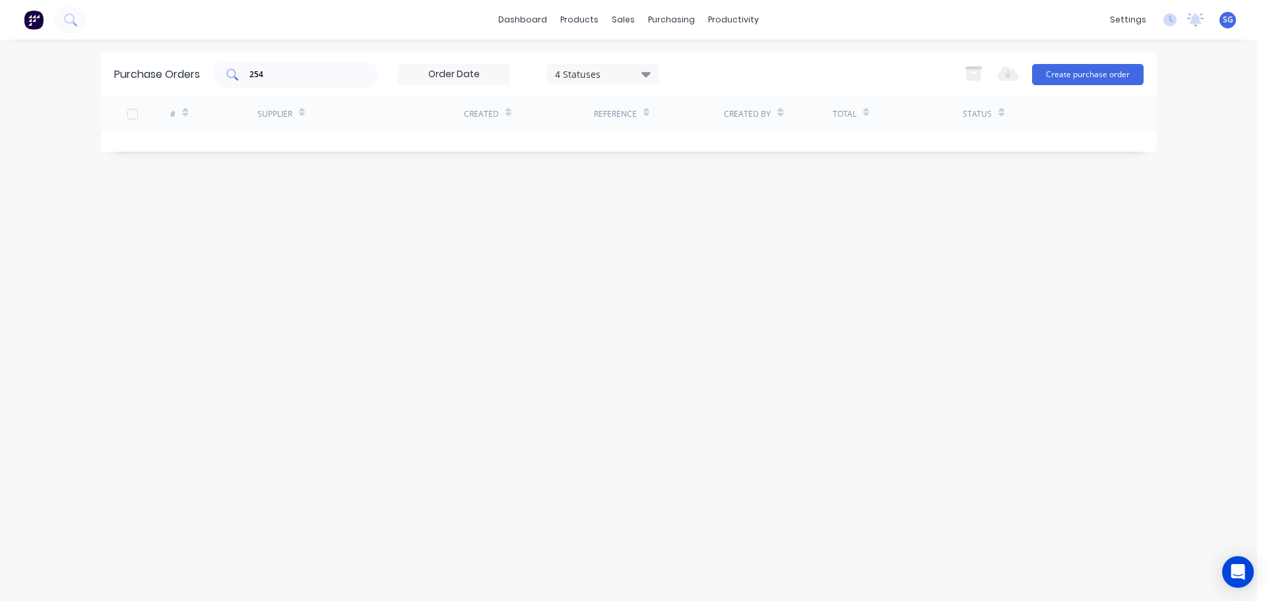
click at [282, 63] on div "254" at bounding box center [295, 74] width 165 height 26
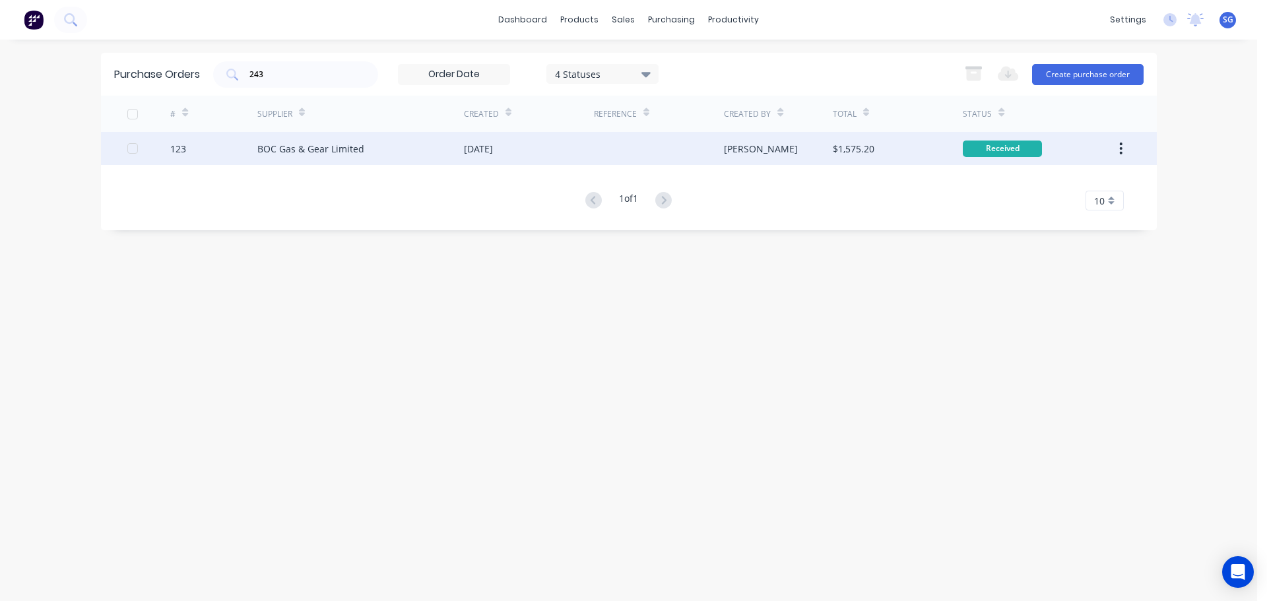
click at [339, 148] on div "BOC Gas & Gear Limited" at bounding box center [310, 149] width 107 height 14
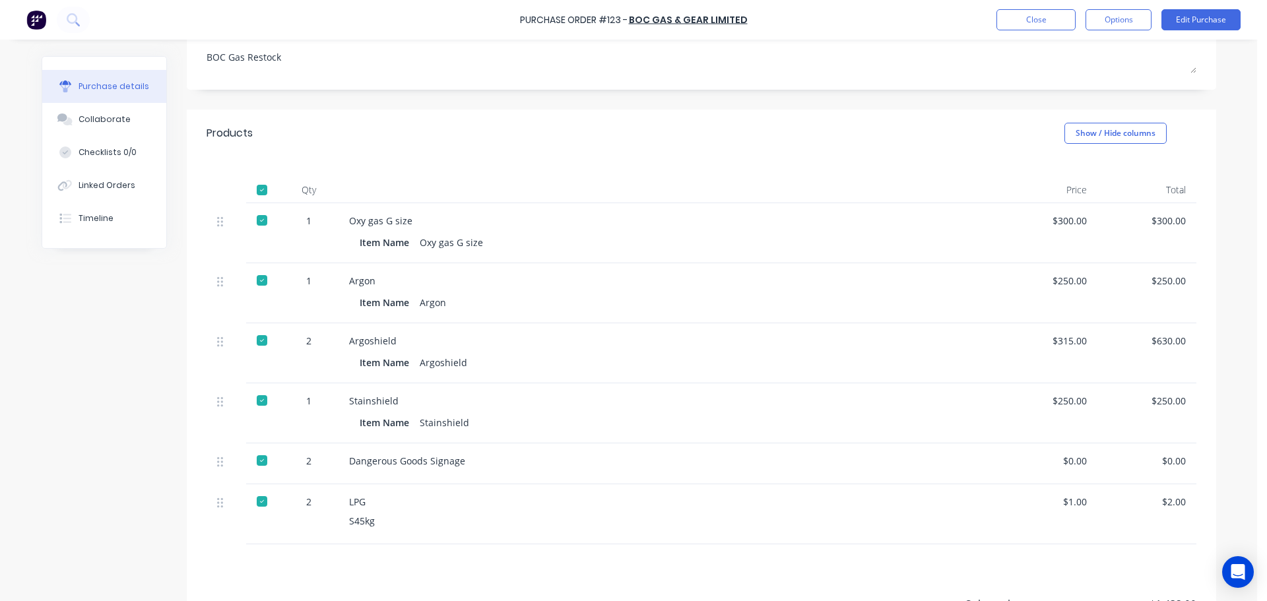
scroll to position [264, 0]
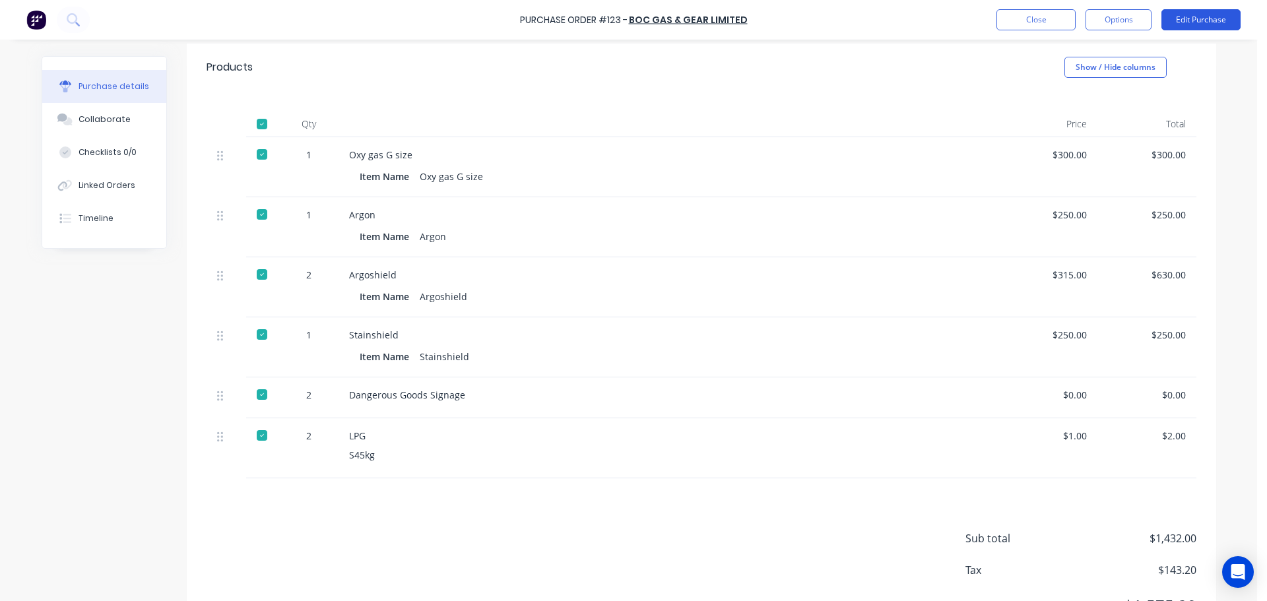
click at [1186, 23] on button "Edit Purchase" at bounding box center [1200, 19] width 79 height 21
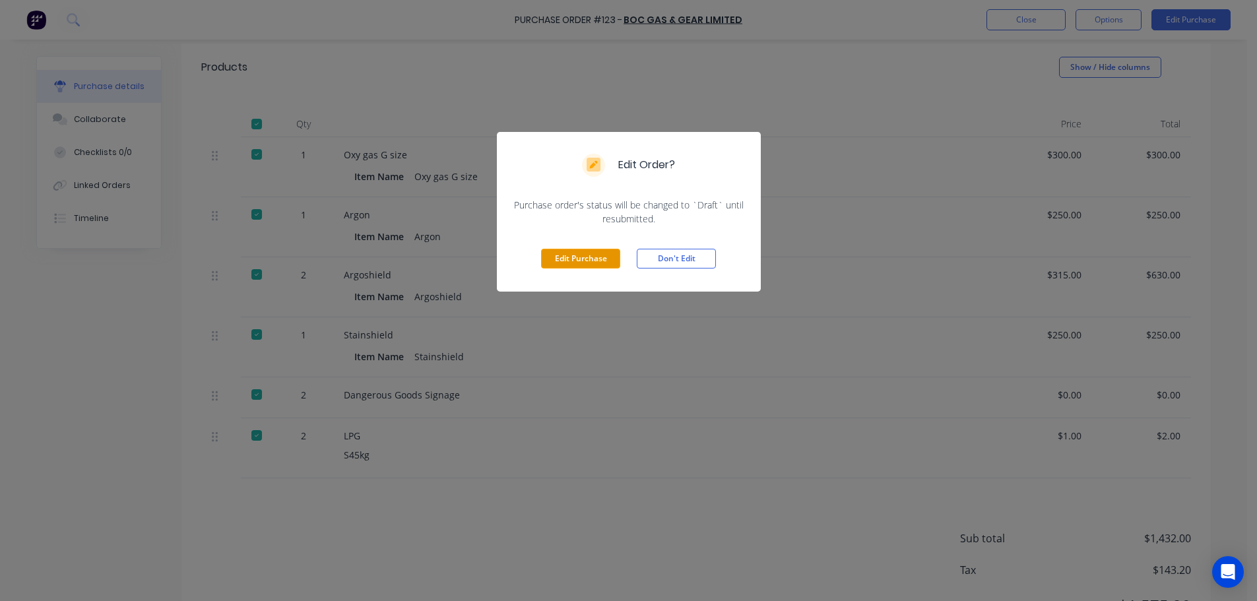
click at [583, 259] on button "Edit Purchase" at bounding box center [580, 259] width 79 height 20
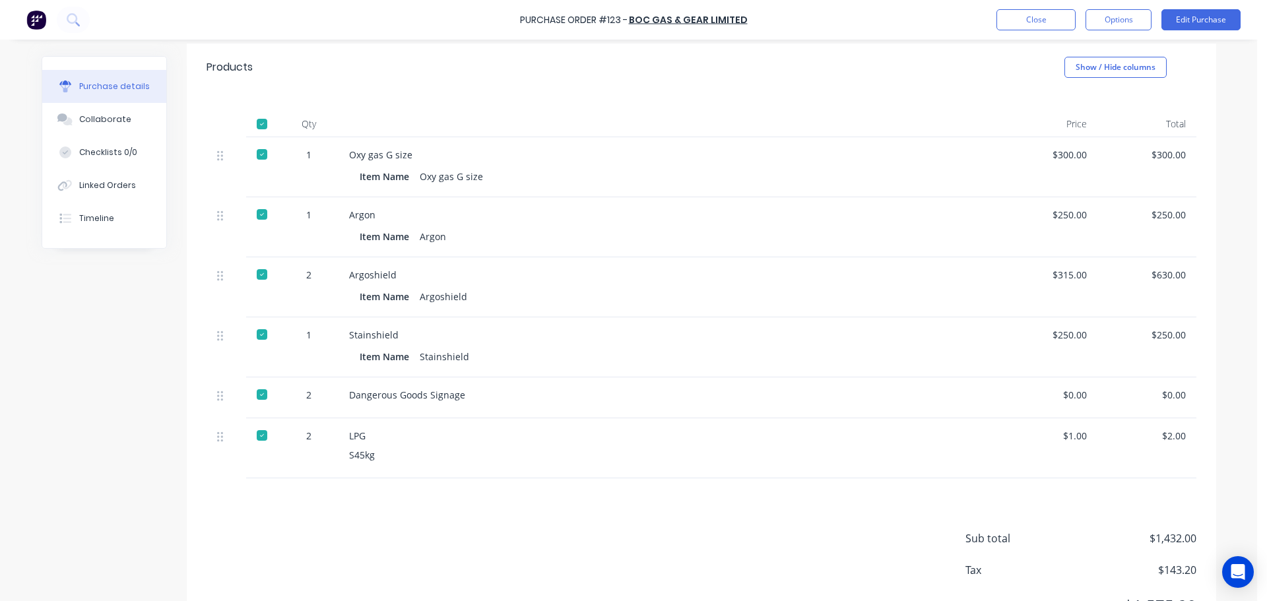
scroll to position [273, 0]
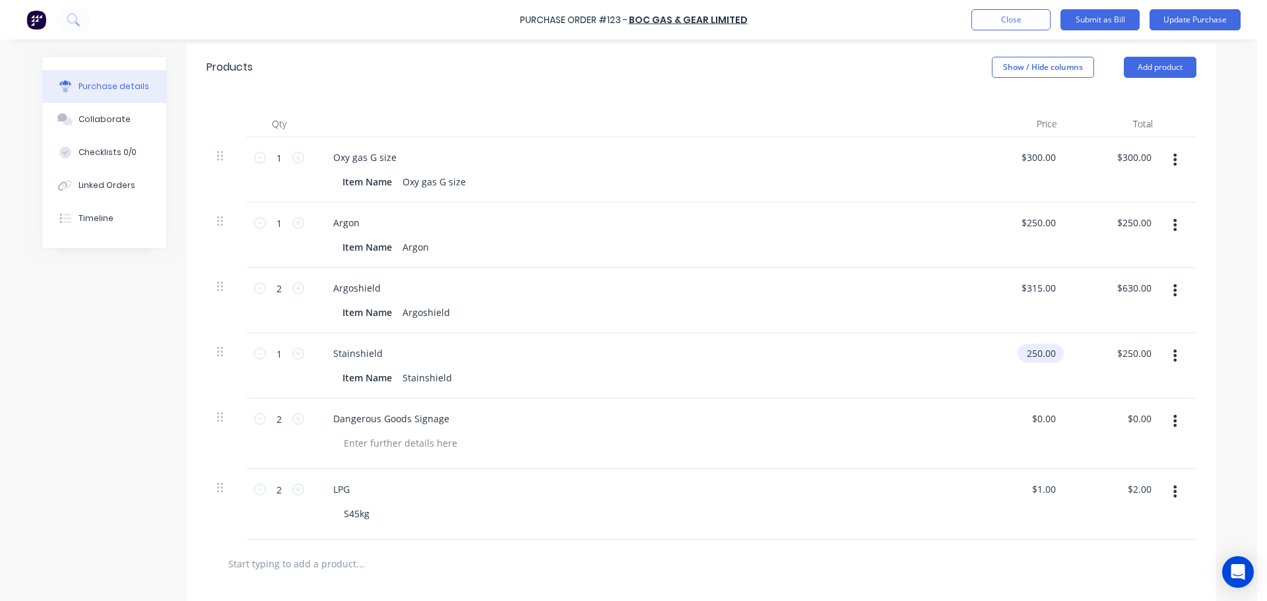
click at [1045, 354] on input "250.00" at bounding box center [1038, 353] width 41 height 19
click at [1045, 354] on input "250.00" at bounding box center [1041, 353] width 36 height 19
click at [292, 572] on input "text" at bounding box center [360, 563] width 264 height 26
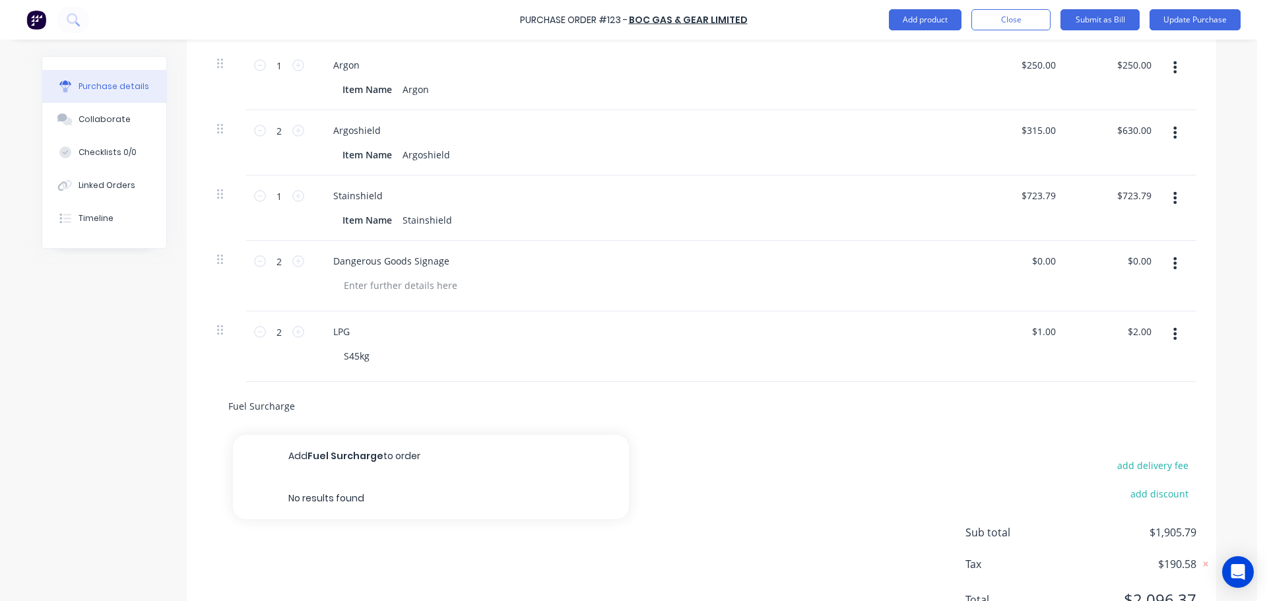
scroll to position [471, 0]
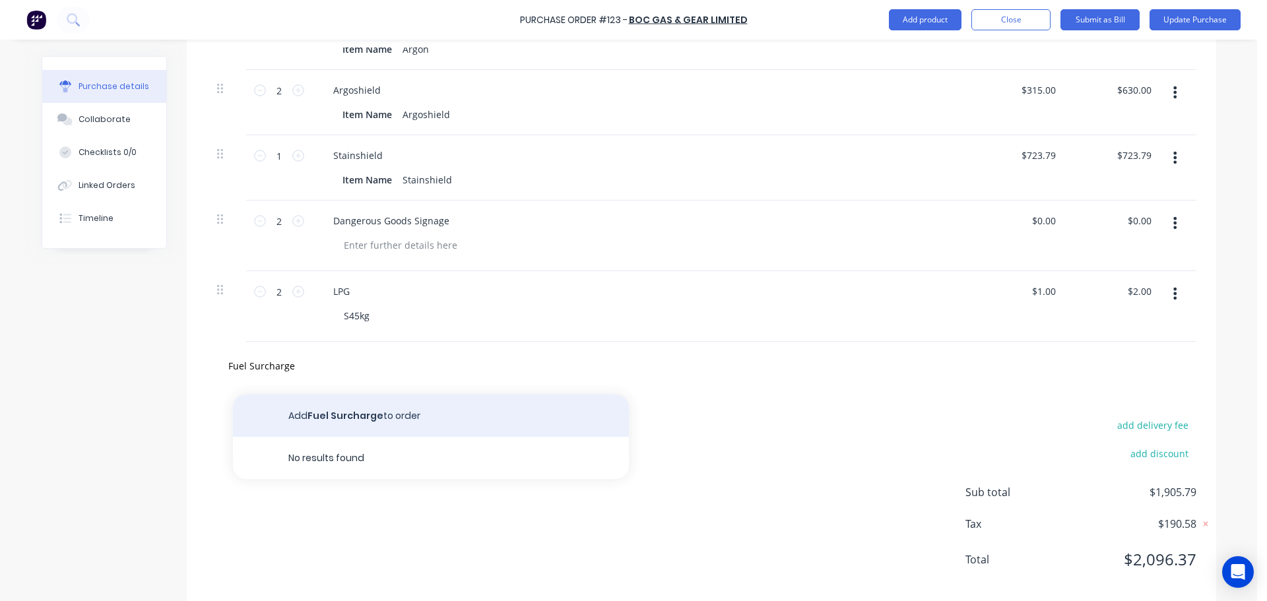
click at [433, 428] on button "Add Fuel Surcharge to order" at bounding box center [431, 416] width 396 height 42
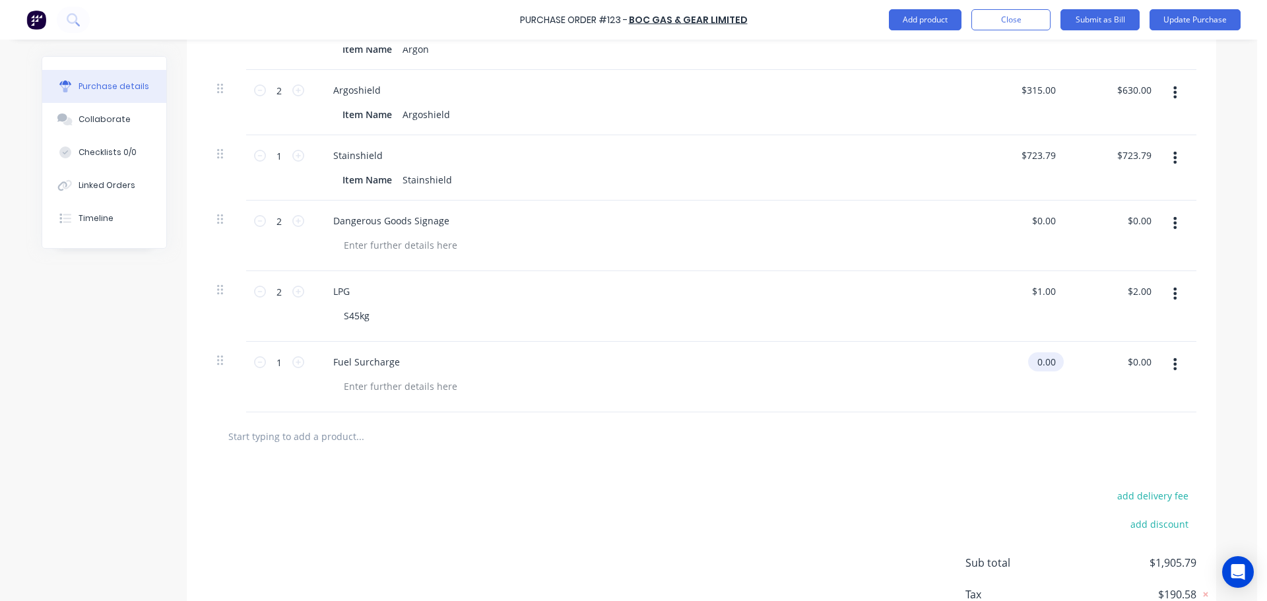
click at [1035, 364] on input "0.00" at bounding box center [1043, 361] width 30 height 19
click at [1010, 356] on div "0.00 0.00" at bounding box center [1020, 377] width 96 height 71
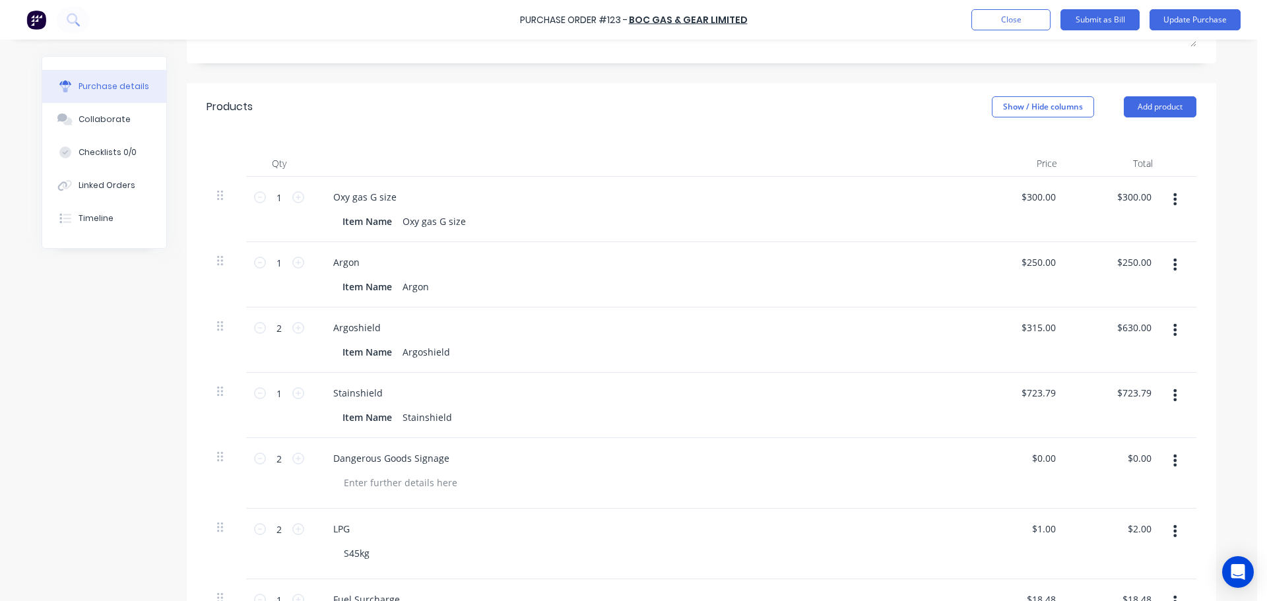
scroll to position [207, 0]
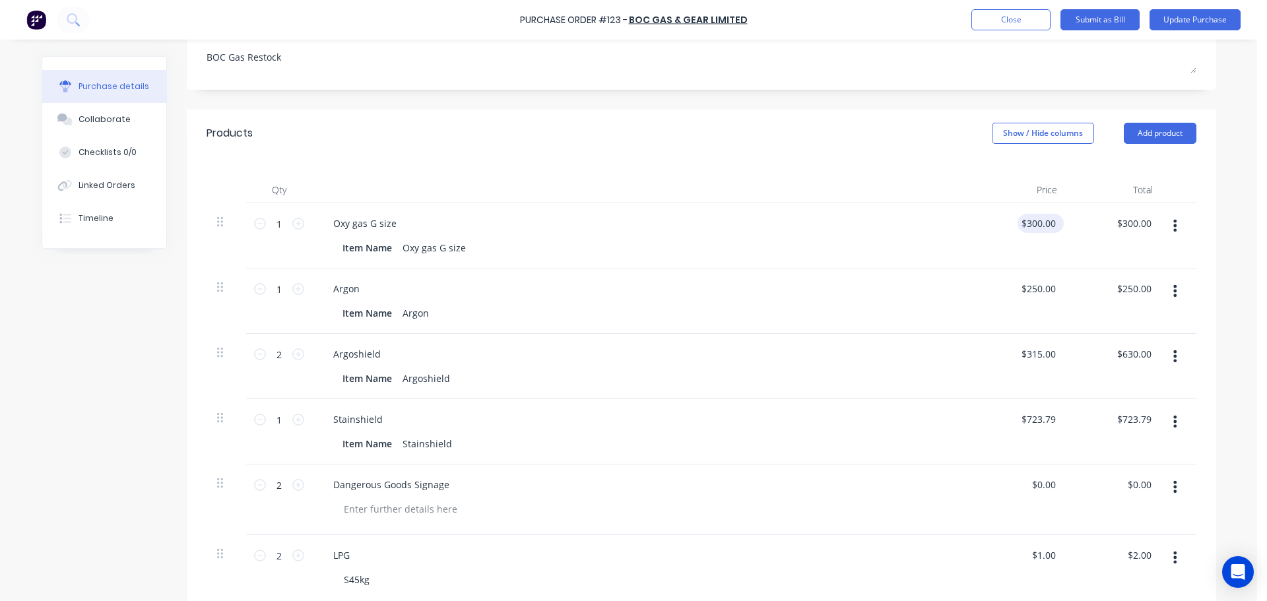
click at [1037, 224] on input "$300.00" at bounding box center [1038, 223] width 41 height 19
click at [1037, 224] on input "300.00" at bounding box center [1041, 223] width 36 height 19
click at [360, 296] on div "Argon" at bounding box center [347, 288] width 48 height 19
click at [1038, 288] on input "250.00" at bounding box center [1038, 288] width 41 height 19
click at [1038, 288] on input "250.00" at bounding box center [1041, 288] width 36 height 19
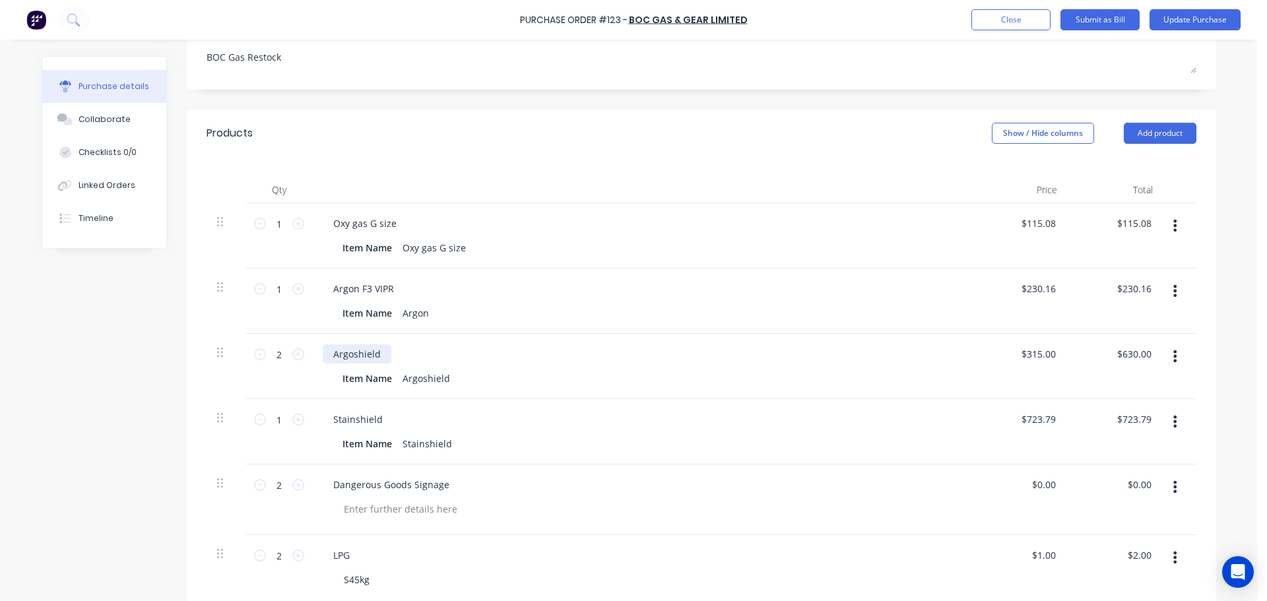
click at [375, 351] on div "Argoshield" at bounding box center [357, 353] width 69 height 19
click at [1023, 350] on input "315.00" at bounding box center [1038, 353] width 41 height 19
click at [1023, 350] on input "315.00" at bounding box center [1041, 353] width 36 height 19
click at [1038, 492] on input "0.00" at bounding box center [1043, 484] width 30 height 19
click at [1038, 492] on input "0.00" at bounding box center [1045, 484] width 25 height 19
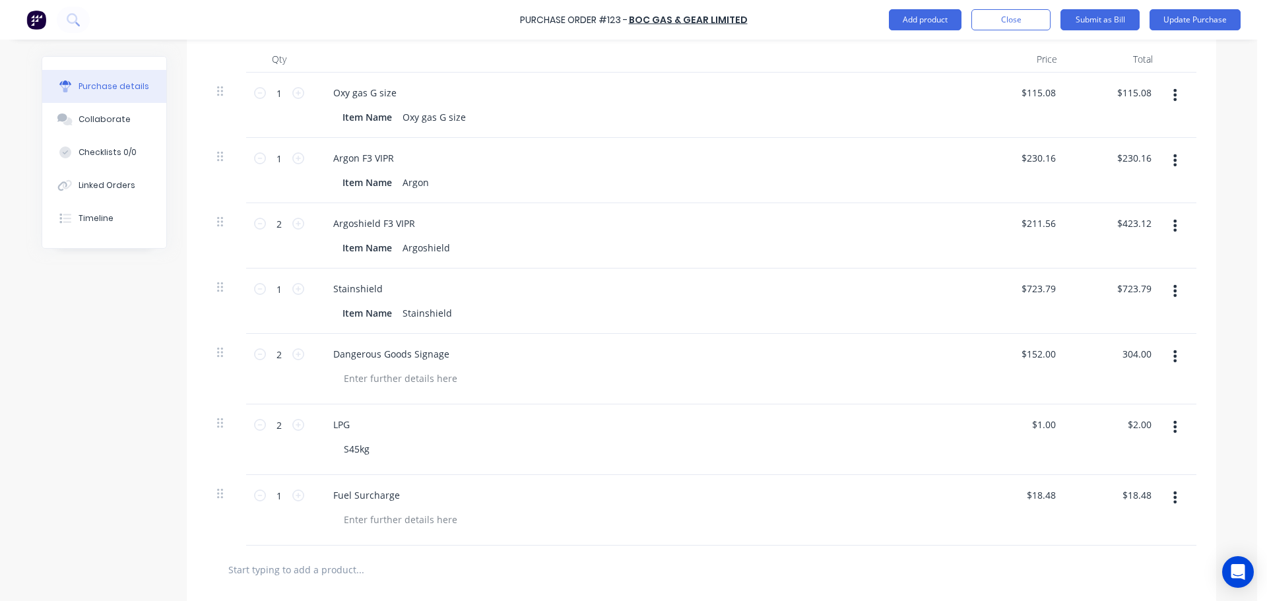
scroll to position [339, 0]
click at [993, 23] on button "Close" at bounding box center [1010, 19] width 79 height 21
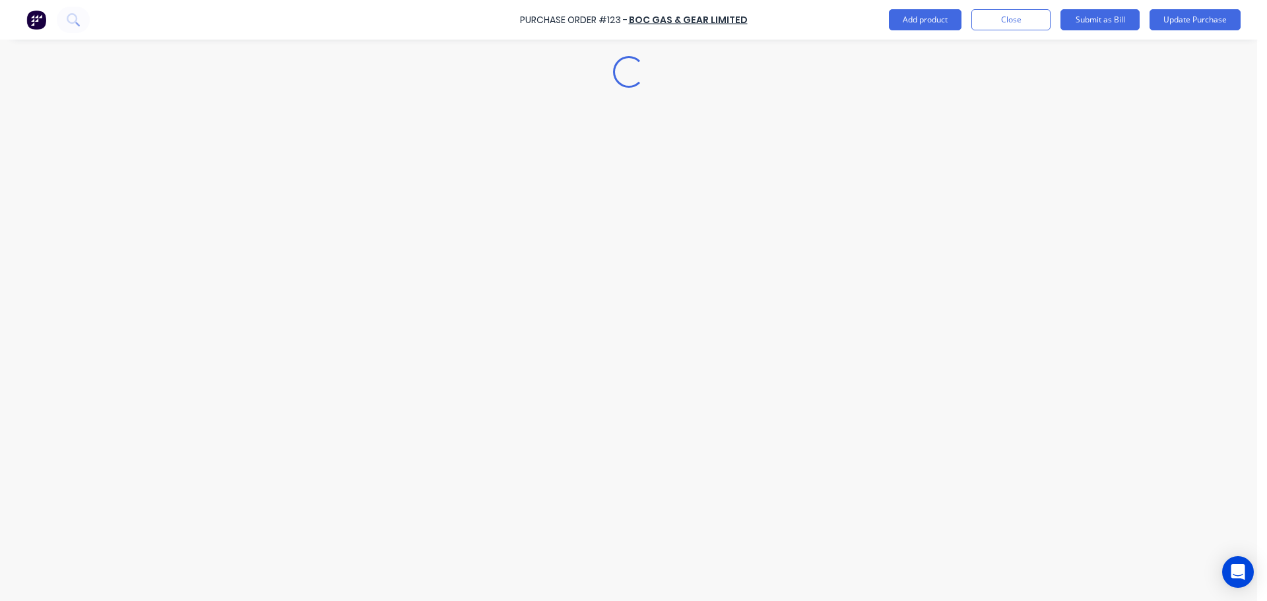
scroll to position [0, 0]
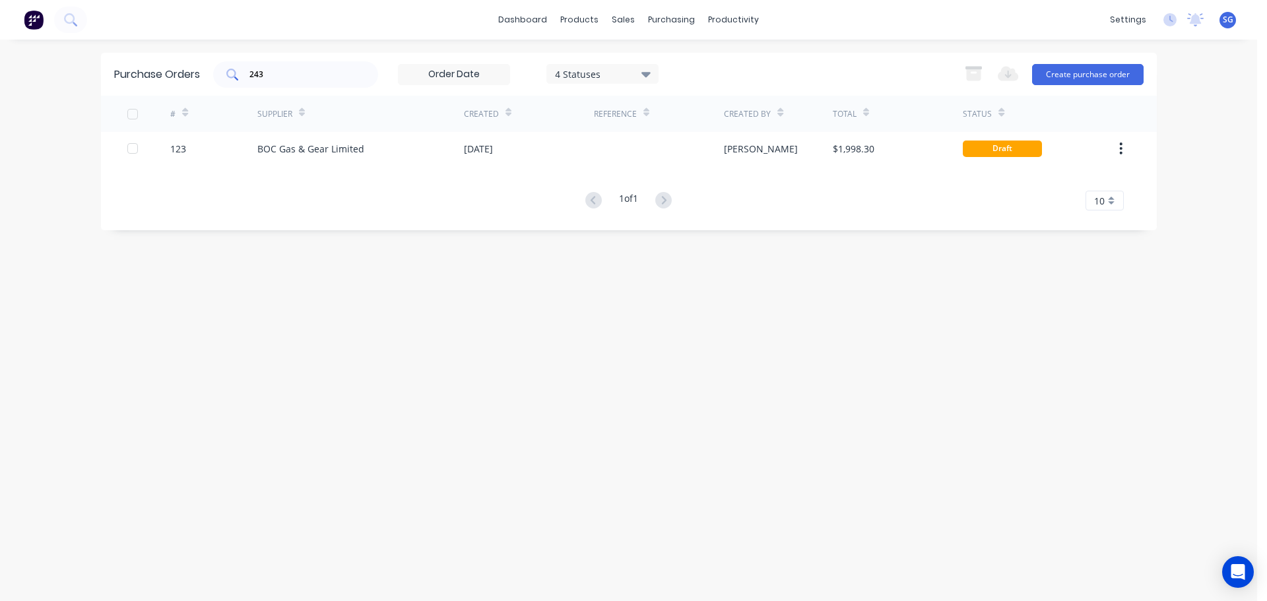
click at [277, 84] on div "243" at bounding box center [295, 74] width 165 height 26
click at [275, 84] on div "243" at bounding box center [295, 74] width 165 height 26
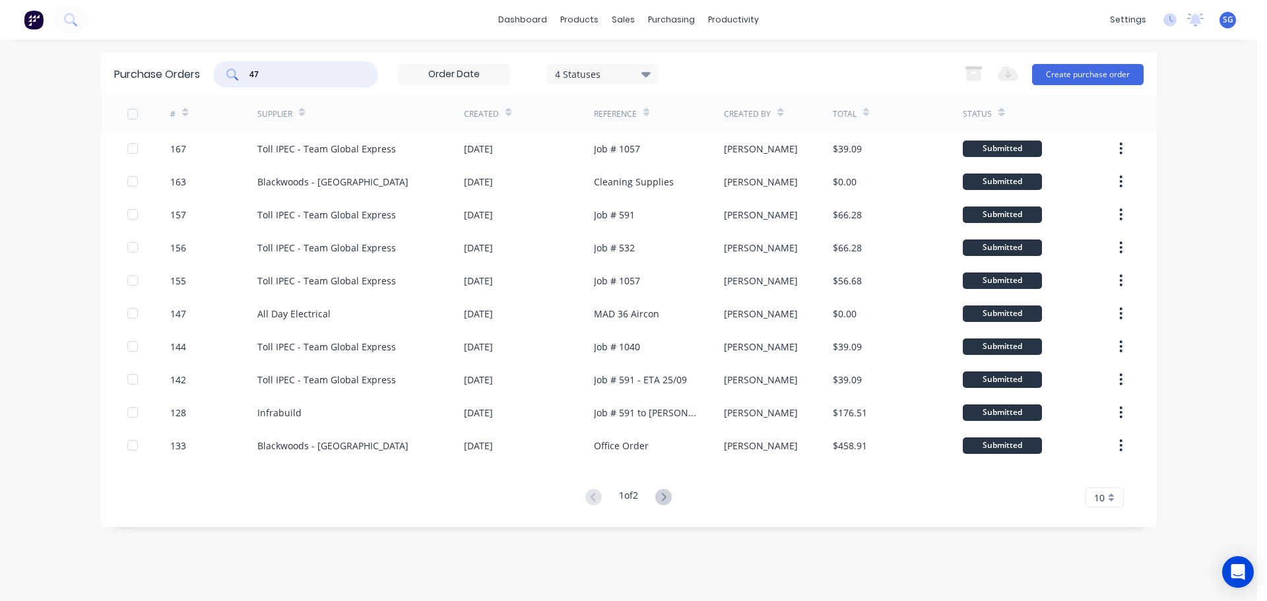
click at [670, 505] on button at bounding box center [663, 497] width 24 height 19
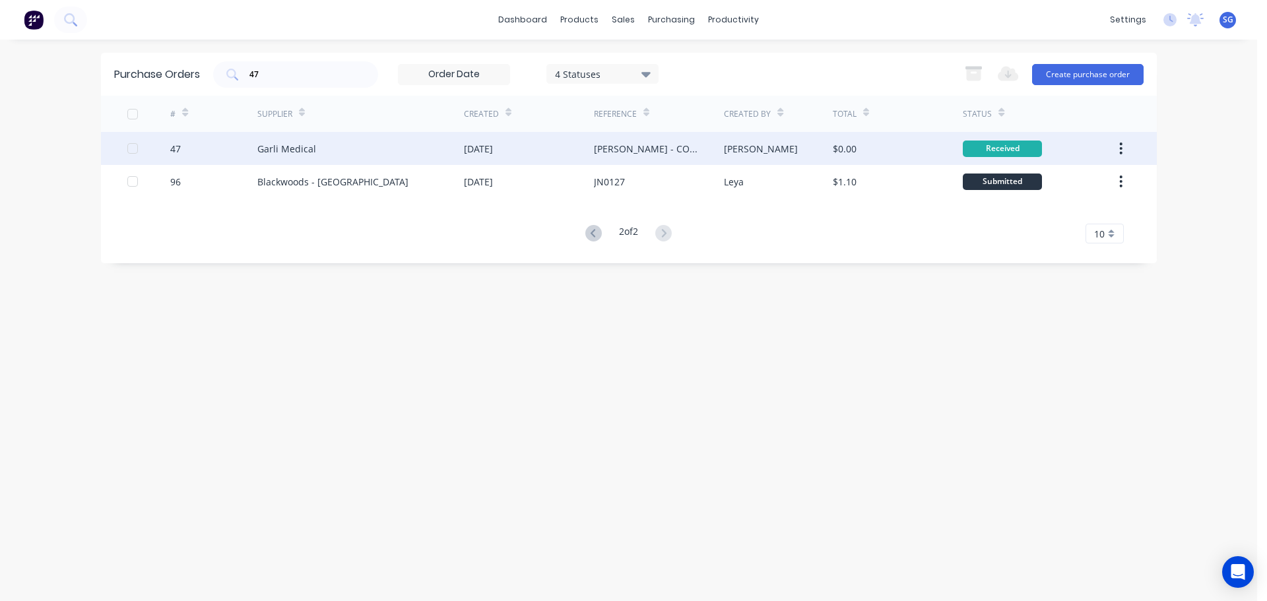
click at [283, 154] on div "Garli Medical" at bounding box center [286, 149] width 59 height 14
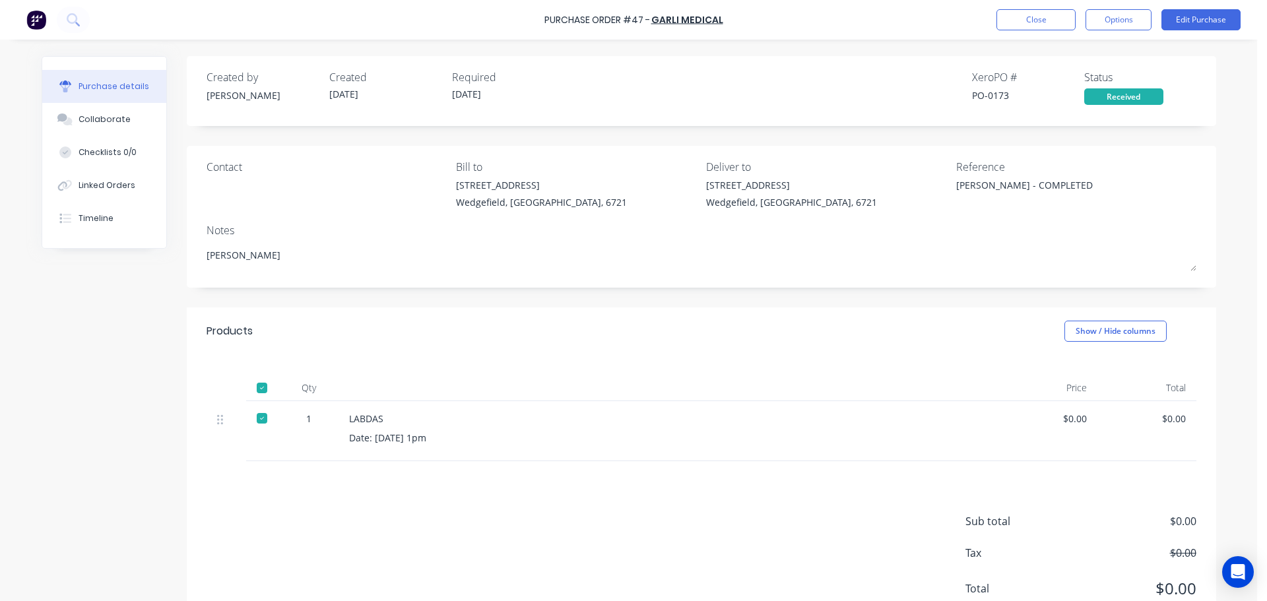
click at [1066, 423] on div "$0.00" at bounding box center [1048, 419] width 78 height 14
click at [1189, 18] on button "Edit Purchase" at bounding box center [1200, 19] width 79 height 21
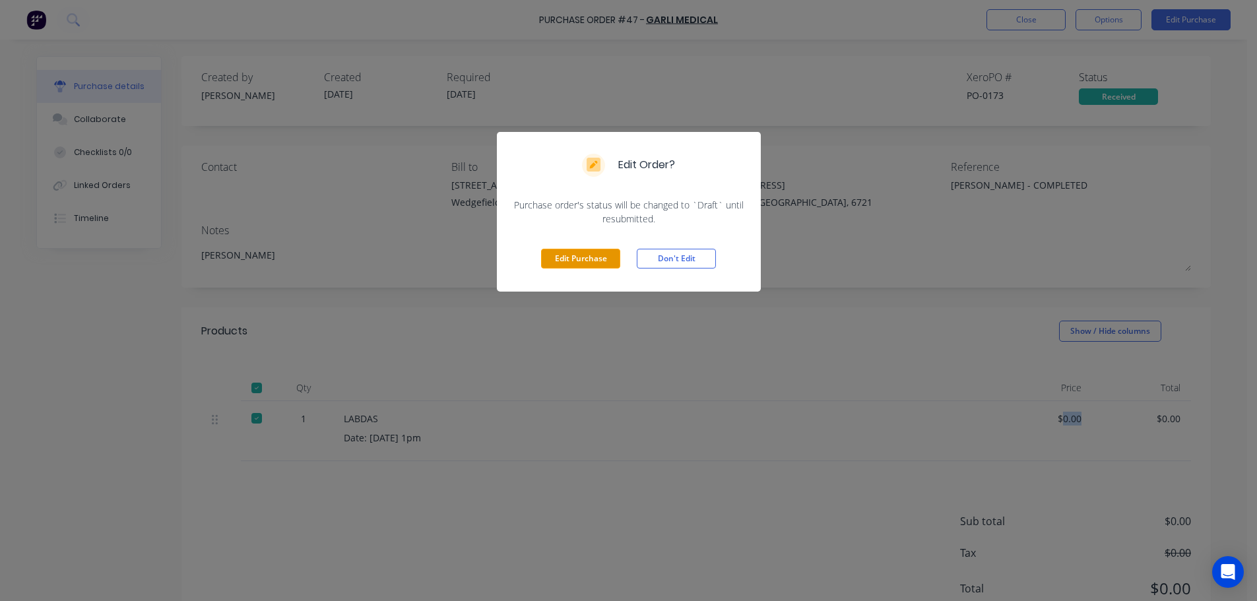
click at [591, 268] on button "Edit Purchase" at bounding box center [580, 259] width 79 height 20
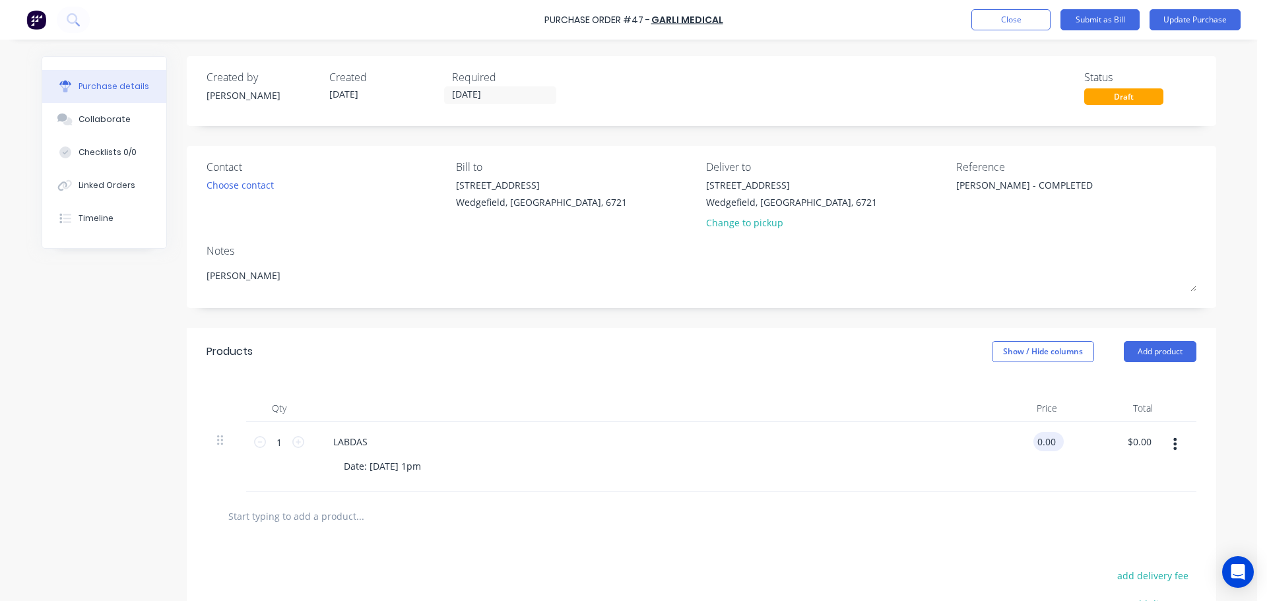
click at [1047, 443] on input "0.00" at bounding box center [1045, 441] width 25 height 19
click at [506, 97] on input "09/09/25" at bounding box center [500, 95] width 111 height 16
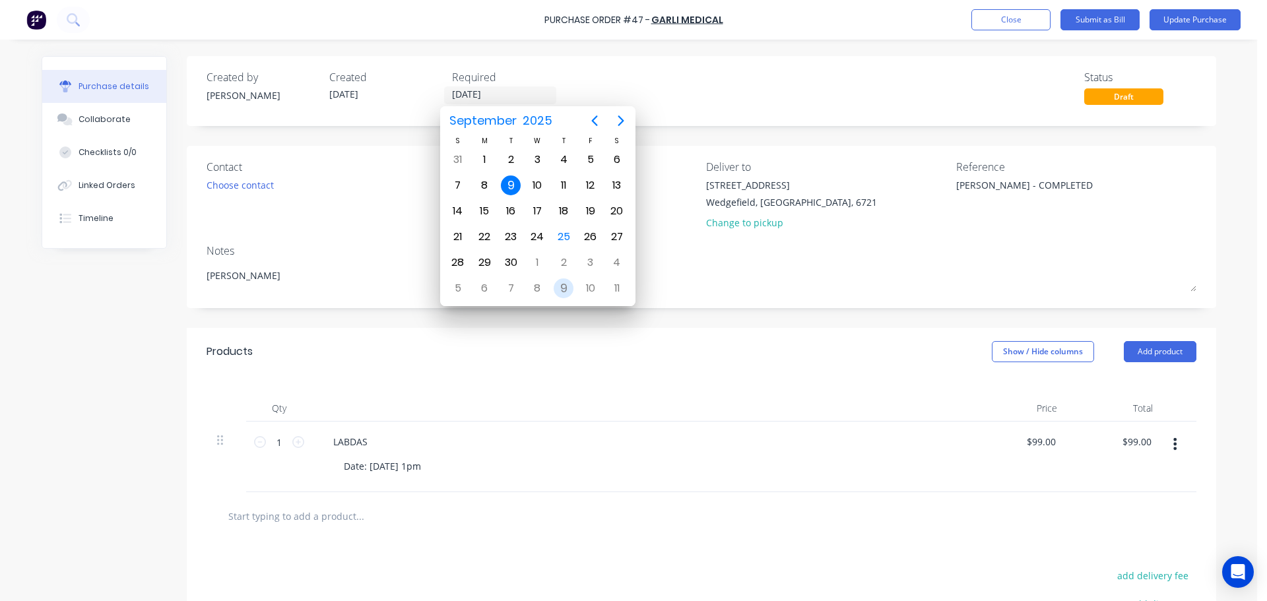
click at [567, 288] on div "9" at bounding box center [564, 288] width 20 height 20
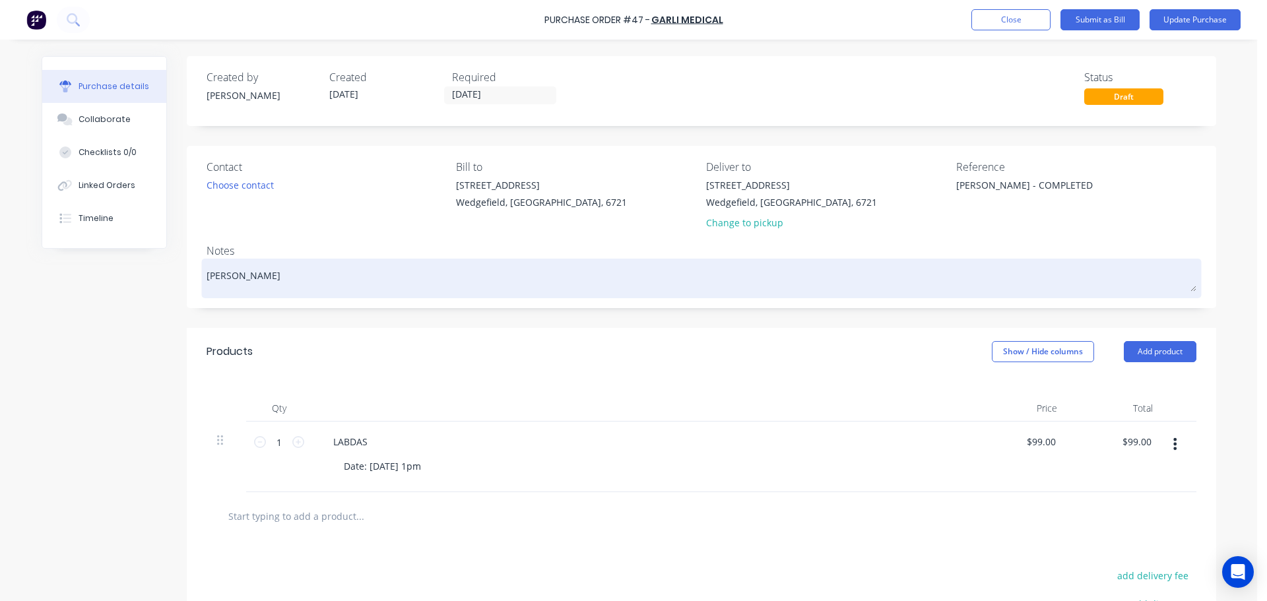
click at [308, 276] on textarea "Hayden Stephens" at bounding box center [702, 277] width 990 height 30
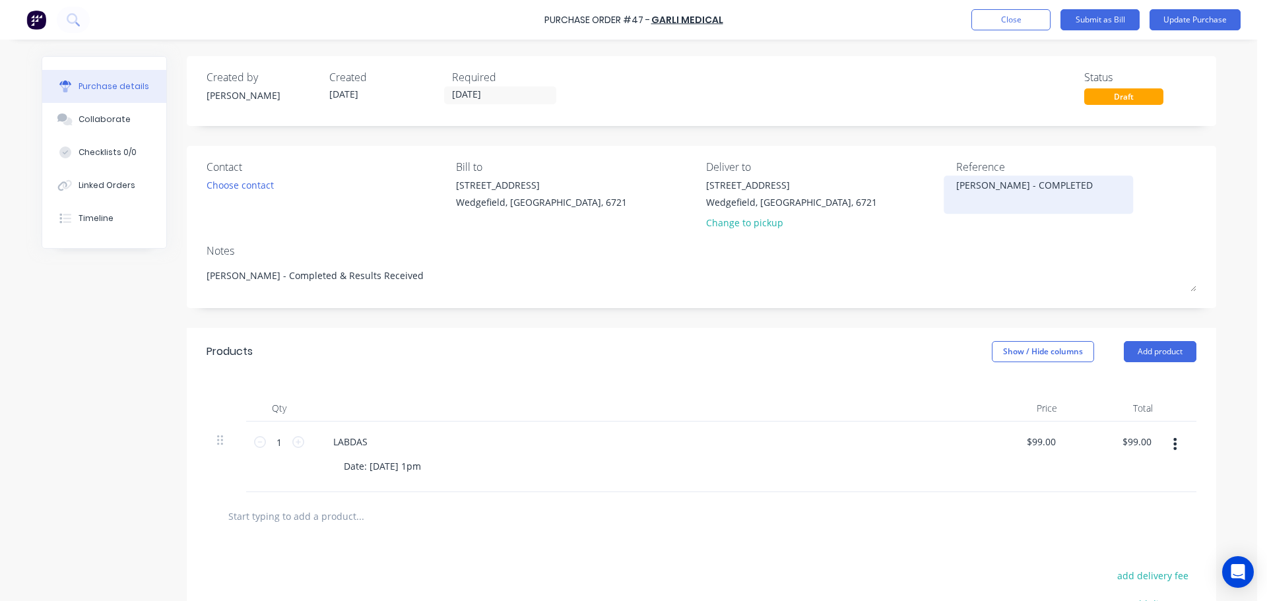
click at [1067, 186] on textarea "Hayden LABDAS - COMPLETED" at bounding box center [1038, 193] width 165 height 30
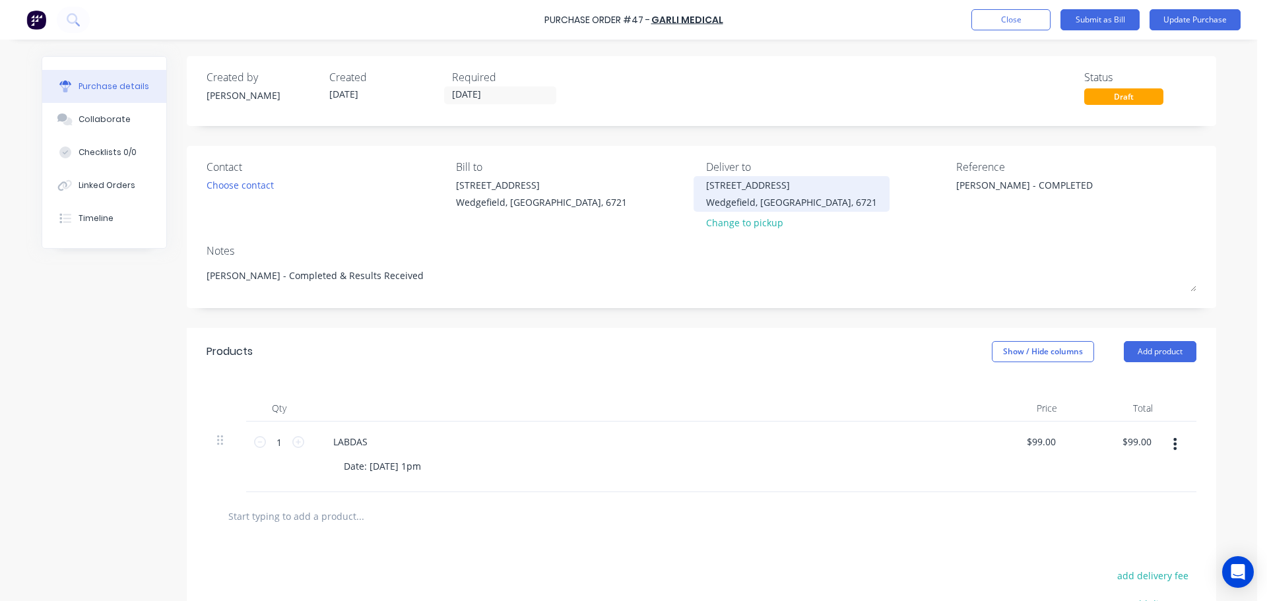
drag, startPoint x: 1093, startPoint y: 187, endPoint x: 860, endPoint y: 203, distance: 232.9
click at [860, 203] on div "Contact Choose contact Bill to 20 Munda Way Wedgefield, Western Australia, 6721…" at bounding box center [702, 197] width 990 height 77
paste textarea "0002575"
click at [1169, 25] on button "Update Purchase" at bounding box center [1195, 19] width 91 height 21
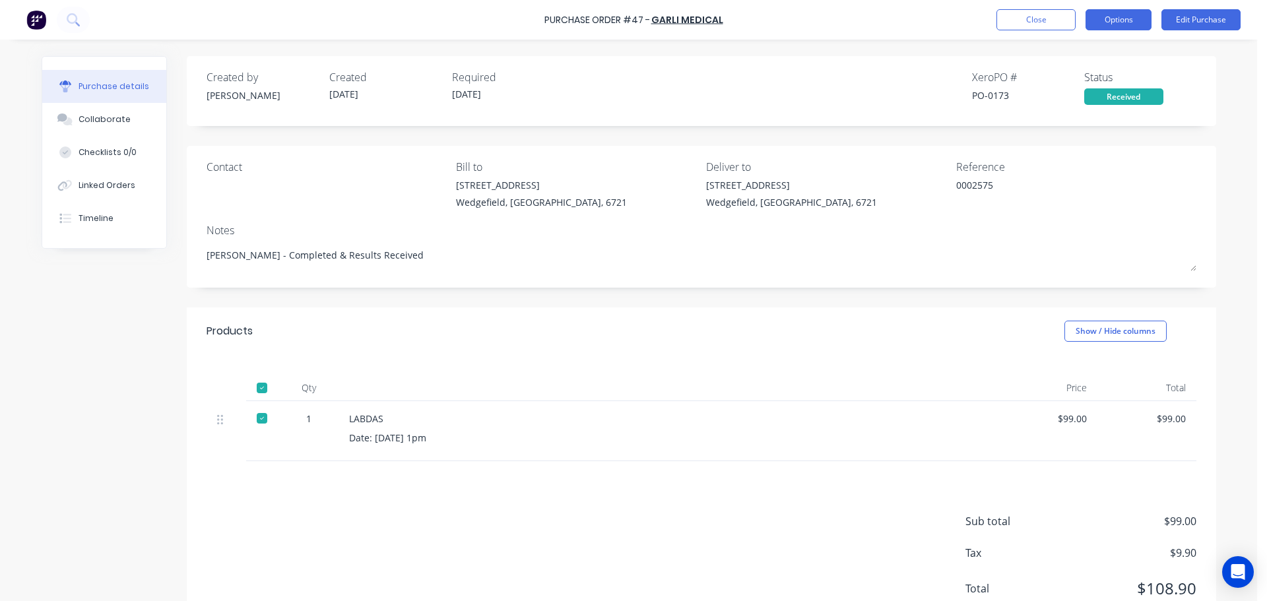
click at [1111, 26] on button "Options" at bounding box center [1119, 19] width 66 height 21
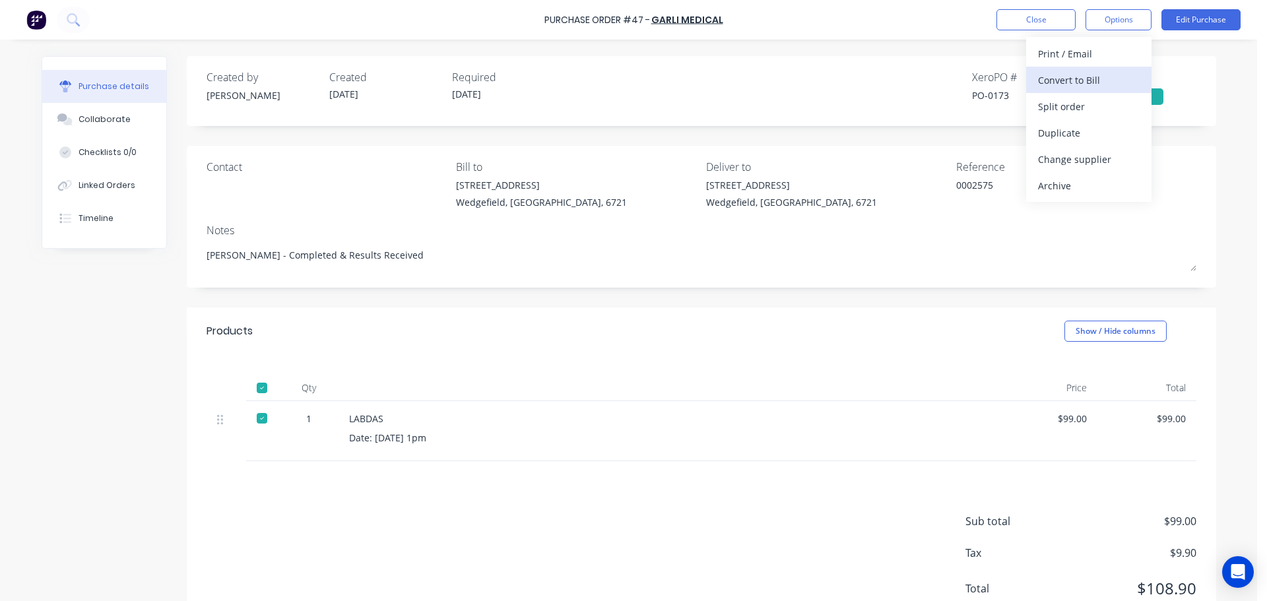
click at [1064, 83] on div "Convert to Bill" at bounding box center [1089, 80] width 102 height 19
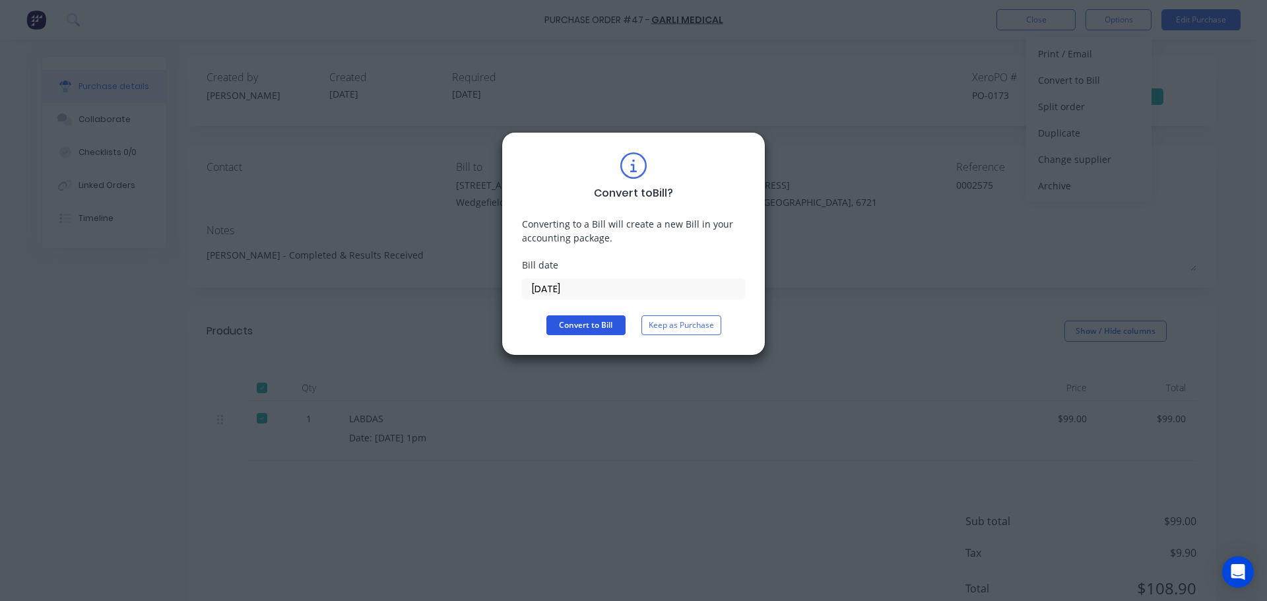
click at [580, 323] on button "Convert to Bill" at bounding box center [585, 325] width 79 height 20
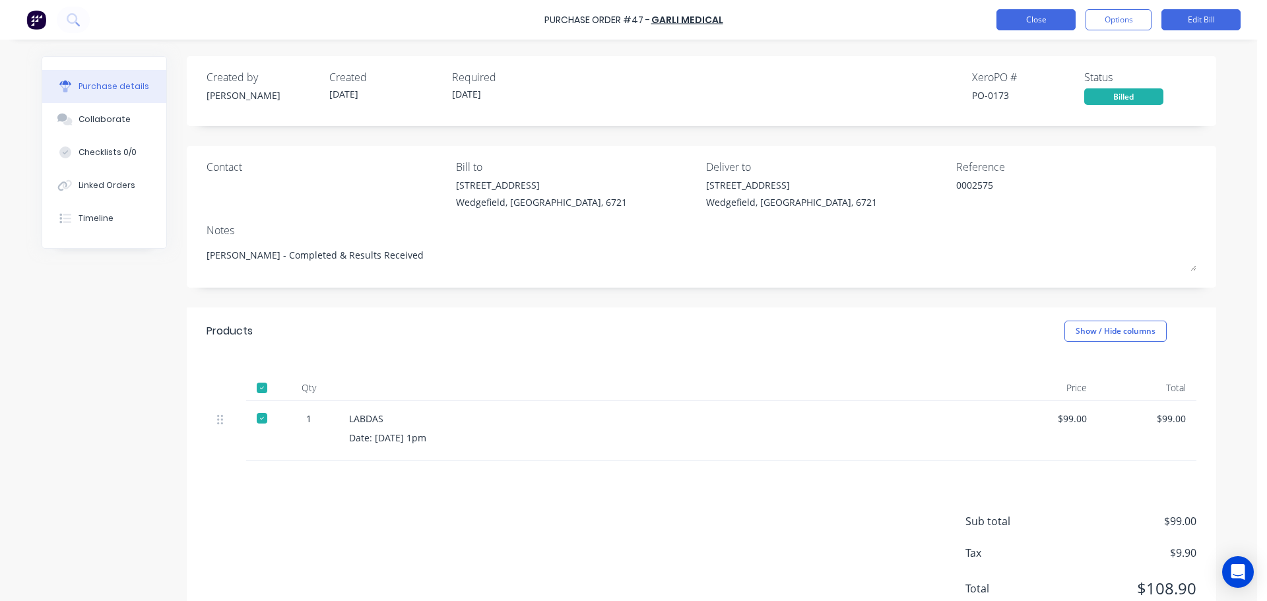
click at [1021, 20] on button "Close" at bounding box center [1035, 19] width 79 height 21
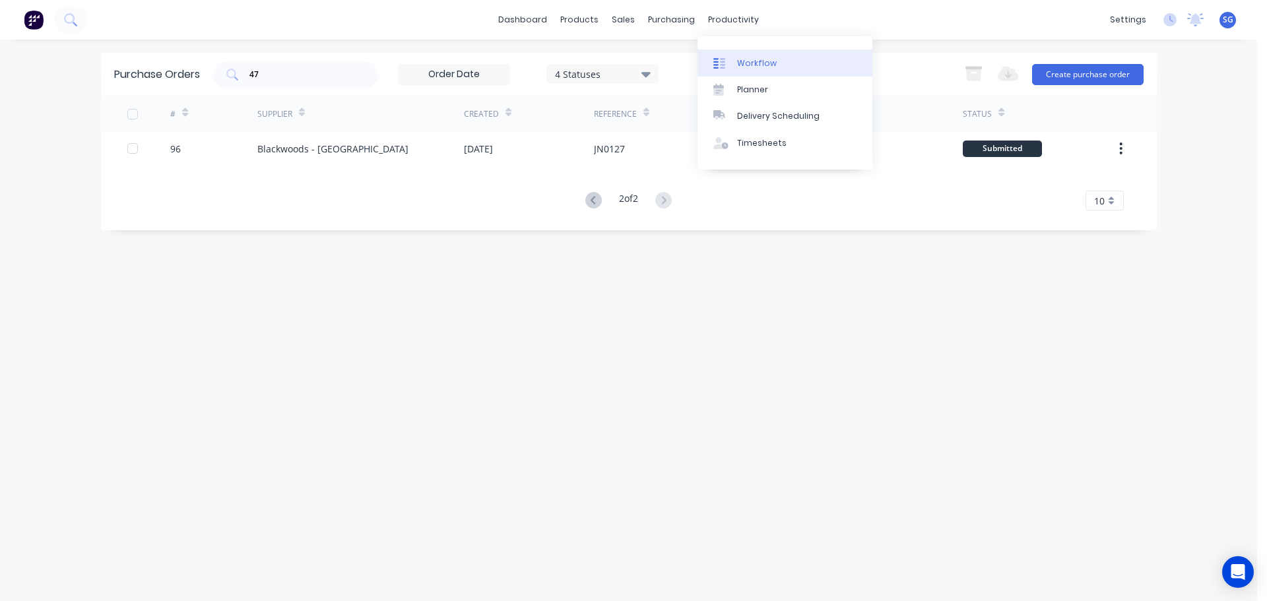
click at [728, 59] on div at bounding box center [723, 63] width 20 height 12
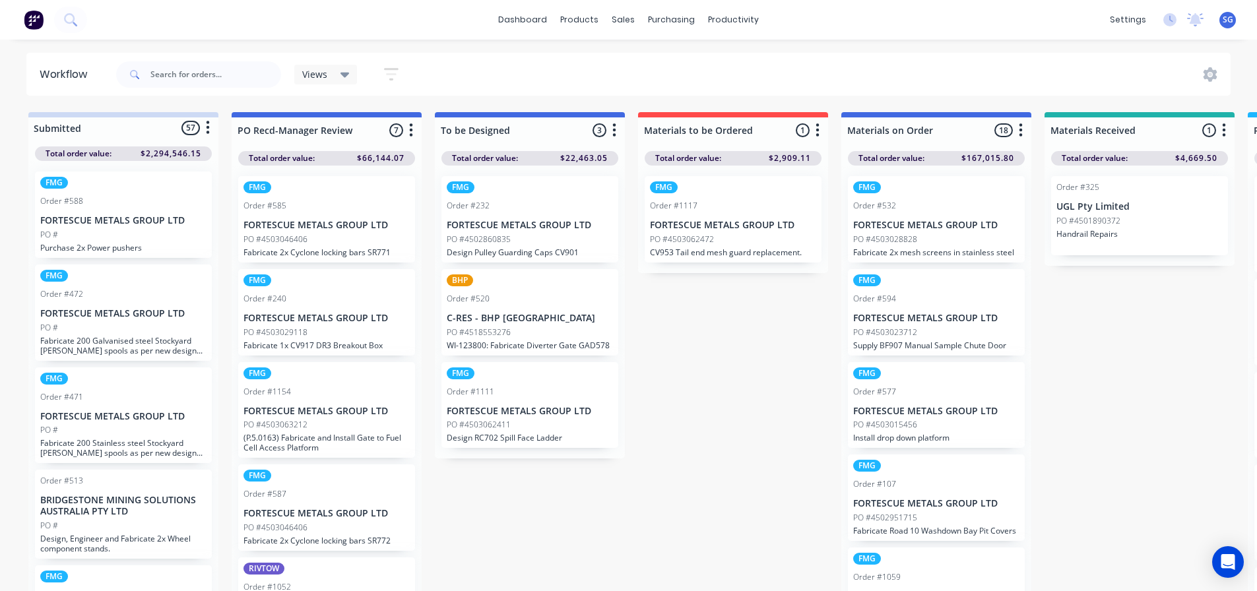
click at [739, 232] on div "FMG Order #1117 FORTESCUE METALS GROUP LTD PO #4503062472 CV953 Tail end mesh g…" at bounding box center [733, 219] width 177 height 86
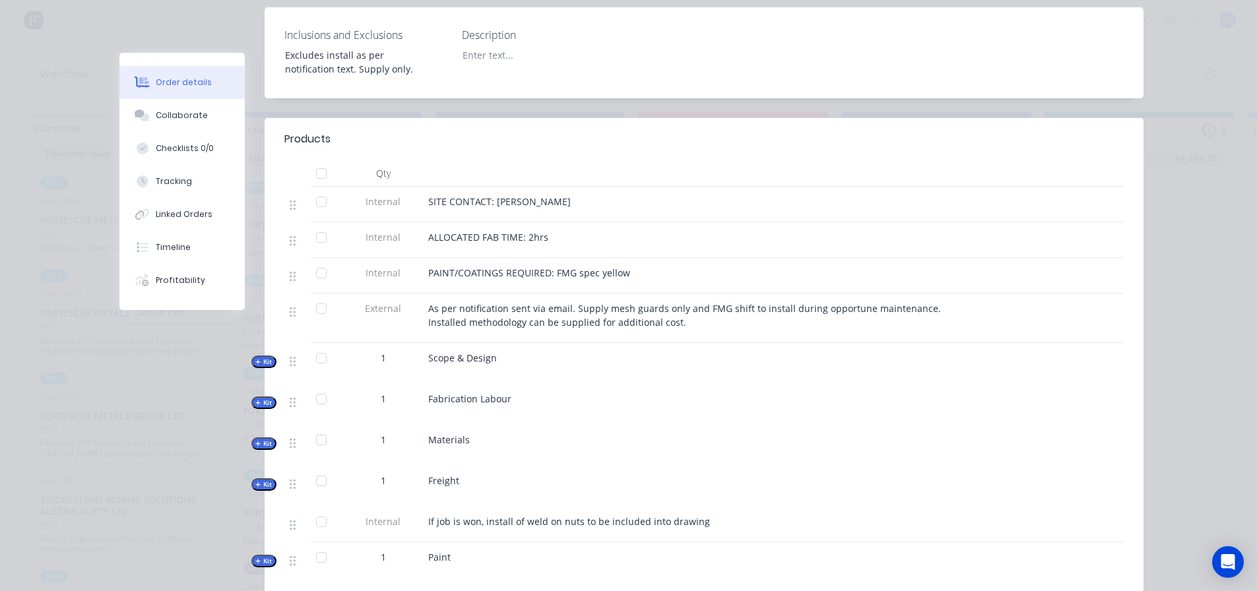
scroll to position [653, 0]
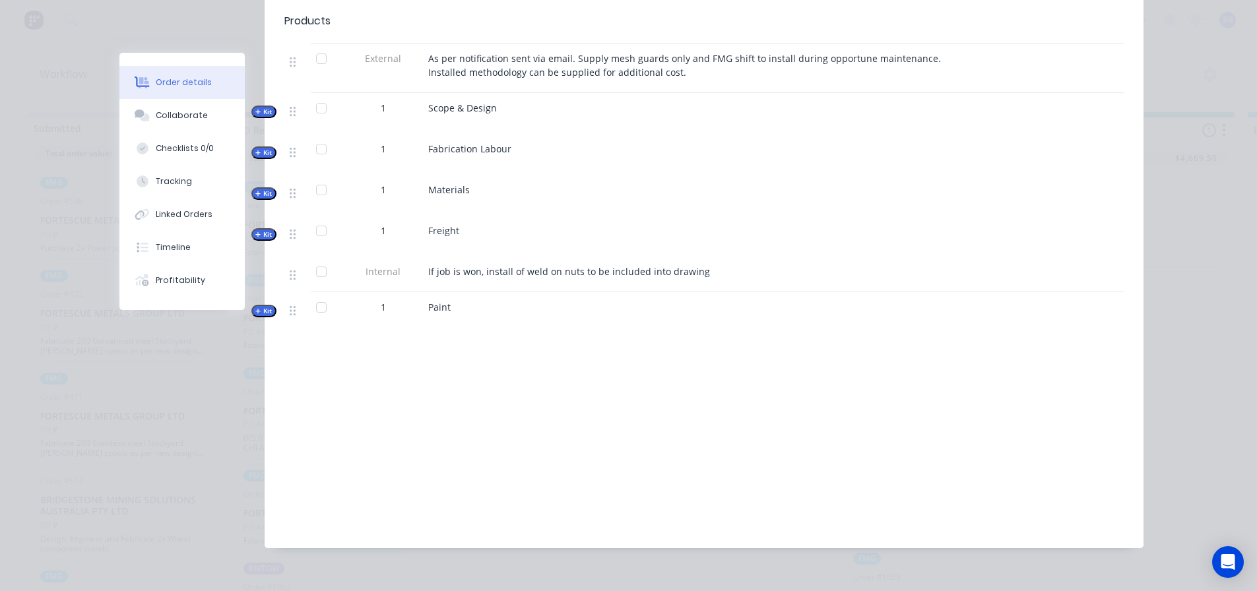
click at [260, 189] on span "Kit" at bounding box center [263, 194] width 17 height 10
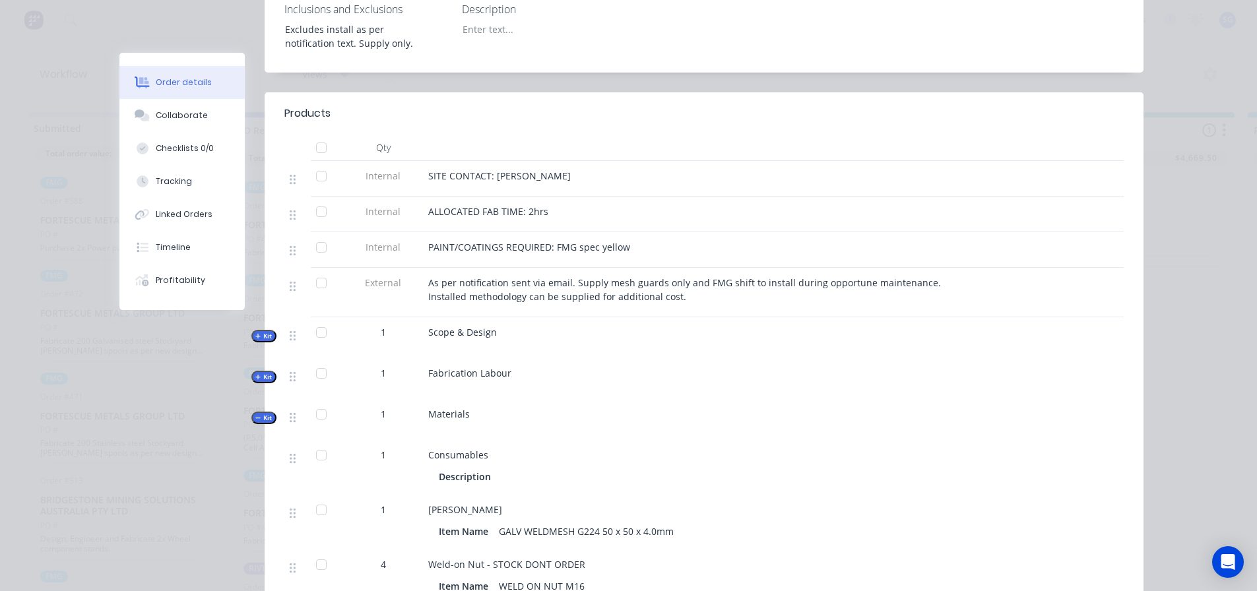
scroll to position [389, 0]
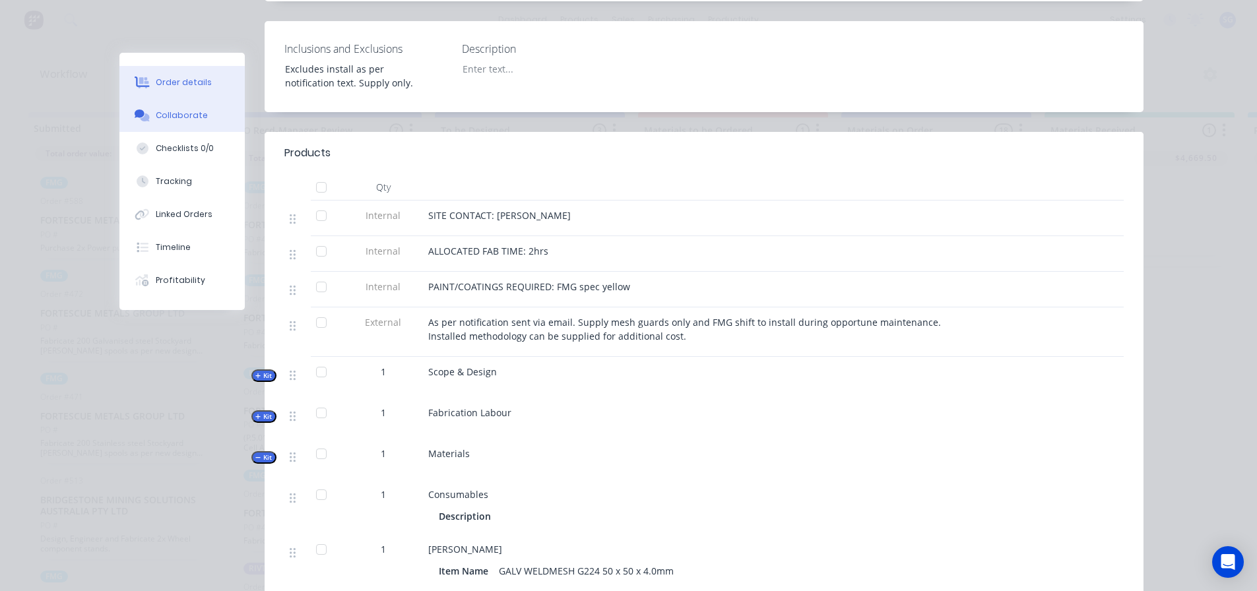
click at [170, 111] on div "Collaborate" at bounding box center [182, 116] width 52 height 12
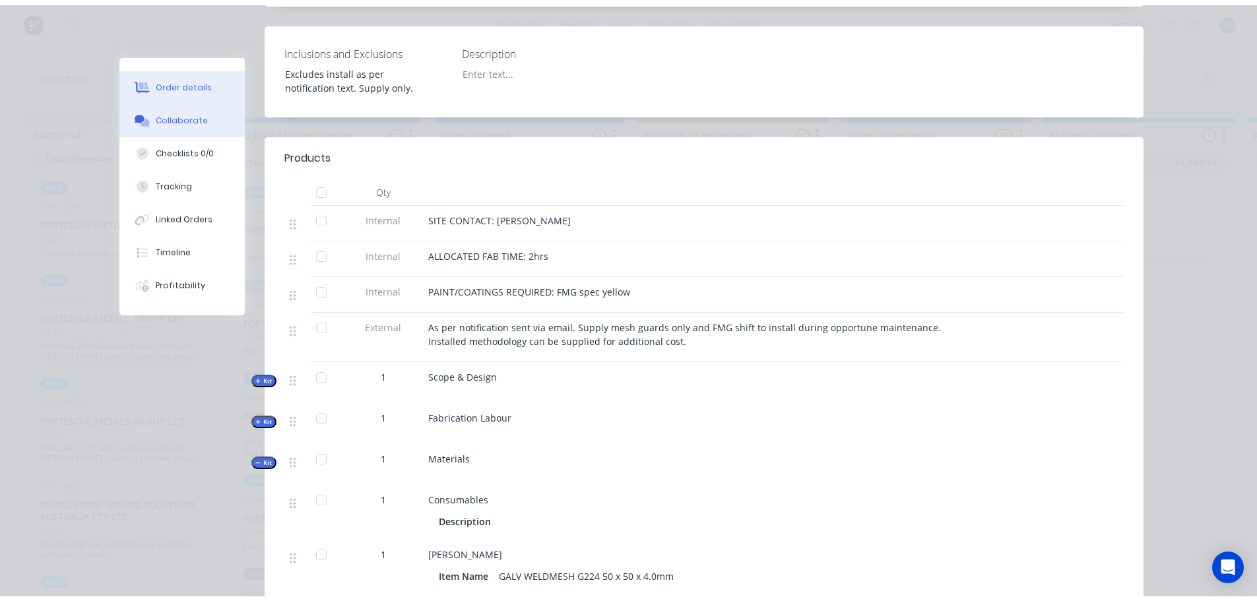
scroll to position [0, 0]
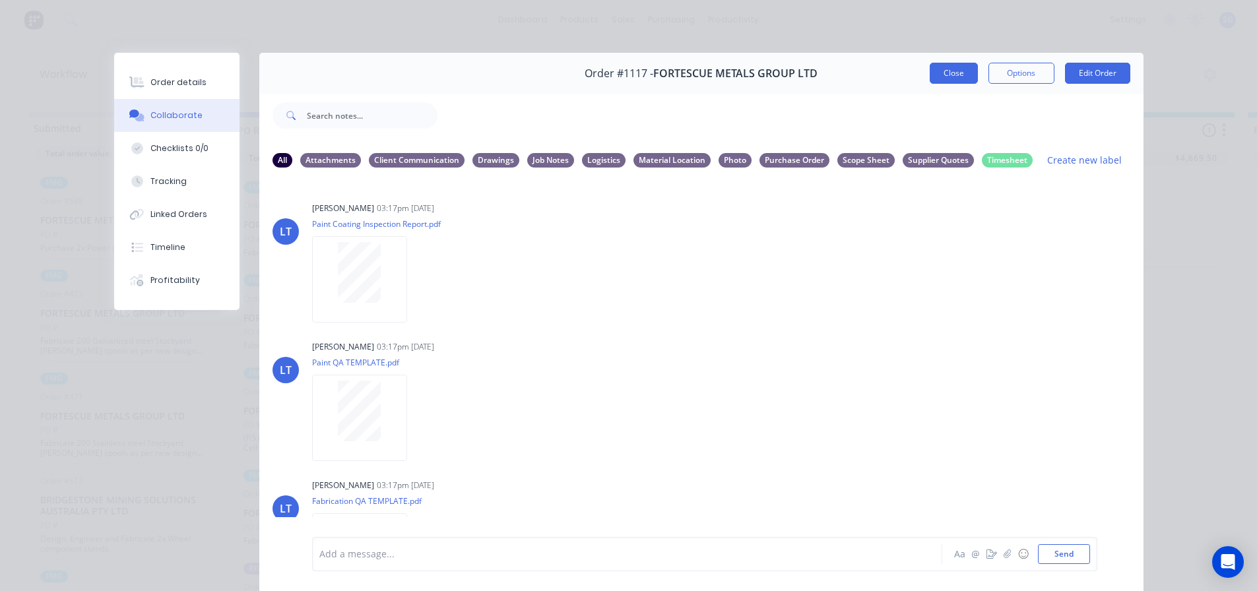
click at [959, 77] on button "Close" at bounding box center [954, 73] width 48 height 21
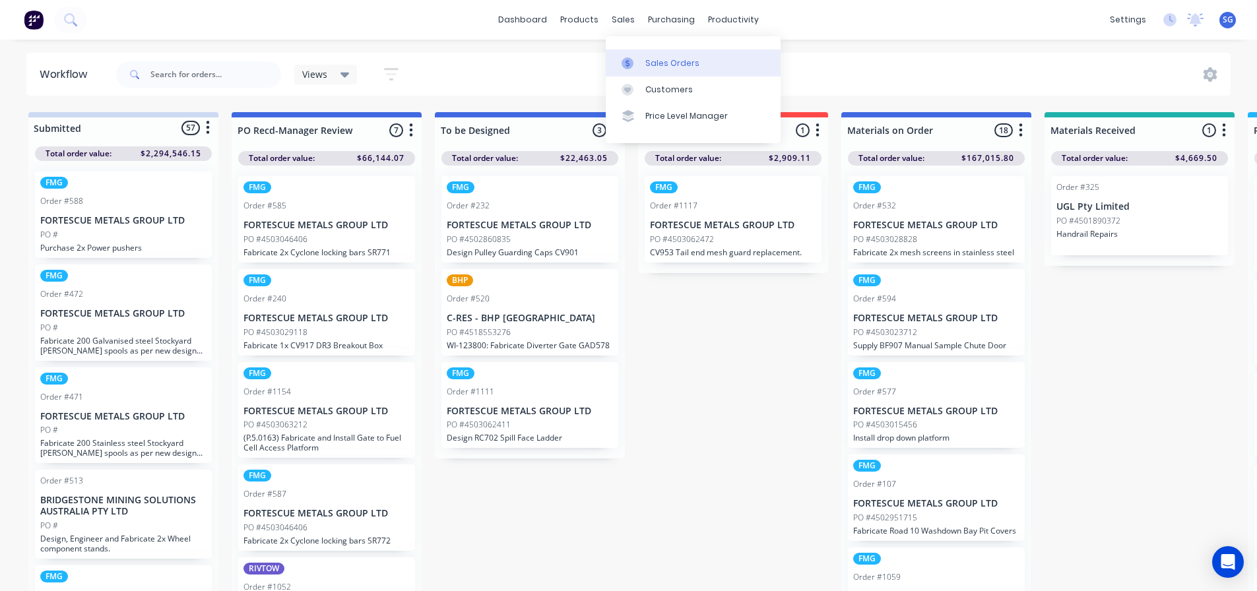
click at [638, 60] on div at bounding box center [632, 63] width 20 height 12
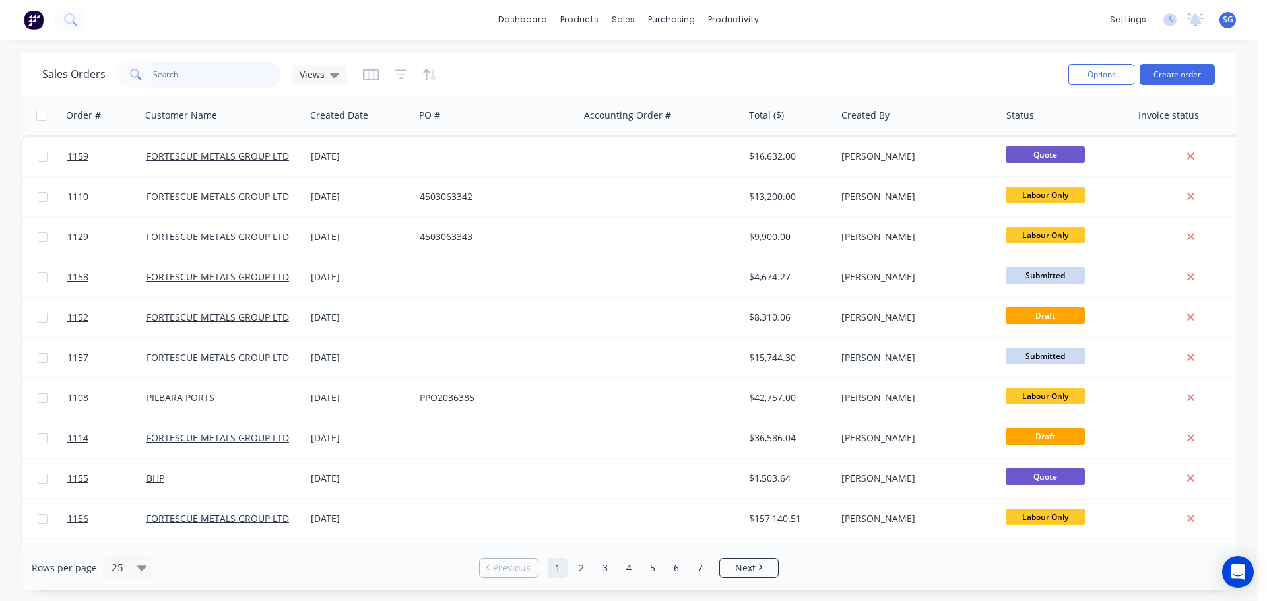
click at [196, 73] on input "text" at bounding box center [217, 74] width 129 height 26
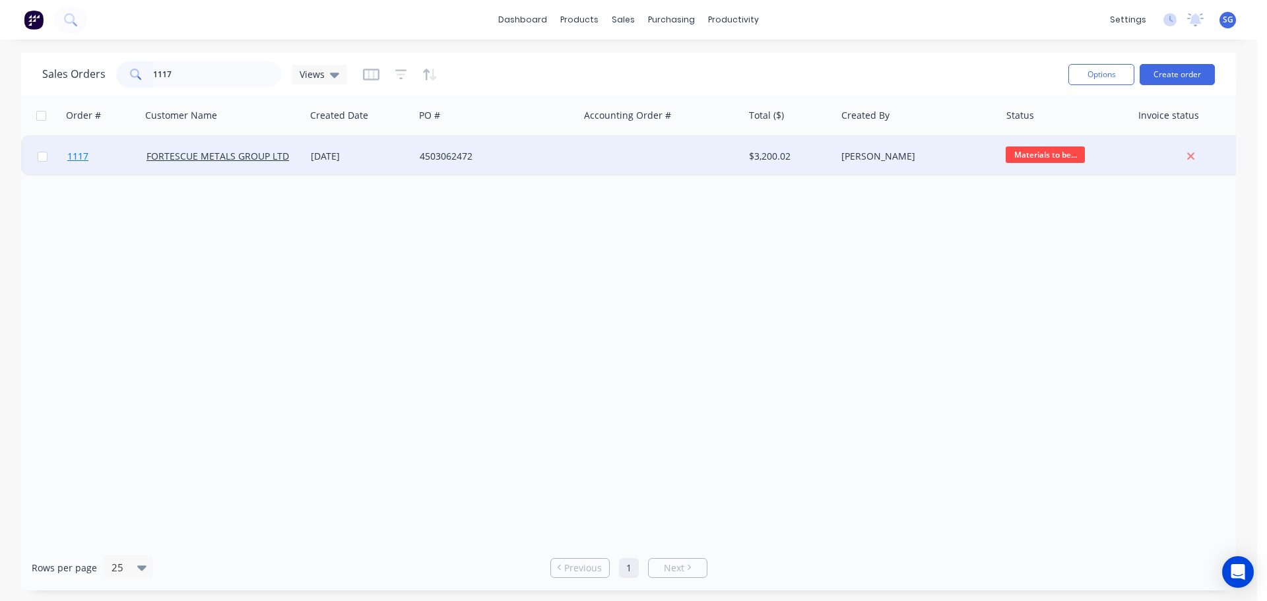
click at [69, 162] on span "1117" at bounding box center [77, 156] width 21 height 13
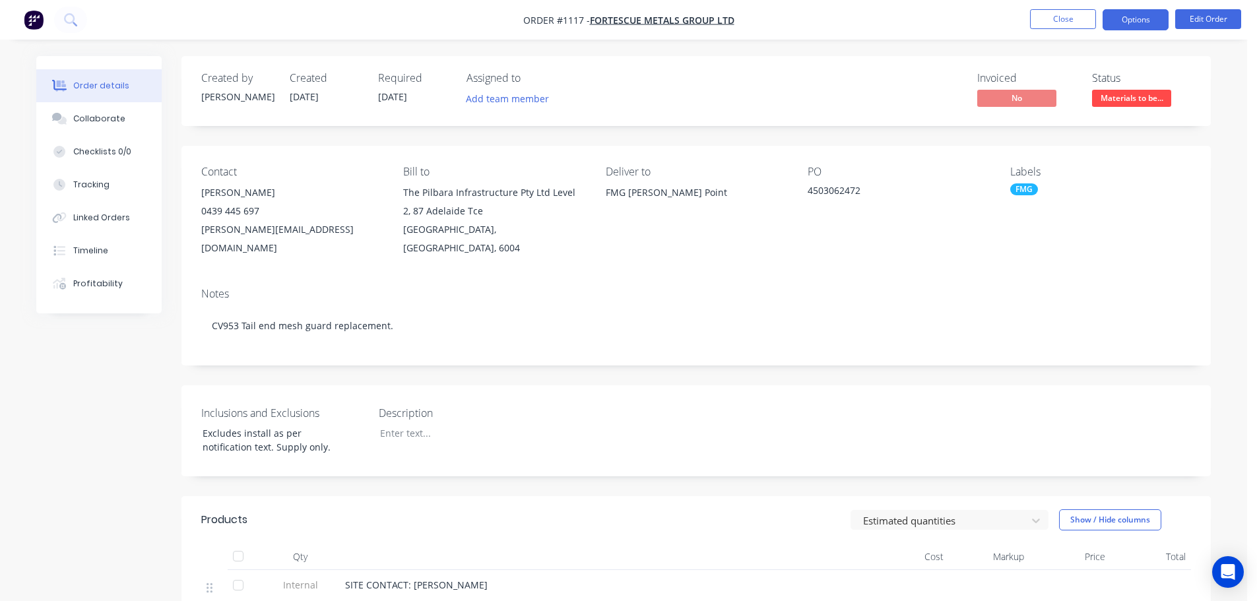
click at [1123, 24] on button "Options" at bounding box center [1136, 19] width 66 height 21
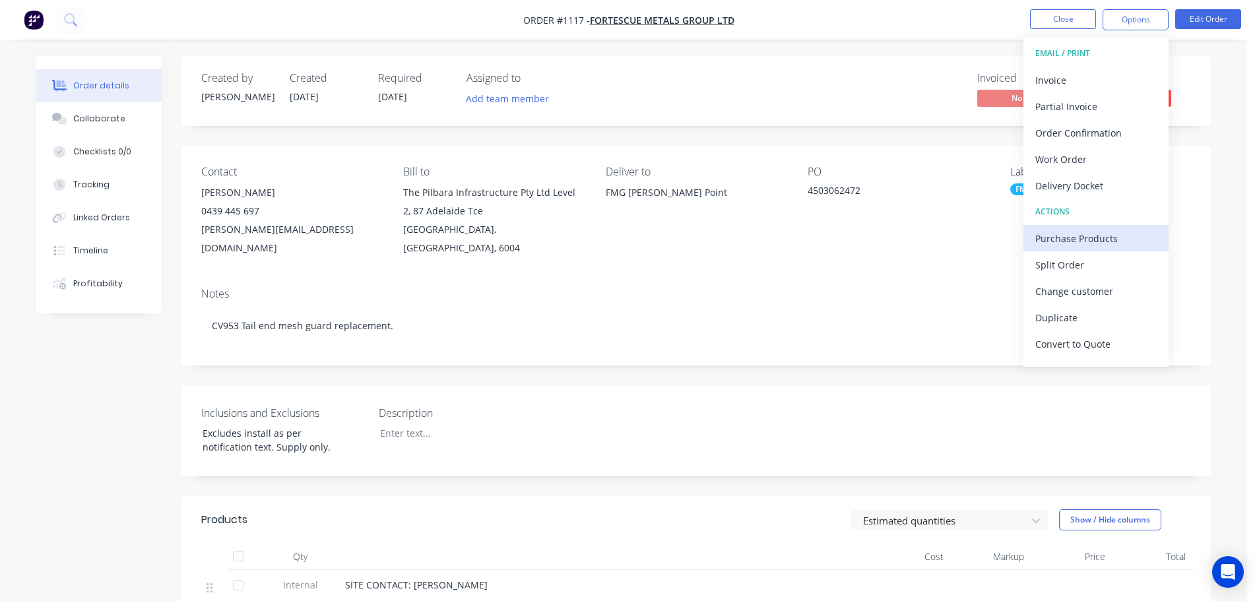
click at [1064, 243] on div "Purchase Products" at bounding box center [1095, 238] width 121 height 19
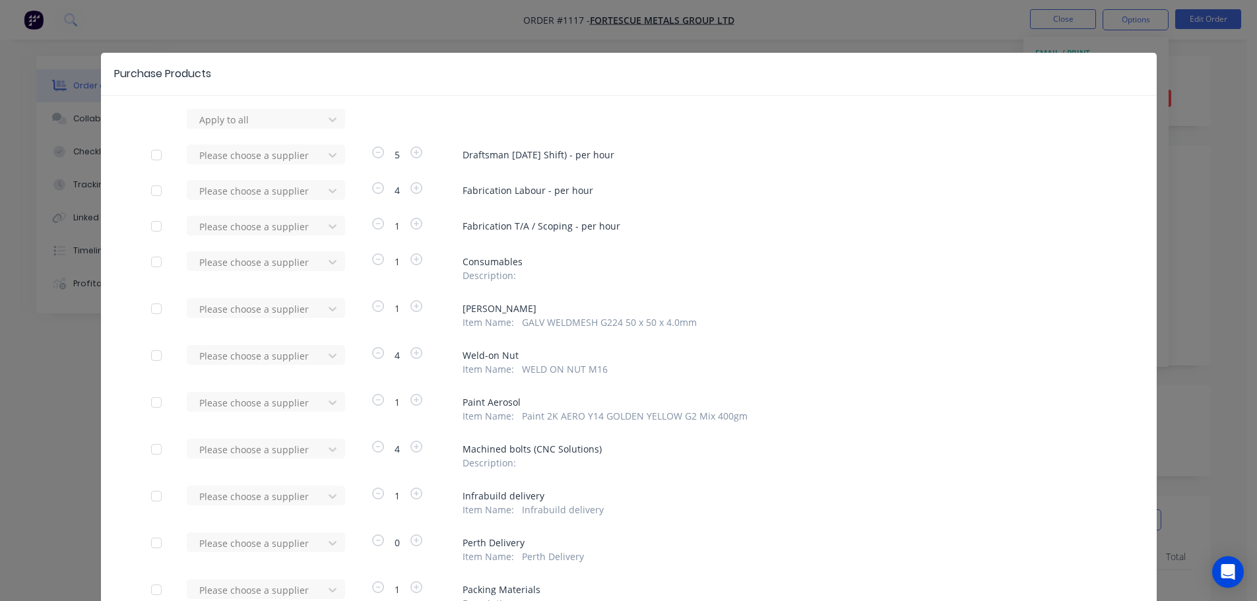
click at [148, 308] on div at bounding box center [156, 309] width 26 height 26
click at [222, 309] on div at bounding box center [257, 309] width 119 height 16
click at [239, 358] on div "Infrabuild" at bounding box center [266, 357] width 158 height 24
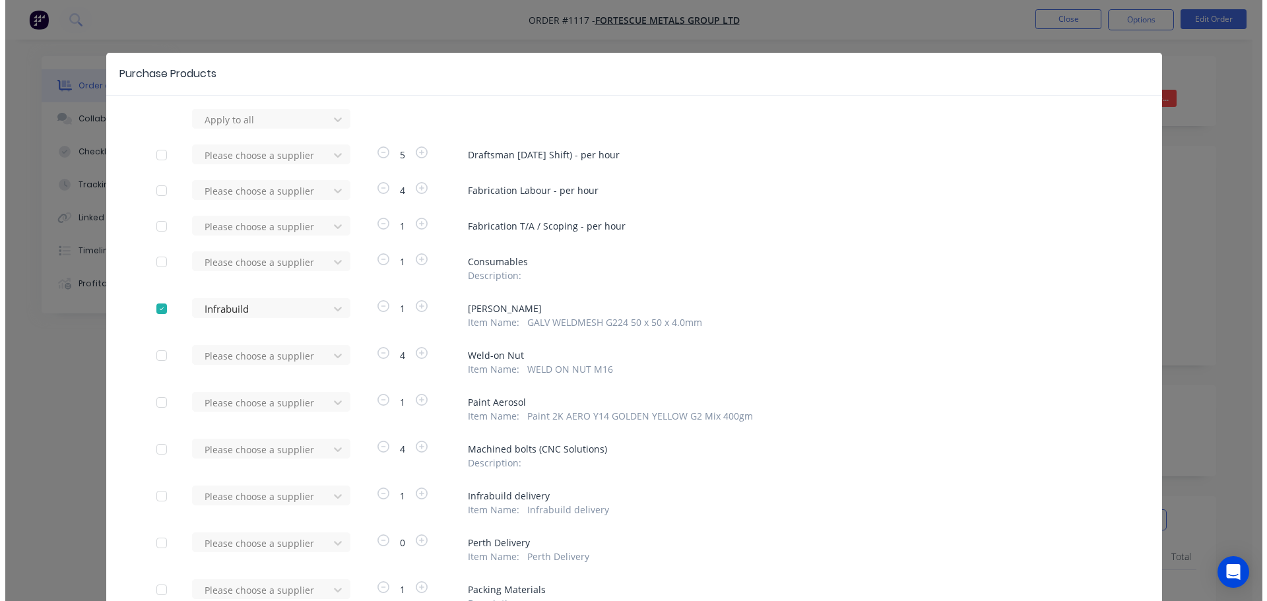
scroll to position [221, 0]
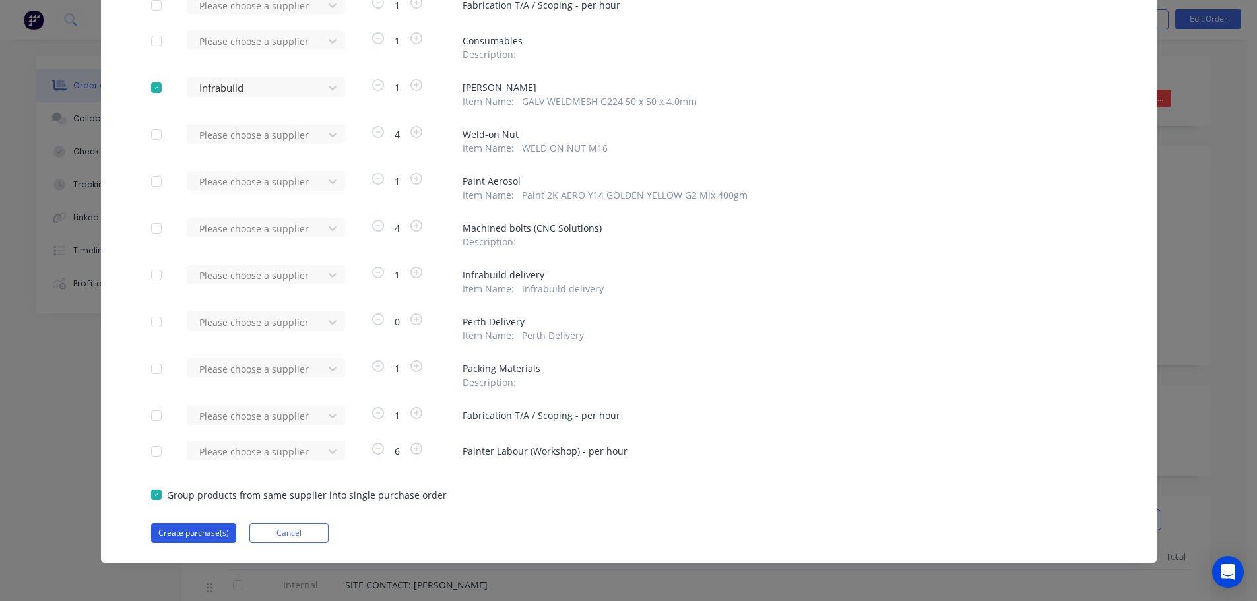
click at [172, 532] on button "Create purchase(s)" at bounding box center [193, 533] width 85 height 20
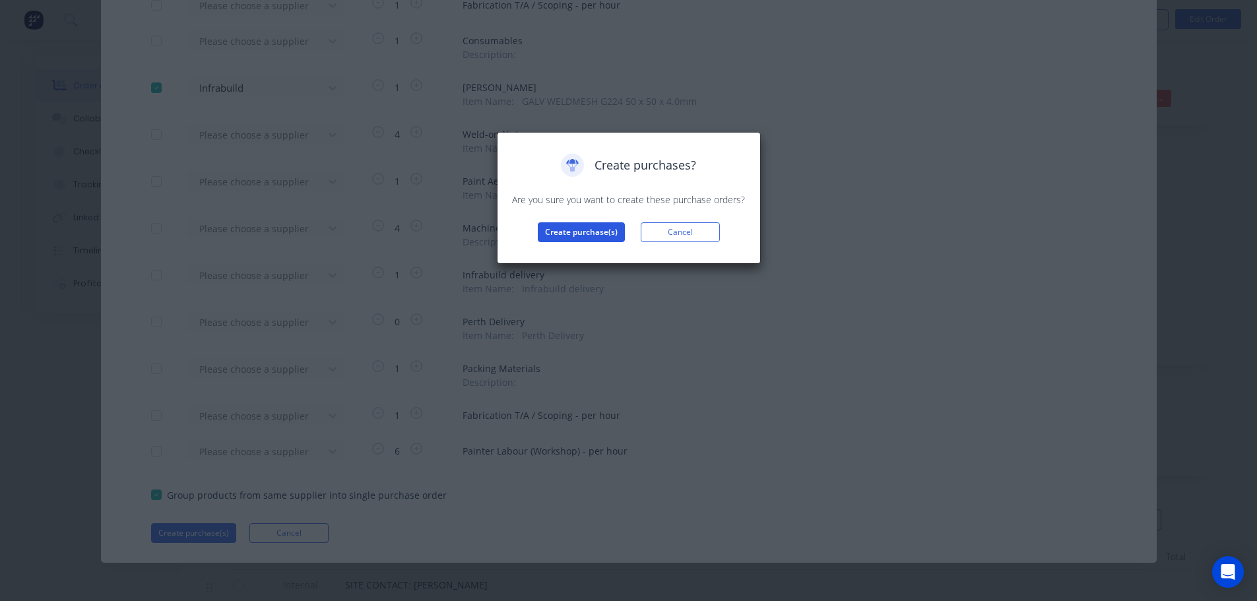
click at [565, 232] on button "Create purchase(s)" at bounding box center [581, 232] width 87 height 20
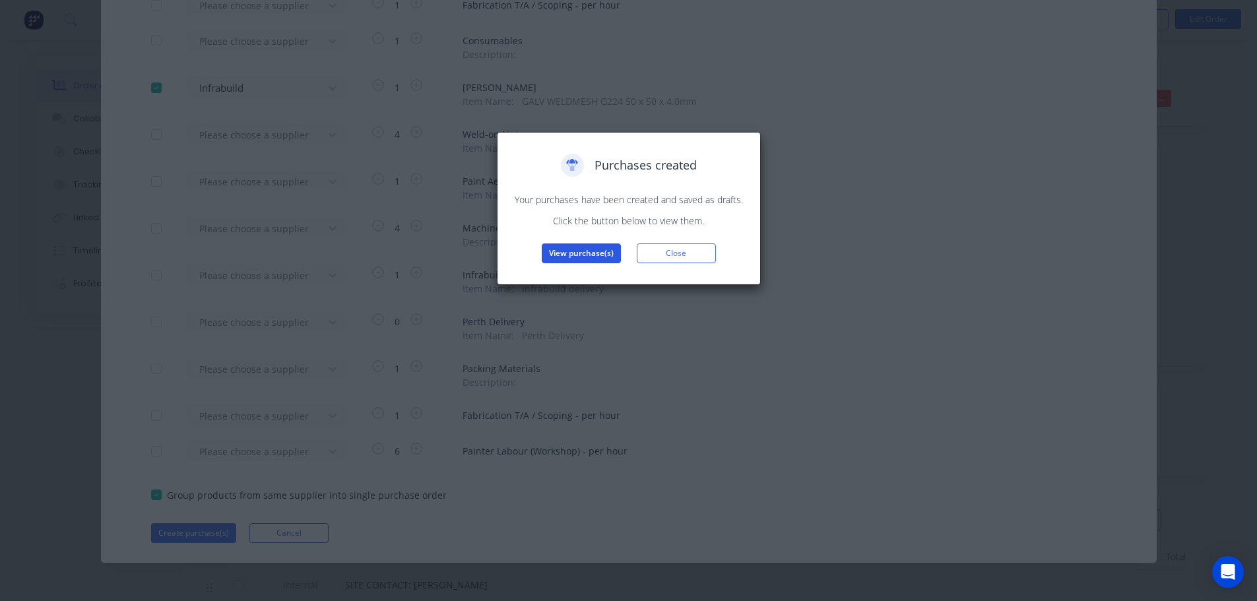
click at [577, 251] on button "View purchase(s)" at bounding box center [581, 253] width 79 height 20
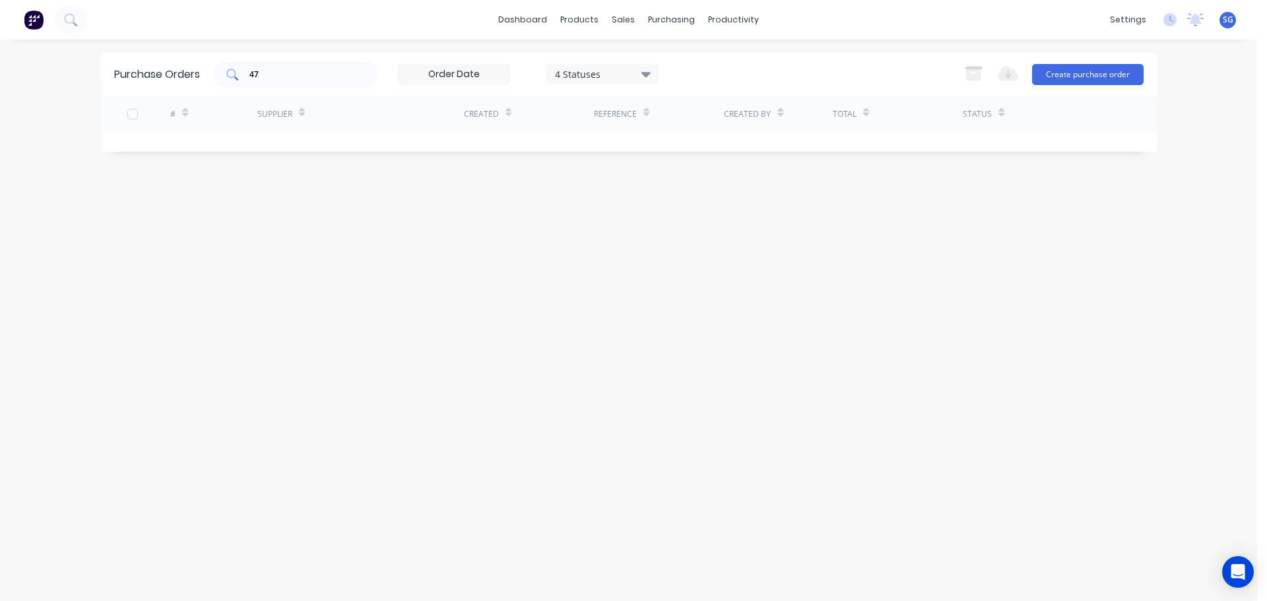
click at [300, 75] on input "47" at bounding box center [303, 74] width 110 height 13
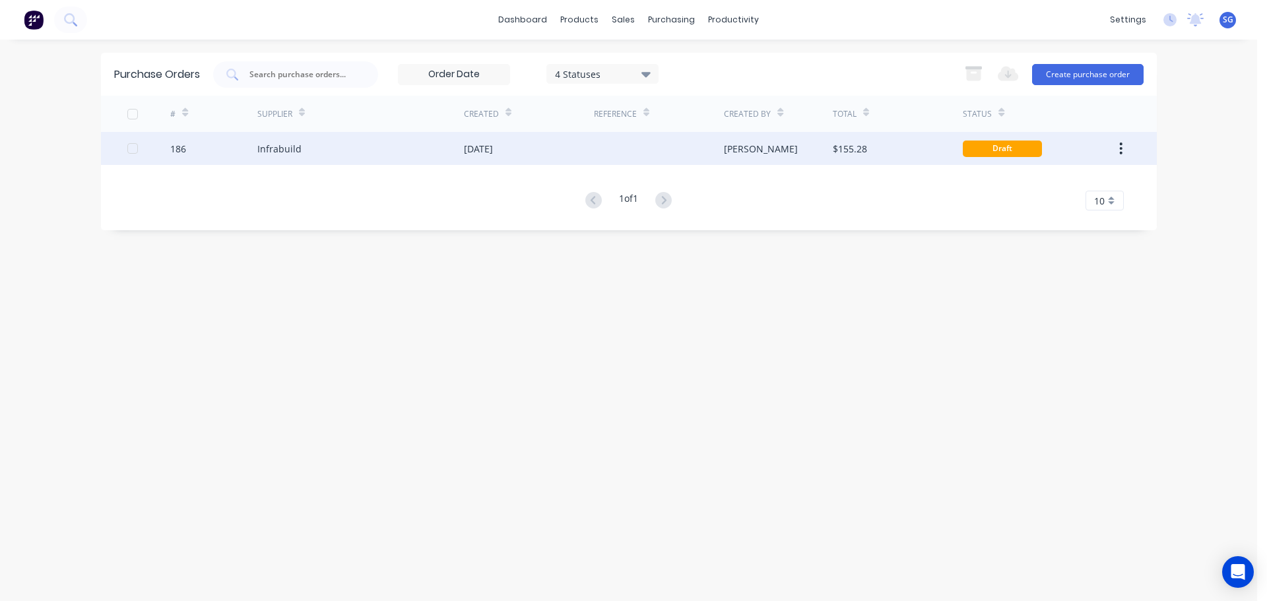
click at [259, 153] on div "Infrabuild" at bounding box center [279, 149] width 44 height 14
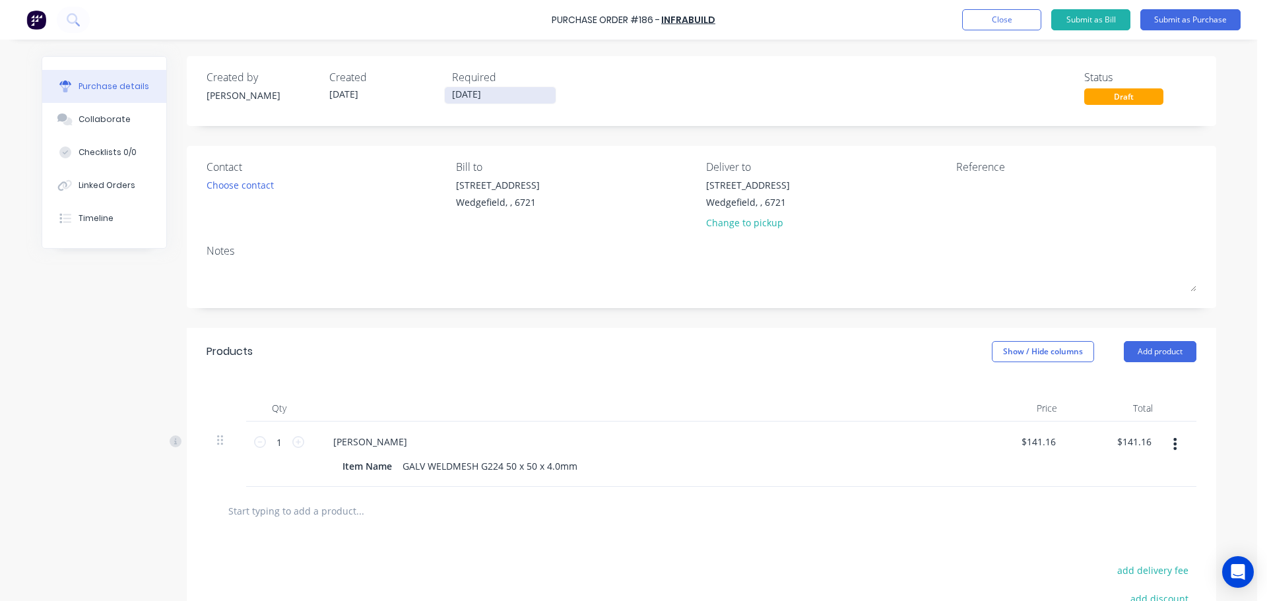
click at [494, 95] on input "25/09/25" at bounding box center [500, 95] width 111 height 16
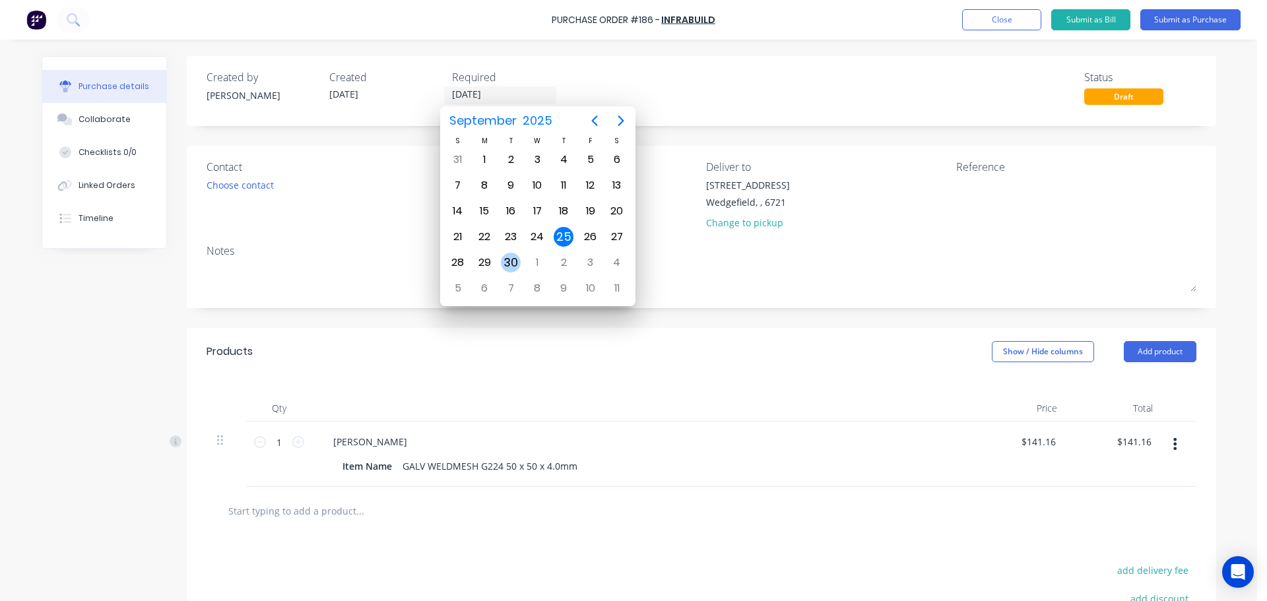
click at [509, 269] on div "30" at bounding box center [511, 263] width 20 height 20
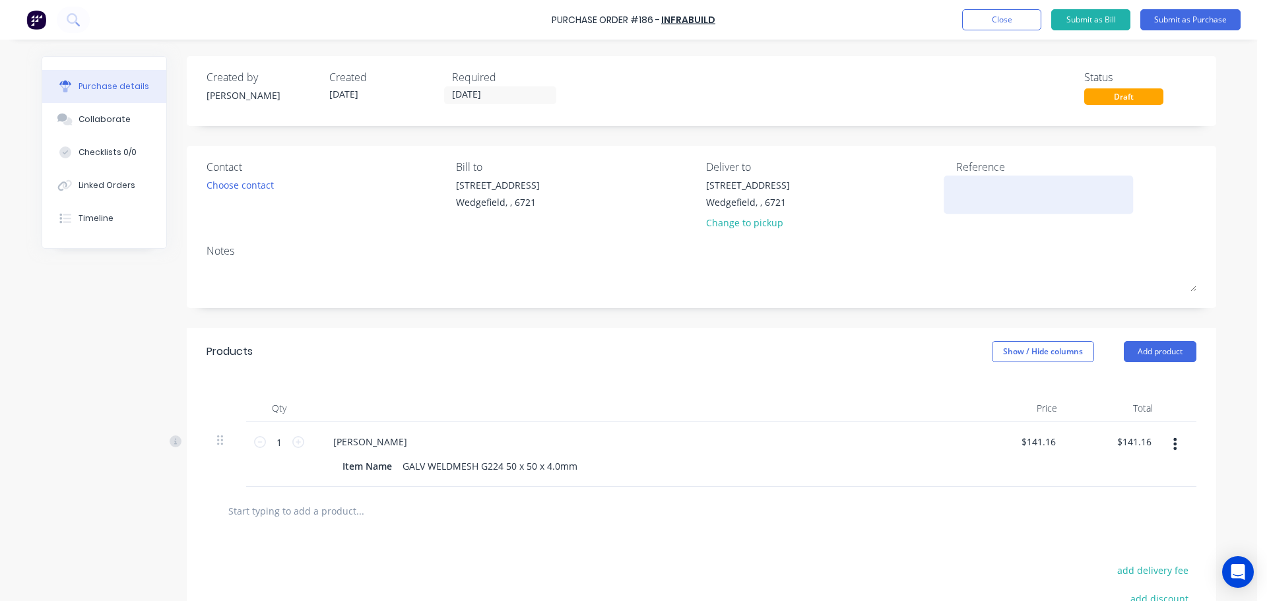
click at [983, 205] on textarea at bounding box center [1038, 193] width 165 height 30
click at [956, 189] on textarea "JOb # 1117" at bounding box center [1038, 193] width 165 height 30
click at [567, 472] on div "GALV WELDMESH G224 50 x 50 x 4.0mm" at bounding box center [489, 466] width 185 height 19
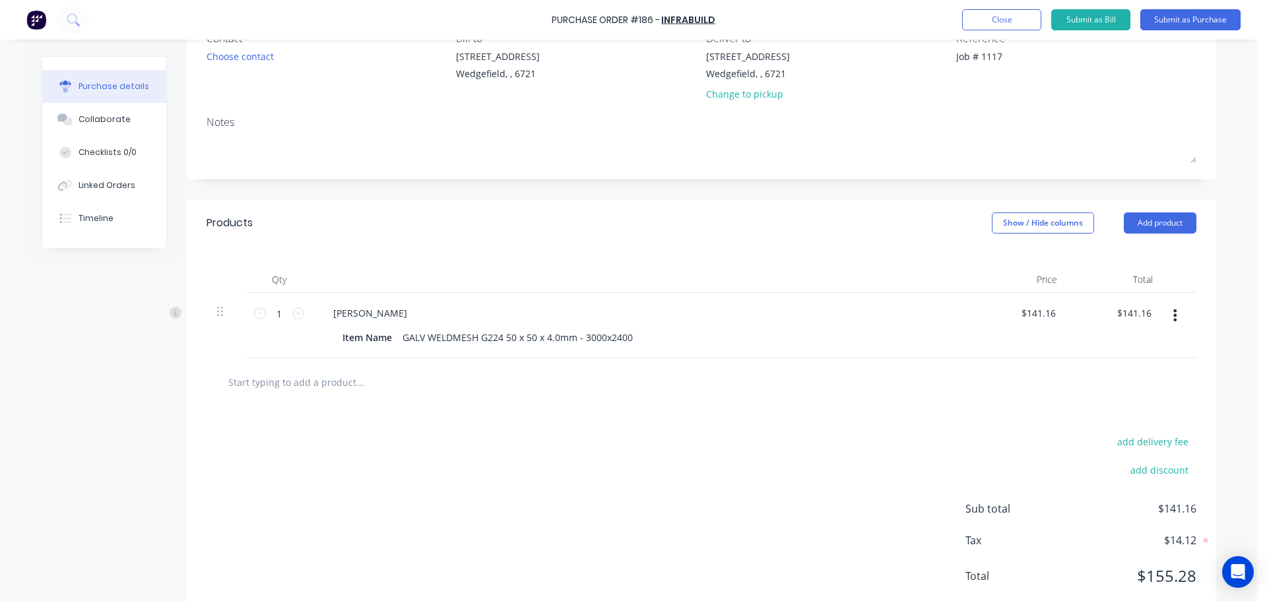
scroll to position [132, 0]
click at [1041, 315] on input "141.16" at bounding box center [1041, 309] width 36 height 19
click at [1053, 307] on div "$128.50 $128.50" at bounding box center [1038, 309] width 41 height 19
click at [1042, 314] on input "128.50" at bounding box center [1041, 309] width 36 height 19
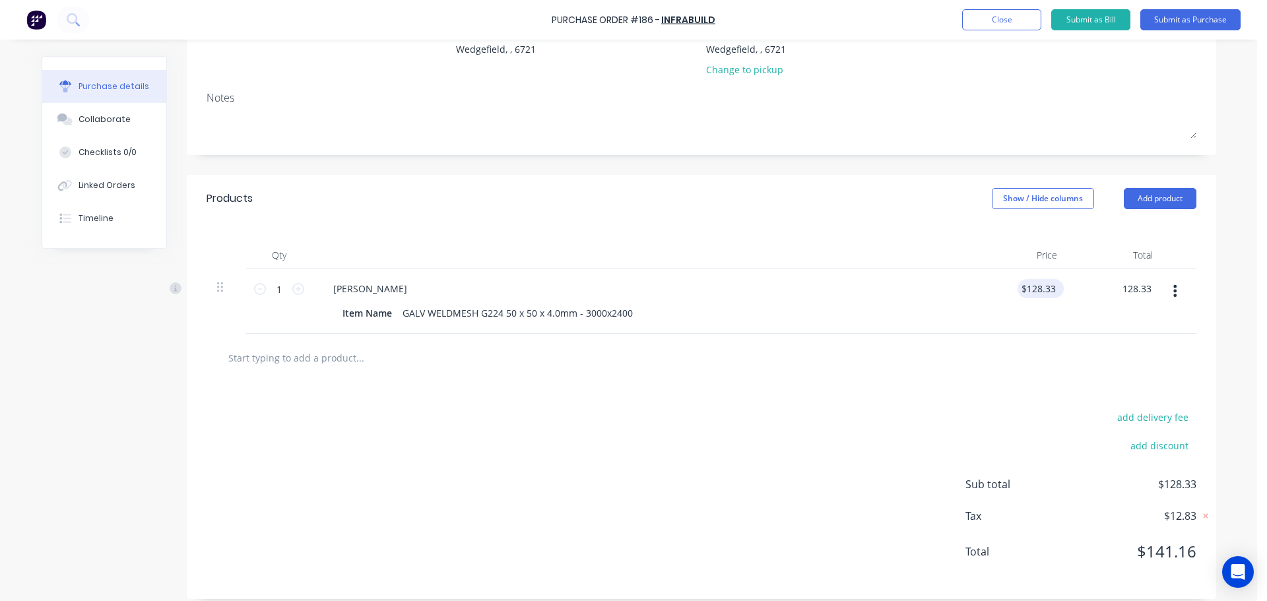
scroll to position [164, 0]
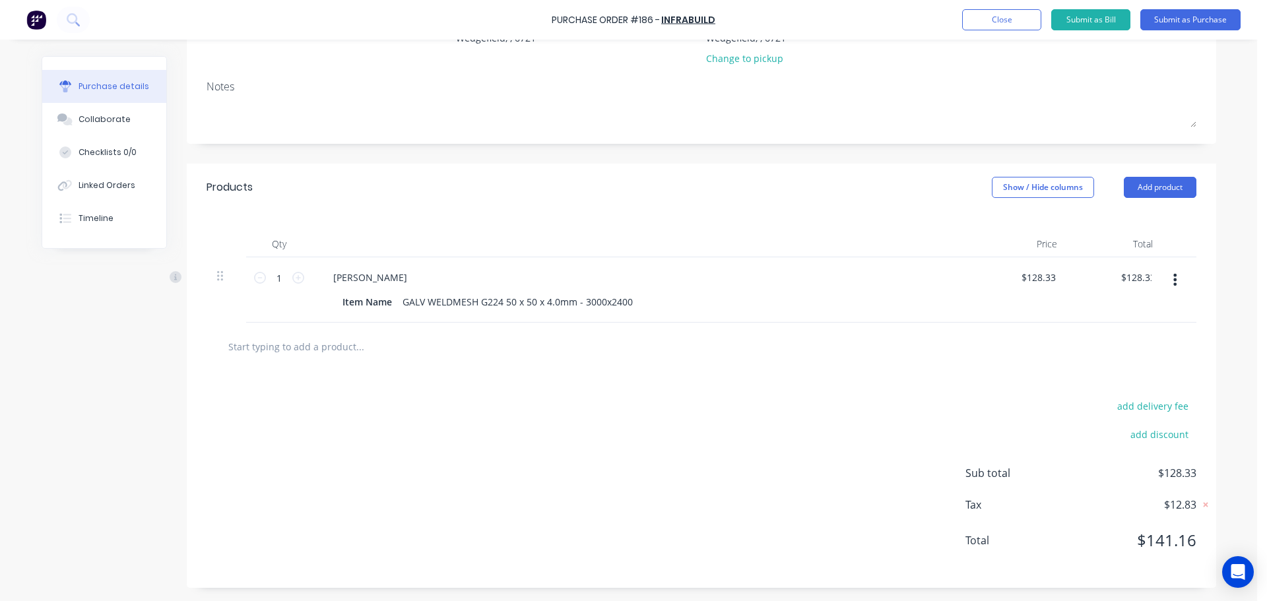
click at [272, 352] on input "text" at bounding box center [360, 346] width 264 height 26
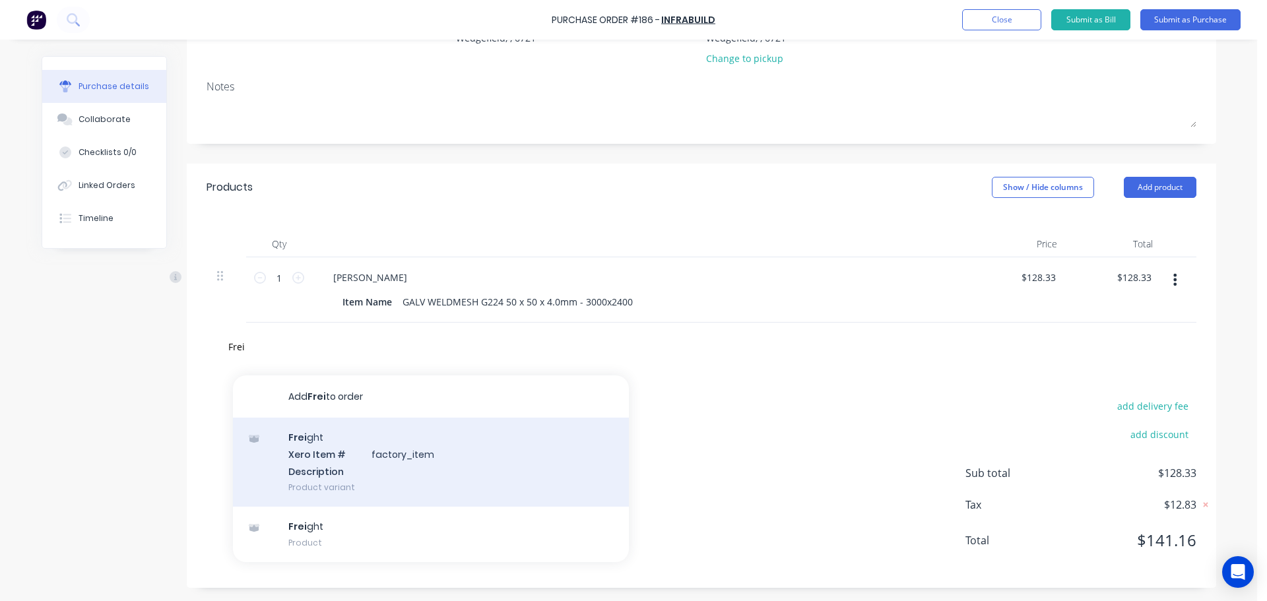
click at [372, 467] on div "Frei ght Xero Item # factory_item Description Product variant" at bounding box center [431, 462] width 396 height 89
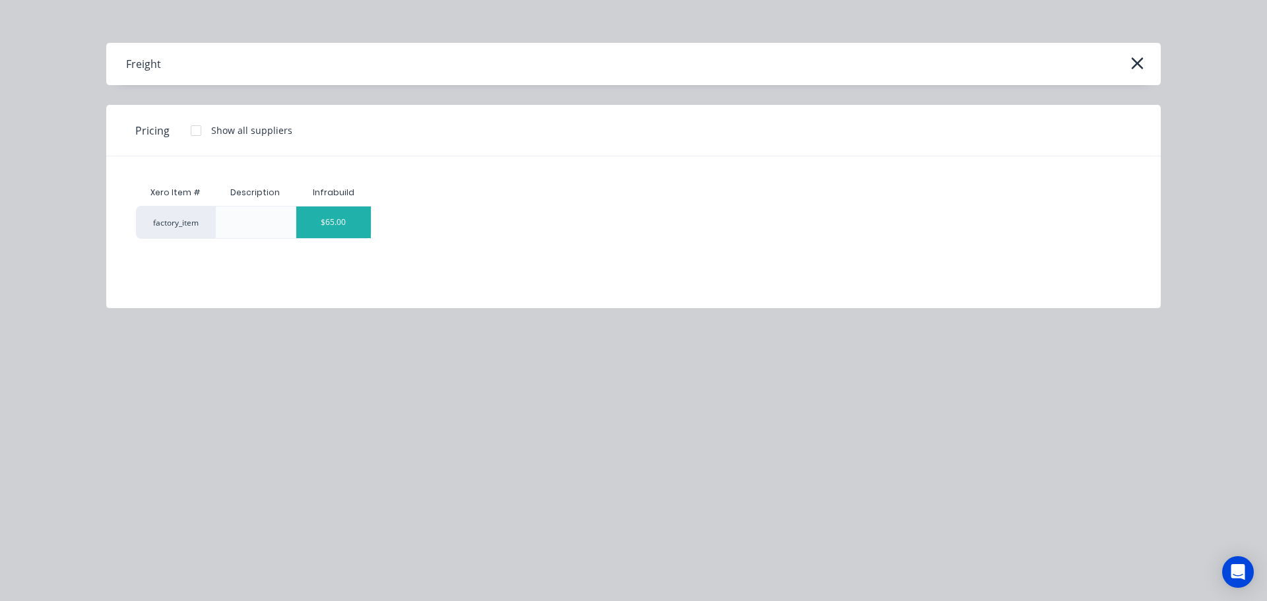
click at [341, 218] on div "$65.00" at bounding box center [333, 223] width 75 height 32
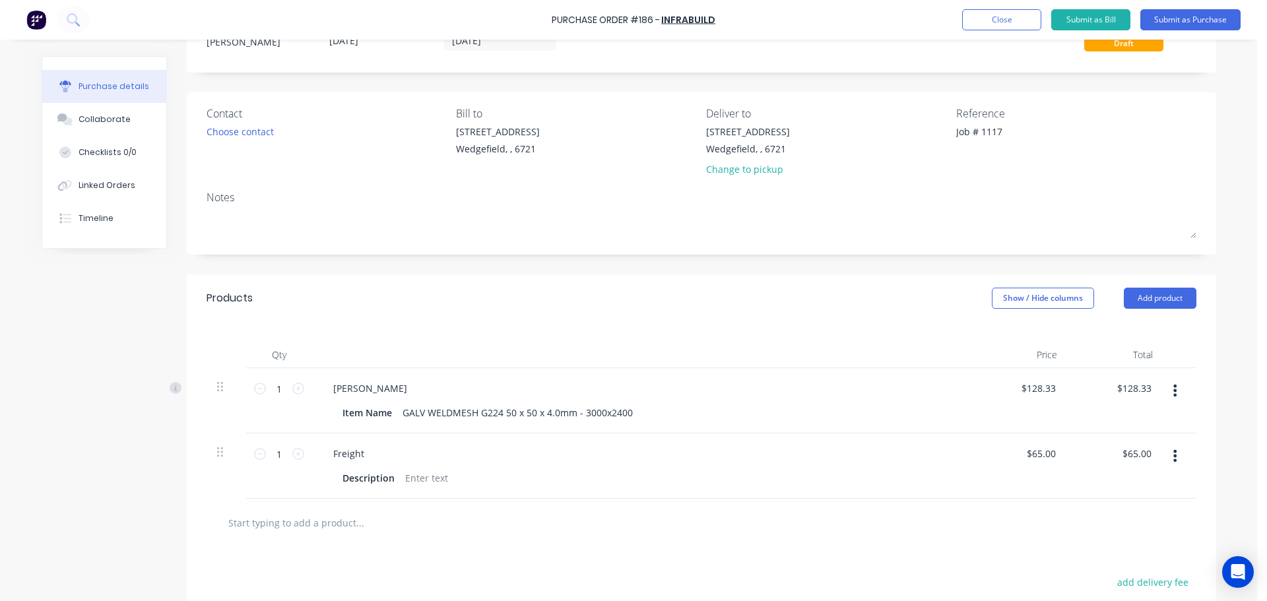
scroll to position [0, 0]
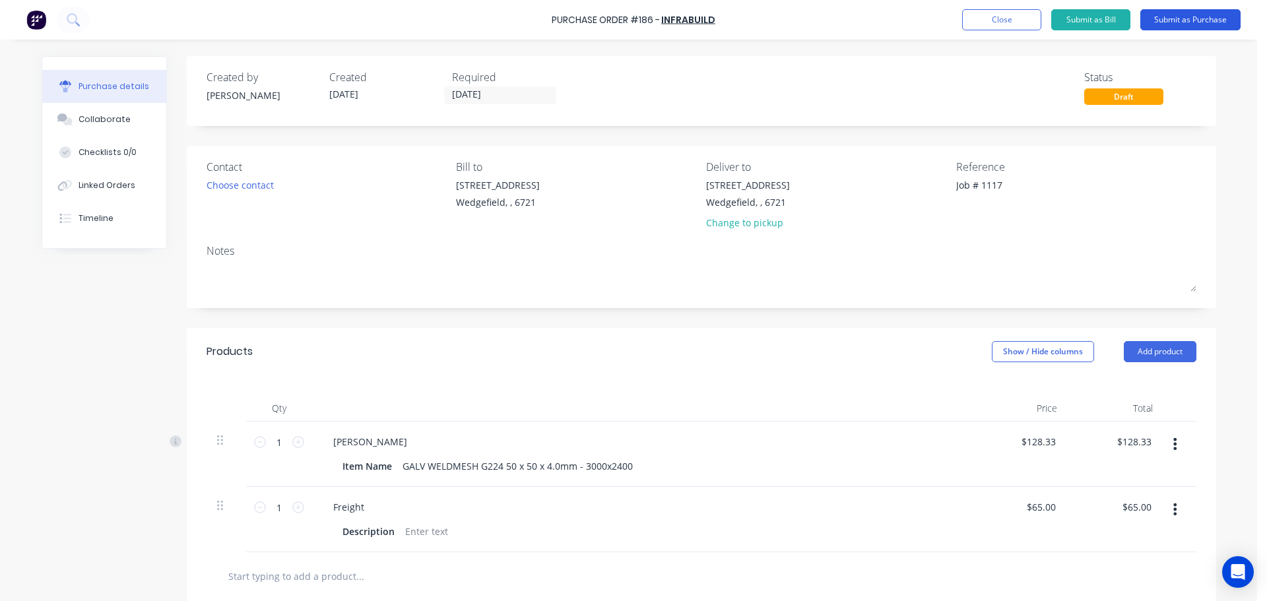
click at [1180, 16] on button "Submit as Purchase" at bounding box center [1190, 19] width 100 height 21
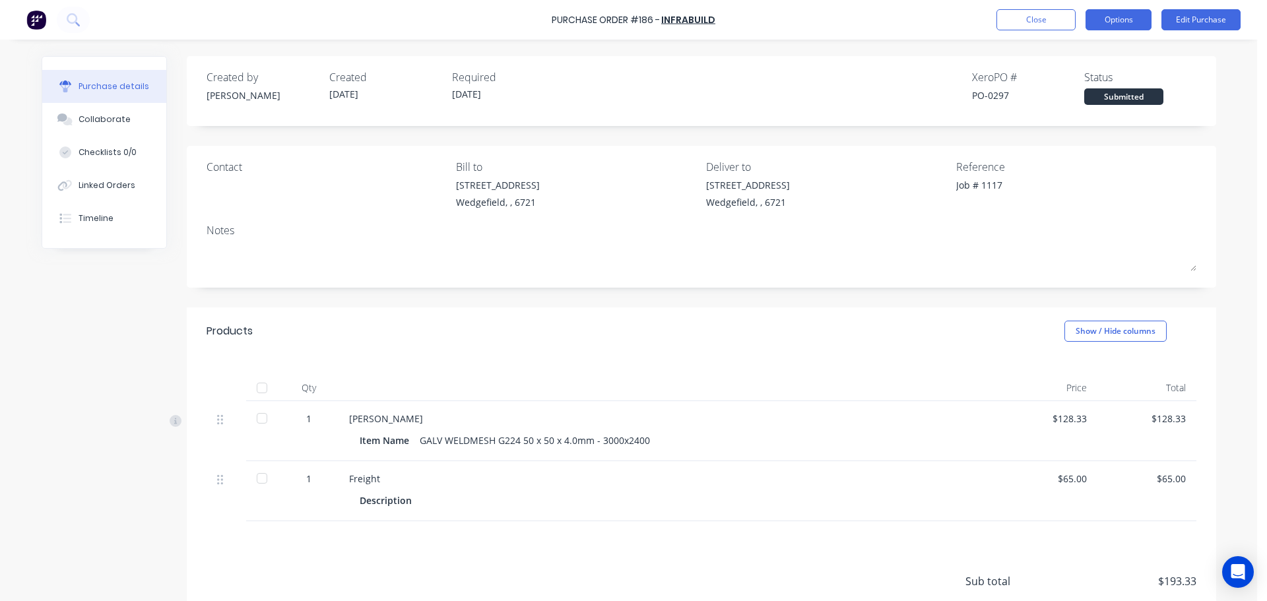
click at [1107, 19] on button "Options" at bounding box center [1119, 19] width 66 height 21
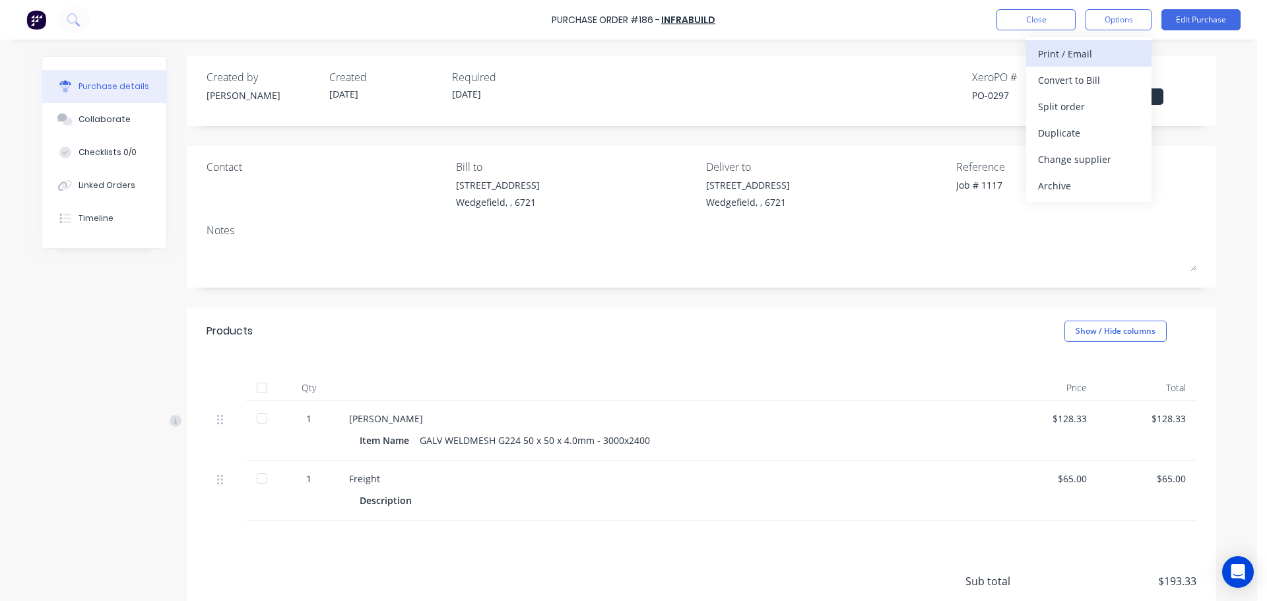
click at [1090, 42] on button "Print / Email" at bounding box center [1088, 53] width 125 height 26
click at [1058, 84] on div "With pricing" at bounding box center [1089, 80] width 102 height 19
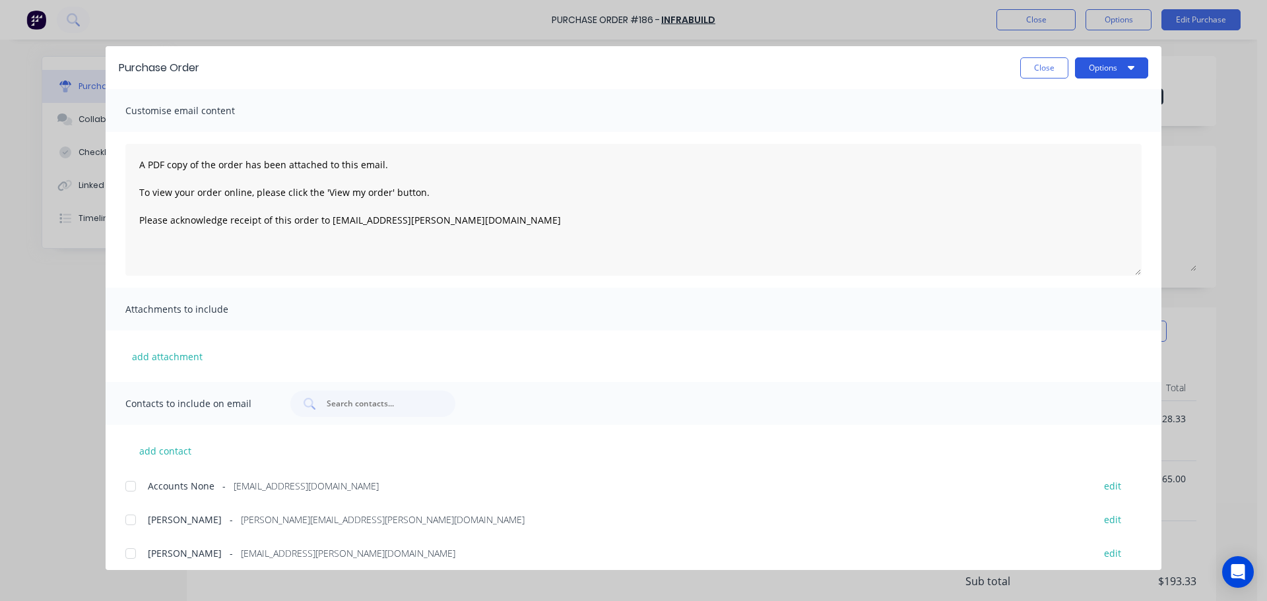
click at [1103, 75] on button "Options" at bounding box center [1111, 67] width 73 height 21
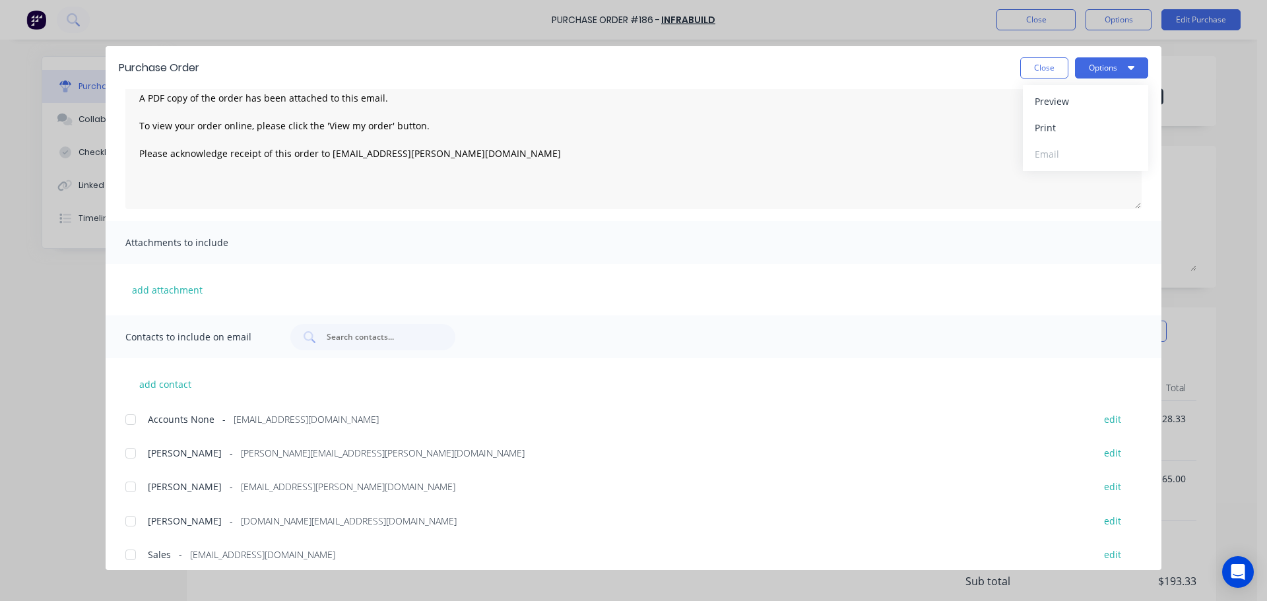
scroll to position [76, 0]
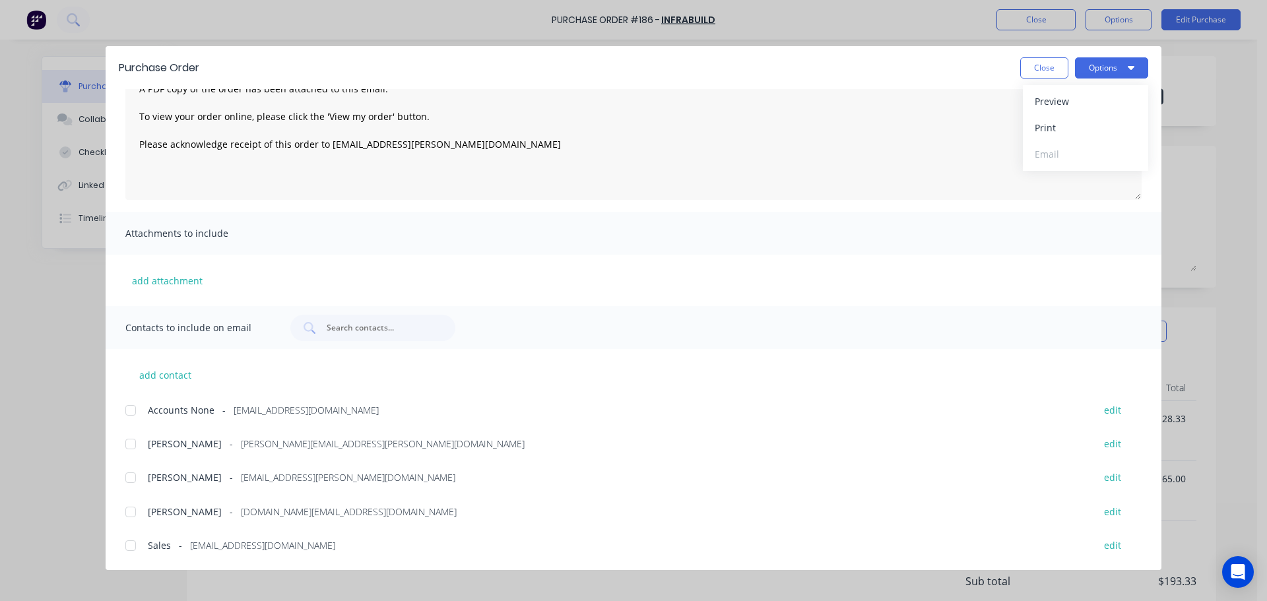
click at [127, 443] on div at bounding box center [130, 444] width 26 height 26
click at [1113, 67] on button "Options" at bounding box center [1111, 67] width 73 height 21
click at [1066, 151] on div "Email" at bounding box center [1086, 154] width 102 height 19
click at [1035, 71] on button "Close" at bounding box center [1044, 67] width 48 height 21
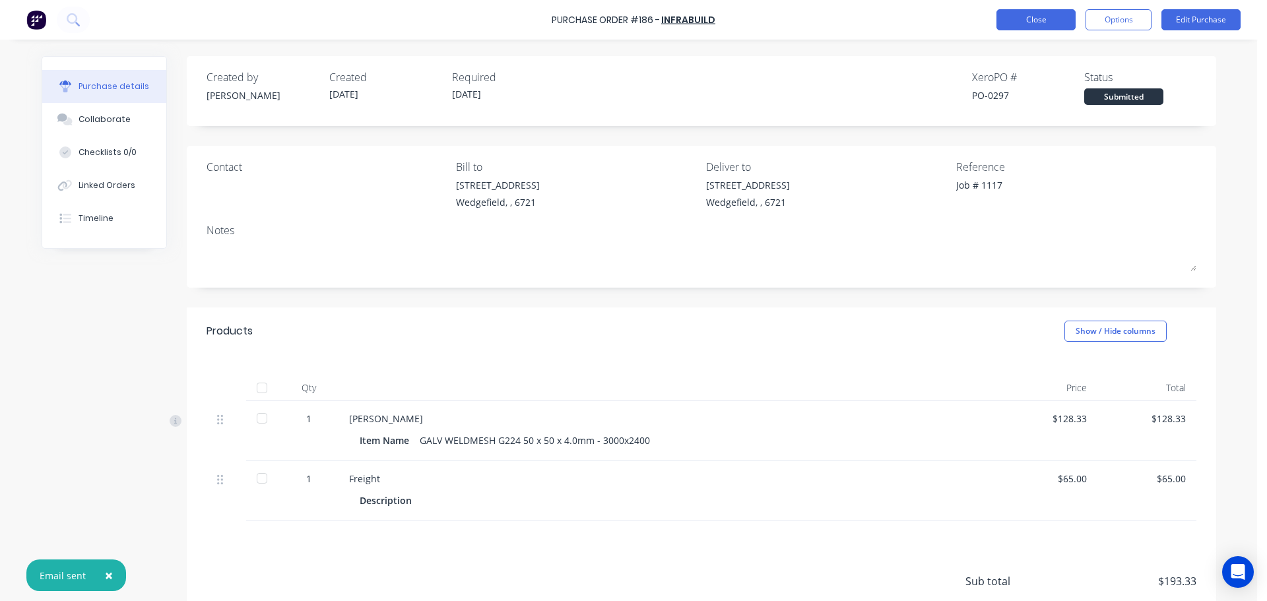
click at [1028, 17] on button "Close" at bounding box center [1035, 19] width 79 height 21
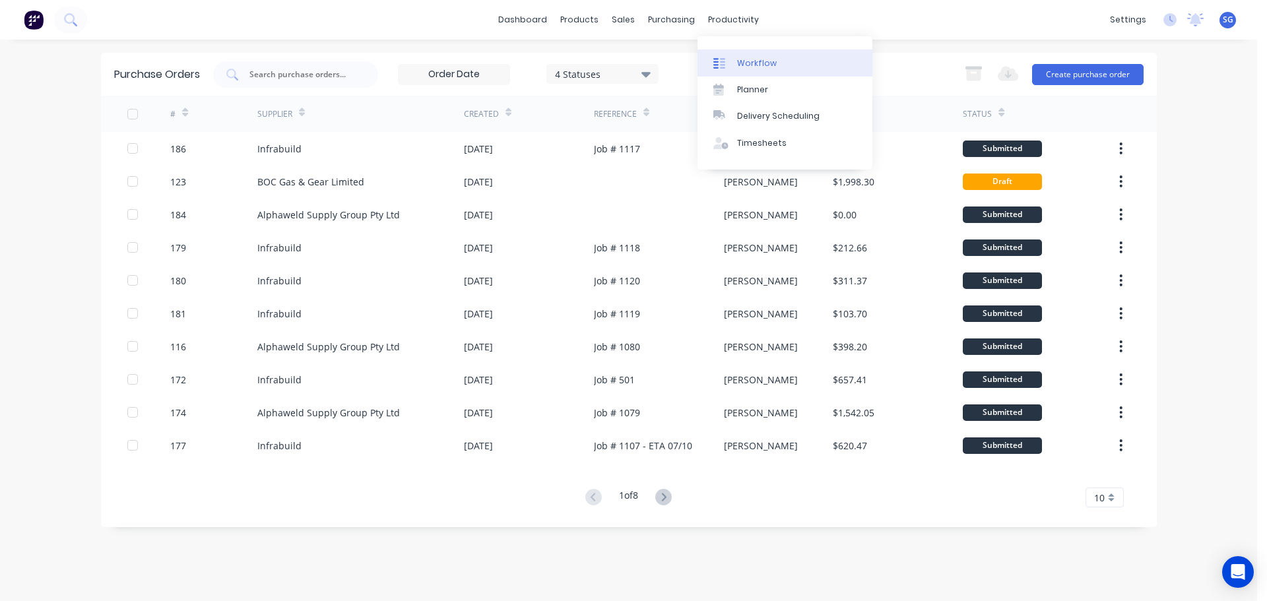
click at [743, 59] on div "Workflow" at bounding box center [757, 63] width 40 height 12
